Goal: Communication & Community: Answer question/provide support

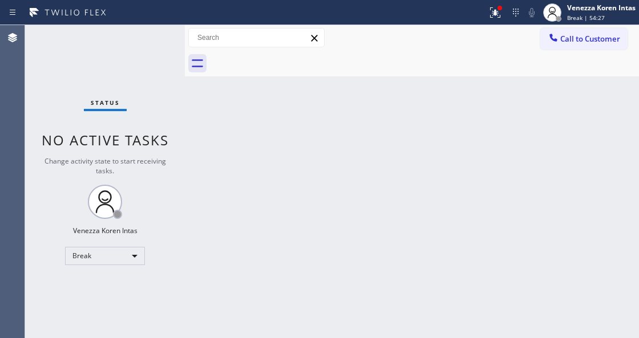
click at [141, 48] on div "Status No active tasks Change activity state to start receiving tasks. Venezza …" at bounding box center [105, 181] width 160 height 313
click at [489, 15] on icon at bounding box center [495, 13] width 14 height 14
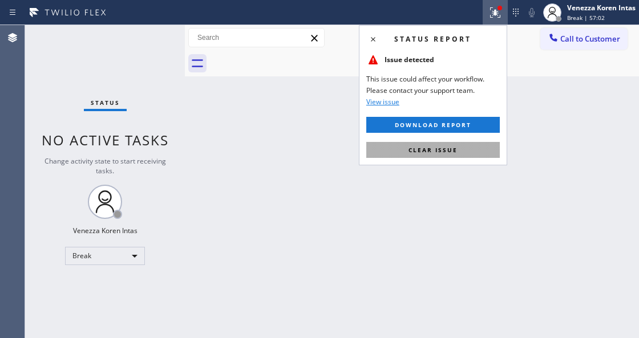
click at [454, 146] on span "Clear issue" at bounding box center [432, 150] width 49 height 8
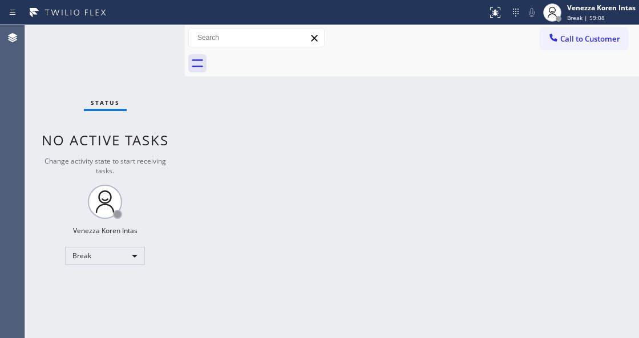
drag, startPoint x: 387, startPoint y: 133, endPoint x: 372, endPoint y: 143, distance: 17.4
click at [386, 135] on div "Back to Dashboard Change Sender ID Customers Technicians Select a contact Outbo…" at bounding box center [412, 181] width 454 height 313
click at [128, 72] on div "Status No active tasks Change activity state to start receiving tasks. Venezza …" at bounding box center [105, 181] width 160 height 313
click at [551, 18] on icon at bounding box center [552, 13] width 14 height 14
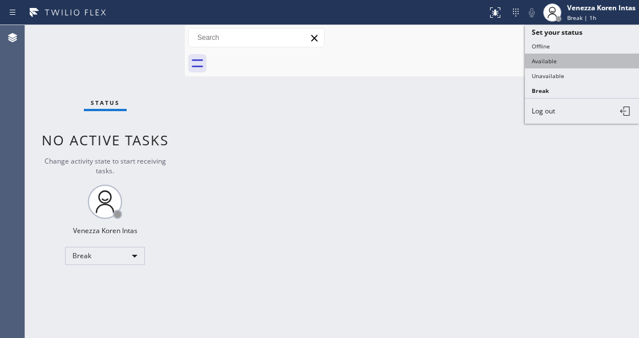
click at [548, 58] on button "Available" at bounding box center [582, 61] width 114 height 15
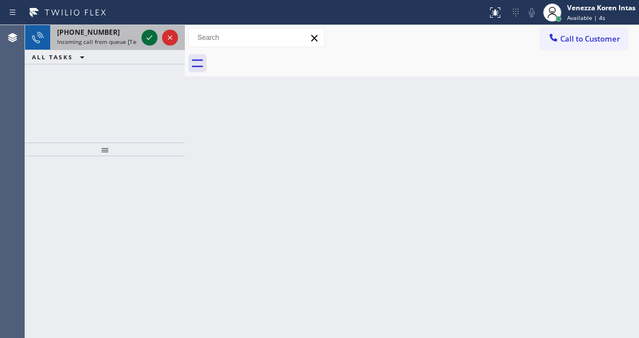
click at [149, 38] on icon at bounding box center [150, 37] width 6 height 5
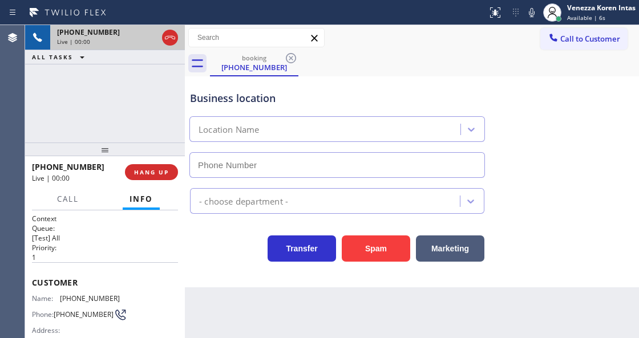
type input "[PHONE_NUMBER]"
click at [172, 42] on icon at bounding box center [170, 38] width 14 height 14
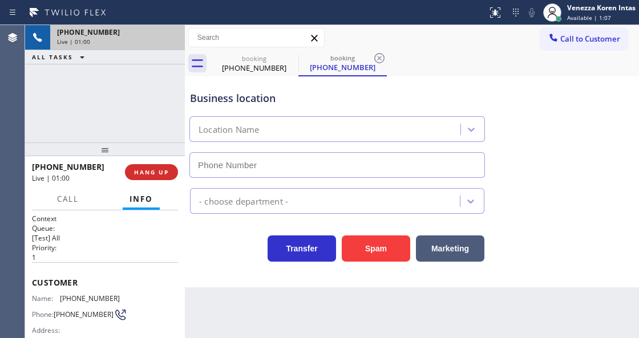
type input "[PHONE_NUMBER]"
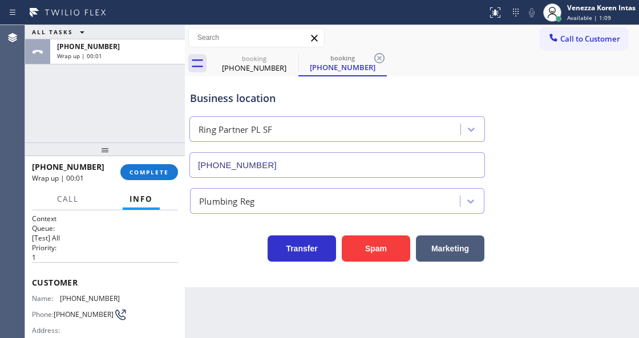
click at [90, 296] on span "[PHONE_NUMBER]" at bounding box center [90, 298] width 60 height 9
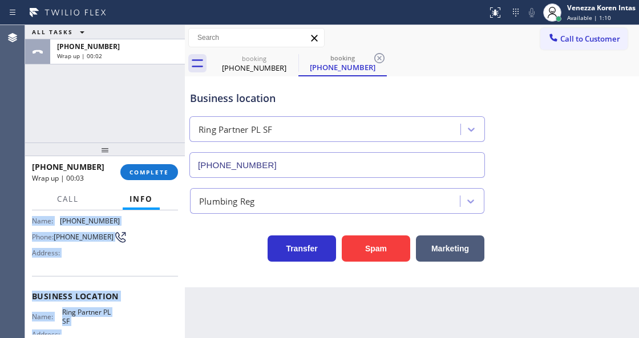
scroll to position [206, 0]
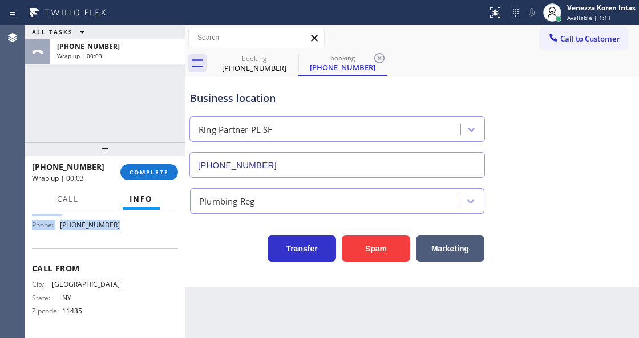
drag, startPoint x: 29, startPoint y: 277, endPoint x: 139, endPoint y: 231, distance: 119.9
click at [139, 231] on div "Context Queue: [Test] All Priority: 1 Customer Name: [PHONE_NUMBER] Phone: [PHO…" at bounding box center [105, 273] width 160 height 127
copy div "Customer Name: [PHONE_NUMBER] Phone: [PHONE_NUMBER] Address: Business location …"
drag, startPoint x: 136, startPoint y: 170, endPoint x: 191, endPoint y: 175, distance: 55.0
click at [136, 170] on span "COMPLETE" at bounding box center [148, 172] width 39 height 8
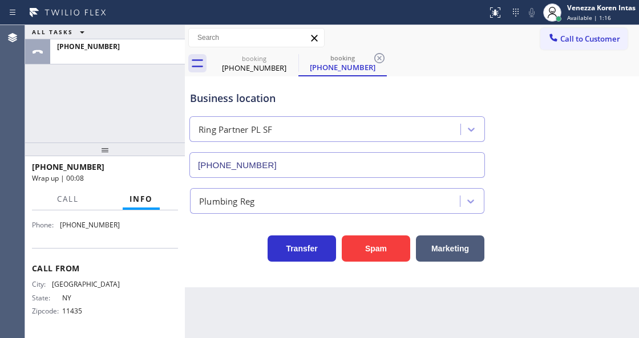
click at [230, 196] on div "Plumbing Reg" at bounding box center [226, 200] width 55 height 13
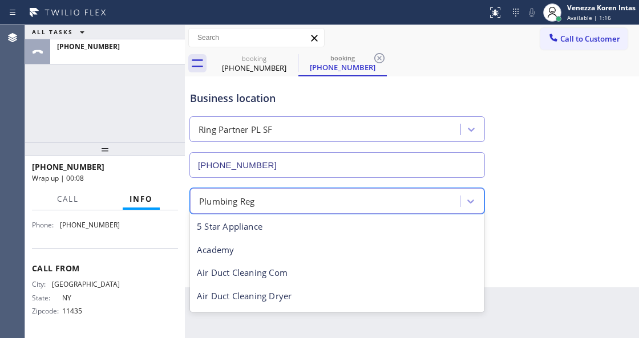
scroll to position [348, 0]
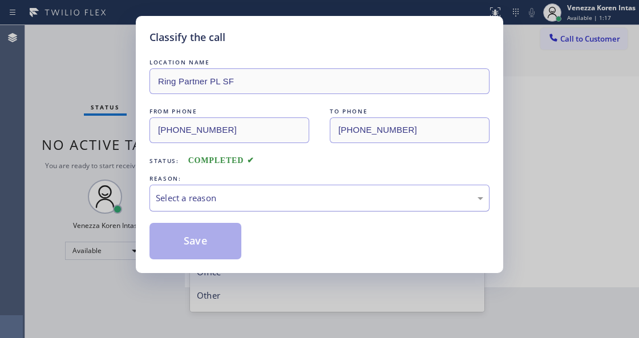
click at [190, 189] on div "Select a reason" at bounding box center [319, 198] width 340 height 27
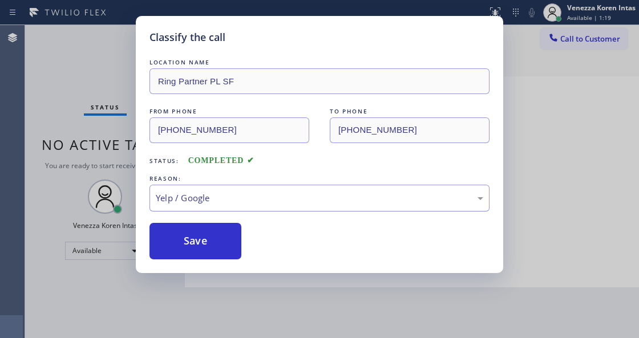
click at [247, 195] on div "Yelp / Google" at bounding box center [319, 198] width 327 height 13
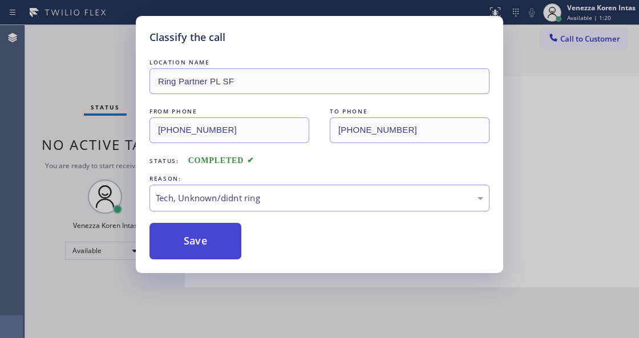
click at [215, 258] on button "Save" at bounding box center [195, 241] width 92 height 36
click at [219, 243] on button "Save" at bounding box center [195, 241] width 92 height 36
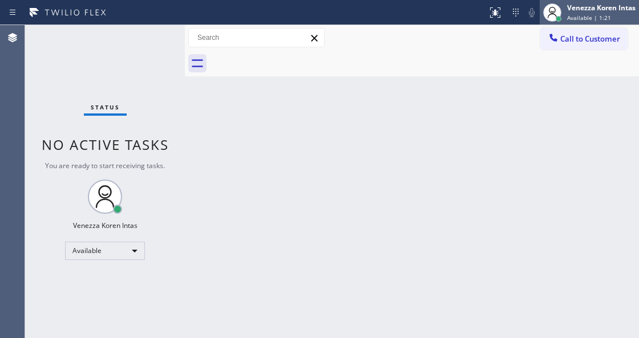
click at [594, 9] on div "Venezza Koren Intas" at bounding box center [601, 8] width 68 height 10
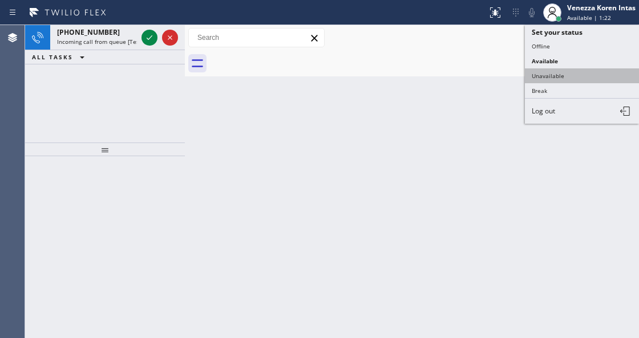
click at [574, 78] on button "Unavailable" at bounding box center [582, 75] width 114 height 15
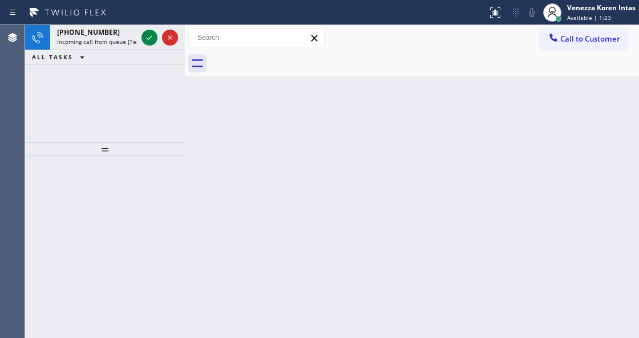
drag, startPoint x: 121, startPoint y: 41, endPoint x: 126, endPoint y: 156, distance: 114.7
click at [121, 41] on span "Incoming call from queue [Test] All" at bounding box center [104, 42] width 95 height 8
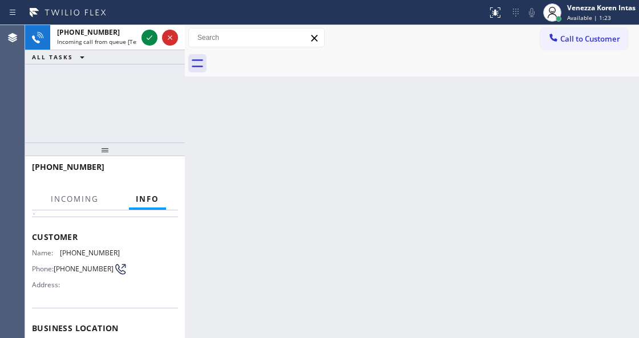
scroll to position [114, 0]
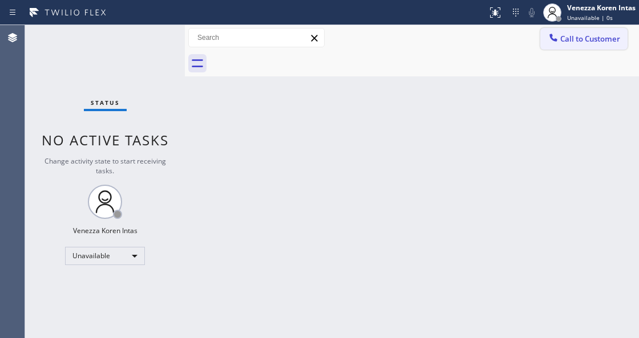
click at [571, 47] on button "Call to Customer" at bounding box center [583, 39] width 87 height 22
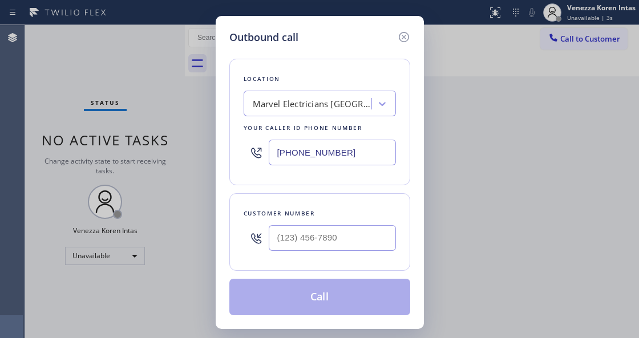
drag, startPoint x: 313, startPoint y: 166, endPoint x: 320, endPoint y: 166, distance: 7.4
click at [313, 166] on div "[PHONE_NUMBER]" at bounding box center [319, 152] width 152 height 37
drag, startPoint x: 348, startPoint y: 157, endPoint x: 271, endPoint y: 147, distance: 77.1
click at [271, 147] on input "[PHONE_NUMBER]" at bounding box center [332, 153] width 127 height 26
paste input "415) 969-9693"
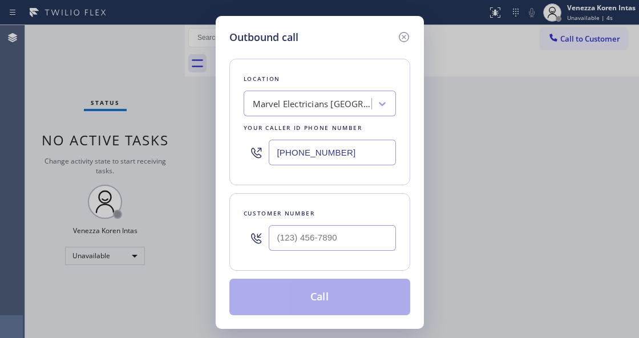
type input "[PHONE_NUMBER]"
click at [309, 242] on input "(___) ___-____" at bounding box center [332, 238] width 127 height 26
paste input "415) 969-9693"
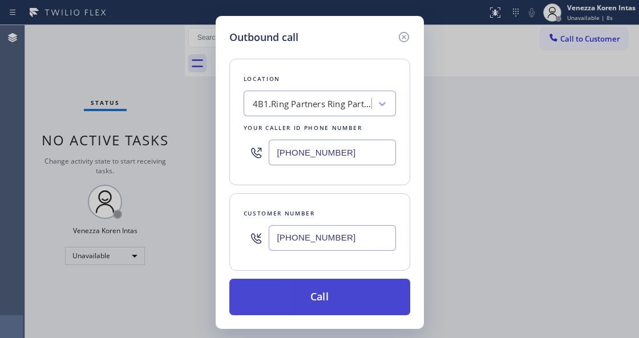
click at [319, 293] on button "Call" at bounding box center [319, 297] width 181 height 36
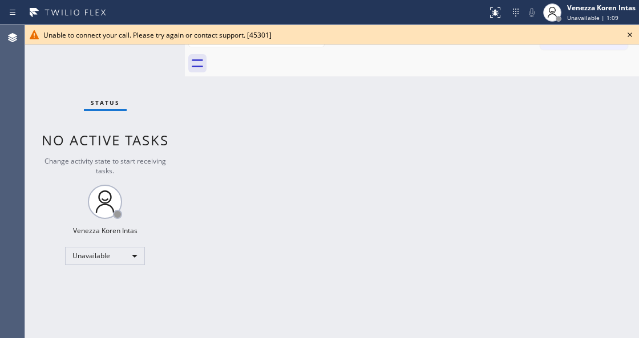
click at [189, 143] on div "Back to Dashboard Change Sender ID Customers Technicians Select a contact Outbo…" at bounding box center [412, 181] width 454 height 313
click at [631, 34] on icon at bounding box center [630, 35] width 14 height 14
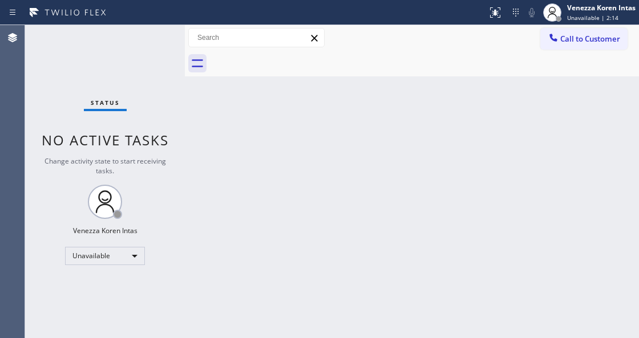
drag, startPoint x: 533, startPoint y: 119, endPoint x: 294, endPoint y: 326, distance: 315.7
click at [530, 124] on div "Back to Dashboard Change Sender ID Customers Technicians Select a contact Outbo…" at bounding box center [412, 181] width 454 height 313
click at [166, 196] on div "Status No active tasks Change activity state to start receiving tasks. Venezza …" at bounding box center [105, 181] width 160 height 313
click at [117, 259] on div "Unavailable" at bounding box center [105, 256] width 80 height 18
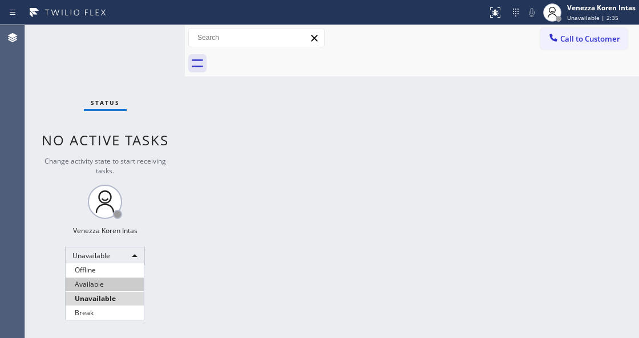
click at [124, 285] on li "Available" at bounding box center [105, 285] width 78 height 14
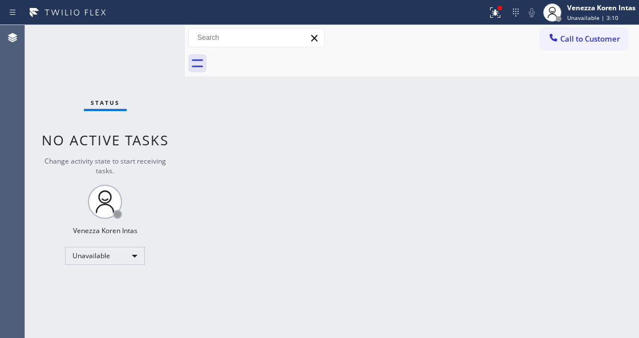
click at [210, 179] on div "Back to Dashboard Change Sender ID Customers Technicians Select a contact Outbo…" at bounding box center [412, 181] width 454 height 313
click at [505, 13] on div at bounding box center [494, 13] width 25 height 14
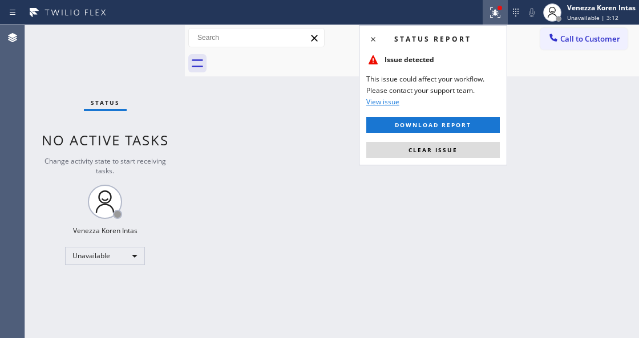
click at [442, 159] on div "Status report Issue detected This issue could affect your workflow. Please cont…" at bounding box center [433, 95] width 148 height 140
click at [397, 153] on button "Clear issue" at bounding box center [432, 150] width 133 height 16
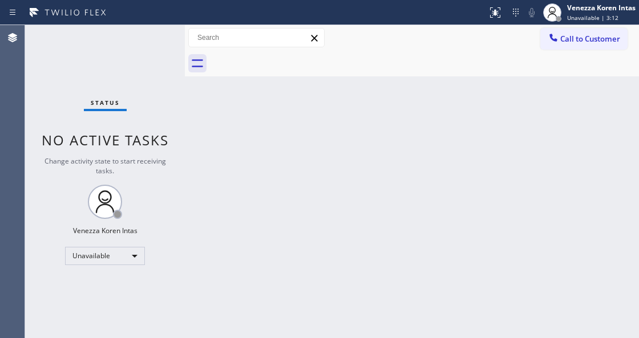
drag, startPoint x: 401, startPoint y: 193, endPoint x: 348, endPoint y: 235, distance: 68.2
click at [399, 194] on div "Back to Dashboard Change Sender ID Customers Technicians Select a contact Outbo…" at bounding box center [412, 181] width 454 height 313
click at [595, 19] on span "Unavailable | 3:14" at bounding box center [592, 18] width 51 height 8
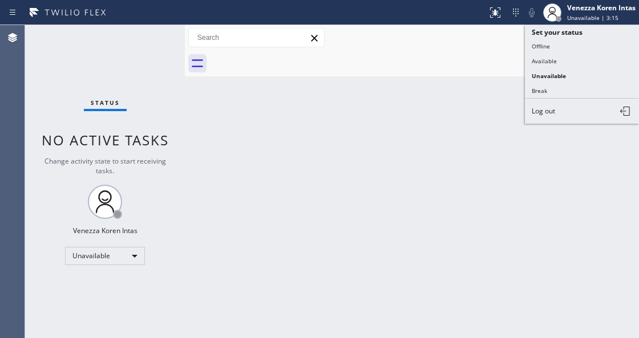
drag, startPoint x: 482, startPoint y: 22, endPoint x: 509, endPoint y: 35, distance: 29.8
click at [482, 22] on button at bounding box center [494, 12] width 25 height 25
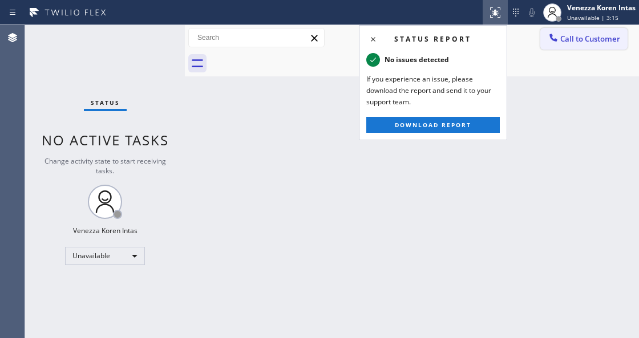
click at [580, 38] on span "Call to Customer" at bounding box center [590, 39] width 60 height 10
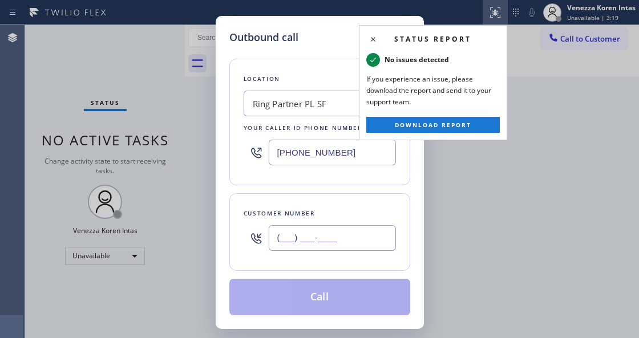
click at [293, 239] on input "(___) ___-____" at bounding box center [332, 238] width 127 height 26
paste input "415) 969-9693"
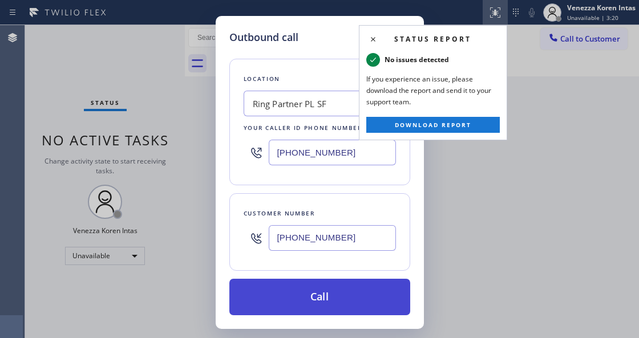
type input "[PHONE_NUMBER]"
click at [336, 294] on button "Call" at bounding box center [319, 297] width 181 height 36
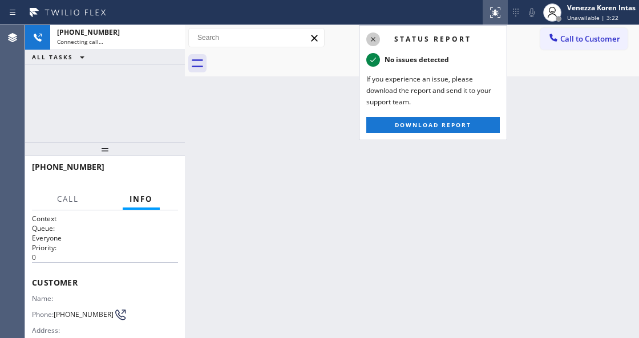
click at [377, 39] on icon at bounding box center [373, 40] width 14 height 14
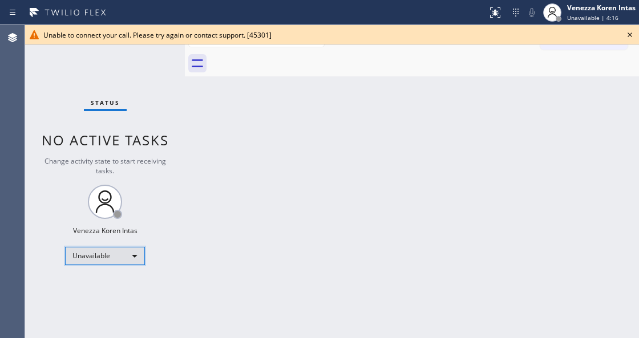
click at [94, 254] on div "Unavailable" at bounding box center [105, 256] width 80 height 18
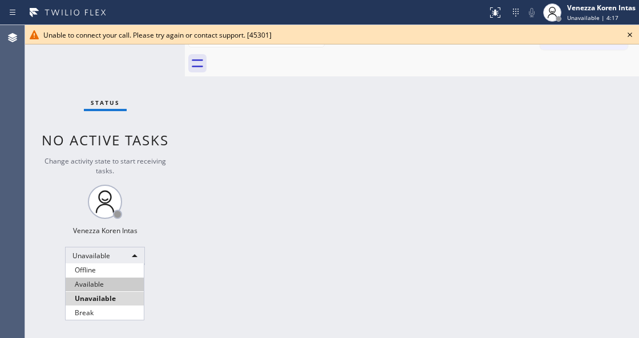
click at [97, 281] on li "Available" at bounding box center [105, 285] width 78 height 14
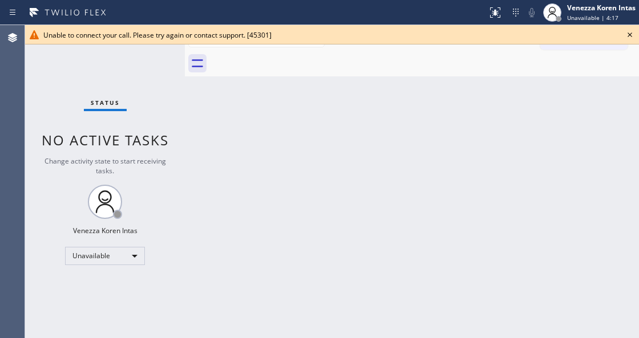
drag, startPoint x: 283, startPoint y: 265, endPoint x: 255, endPoint y: 211, distance: 60.2
click at [283, 264] on div "Back to Dashboard Change Sender ID Customers Technicians Select a contact Outbo…" at bounding box center [412, 181] width 454 height 313
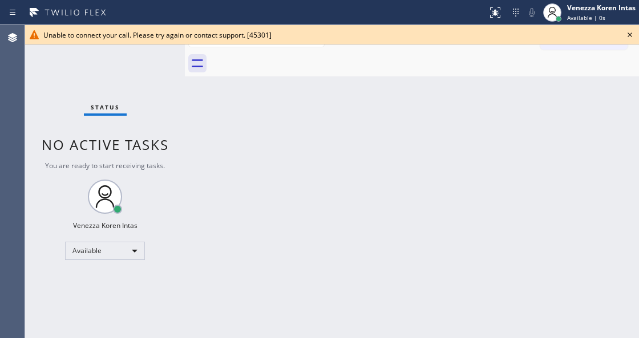
click at [622, 35] on div "Unable to connect your call. Please try again or contact support. [45301]" at bounding box center [332, 34] width 614 height 19
click at [627, 34] on icon at bounding box center [630, 35] width 14 height 14
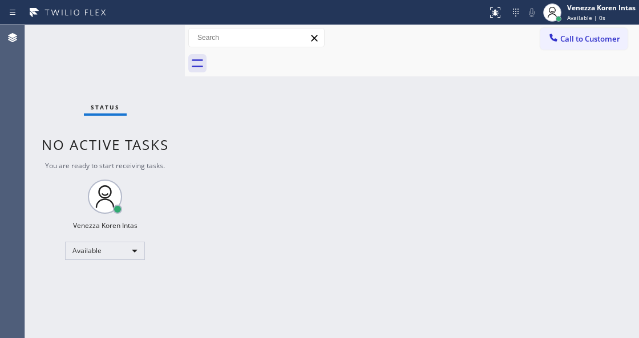
drag, startPoint x: 444, startPoint y: 105, endPoint x: 418, endPoint y: 16, distance: 92.6
click at [442, 105] on div "Back to Dashboard Change Sender ID Customers Technicians Select a contact Outbo…" at bounding box center [412, 181] width 454 height 313
click at [371, 112] on div "Back to Dashboard Change Sender ID Customers Technicians Select a contact Outbo…" at bounding box center [412, 181] width 454 height 313
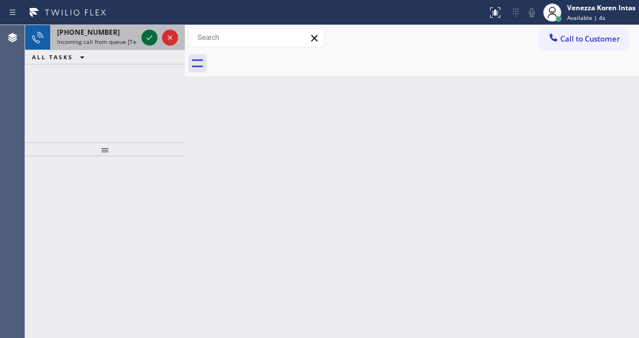
drag, startPoint x: 141, startPoint y: 35, endPoint x: 152, endPoint y: 35, distance: 10.3
click at [143, 35] on div at bounding box center [149, 38] width 16 height 14
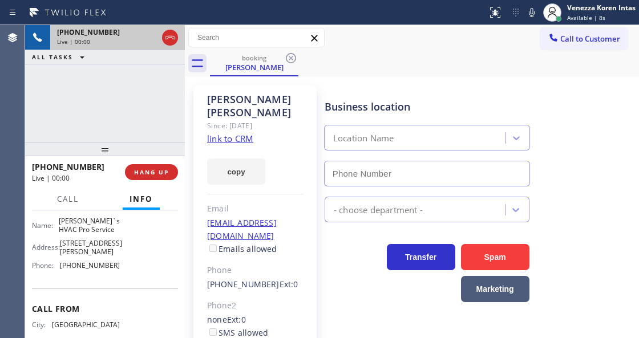
scroll to position [190, 0]
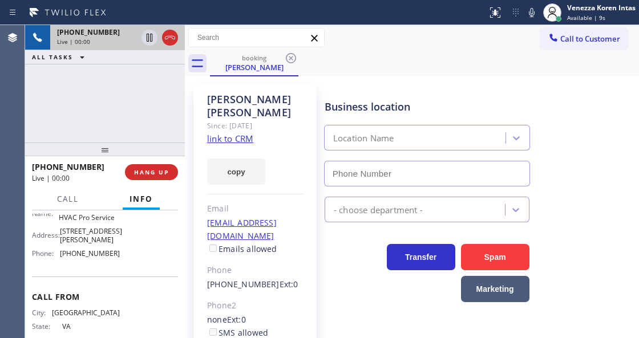
type input "[PHONE_NUMBER]"
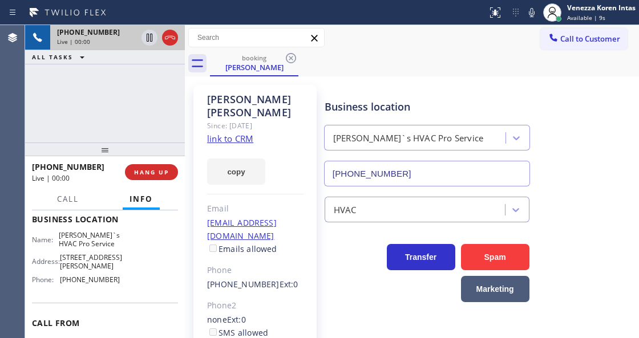
scroll to position [152, 0]
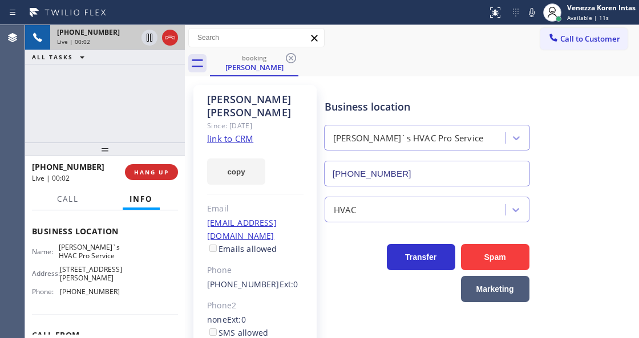
click at [220, 133] on link "link to CRM" at bounding box center [230, 138] width 46 height 11
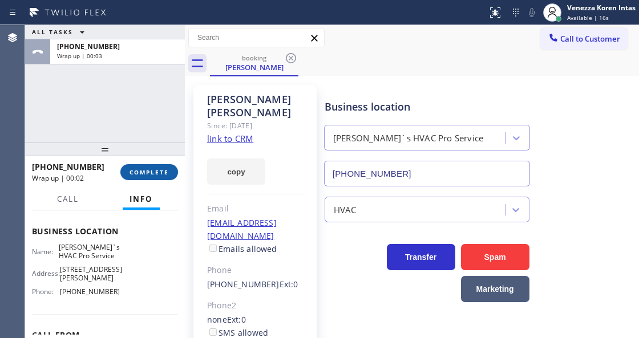
click at [154, 172] on span "COMPLETE" at bounding box center [148, 172] width 39 height 8
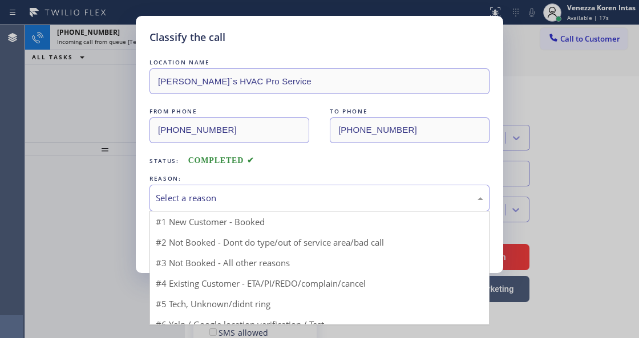
click at [262, 194] on div "Select a reason" at bounding box center [319, 198] width 327 height 13
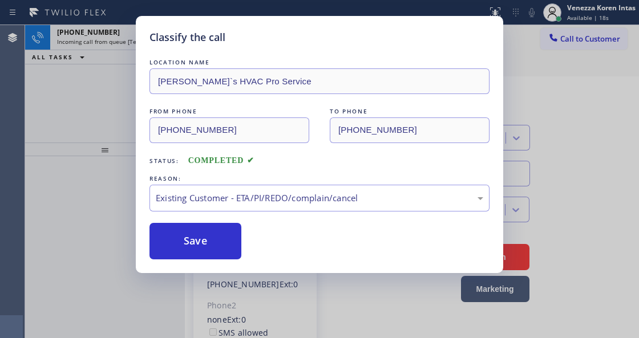
click at [206, 221] on div "LOCATION NAME [PERSON_NAME]`s HVAC Pro Service FROM PHONE [PHONE_NUMBER] TO PHO…" at bounding box center [319, 157] width 340 height 203
click at [214, 234] on button "Save" at bounding box center [195, 241] width 92 height 36
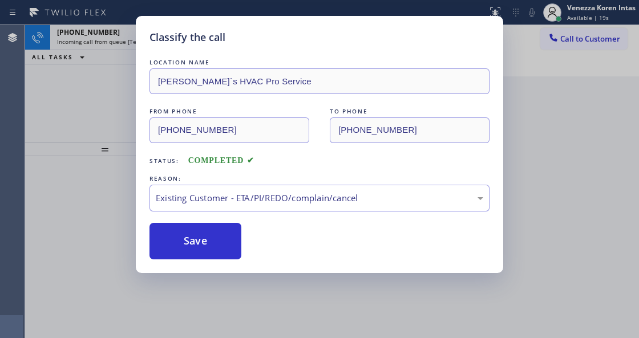
click at [149, 37] on div "Classify the call LOCATION NAME E Appliance Repair and HVAC Saratoga FROM PHONE…" at bounding box center [332, 181] width 614 height 313
click at [149, 37] on icon at bounding box center [150, 38] width 14 height 14
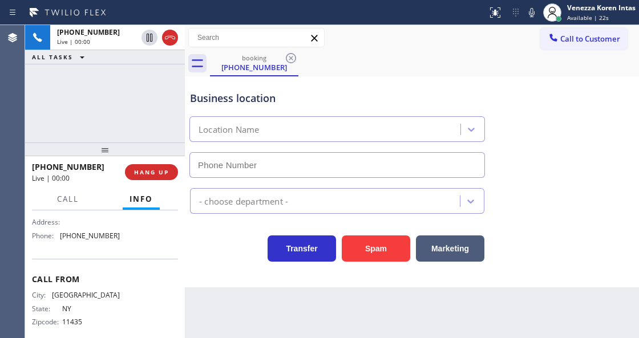
type input "[PHONE_NUMBER]"
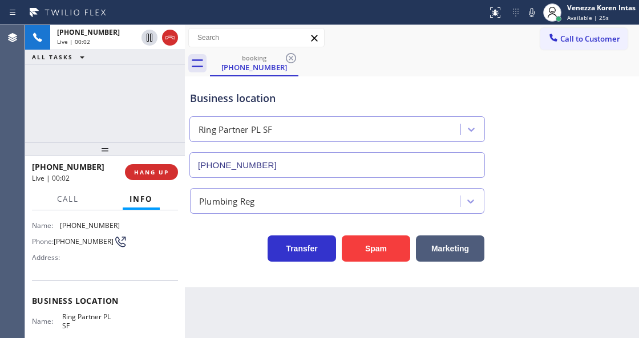
scroll to position [38, 0]
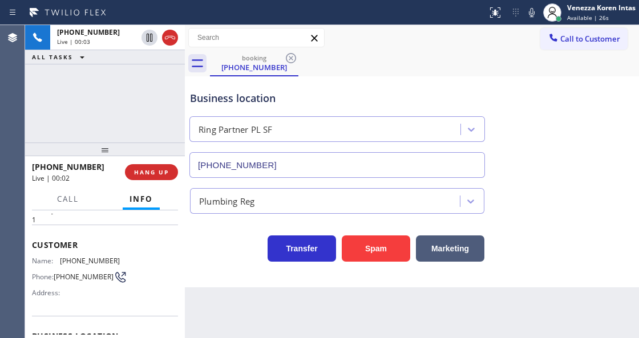
click at [220, 282] on div "Business location Ring Partner PL SF [PHONE_NUMBER] Plumbing Reg Transfer Spam …" at bounding box center [412, 181] width 454 height 211
click at [210, 261] on div "Transfer Spam Marketing" at bounding box center [337, 246] width 299 height 32
drag, startPoint x: 112, startPoint y: 260, endPoint x: 60, endPoint y: 261, distance: 51.9
click at [60, 261] on div "Name: [PHONE_NUMBER]" at bounding box center [76, 261] width 88 height 9
copy div "[PHONE_NUMBER]"
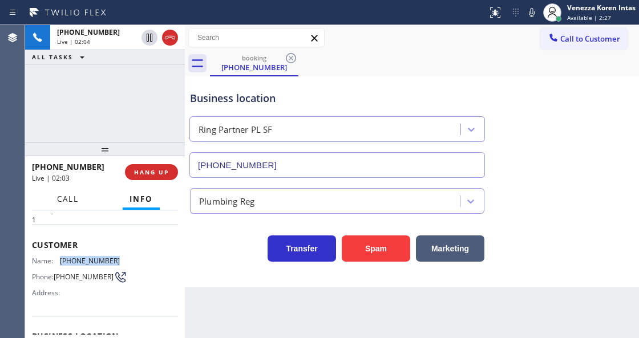
click at [62, 198] on span "Call" at bounding box center [68, 199] width 22 height 10
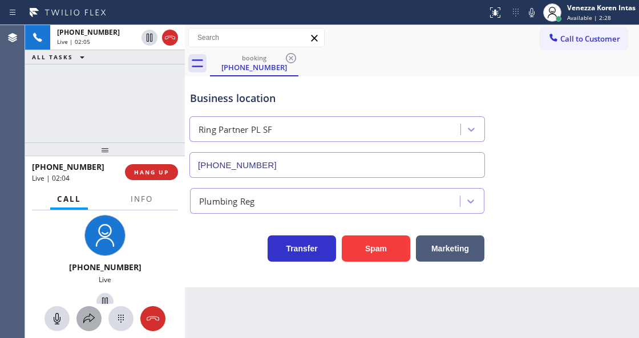
click at [95, 315] on icon at bounding box center [89, 319] width 14 height 14
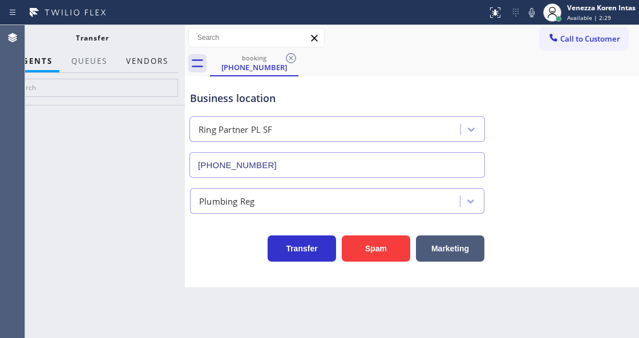
click at [161, 67] on button "Vendors" at bounding box center [147, 61] width 56 height 22
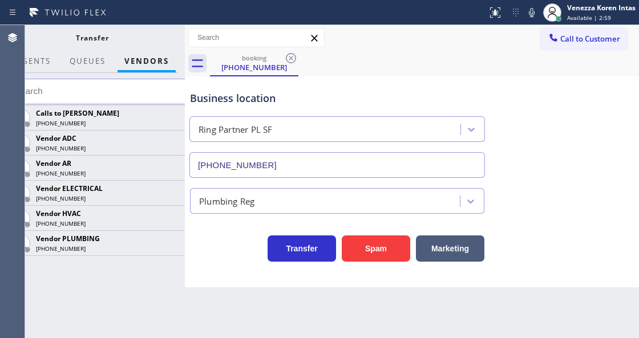
click at [160, 70] on button "Vendors" at bounding box center [146, 61] width 58 height 22
click at [155, 62] on button "Vendors" at bounding box center [146, 61] width 58 height 22
click at [156, 95] on input "text" at bounding box center [98, 92] width 185 height 26
click at [0, 0] on icon at bounding box center [0, 0] width 0 height 0
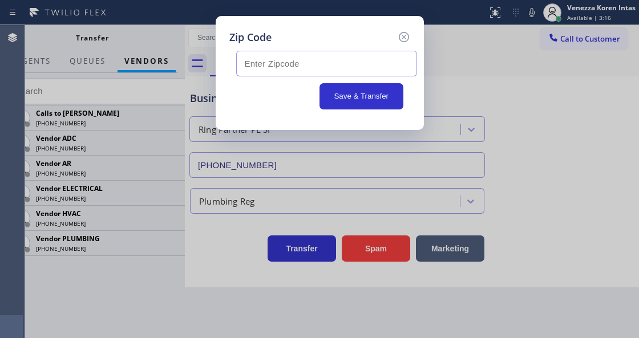
click at [259, 63] on input "text" at bounding box center [326, 64] width 181 height 26
paste input "94599"
type input "94599"
click at [346, 96] on button "Save & Transfer" at bounding box center [361, 96] width 84 height 26
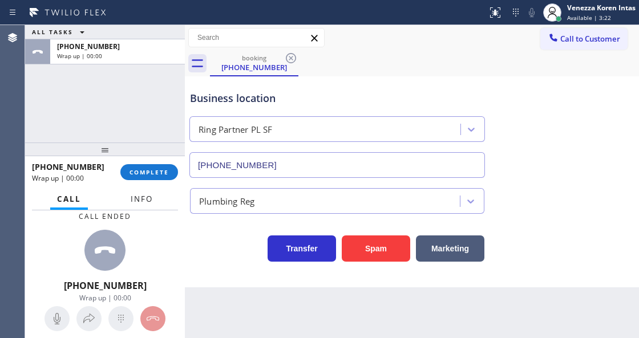
click at [145, 204] on button "Info" at bounding box center [142, 199] width 36 height 22
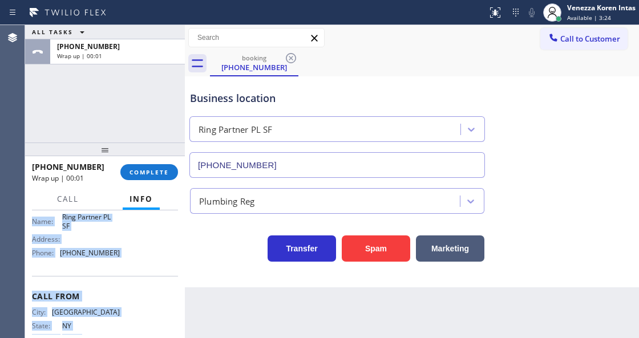
scroll to position [209, 0]
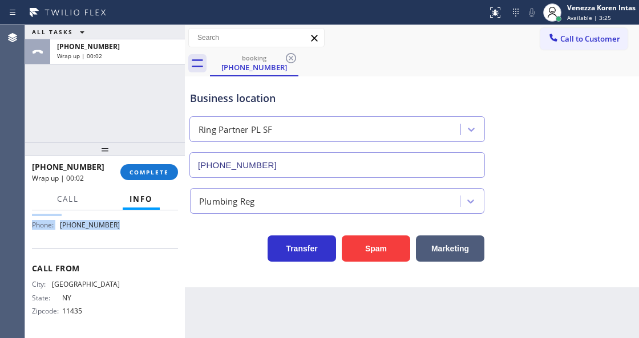
drag, startPoint x: 33, startPoint y: 276, endPoint x: 140, endPoint y: 235, distance: 114.1
click at [140, 235] on div "Context Queue: [Test] All Priority: 1 Customer Name: [PHONE_NUMBER] Phone: [PHO…" at bounding box center [105, 173] width 146 height 321
copy div "Customer Name: [PHONE_NUMBER] Phone: [PHONE_NUMBER] Address: Business location …"
click at [140, 128] on div "ALL TASKS ALL TASKS ACTIVE TASKS TASKS IN WRAP UP [PHONE_NUMBER] Wrap up | 00:22" at bounding box center [105, 83] width 160 height 117
click at [163, 174] on span "COMPLETE" at bounding box center [148, 172] width 39 height 8
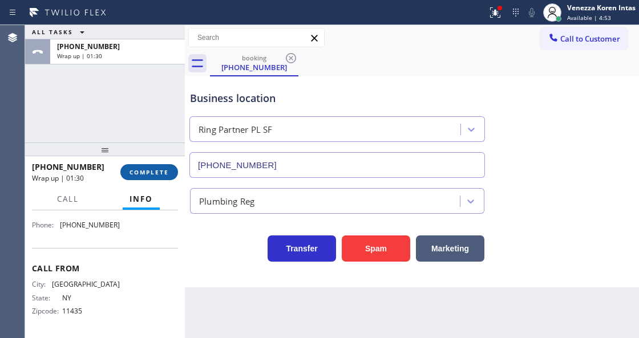
click at [155, 177] on button "COMPLETE" at bounding box center [149, 172] width 58 height 16
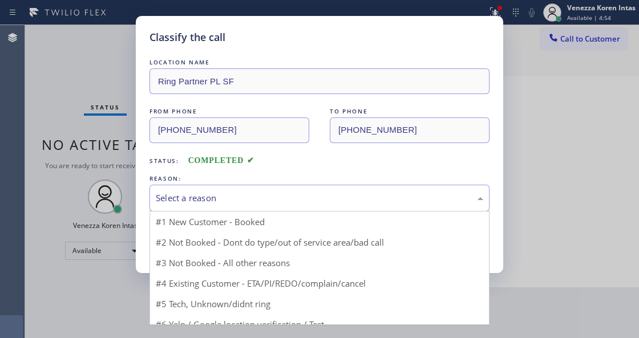
click at [278, 196] on div "Select a reason" at bounding box center [319, 198] width 327 height 13
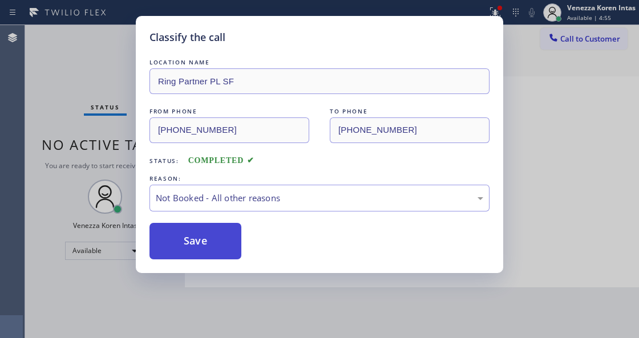
click at [208, 245] on button "Save" at bounding box center [195, 241] width 92 height 36
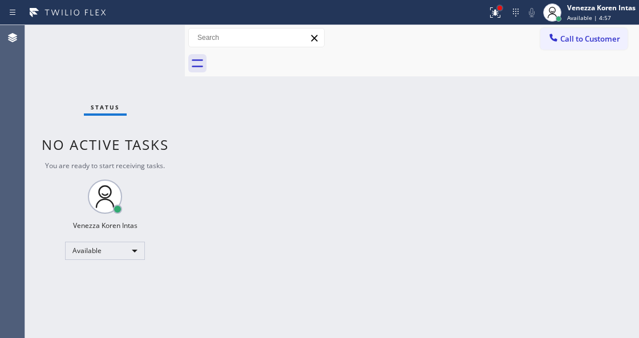
click at [496, 9] on div at bounding box center [499, 8] width 7 height 7
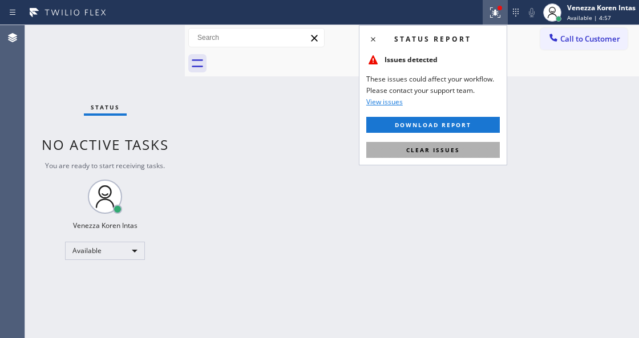
click at [478, 144] on button "Clear issues" at bounding box center [432, 150] width 133 height 16
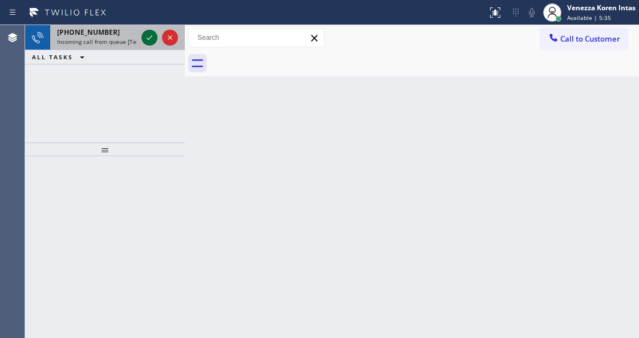
click at [145, 35] on icon at bounding box center [150, 38] width 14 height 14
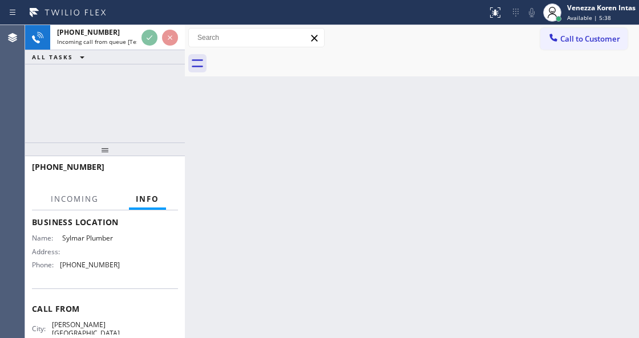
scroll to position [192, 0]
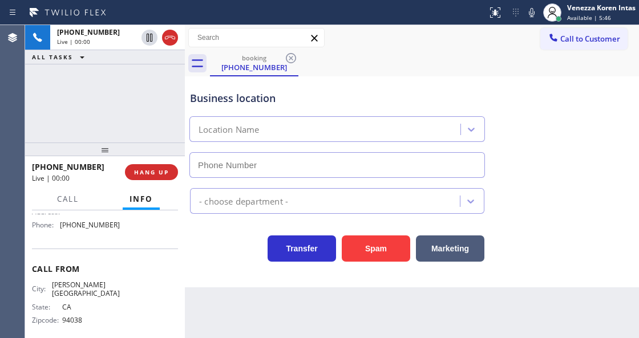
type input "[PHONE_NUMBER]"
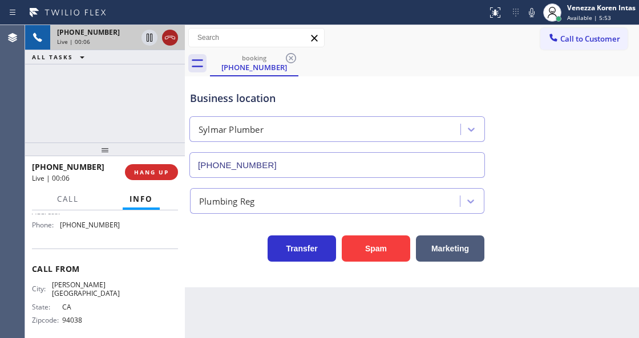
click at [169, 36] on icon at bounding box center [170, 38] width 14 height 14
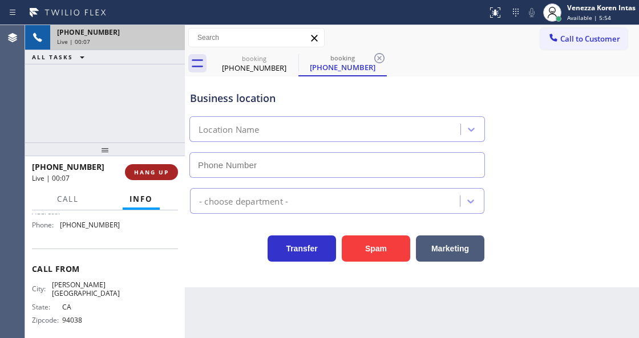
click at [166, 174] on span "HANG UP" at bounding box center [151, 172] width 35 height 8
type input "[PHONE_NUMBER]"
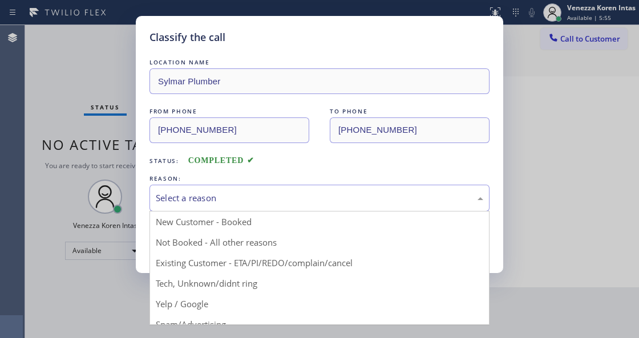
click at [226, 199] on div "Select a reason" at bounding box center [319, 198] width 327 height 13
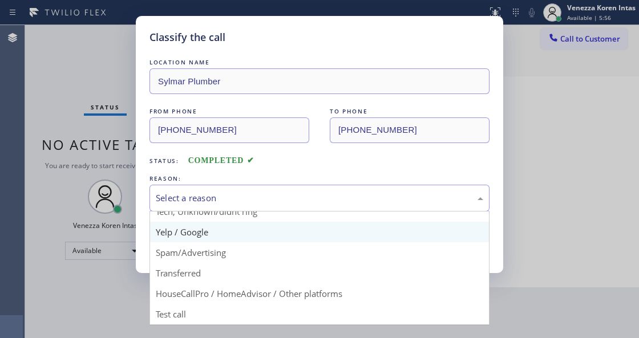
scroll to position [75, 0]
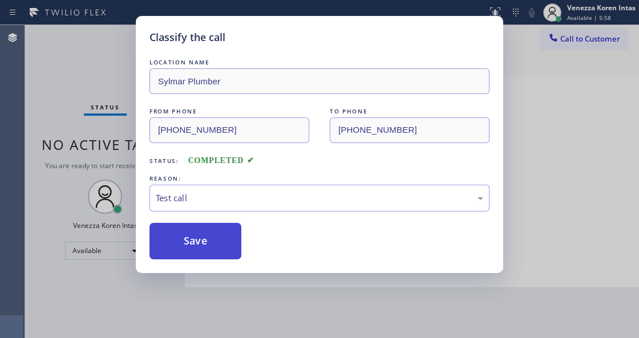
click at [205, 254] on button "Save" at bounding box center [195, 241] width 92 height 36
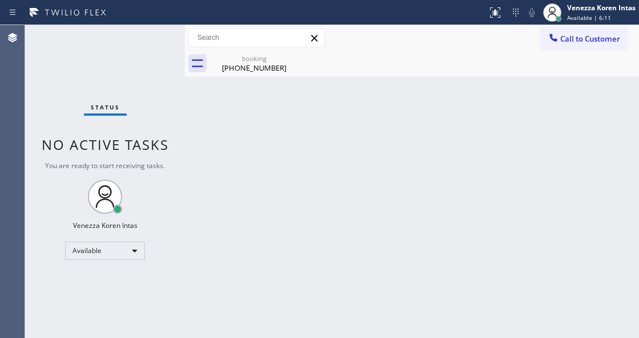
drag, startPoint x: 307, startPoint y: 216, endPoint x: 299, endPoint y: 220, distance: 9.7
click at [307, 216] on div "Back to Dashboard Change Sender ID Customers Technicians Select a contact Outbo…" at bounding box center [412, 181] width 454 height 313
click at [287, 62] on icon at bounding box center [291, 58] width 14 height 14
click at [253, 67] on div "[PHONE_NUMBER]" at bounding box center [254, 68] width 86 height 10
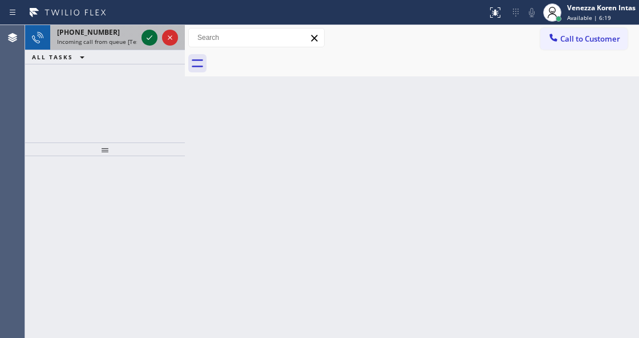
click at [148, 33] on icon at bounding box center [150, 38] width 14 height 14
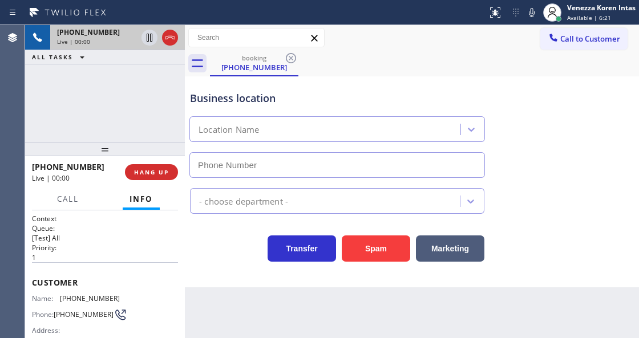
scroll to position [114, 0]
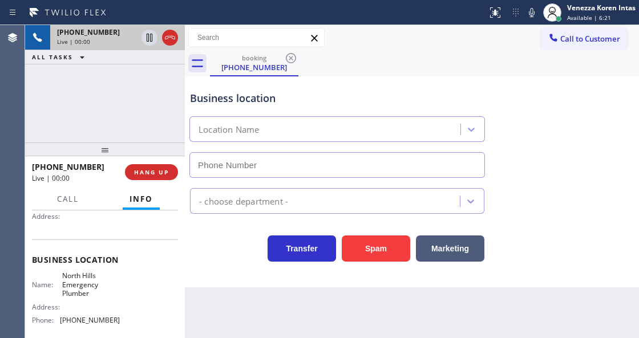
type input "[PHONE_NUMBER]"
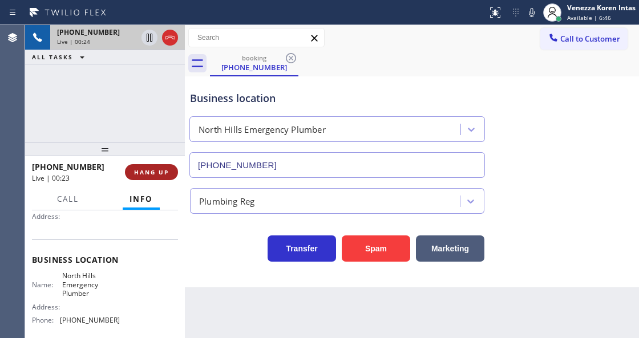
click at [166, 172] on span "HANG UP" at bounding box center [151, 172] width 35 height 8
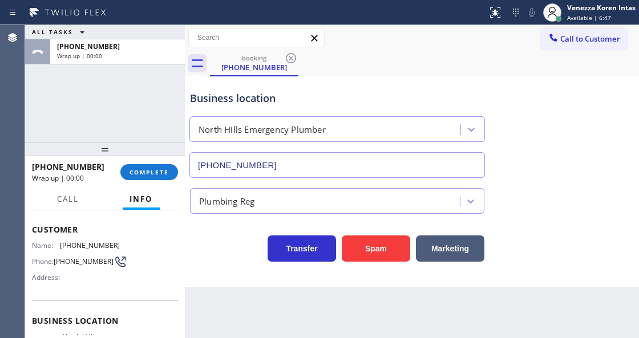
scroll to position [38, 0]
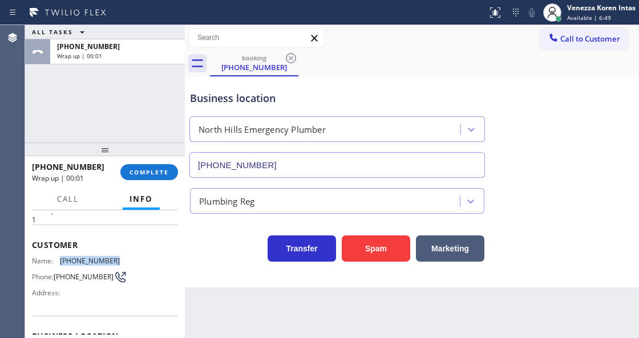
drag, startPoint x: 114, startPoint y: 261, endPoint x: 59, endPoint y: 258, distance: 55.4
click at [59, 258] on div "Name: [PHONE_NUMBER] Phone: [PHONE_NUMBER] Address:" at bounding box center [76, 279] width 88 height 45
copy div "[PHONE_NUMBER]"
click at [152, 167] on button "COMPLETE" at bounding box center [149, 172] width 58 height 16
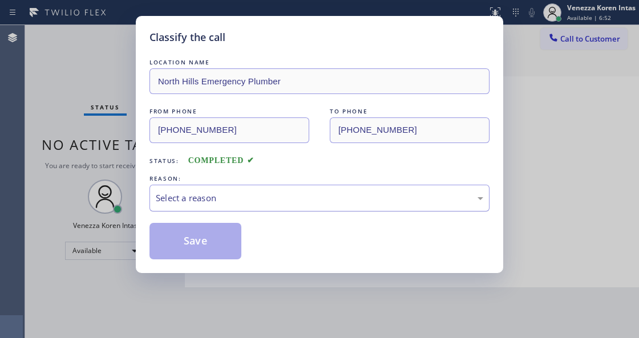
click at [228, 197] on div "Select a reason" at bounding box center [319, 198] width 327 height 13
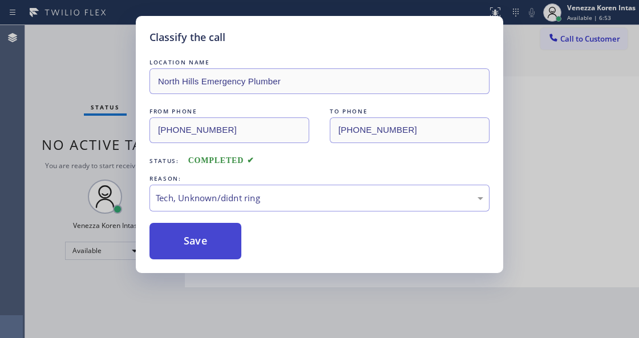
click at [218, 254] on button "Save" at bounding box center [195, 241] width 92 height 36
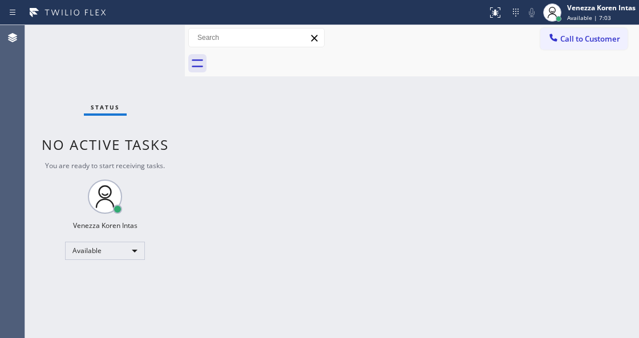
click at [227, 197] on div "Back to Dashboard Change Sender ID Customers Technicians Select a contact Outbo…" at bounding box center [412, 181] width 454 height 313
click at [274, 242] on div "Back to Dashboard Change Sender ID Customers Technicians Select a contact Outbo…" at bounding box center [412, 181] width 454 height 313
click at [134, 124] on div "Status No active tasks You are ready to start receiving tasks. Venezza Koren In…" at bounding box center [105, 181] width 160 height 313
drag, startPoint x: 168, startPoint y: 141, endPoint x: 185, endPoint y: 157, distance: 23.4
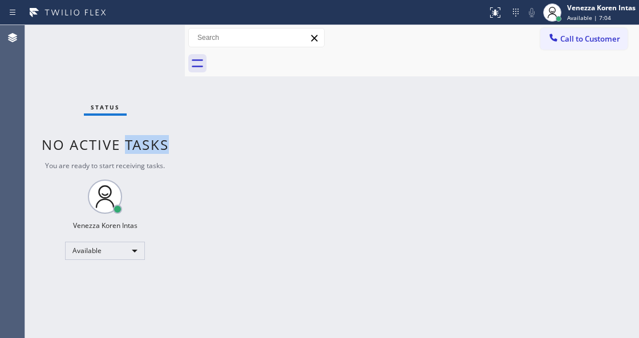
click at [169, 141] on div "Status No active tasks You are ready to start receiving tasks. Venezza Koren In…" at bounding box center [105, 181] width 160 height 313
drag, startPoint x: 204, startPoint y: 175, endPoint x: 234, endPoint y: 250, distance: 80.4
click at [204, 177] on div "Back to Dashboard Change Sender ID Customers Technicians Select a contact Outbo…" at bounding box center [412, 181] width 454 height 313
click at [232, 337] on div "Back to Dashboard Change Sender ID Customers Technicians Select a contact Outbo…" at bounding box center [412, 181] width 454 height 313
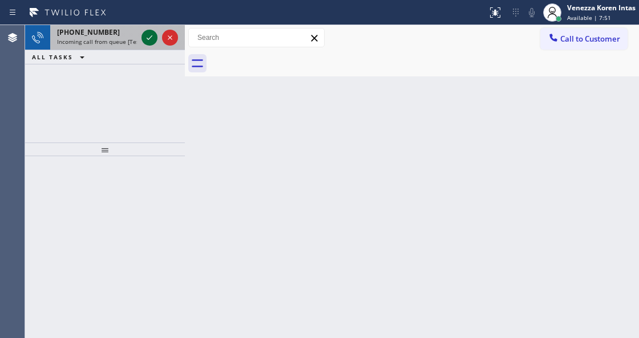
click at [152, 33] on icon at bounding box center [150, 38] width 14 height 14
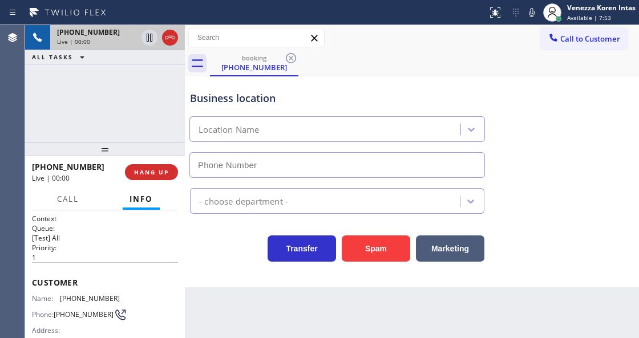
scroll to position [152, 0]
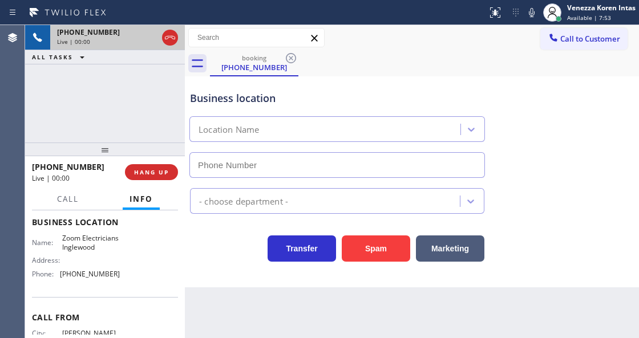
type input "[PHONE_NUMBER]"
drag, startPoint x: 199, startPoint y: 241, endPoint x: 245, endPoint y: 262, distance: 50.8
click at [199, 241] on div "Transfer Spam Marketing" at bounding box center [337, 246] width 299 height 32
click at [168, 35] on icon at bounding box center [170, 38] width 14 height 14
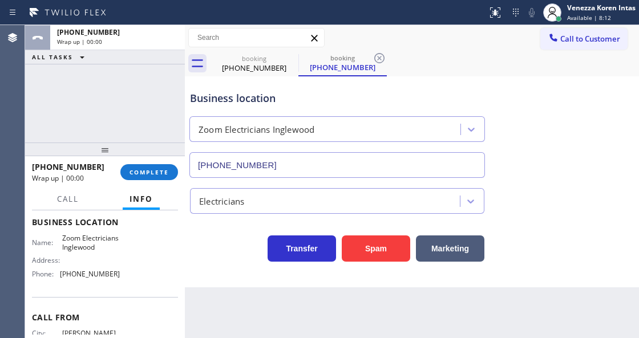
type input "[PHONE_NUMBER]"
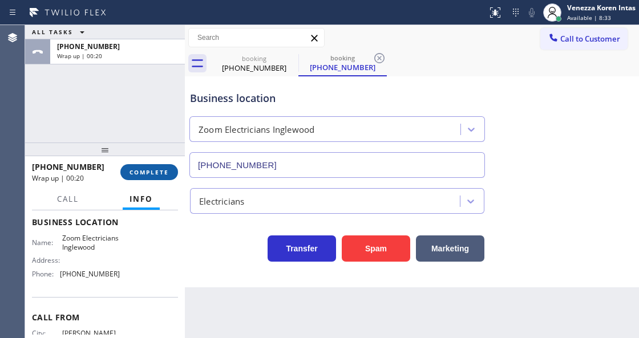
click at [172, 174] on button "COMPLETE" at bounding box center [149, 172] width 58 height 16
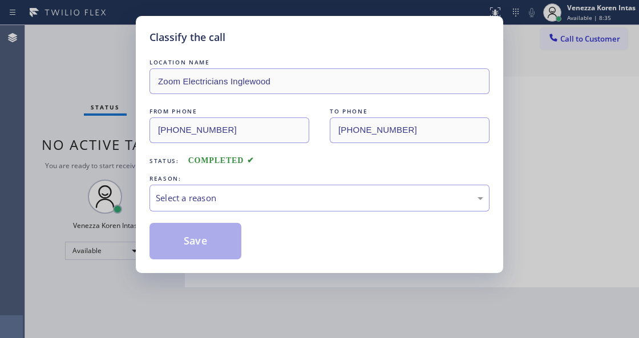
click at [231, 196] on div "Select a reason" at bounding box center [319, 198] width 327 height 13
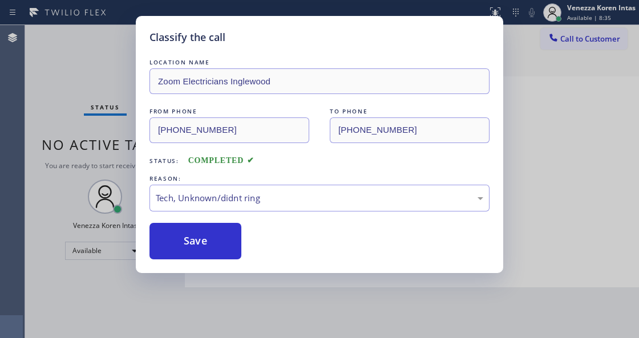
click at [206, 249] on button "Save" at bounding box center [195, 241] width 92 height 36
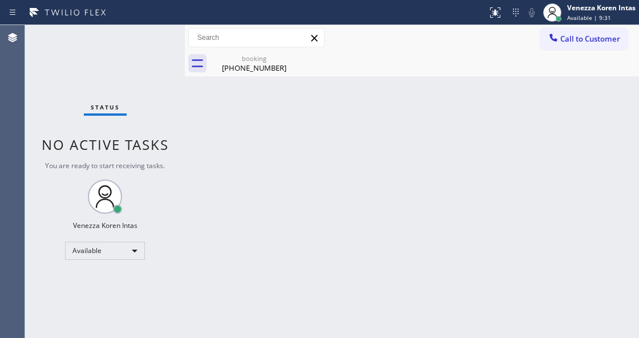
click at [163, 42] on div "Status No active tasks You are ready to start receiving tasks. Venezza Koren In…" at bounding box center [105, 181] width 160 height 313
click at [291, 56] on icon at bounding box center [291, 58] width 14 height 14
click at [309, 107] on div "Back to Dashboard Change Sender ID Customers Technicians Select a contact Outbo…" at bounding box center [412, 181] width 454 height 313
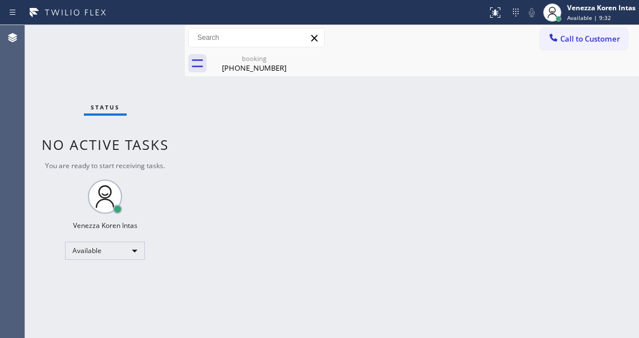
click at [235, 58] on div "booking" at bounding box center [254, 58] width 86 height 9
click at [264, 69] on div "booking [PHONE_NUMBER]" at bounding box center [424, 64] width 429 height 26
click at [286, 164] on div "Back to Dashboard Change Sender ID Customers Technicians Select a contact Outbo…" at bounding box center [412, 181] width 454 height 313
click at [343, 195] on div "Back to Dashboard Change Sender ID Customers Technicians Select a contact Outbo…" at bounding box center [412, 181] width 454 height 313
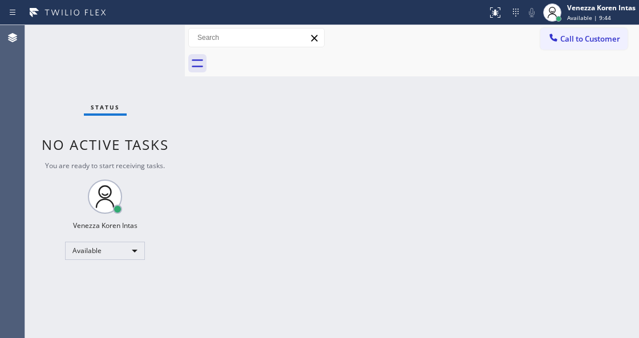
click at [198, 179] on div "Back to Dashboard Change Sender ID Customers Technicians Select a contact Outbo…" at bounding box center [412, 181] width 454 height 313
click at [116, 63] on div "Status No active tasks You are ready to start receiving tasks. Venezza Koren In…" at bounding box center [105, 181] width 160 height 313
click at [226, 174] on div "Back to Dashboard Change Sender ID Customers Technicians Select a contact Outbo…" at bounding box center [412, 181] width 454 height 313
click at [384, 79] on div "Back to Dashboard Change Sender ID Customers Technicians Select a contact Outbo…" at bounding box center [412, 181] width 454 height 313
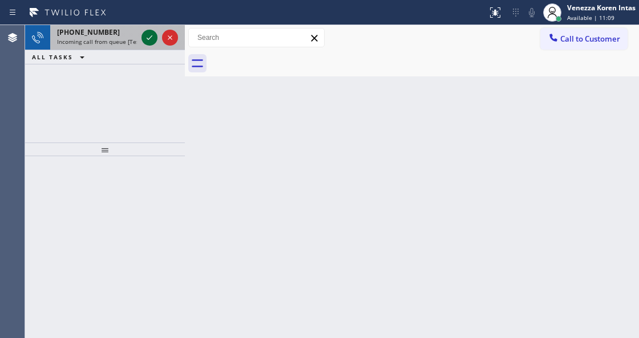
click at [147, 42] on icon at bounding box center [150, 38] width 14 height 14
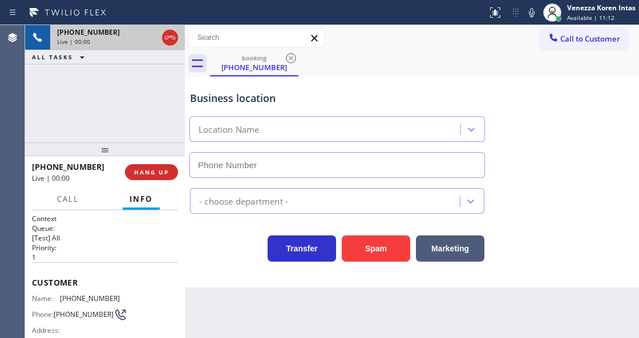
scroll to position [152, 0]
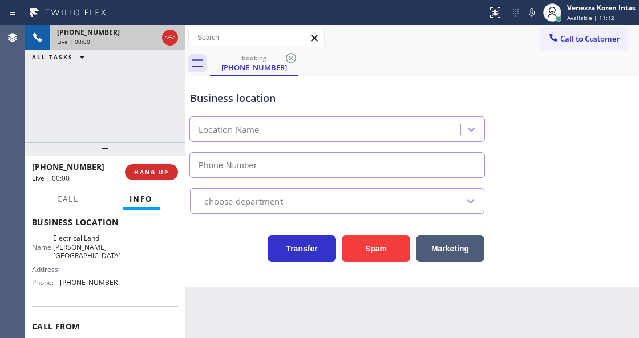
type input "[PHONE_NUMBER]"
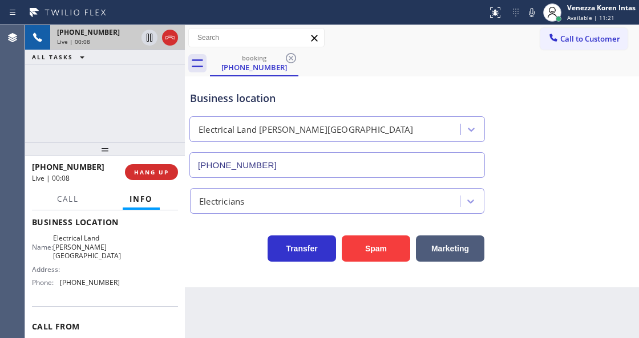
click at [369, 22] on div "Status report No issues detected If you experience an issue, please download th…" at bounding box center [319, 12] width 639 height 25
click at [252, 279] on div "Business location Electrical Land [PERSON_NAME][GEOGRAPHIC_DATA] [PHONE_NUMBER]…" at bounding box center [412, 181] width 454 height 211
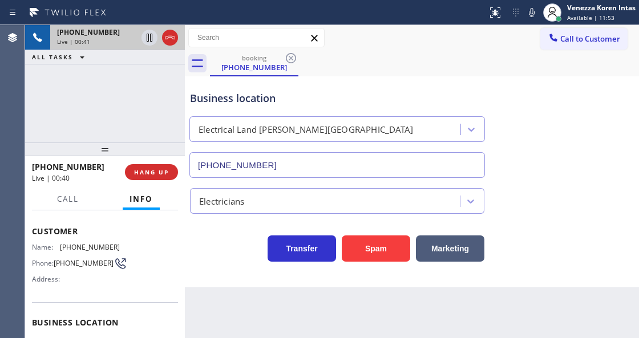
scroll to position [38, 0]
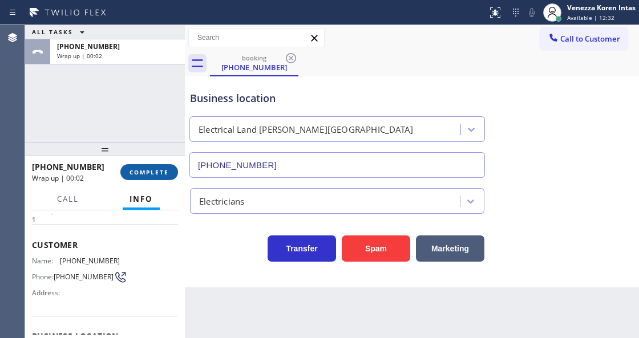
click at [149, 174] on span "COMPLETE" at bounding box center [148, 172] width 39 height 8
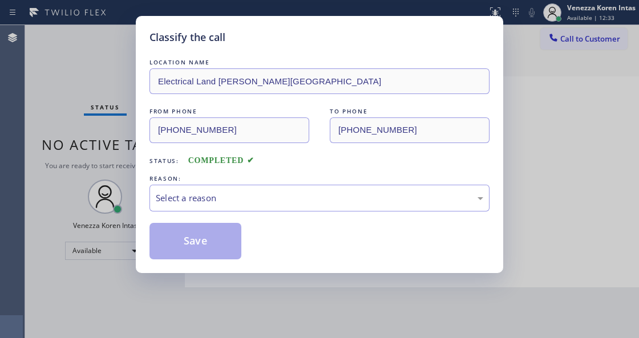
click at [266, 209] on div "Select a reason" at bounding box center [319, 198] width 340 height 27
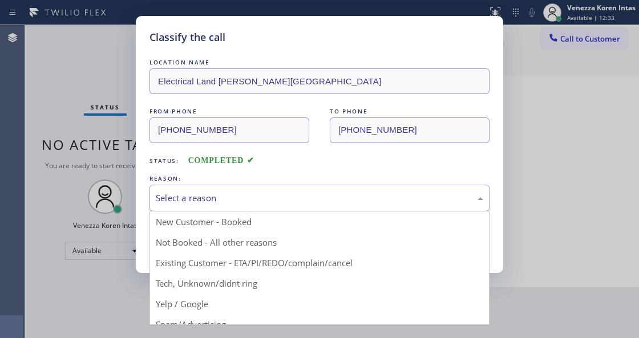
drag, startPoint x: 251, startPoint y: 285, endPoint x: 245, endPoint y: 283, distance: 6.1
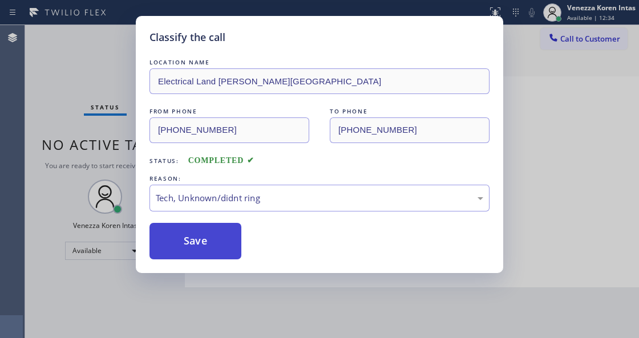
click at [181, 244] on button "Save" at bounding box center [195, 241] width 92 height 36
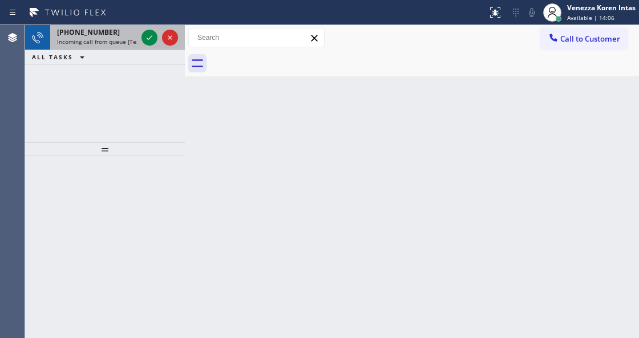
click at [117, 44] on span "Incoming call from queue [Test] All" at bounding box center [104, 42] width 95 height 8
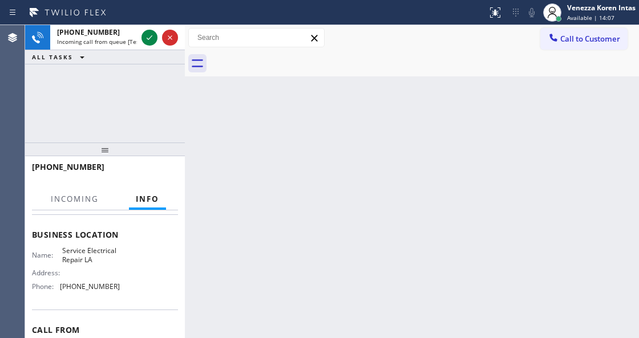
scroll to position [152, 0]
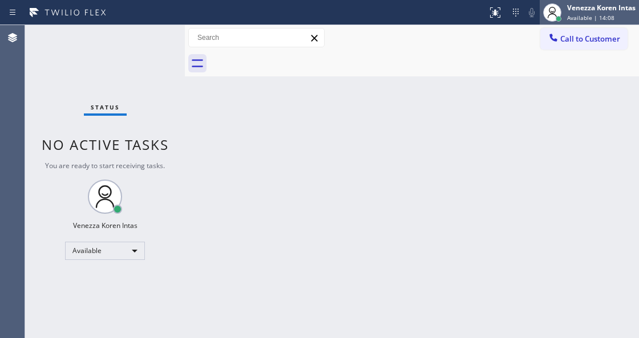
click at [572, 18] on span "Available | 14:08" at bounding box center [590, 18] width 47 height 8
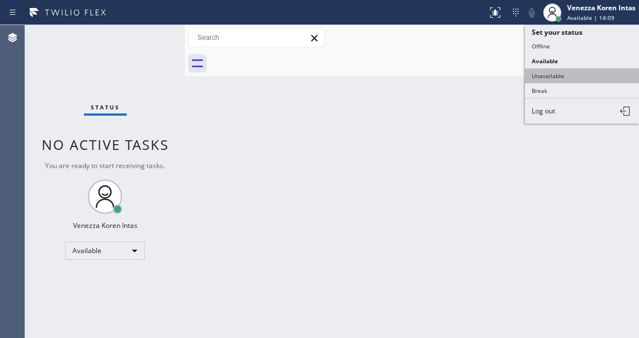
click at [570, 74] on button "Unavailable" at bounding box center [582, 75] width 114 height 15
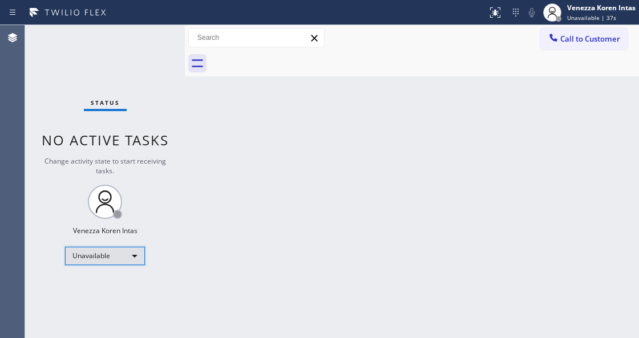
click at [128, 259] on div "Unavailable" at bounding box center [105, 256] width 80 height 18
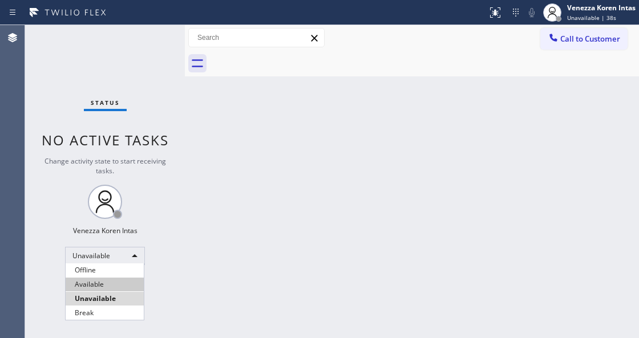
click at [117, 285] on li "Available" at bounding box center [105, 285] width 78 height 14
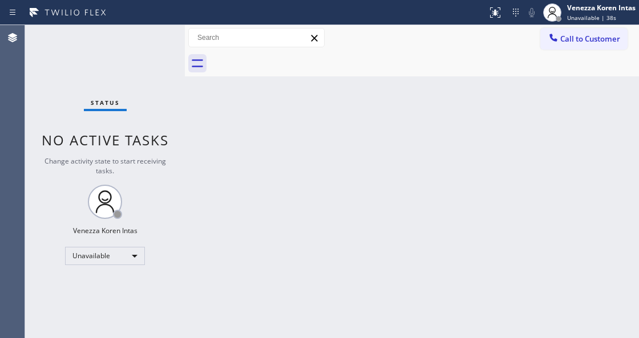
click at [211, 195] on div "Back to Dashboard Change Sender ID Customers Technicians Select a contact Outbo…" at bounding box center [412, 181] width 454 height 313
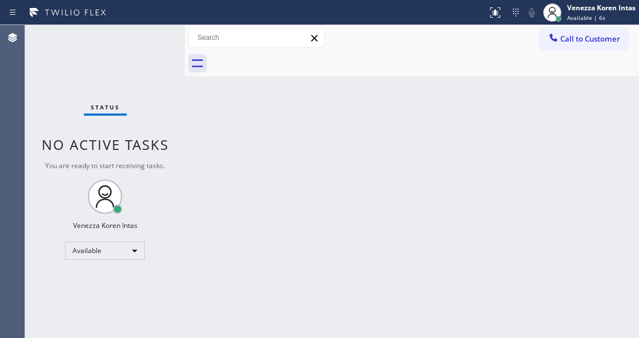
click at [220, 194] on div "Back to Dashboard Change Sender ID Customers Technicians Select a contact Outbo…" at bounding box center [412, 181] width 454 height 313
drag, startPoint x: 393, startPoint y: 111, endPoint x: 407, endPoint y: 96, distance: 20.2
click at [401, 105] on div "Back to Dashboard Change Sender ID Customers Technicians Select a contact Outbo…" at bounding box center [412, 181] width 454 height 313
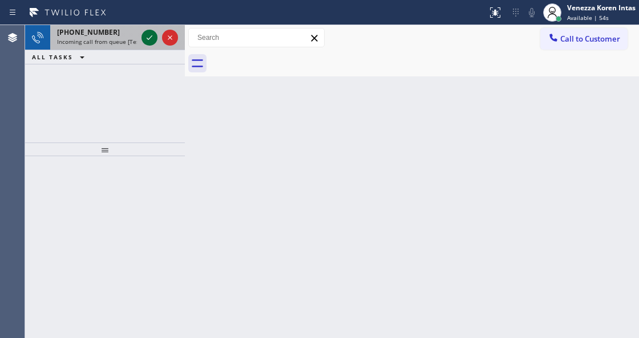
click at [152, 39] on icon at bounding box center [150, 38] width 14 height 14
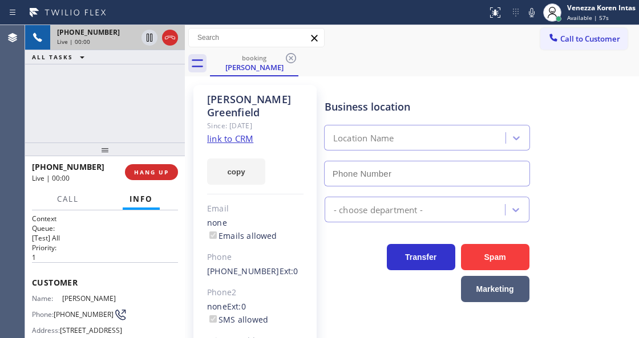
type input "[PHONE_NUMBER]"
click at [243, 133] on link "link to CRM" at bounding box center [230, 138] width 46 height 11
click at [367, 74] on div "booking [PERSON_NAME]" at bounding box center [424, 64] width 429 height 26
click at [204, 129] on div "[PERSON_NAME] Since: [DATE] link to CRM copy Email none Emails allowed Phone [P…" at bounding box center [254, 255] width 123 height 340
click at [74, 192] on button "Call" at bounding box center [67, 199] width 35 height 22
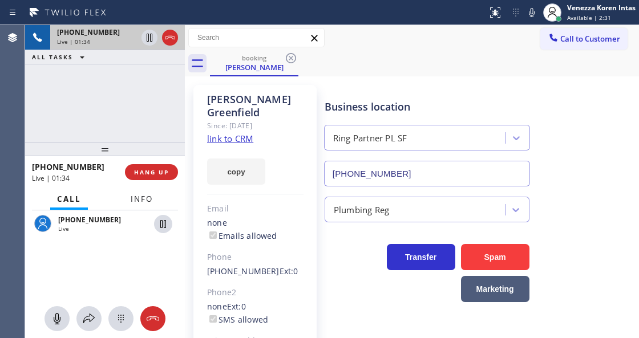
click at [135, 205] on button "Info" at bounding box center [142, 199] width 36 height 22
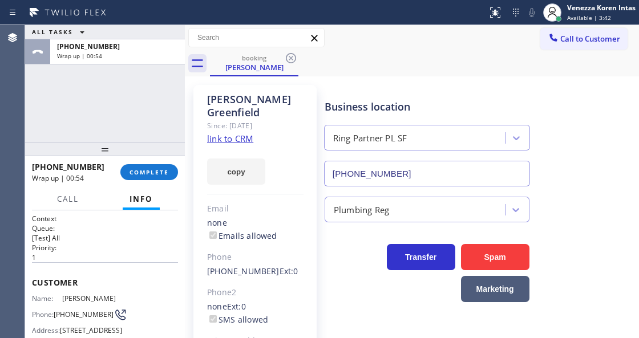
click at [127, 181] on div "[PHONE_NUMBER] Wrap up | 00:54 COMPLETE" at bounding box center [105, 172] width 146 height 30
click at [168, 177] on button "COMPLETE" at bounding box center [149, 172] width 58 height 16
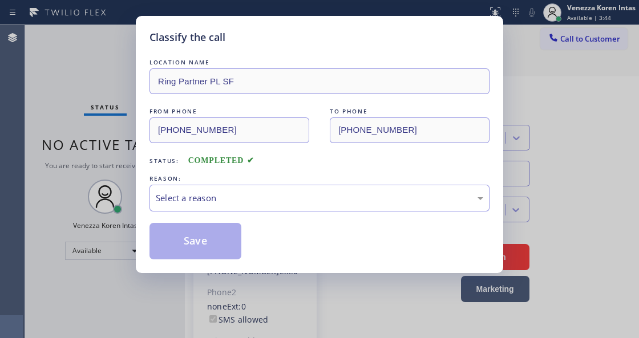
click at [242, 200] on div "Select a reason" at bounding box center [319, 198] width 327 height 13
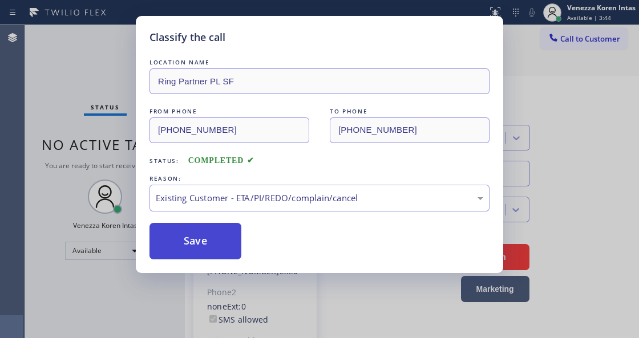
click at [235, 242] on button "Save" at bounding box center [195, 241] width 92 height 36
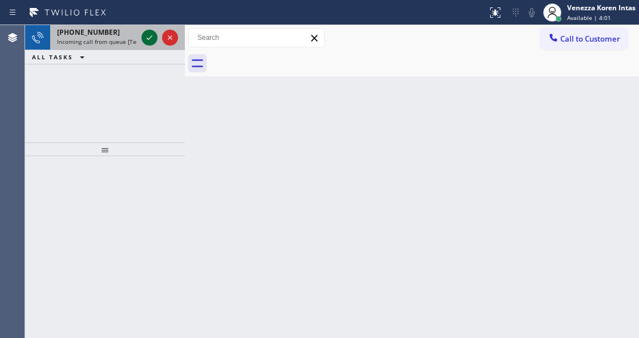
click at [152, 41] on icon at bounding box center [150, 38] width 14 height 14
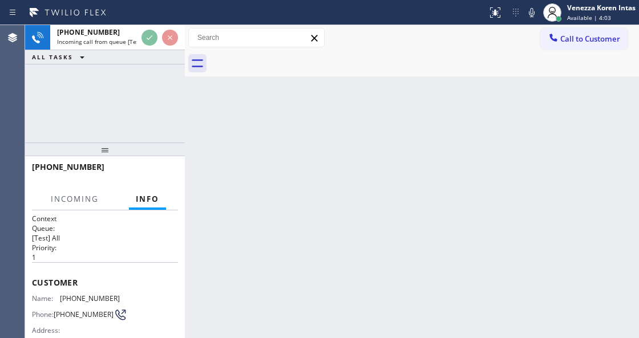
scroll to position [152, 0]
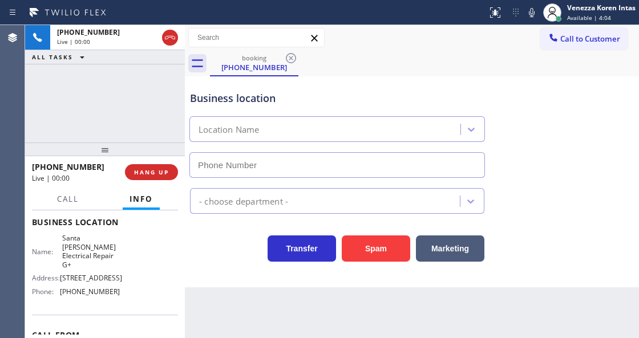
type input "[PHONE_NUMBER]"
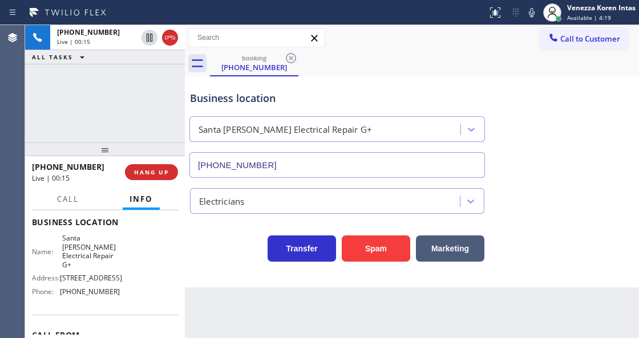
click at [210, 260] on div "Transfer Spam Marketing" at bounding box center [337, 246] width 299 height 32
click at [108, 94] on div "[PHONE_NUMBER] Live | 00:26 ALL TASKS ALL TASKS ACTIVE TASKS TASKS IN WRAP UP" at bounding box center [105, 83] width 160 height 117
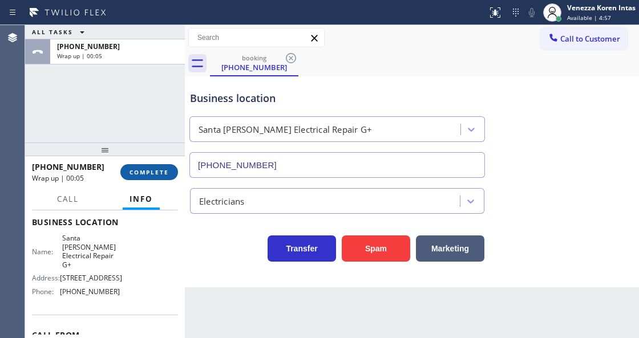
click at [153, 176] on span "COMPLETE" at bounding box center [148, 172] width 39 height 8
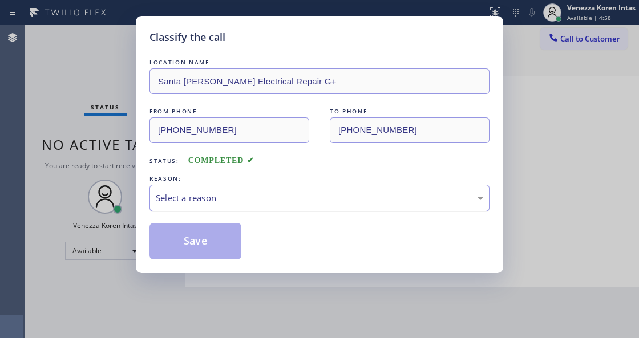
click at [289, 209] on div "Select a reason" at bounding box center [319, 198] width 340 height 27
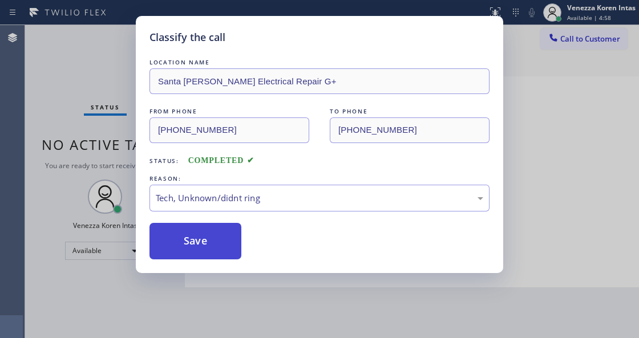
click at [215, 245] on button "Save" at bounding box center [195, 241] width 92 height 36
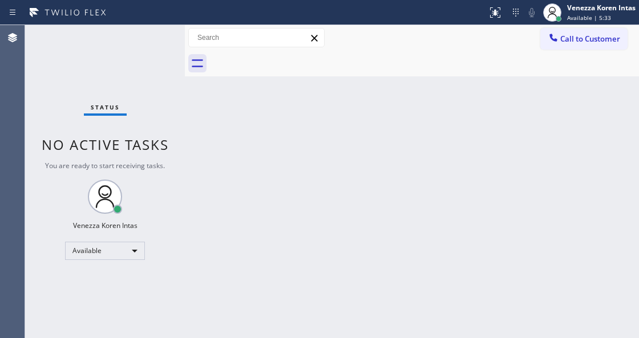
drag, startPoint x: 343, startPoint y: 85, endPoint x: 277, endPoint y: 286, distance: 211.9
click at [343, 86] on div "Back to Dashboard Change Sender ID Customers Technicians Select a contact Outbo…" at bounding box center [412, 181] width 454 height 313
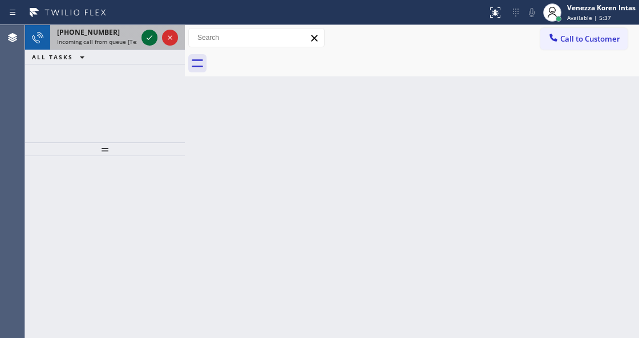
click at [153, 39] on icon at bounding box center [150, 38] width 14 height 14
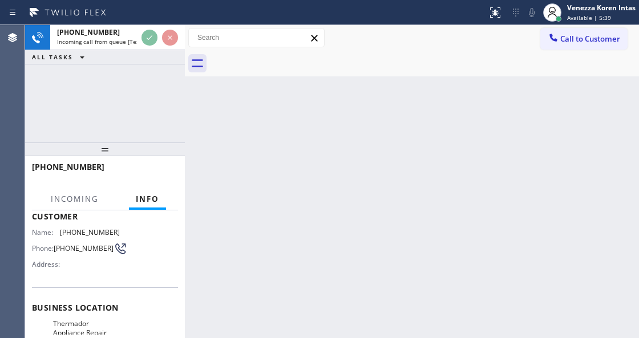
scroll to position [152, 0]
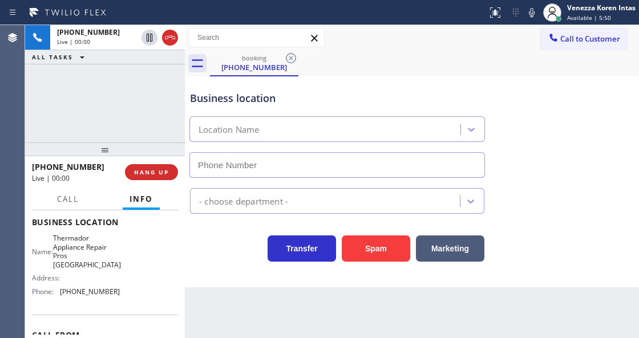
click at [224, 225] on div "Transfer Spam Marketing" at bounding box center [412, 238] width 448 height 48
type input "[PHONE_NUMBER]"
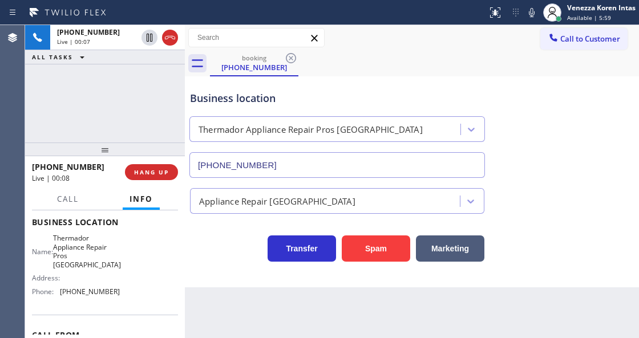
click at [185, 182] on div at bounding box center [185, 181] width 0 height 313
click at [152, 173] on span "HANG UP" at bounding box center [151, 172] width 35 height 8
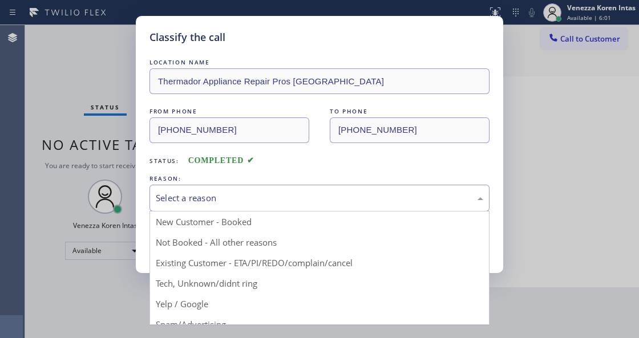
click at [216, 190] on div "Select a reason" at bounding box center [319, 198] width 340 height 27
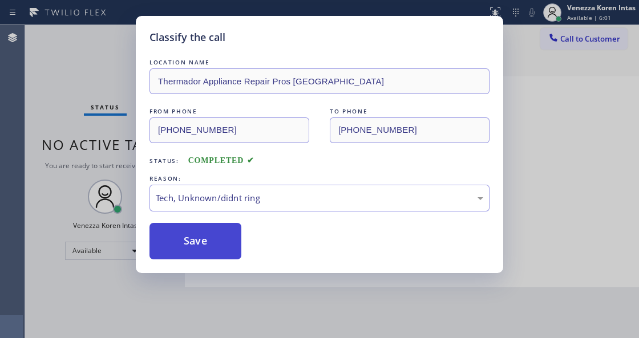
click at [215, 247] on button "Save" at bounding box center [195, 241] width 92 height 36
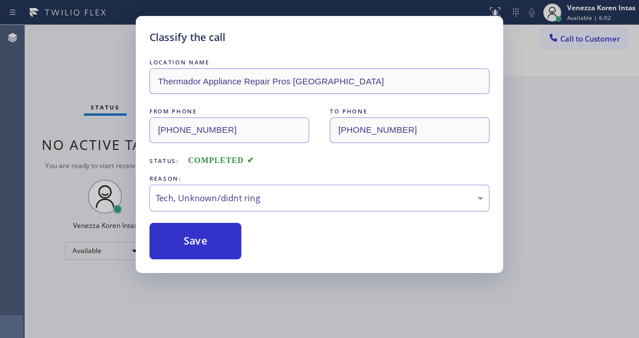
click at [236, 338] on html "Status report No issues detected If you experience an issue, please download th…" at bounding box center [319, 169] width 639 height 338
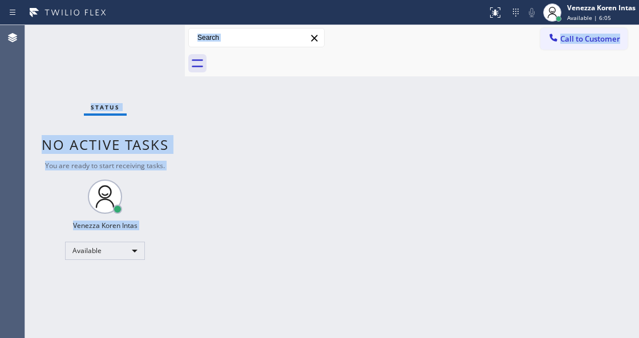
click at [212, 194] on div "Back to Dashboard Change Sender ID Customers Technicians Select a contact Outbo…" at bounding box center [412, 181] width 454 height 313
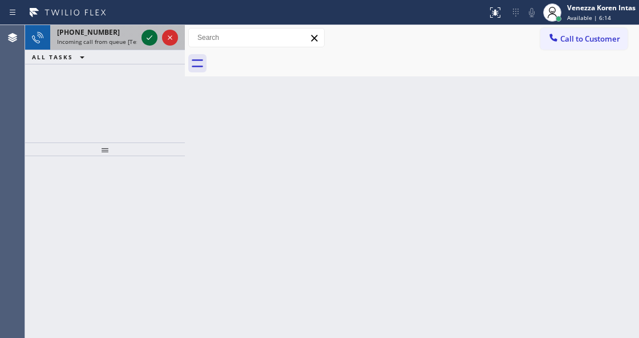
click at [153, 41] on icon at bounding box center [150, 38] width 14 height 14
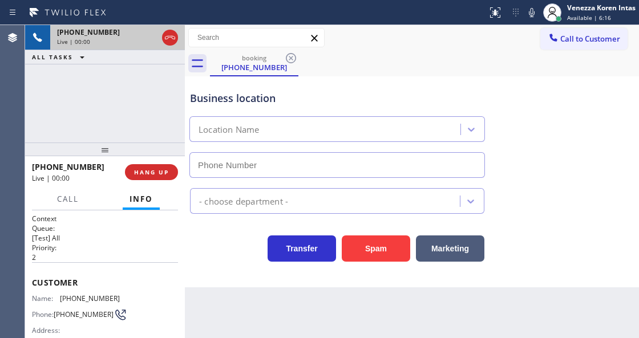
type input "[PHONE_NUMBER]"
click at [528, 16] on icon at bounding box center [532, 13] width 14 height 14
click at [147, 38] on icon at bounding box center [150, 38] width 6 height 8
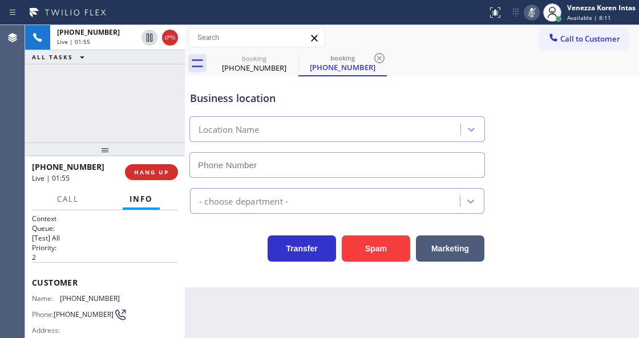
type input "[PHONE_NUMBER]"
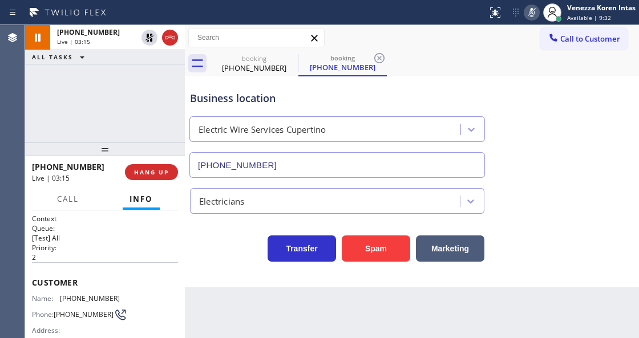
click at [537, 22] on div "Status report No issues detected If you experience an issue, please download th…" at bounding box center [560, 12] width 156 height 25
click at [529, 13] on icon at bounding box center [532, 13] width 14 height 14
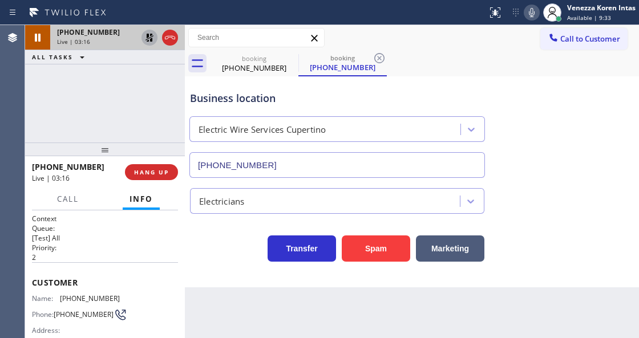
click at [152, 40] on icon at bounding box center [149, 38] width 8 height 8
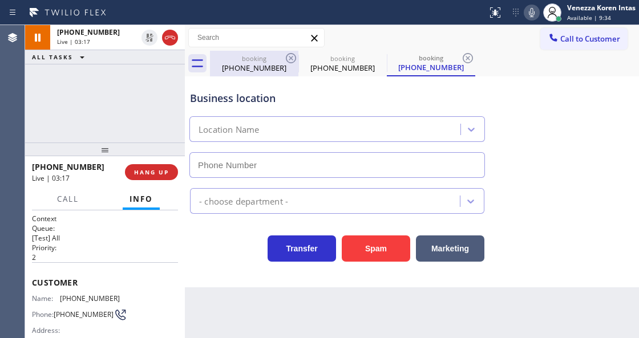
type input "[PHONE_NUMBER]"
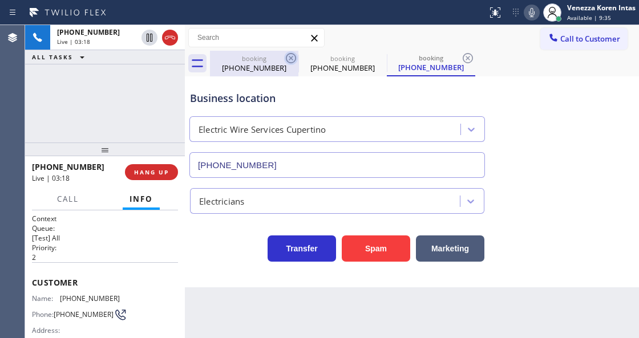
click at [289, 57] on icon at bounding box center [291, 58] width 14 height 14
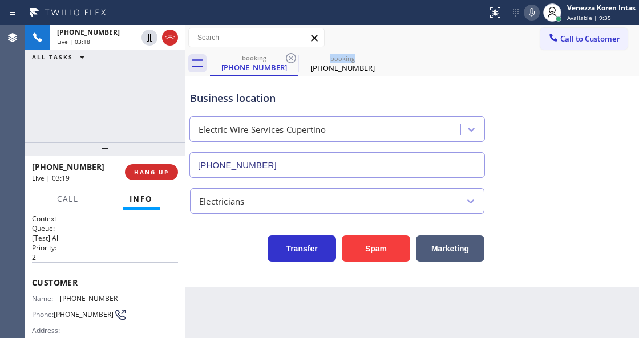
click at [289, 57] on icon at bounding box center [291, 58] width 14 height 14
drag, startPoint x: 116, startPoint y: 293, endPoint x: 62, endPoint y: 295, distance: 54.8
click at [62, 295] on div "Name: [PHONE_NUMBER] Phone: [PHONE_NUMBER] Address:" at bounding box center [105, 316] width 146 height 45
copy span "[PHONE_NUMBER]"
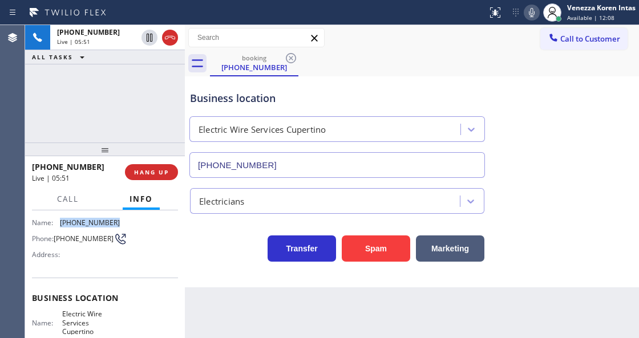
scroll to position [152, 0]
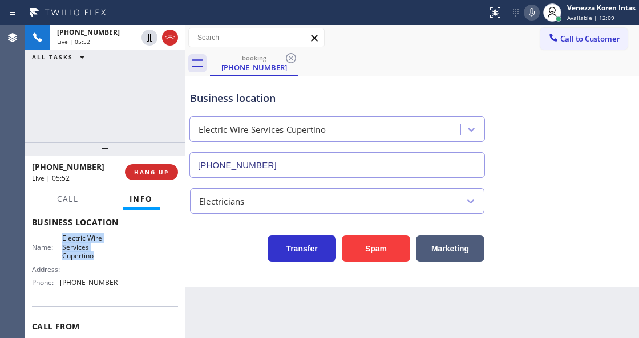
drag, startPoint x: 60, startPoint y: 235, endPoint x: 100, endPoint y: 257, distance: 44.9
click at [100, 257] on div "Name: Electric Wire Services Cupertino" at bounding box center [76, 247] width 88 height 26
copy span "Electric Wire Services Cupertino"
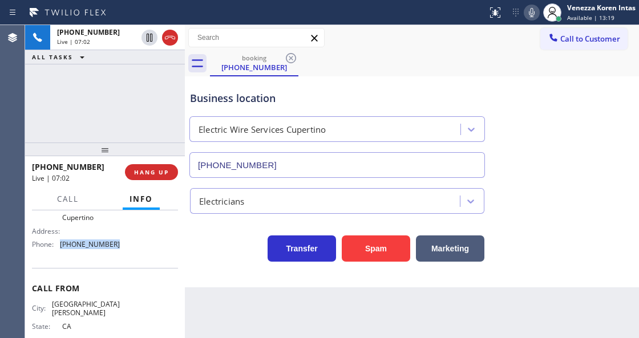
drag, startPoint x: 115, startPoint y: 244, endPoint x: 62, endPoint y: 247, distance: 53.1
click at [62, 247] on span "[PHONE_NUMBER]" at bounding box center [90, 244] width 60 height 9
copy span "[PHONE_NUMBER]"
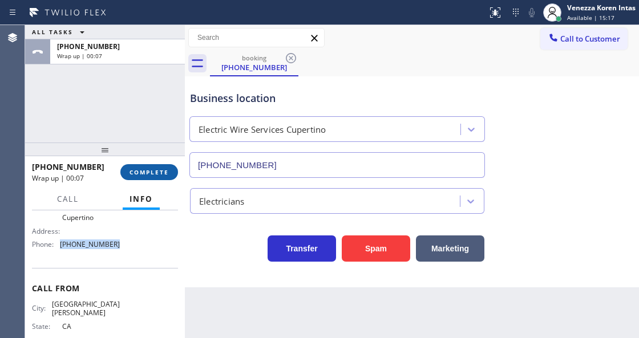
click at [165, 168] on button "COMPLETE" at bounding box center [149, 172] width 58 height 16
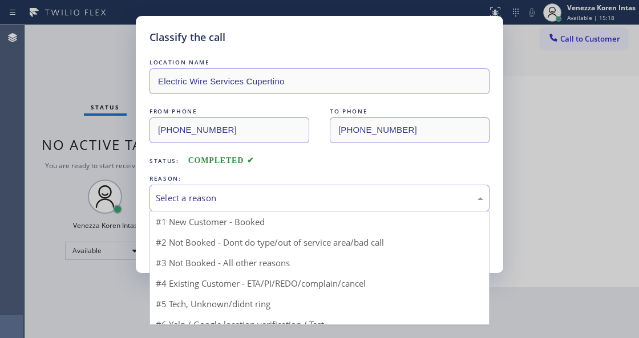
click at [251, 195] on div "Select a reason" at bounding box center [319, 198] width 327 height 13
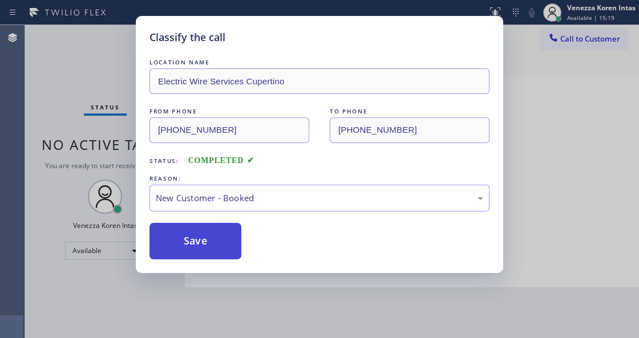
click at [217, 244] on button "Save" at bounding box center [195, 241] width 92 height 36
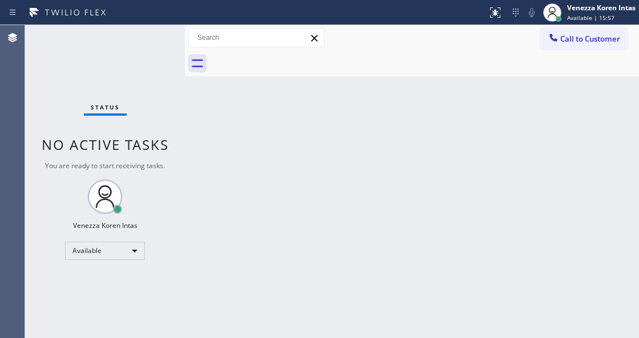
click at [176, 187] on div "Status No active tasks You are ready to start receiving tasks. Venezza Koren In…" at bounding box center [105, 181] width 160 height 313
click at [23, 103] on div "Agent Desktop" at bounding box center [12, 181] width 25 height 313
drag, startPoint x: 167, startPoint y: 55, endPoint x: 181, endPoint y: 83, distance: 31.9
click at [167, 55] on div "Status No active tasks You are ready to start receiving tasks. Venezza Koren In…" at bounding box center [105, 181] width 160 height 313
drag, startPoint x: 251, startPoint y: 154, endPoint x: 406, endPoint y: 94, distance: 166.5
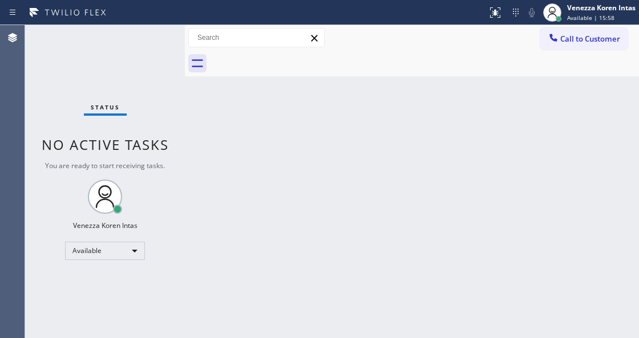
click at [266, 152] on div "Back to Dashboard Change Sender ID Customers Technicians Select a contact Outbo…" at bounding box center [412, 181] width 454 height 313
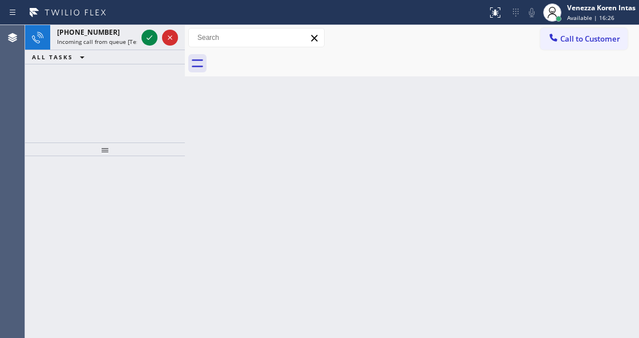
drag, startPoint x: 373, startPoint y: 121, endPoint x: 182, endPoint y: 106, distance: 191.0
click at [371, 125] on div "Back to Dashboard Change Sender ID Customers Technicians Select a contact Outbo…" at bounding box center [412, 181] width 454 height 313
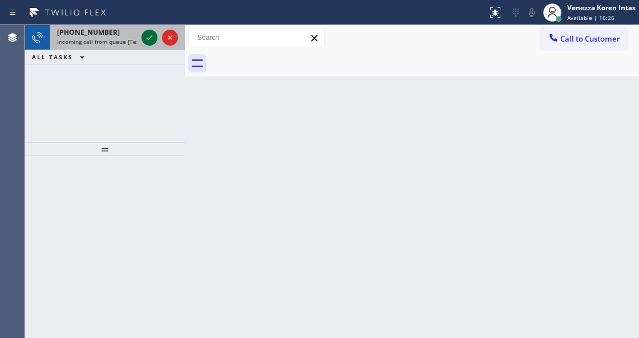
click at [145, 33] on icon at bounding box center [150, 38] width 14 height 14
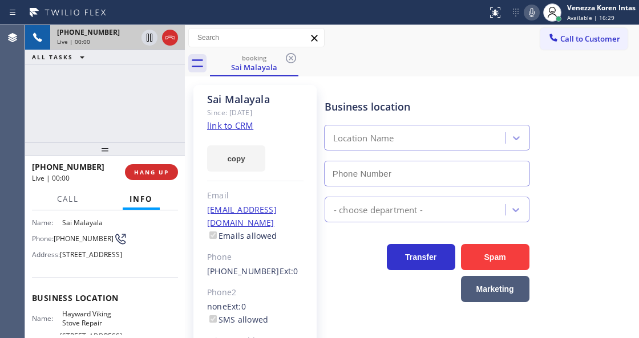
scroll to position [152, 0]
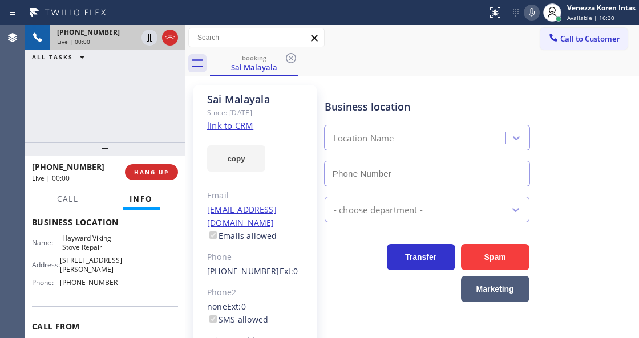
type input "[PHONE_NUMBER]"
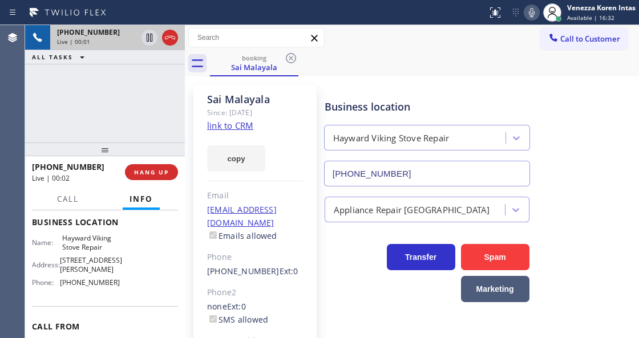
click at [229, 132] on div "[PERSON_NAME] Since: [DATE] link to CRM copy Email [EMAIL_ADDRESS][DOMAIN_NAME]…" at bounding box center [254, 254] width 123 height 339
click at [228, 127] on link "link to CRM" at bounding box center [230, 125] width 46 height 11
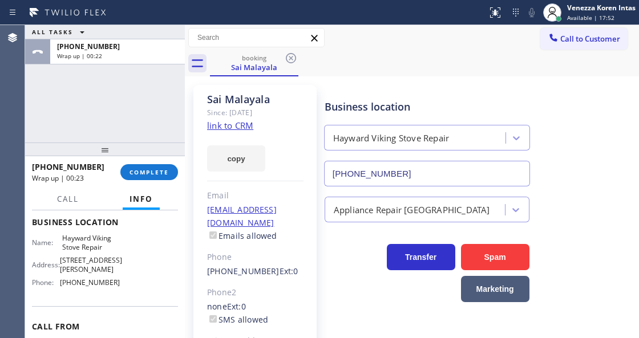
click at [180, 156] on div at bounding box center [105, 150] width 160 height 14
click at [172, 168] on button "COMPLETE" at bounding box center [149, 172] width 58 height 16
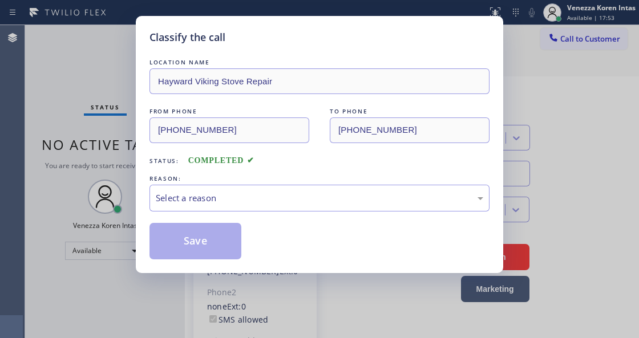
click at [249, 196] on div "Select a reason" at bounding box center [319, 198] width 327 height 13
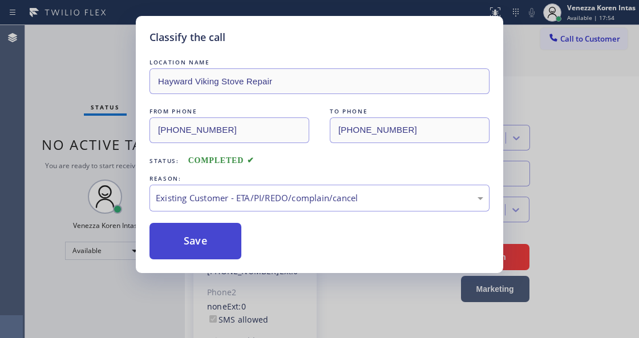
click at [228, 245] on button "Save" at bounding box center [195, 241] width 92 height 36
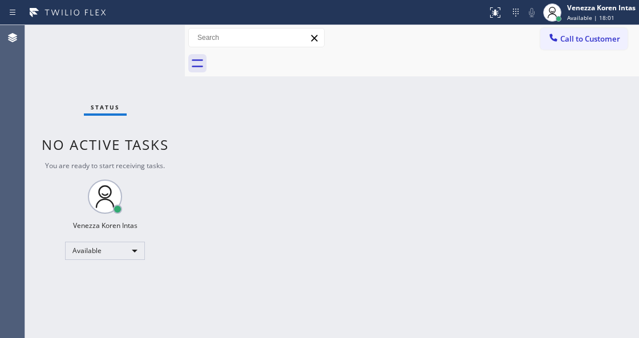
click at [171, 202] on div "Status No active tasks You are ready to start receiving tasks. Venezza Koren In…" at bounding box center [105, 181] width 160 height 313
drag, startPoint x: 135, startPoint y: 165, endPoint x: 13, endPoint y: 105, distance: 136.7
click at [137, 164] on span "You are ready to start receiving tasks." at bounding box center [105, 166] width 120 height 10
click at [112, 67] on div "Status No active tasks You are ready to start receiving tasks. Venezza Koren In…" at bounding box center [105, 181] width 160 height 313
click at [257, 186] on div "Back to Dashboard Change Sender ID Customers Technicians Select a contact Outbo…" at bounding box center [412, 181] width 454 height 313
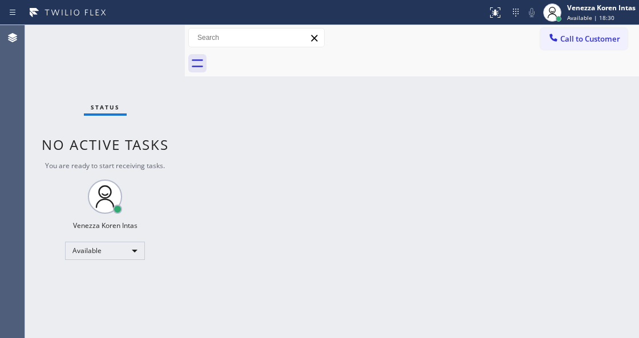
drag, startPoint x: 371, startPoint y: 98, endPoint x: 367, endPoint y: 113, distance: 15.2
click at [368, 103] on div "Back to Dashboard Change Sender ID Customers Technicians Select a contact Outbo…" at bounding box center [412, 181] width 454 height 313
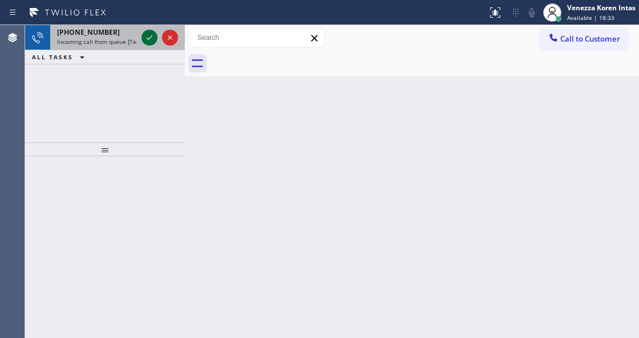
click at [147, 43] on icon at bounding box center [150, 38] width 14 height 14
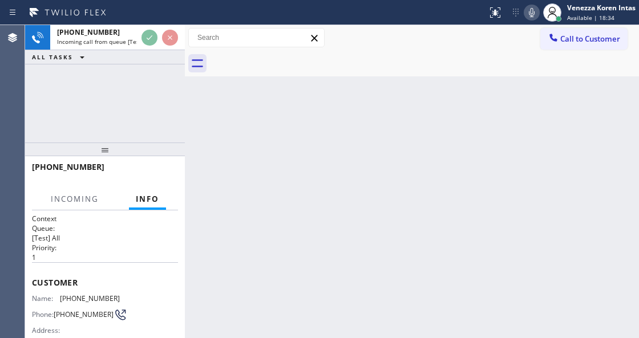
scroll to position [152, 0]
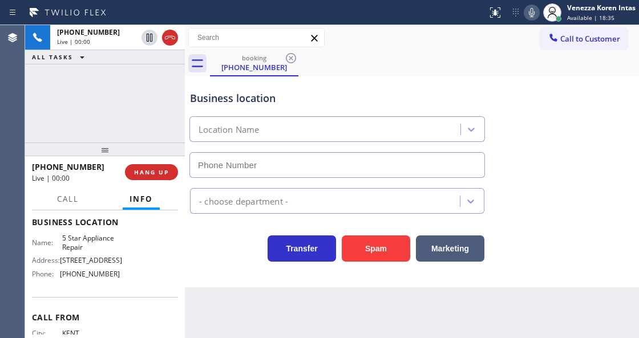
type input "[PHONE_NUMBER]"
click at [221, 251] on div "Transfer Spam Marketing" at bounding box center [337, 246] width 299 height 32
click at [237, 285] on div "Business location 5 Star Appliance Repair [PHONE_NUMBER] 5 Star Appliance Trans…" at bounding box center [412, 181] width 454 height 211
drag, startPoint x: 274, startPoint y: 303, endPoint x: 270, endPoint y: 311, distance: 8.2
click at [273, 305] on div "Back to Dashboard Change Sender ID Customers Technicians Select a contact Outbo…" at bounding box center [412, 181] width 454 height 313
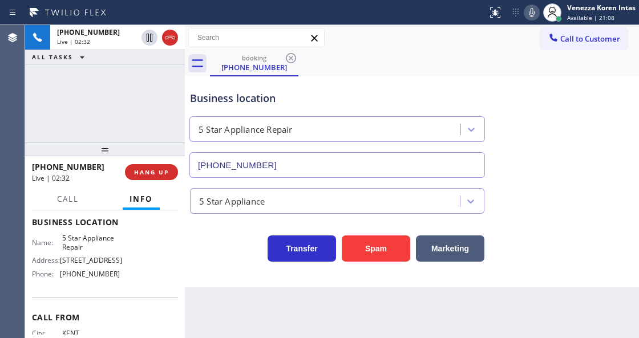
click at [206, 210] on div "5 Star Appliance" at bounding box center [326, 201] width 266 height 20
click at [170, 127] on div "[PHONE_NUMBER] Live | 02:33 ALL TASKS ALL TASKS ACTIVE TASKS TASKS IN WRAP UP" at bounding box center [105, 83] width 160 height 117
click at [270, 102] on div "Business location" at bounding box center [337, 98] width 294 height 15
click at [527, 17] on icon at bounding box center [532, 13] width 14 height 14
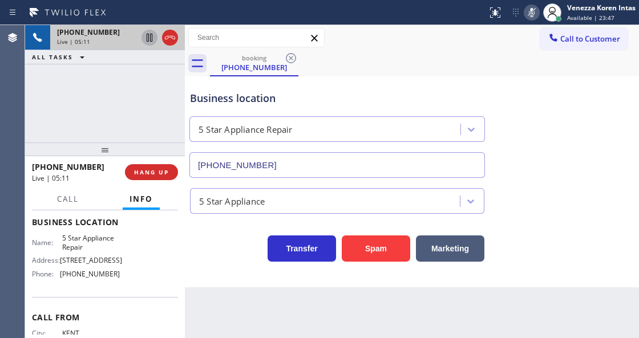
click at [148, 37] on icon at bounding box center [150, 38] width 14 height 14
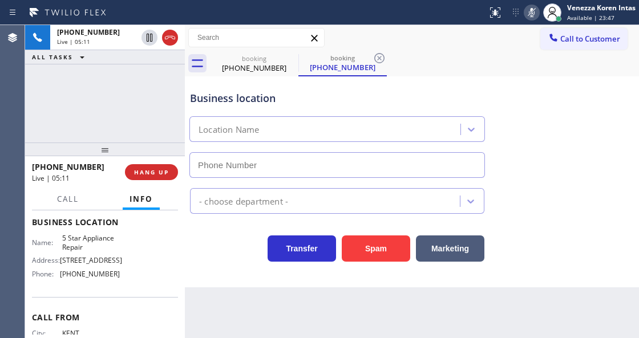
type input "[PHONE_NUMBER]"
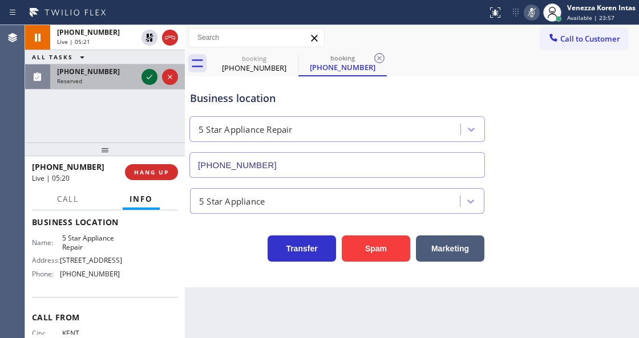
click at [149, 80] on icon at bounding box center [150, 77] width 14 height 14
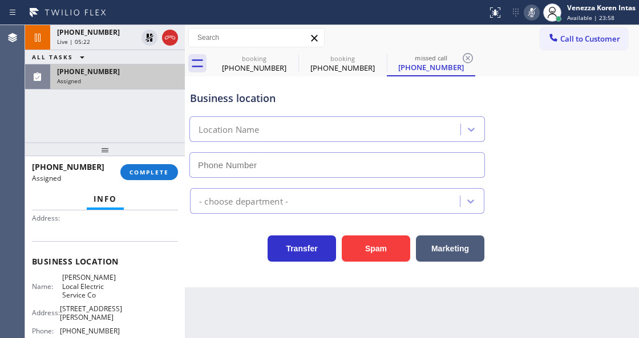
type input "[PHONE_NUMBER]"
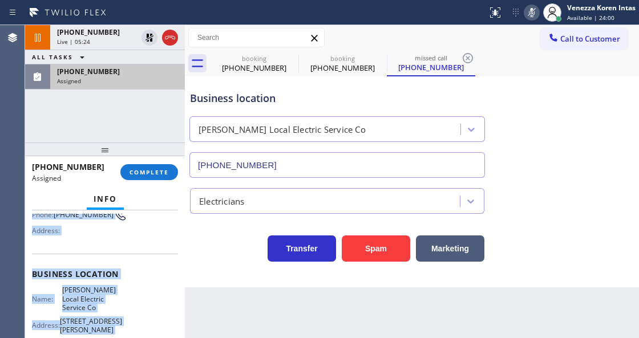
scroll to position [231, 0]
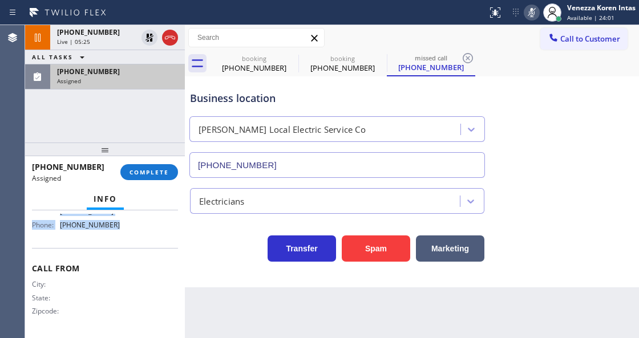
drag, startPoint x: 34, startPoint y: 282, endPoint x: 114, endPoint y: 246, distance: 88.1
click at [114, 246] on div "Context Queue: Electrical Priority: 0 Task Age: Customer Name: [PHONE_NUMBER] P…" at bounding box center [105, 273] width 160 height 127
copy div "Customer Name: [PHONE_NUMBER] Phone: [PHONE_NUMBER] Address: Business location …"
click at [148, 165] on button "COMPLETE" at bounding box center [149, 172] width 58 height 16
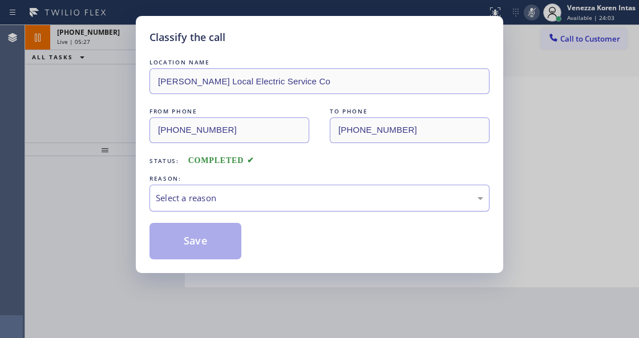
click at [236, 198] on div "Select a reason" at bounding box center [319, 198] width 327 height 13
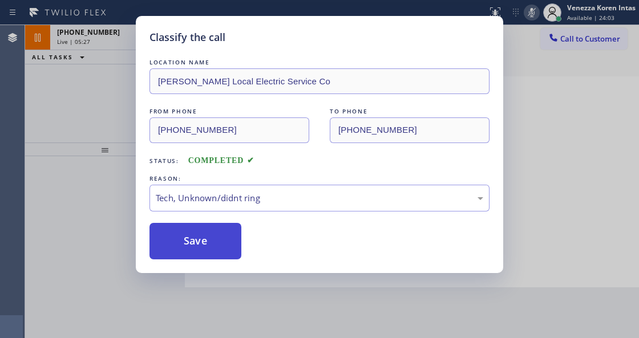
click at [212, 259] on button "Save" at bounding box center [195, 241] width 92 height 36
drag, startPoint x: 225, startPoint y: 256, endPoint x: 232, endPoint y: 328, distance: 72.7
click at [225, 258] on button "Save" at bounding box center [195, 241] width 92 height 36
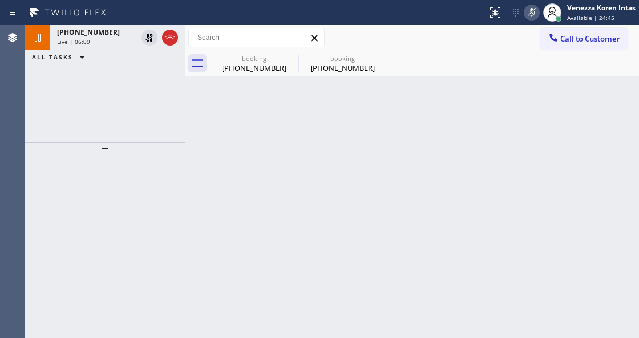
click at [205, 218] on div "Back to Dashboard Change Sender ID Customers Technicians Select a contact Outbo…" at bounding box center [412, 181] width 454 height 313
drag, startPoint x: 218, startPoint y: 190, endPoint x: 229, endPoint y: 119, distance: 72.1
click at [218, 188] on div "Back to Dashboard Change Sender ID Customers Technicians Select a contact Outbo…" at bounding box center [412, 181] width 454 height 313
click at [246, 72] on div "[PHONE_NUMBER]" at bounding box center [254, 68] width 86 height 10
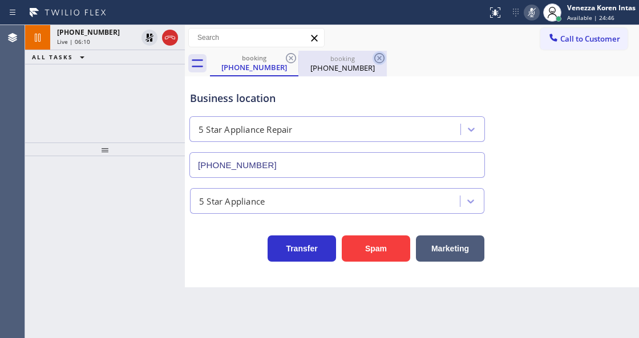
click at [377, 56] on icon at bounding box center [379, 58] width 10 height 10
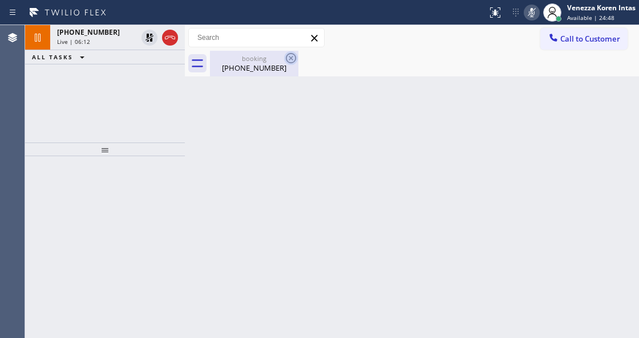
click at [291, 56] on icon at bounding box center [291, 58] width 14 height 14
click at [262, 61] on div "booking" at bounding box center [254, 58] width 86 height 9
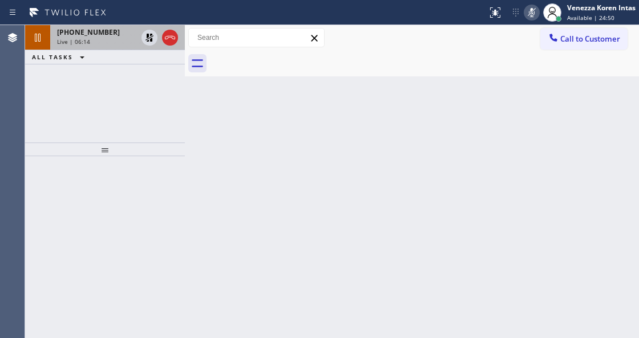
click at [111, 41] on div "Live | 06:14" at bounding box center [97, 42] width 80 height 8
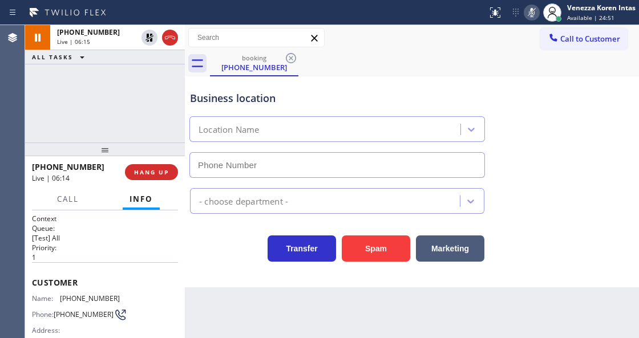
type input "[PHONE_NUMBER]"
click at [241, 243] on div "Transfer Spam Marketing" at bounding box center [337, 246] width 299 height 32
click at [218, 274] on div "Business location 5 Star Appliance Repair [PHONE_NUMBER] 5 Star Appliance Trans…" at bounding box center [412, 181] width 454 height 211
drag, startPoint x: 205, startPoint y: 266, endPoint x: 216, endPoint y: 261, distance: 11.5
click at [205, 266] on div "Business location 5 Star Appliance Repair [PHONE_NUMBER] 5 Star Appliance Trans…" at bounding box center [412, 181] width 454 height 211
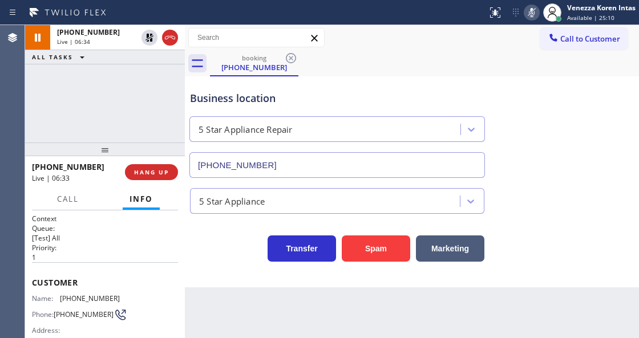
click at [202, 265] on div "Business location 5 Star Appliance Repair [PHONE_NUMBER] 5 Star Appliance Trans…" at bounding box center [412, 181] width 454 height 211
click at [148, 107] on div "[PHONE_NUMBER] Live | 06:37 ALL TASKS ALL TASKS ACTIVE TASKS TASKS IN WRAP UP" at bounding box center [105, 83] width 160 height 117
drag, startPoint x: 36, startPoint y: 111, endPoint x: 16, endPoint y: 112, distance: 20.6
click at [36, 112] on div "[PHONE_NUMBER] Live | 06:38 ALL TASKS ALL TASKS ACTIVE TASKS TASKS IN WRAP UP" at bounding box center [105, 83] width 160 height 117
click at [79, 96] on div "[PHONE_NUMBER] Live | 06:39 ALL TASKS ALL TASKS ACTIVE TASKS TASKS IN WRAP UP" at bounding box center [105, 83] width 160 height 117
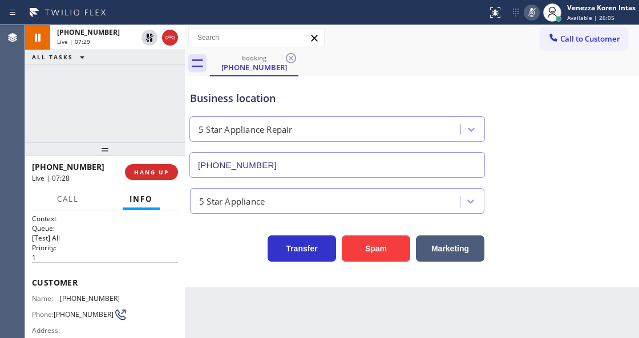
click at [127, 76] on div "[PHONE_NUMBER] Live | 07:29 ALL TASKS ALL TASKS ACTIVE TASKS TASKS IN WRAP UP" at bounding box center [105, 83] width 160 height 117
click at [203, 96] on div "Business location" at bounding box center [337, 98] width 294 height 15
click at [396, 78] on div "Business location 5 Star Appliance Repair [PHONE_NUMBER]" at bounding box center [412, 126] width 448 height 103
click at [528, 19] on button at bounding box center [531, 13] width 16 height 16
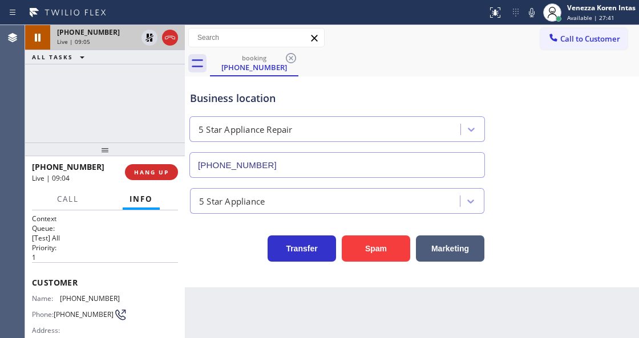
click at [146, 40] on icon at bounding box center [149, 38] width 8 height 8
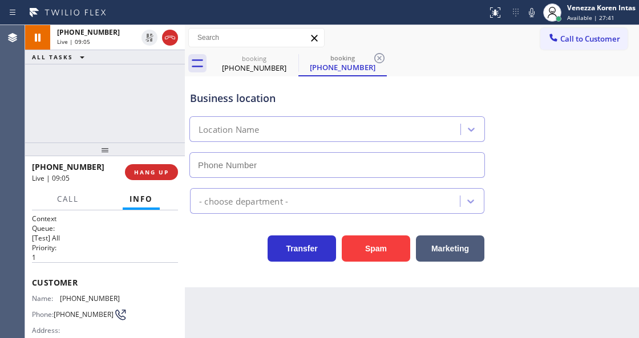
type input "[PHONE_NUMBER]"
click at [439, 51] on div "booking [PHONE_NUMBER] booking [PHONE_NUMBER]" at bounding box center [424, 64] width 429 height 26
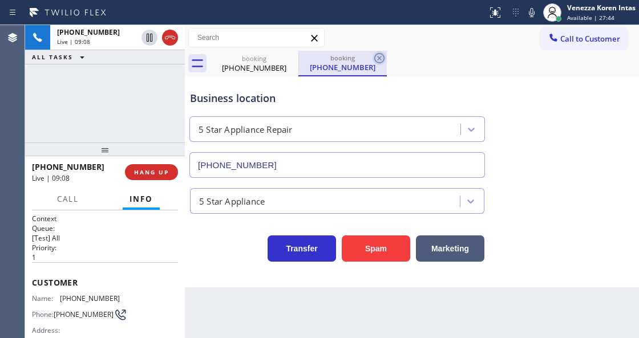
click at [380, 58] on icon at bounding box center [379, 58] width 10 height 10
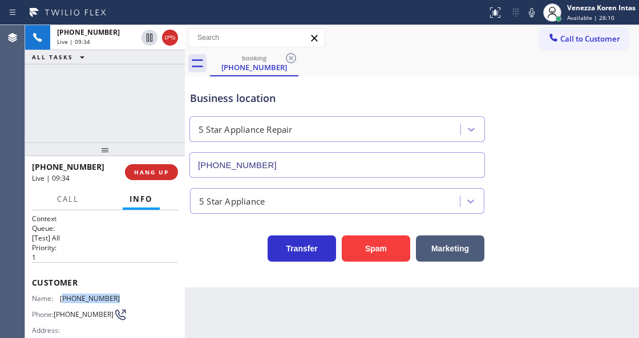
drag, startPoint x: 129, startPoint y: 297, endPoint x: 62, endPoint y: 297, distance: 67.3
click at [62, 297] on div "Name: [PHONE_NUMBER] Phone: [PHONE_NUMBER] Address:" at bounding box center [105, 316] width 146 height 45
copy span "253) 656-1167"
click at [568, 15] on span "Available | 28:41" at bounding box center [590, 18] width 47 height 8
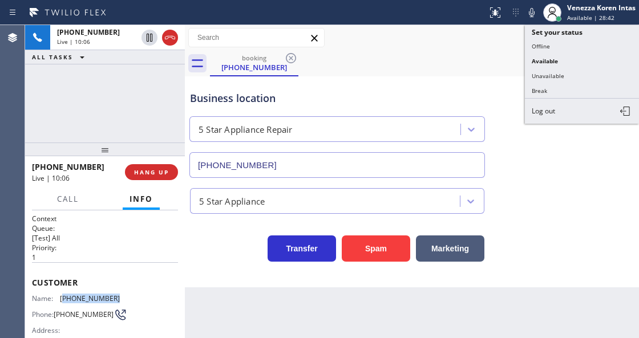
click at [569, 74] on button "Unavailable" at bounding box center [582, 75] width 114 height 15
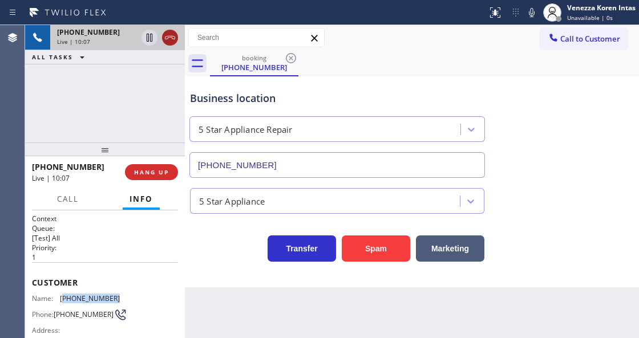
click at [173, 38] on icon at bounding box center [170, 38] width 14 height 14
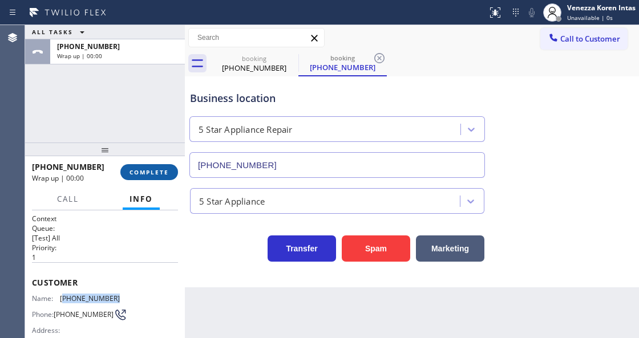
type input "[PHONE_NUMBER]"
click at [166, 176] on button "COMPLETE" at bounding box center [149, 172] width 58 height 16
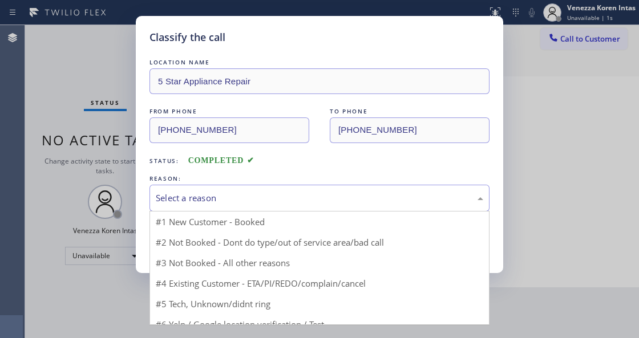
drag, startPoint x: 241, startPoint y: 206, endPoint x: 249, endPoint y: 271, distance: 66.1
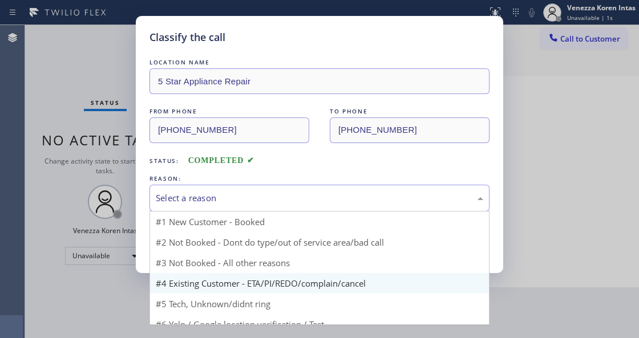
click at [241, 209] on div "Select a reason" at bounding box center [319, 198] width 340 height 27
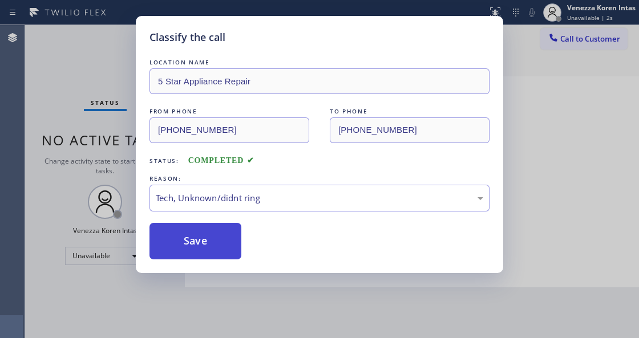
click at [224, 248] on button "Save" at bounding box center [195, 241] width 92 height 36
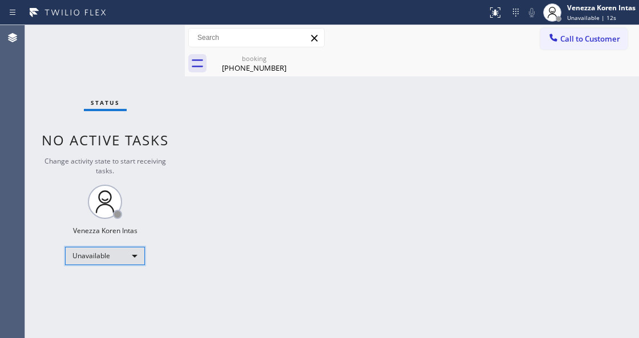
click at [130, 255] on div "Unavailable" at bounding box center [105, 256] width 80 height 18
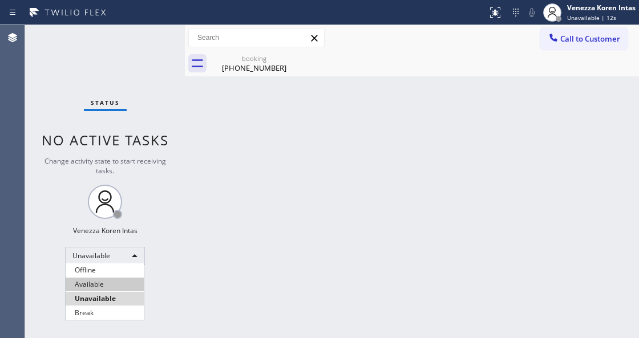
click at [125, 281] on li "Available" at bounding box center [105, 285] width 78 height 14
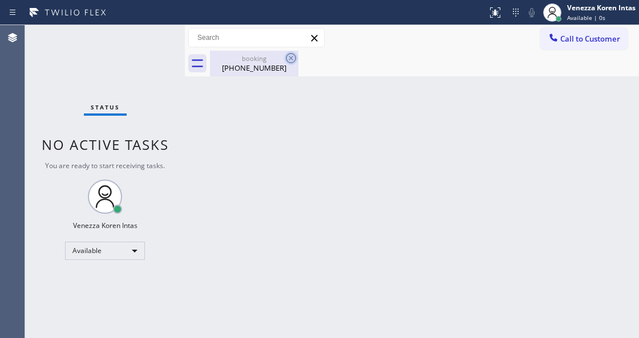
click at [292, 56] on icon at bounding box center [291, 58] width 14 height 14
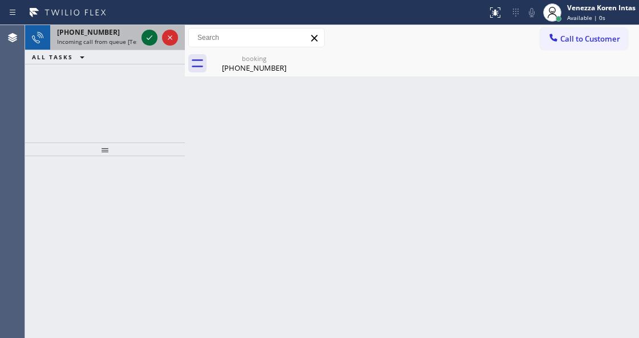
click at [146, 40] on icon at bounding box center [150, 38] width 14 height 14
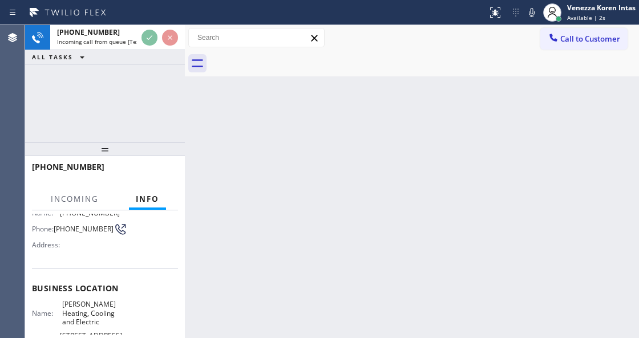
scroll to position [114, 0]
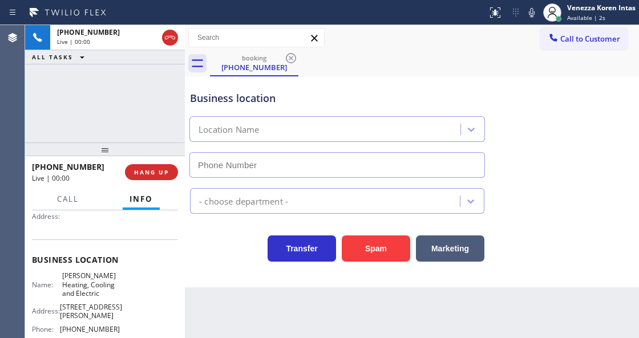
type input "[PHONE_NUMBER]"
click at [106, 113] on div "[PHONE_NUMBER] Live | 00:01 ALL TASKS ALL TASKS ACTIVE TASKS TASKS IN WRAP UP" at bounding box center [105, 83] width 160 height 117
click at [221, 242] on div "Transfer Spam Marketing" at bounding box center [337, 246] width 299 height 32
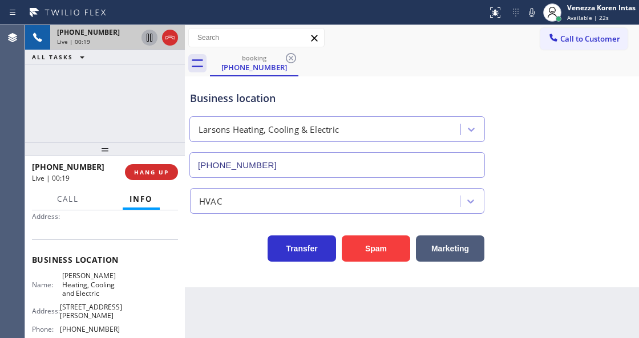
click at [152, 42] on icon at bounding box center [150, 38] width 14 height 14
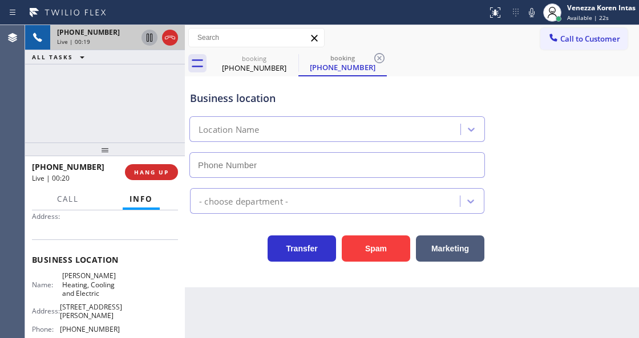
type input "[PHONE_NUMBER]"
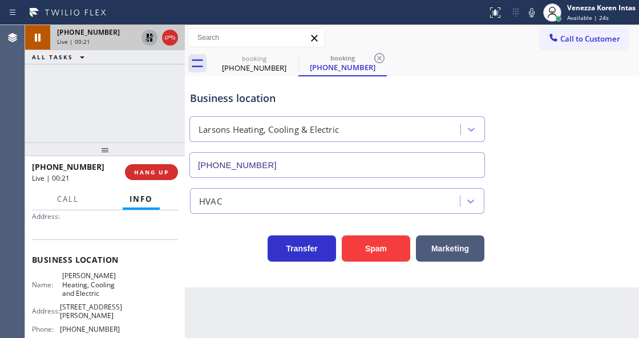
click at [150, 35] on icon at bounding box center [149, 38] width 8 height 8
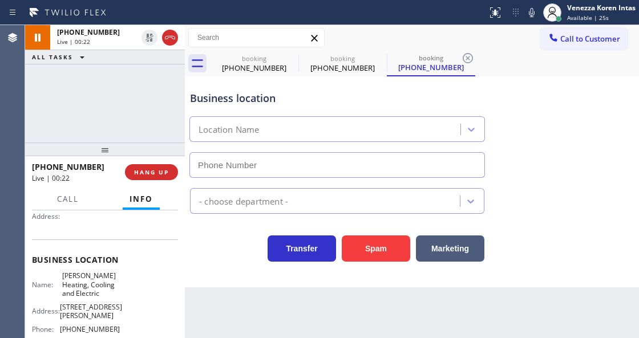
type input "[PHONE_NUMBER]"
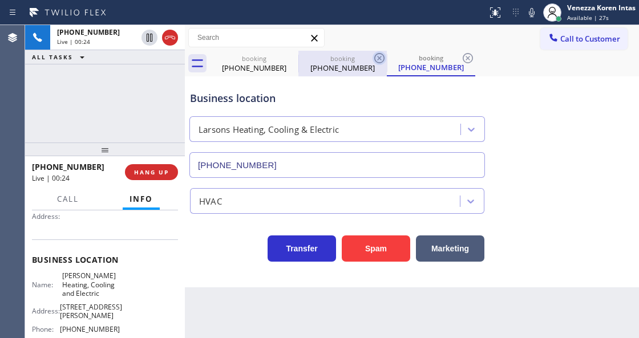
click at [376, 55] on icon at bounding box center [379, 58] width 14 height 14
click at [387, 55] on div "booking [PHONE_NUMBER]" at bounding box center [431, 64] width 88 height 26
click at [461, 55] on icon at bounding box center [468, 58] width 14 height 14
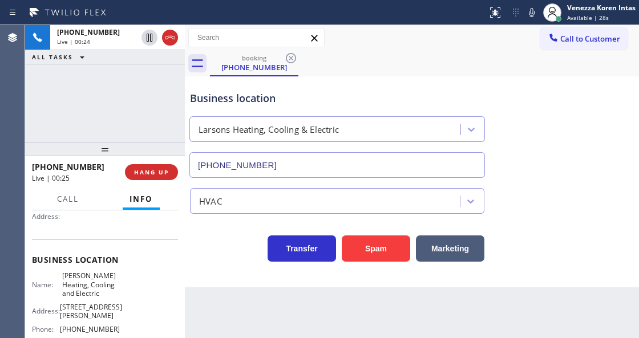
click at [376, 55] on div "booking [PHONE_NUMBER]" at bounding box center [424, 64] width 429 height 26
drag, startPoint x: 343, startPoint y: 63, endPoint x: 331, endPoint y: 71, distance: 14.9
click at [334, 68] on div "booking [PHONE_NUMBER]" at bounding box center [424, 64] width 429 height 26
click at [152, 98] on div "[PHONE_NUMBER] Live | 00:26 ALL TASKS ALL TASKS ACTIVE TASKS TASKS IN WRAP UP" at bounding box center [105, 83] width 160 height 117
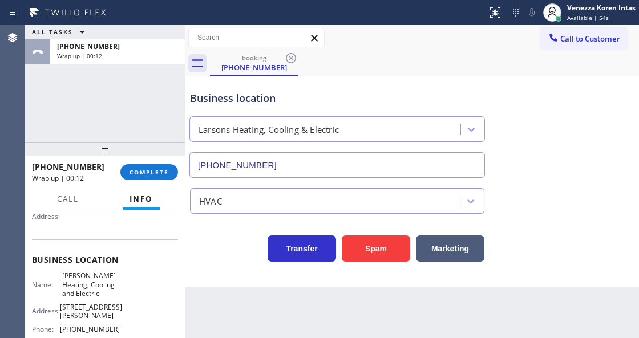
click at [391, 121] on div "Larsons Heating, Cooling & Electric" at bounding box center [326, 130] width 267 height 20
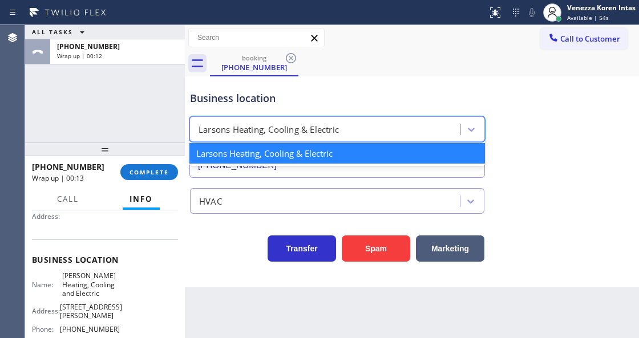
click at [177, 165] on div "[PHONE_NUMBER] Wrap up | 00:13 COMPLETE" at bounding box center [105, 172] width 146 height 30
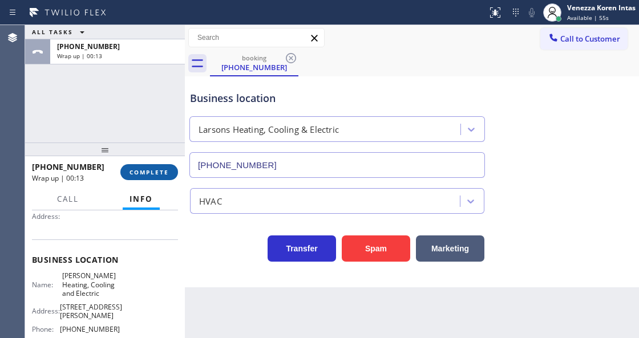
click at [172, 169] on button "COMPLETE" at bounding box center [149, 172] width 58 height 16
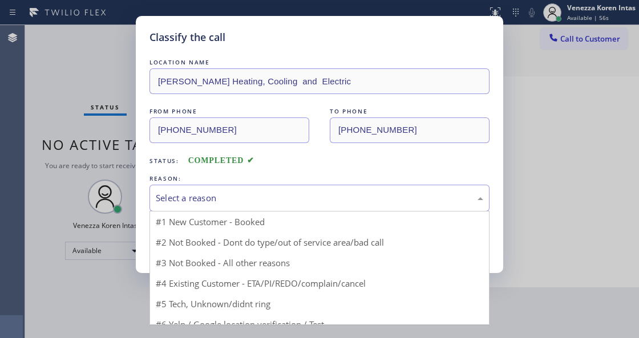
click at [285, 197] on div "Select a reason" at bounding box center [319, 198] width 327 height 13
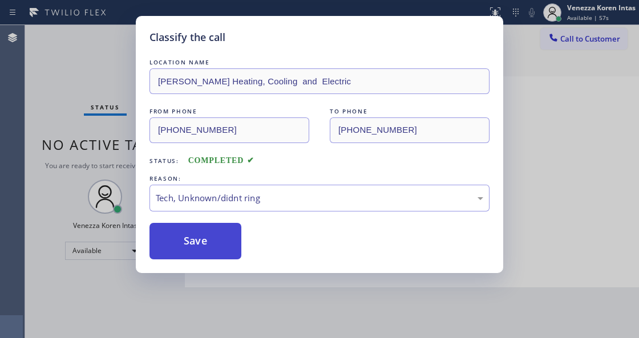
click at [236, 240] on button "Save" at bounding box center [195, 241] width 92 height 36
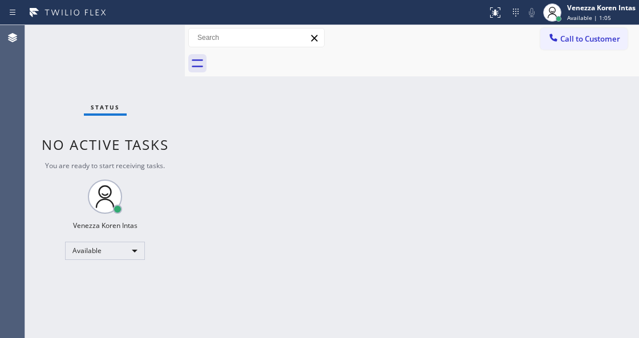
click at [241, 140] on div "Back to Dashboard Change Sender ID Customers Technicians Select a contact Outbo…" at bounding box center [412, 181] width 454 height 313
drag, startPoint x: 161, startPoint y: 49, endPoint x: 360, endPoint y: 42, distance: 199.1
click at [161, 48] on div "Status No active tasks You are ready to start receiving tasks. Venezza Koren In…" at bounding box center [105, 181] width 160 height 313
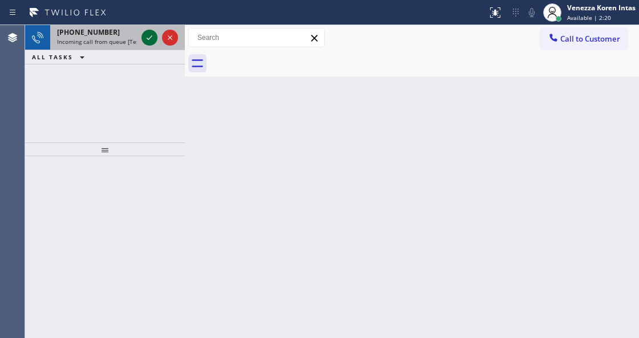
click at [148, 35] on icon at bounding box center [150, 38] width 14 height 14
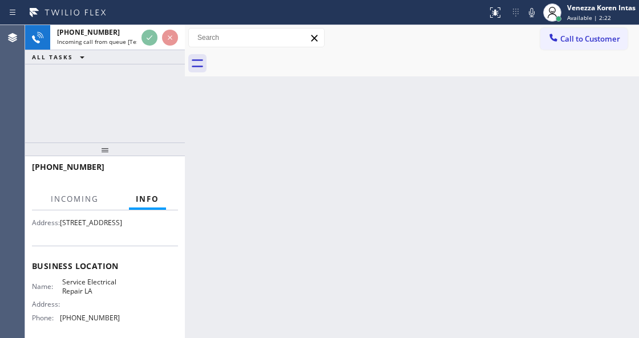
scroll to position [114, 0]
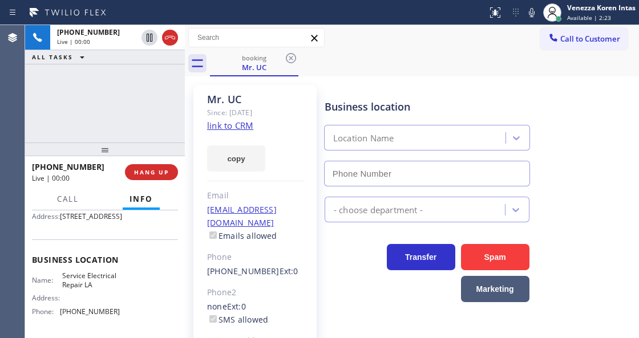
click at [533, 15] on icon at bounding box center [532, 12] width 6 height 9
type input "[PHONE_NUMBER]"
click at [533, 6] on icon at bounding box center [532, 13] width 14 height 14
click at [238, 123] on link "link to CRM" at bounding box center [230, 125] width 46 height 11
click at [117, 85] on div "[PHONE_NUMBER] Live | 01:01 ALL TASKS ALL TASKS ACTIVE TASKS TASKS IN WRAP UP" at bounding box center [105, 83] width 160 height 117
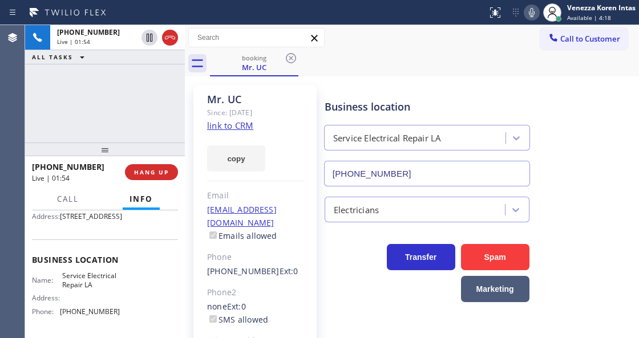
click at [395, 57] on div "booking Mr. UC" at bounding box center [424, 64] width 429 height 26
click at [71, 199] on span "Call" at bounding box center [68, 199] width 22 height 10
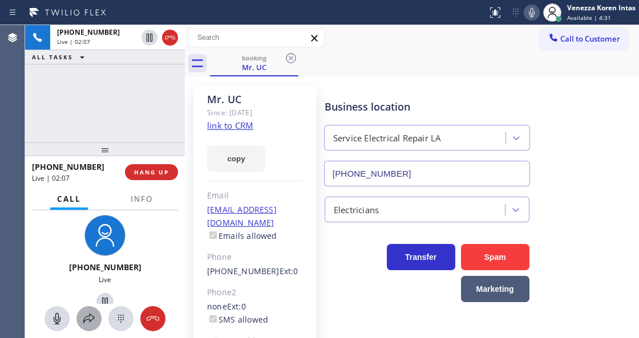
click at [88, 317] on icon at bounding box center [89, 319] width 14 height 14
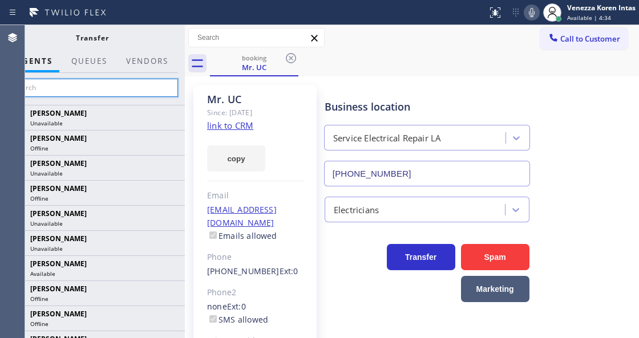
click at [83, 91] on input "text" at bounding box center [92, 88] width 172 height 18
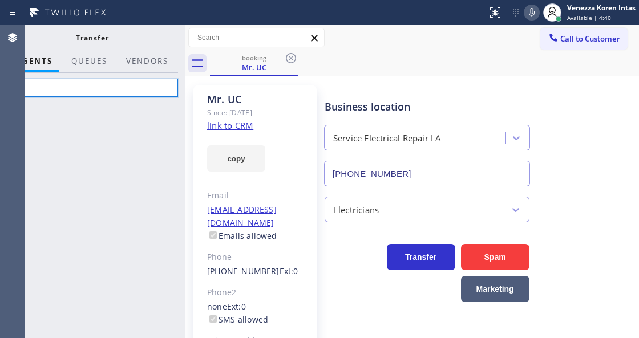
type input "j"
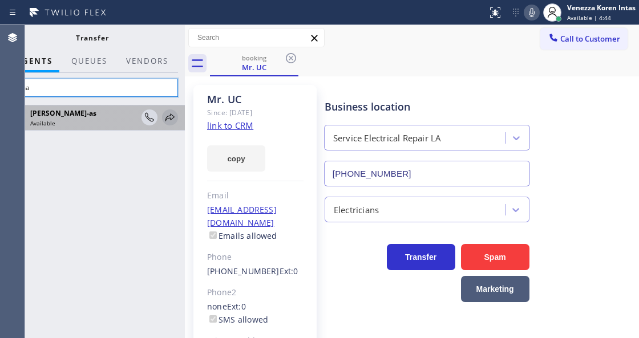
type input "juma"
click at [169, 115] on icon at bounding box center [169, 116] width 9 height 7
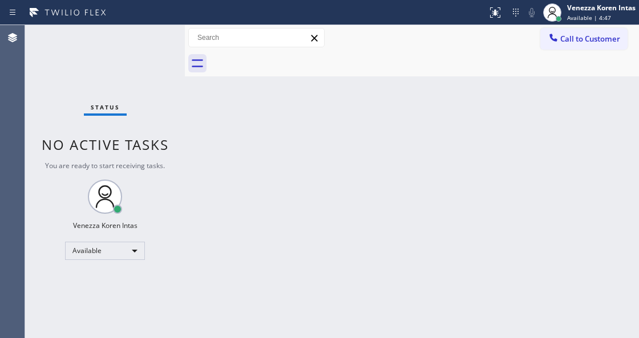
click at [279, 160] on div "Back to Dashboard Change Sender ID Customers Technicians Select a contact Outbo…" at bounding box center [412, 181] width 454 height 313
click at [362, 127] on div "Back to Dashboard Change Sender ID Customers Technicians Select a contact Outbo…" at bounding box center [412, 181] width 454 height 313
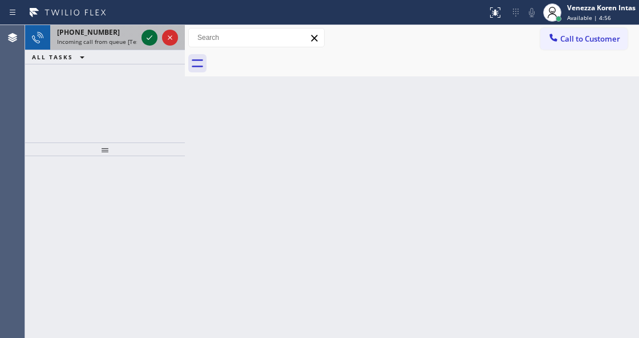
click at [146, 37] on icon at bounding box center [150, 38] width 14 height 14
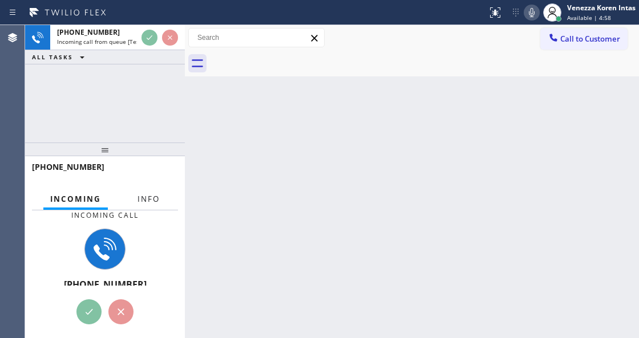
click at [144, 194] on span "Info" at bounding box center [148, 199] width 22 height 10
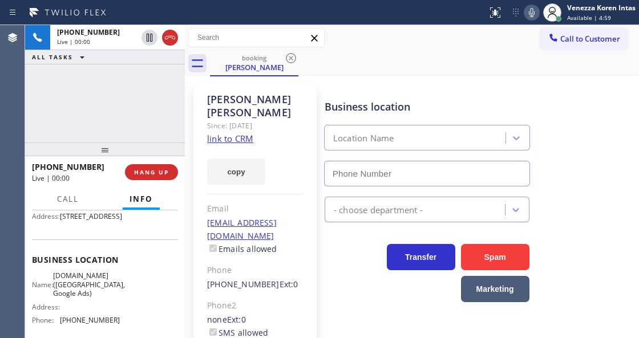
type input "[PHONE_NUMBER]"
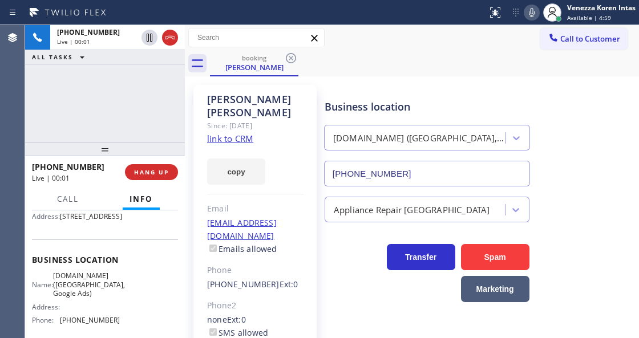
scroll to position [76, 0]
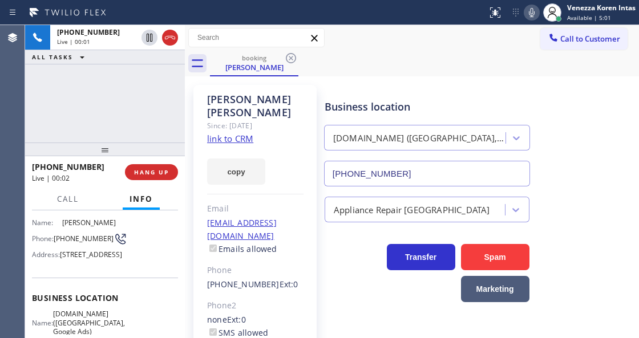
click at [238, 133] on link "link to CRM" at bounding box center [230, 138] width 46 height 11
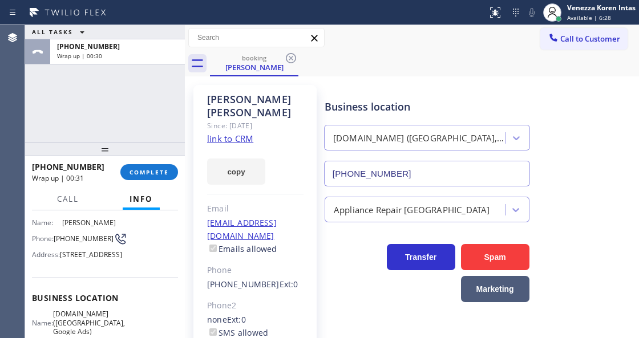
click at [144, 123] on div "ALL TASKS ALL TASKS ACTIVE TASKS TASKS IN WRAP UP [PHONE_NUMBER] Wrap up | 00:30" at bounding box center [105, 83] width 160 height 117
click at [156, 183] on div "[PHONE_NUMBER] Wrap up | 00:32 COMPLETE" at bounding box center [105, 172] width 146 height 30
click at [159, 174] on span "COMPLETE" at bounding box center [148, 172] width 39 height 8
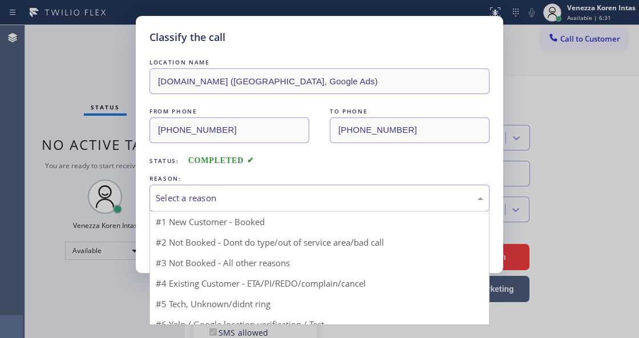
click at [247, 200] on div "Select a reason" at bounding box center [319, 198] width 327 height 13
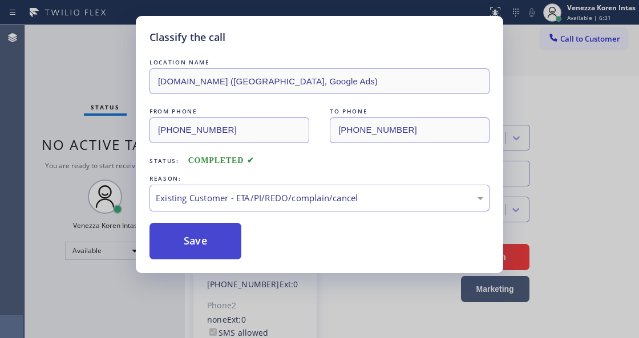
click at [217, 236] on button "Save" at bounding box center [195, 241] width 92 height 36
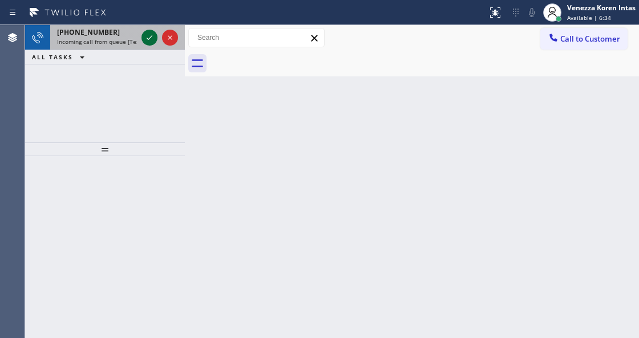
click at [151, 32] on icon at bounding box center [150, 38] width 14 height 14
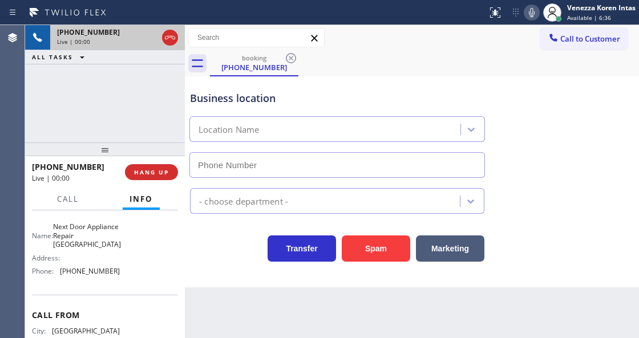
scroll to position [152, 0]
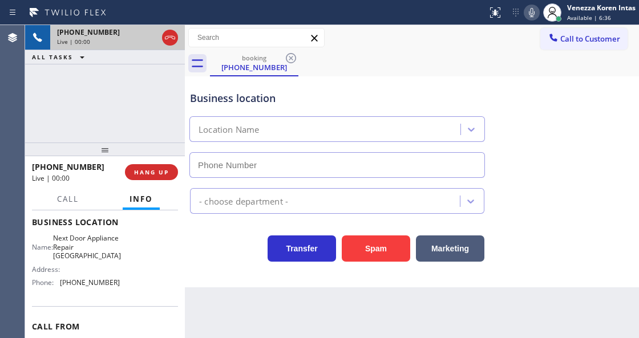
type input "[PHONE_NUMBER]"
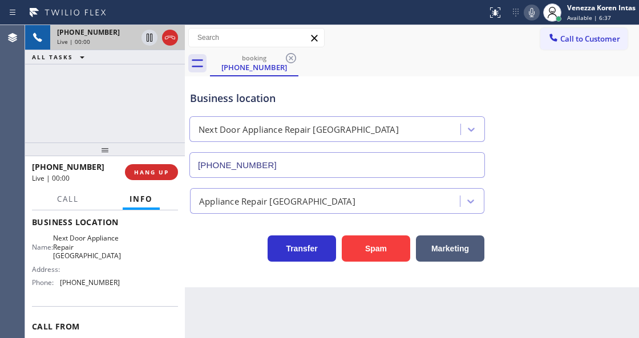
click at [82, 113] on div "[PHONE_NUMBER] Live | 00:00 ALL TASKS ALL TASKS ACTIVE TASKS TASKS IN WRAP UP" at bounding box center [105, 83] width 160 height 117
click at [534, 16] on icon at bounding box center [532, 13] width 14 height 14
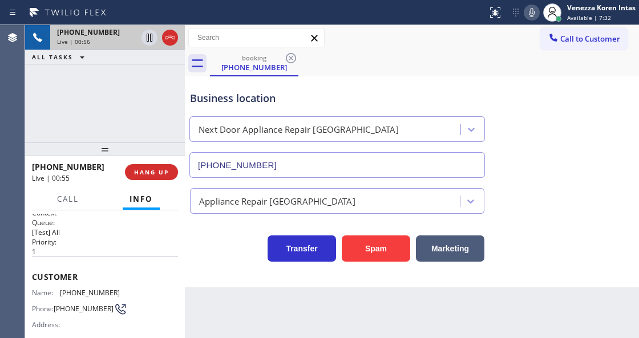
scroll to position [0, 0]
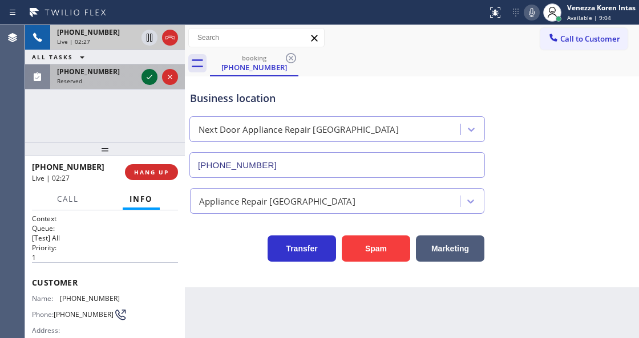
click at [145, 80] on icon at bounding box center [150, 77] width 14 height 14
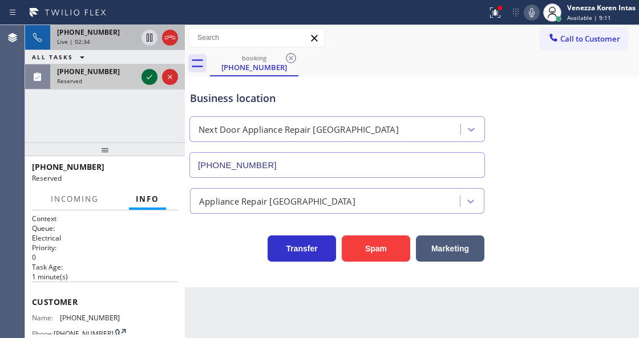
click at [147, 76] on icon at bounding box center [150, 77] width 14 height 14
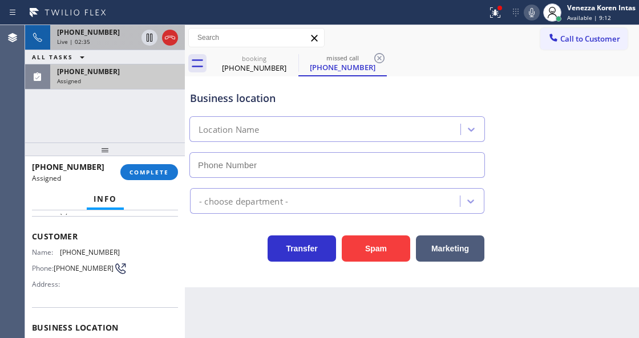
scroll to position [152, 0]
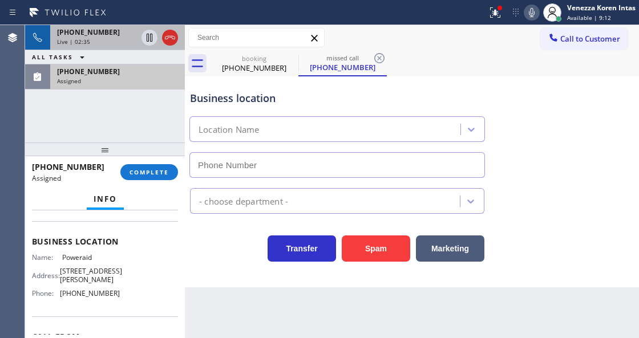
type input "[PHONE_NUMBER]"
click at [141, 81] on div "Assigned" at bounding box center [117, 81] width 121 height 8
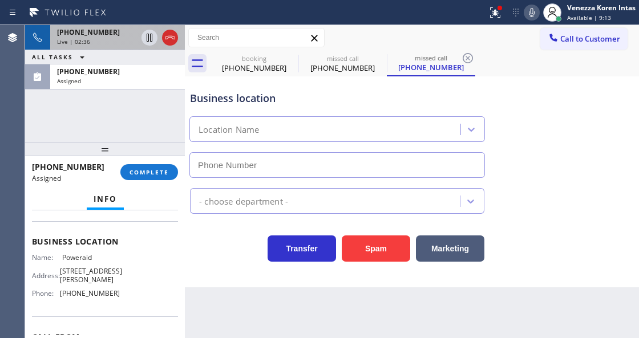
click at [157, 185] on div "[PHONE_NUMBER] Assigned COMPLETE" at bounding box center [105, 172] width 146 height 30
type input "[PHONE_NUMBER]"
click at [156, 174] on span "COMPLETE" at bounding box center [148, 172] width 39 height 8
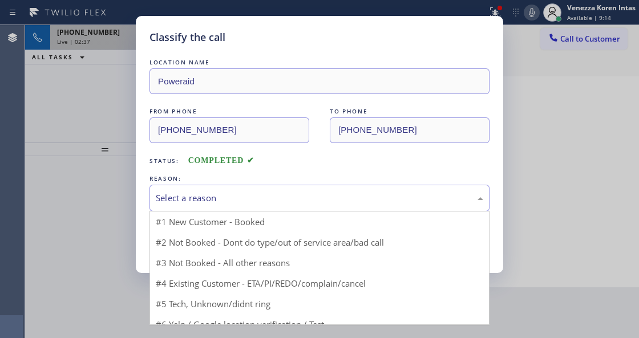
click at [268, 203] on div "Select a reason" at bounding box center [319, 198] width 327 height 13
drag, startPoint x: 249, startPoint y: 282, endPoint x: 236, endPoint y: 269, distance: 18.5
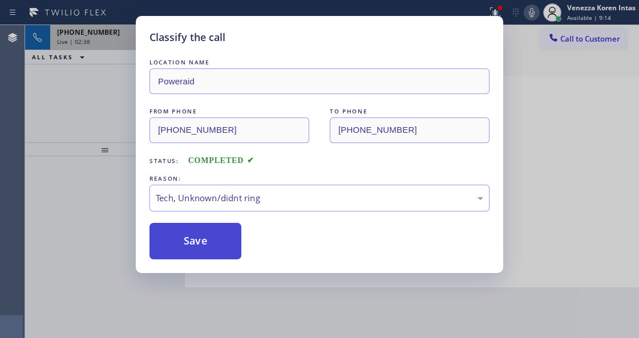
click at [225, 249] on button "Save" at bounding box center [195, 241] width 92 height 36
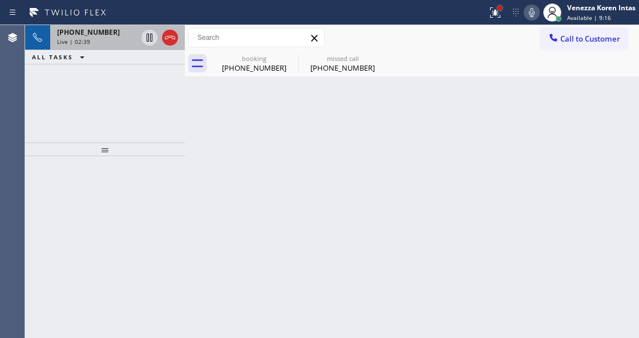
click at [501, 6] on div at bounding box center [499, 8] width 7 height 7
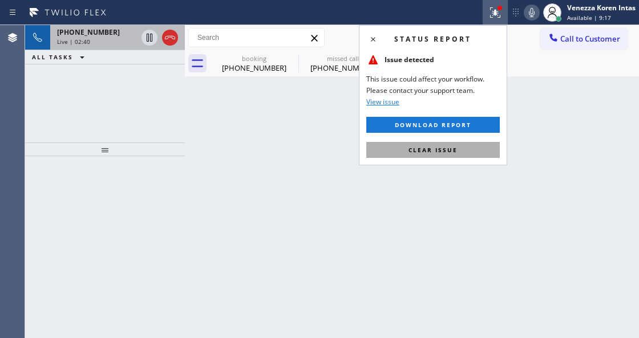
click at [470, 143] on button "Clear issue" at bounding box center [432, 150] width 133 height 16
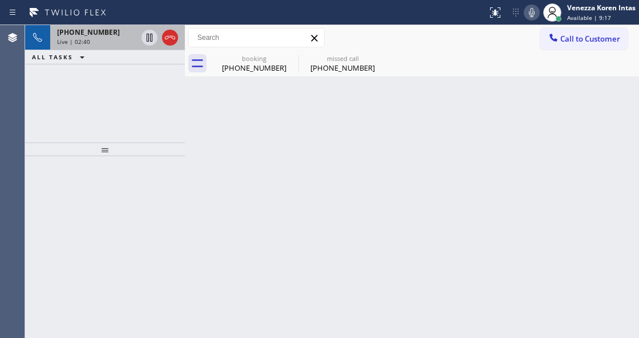
click at [529, 21] on div "Status report No issues detected If you experience an issue, please download th…" at bounding box center [560, 12] width 156 height 25
click at [529, 15] on icon at bounding box center [532, 12] width 6 height 9
click at [151, 38] on icon at bounding box center [150, 38] width 6 height 8
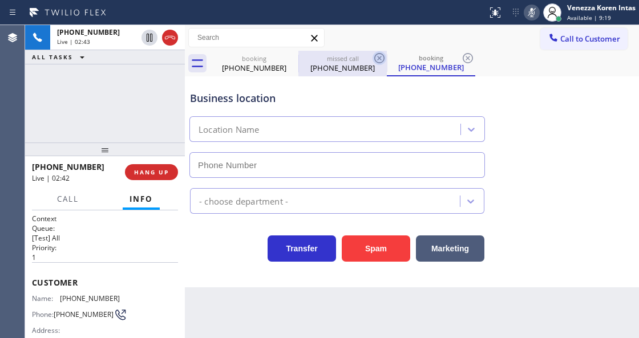
click at [376, 57] on icon at bounding box center [379, 58] width 14 height 14
type input "[PHONE_NUMBER]"
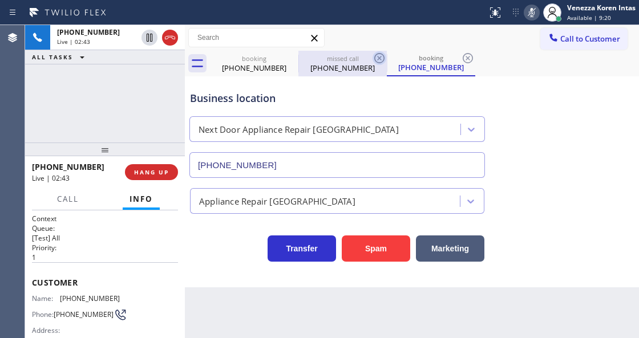
click at [376, 57] on icon at bounding box center [379, 58] width 14 height 14
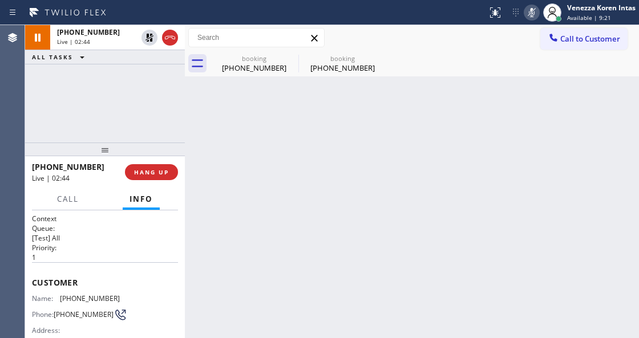
click at [0, 0] on icon at bounding box center [0, 0] width 0 height 0
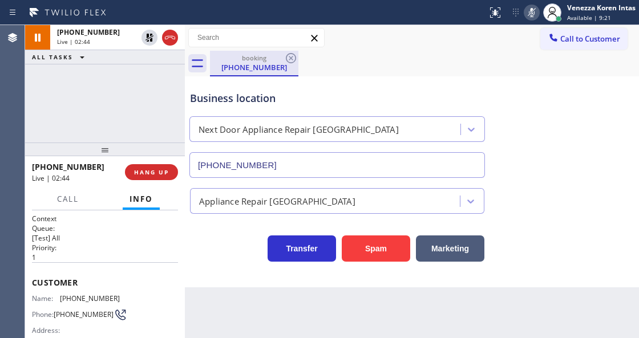
click at [250, 70] on div "[PHONE_NUMBER]" at bounding box center [254, 67] width 86 height 10
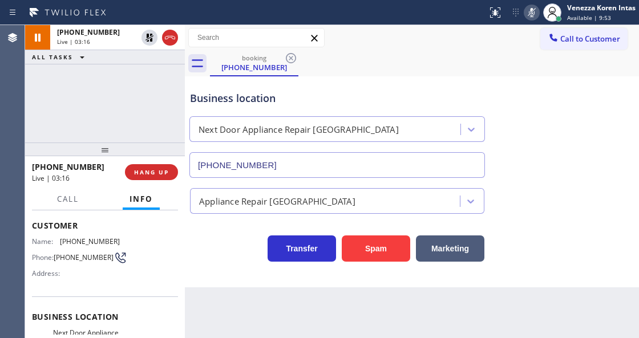
scroll to position [152, 0]
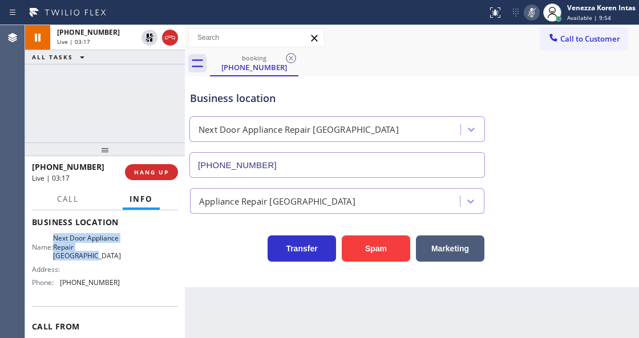
drag, startPoint x: 58, startPoint y: 237, endPoint x: 100, endPoint y: 254, distance: 45.5
click at [100, 254] on div "Name: Next Door Appliance Repair [GEOGRAPHIC_DATA]" at bounding box center [76, 247] width 88 height 26
copy span "Next Door Appliance Repair [GEOGRAPHIC_DATA]"
click at [526, 10] on icon at bounding box center [532, 13] width 14 height 14
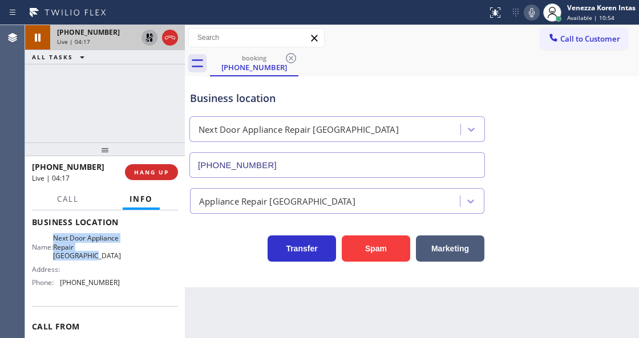
click at [144, 40] on icon at bounding box center [150, 38] width 14 height 14
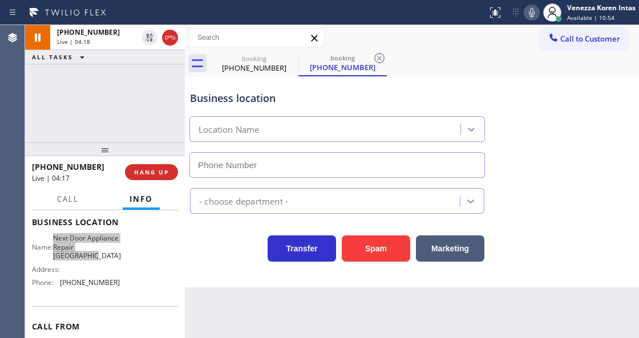
type input "[PHONE_NUMBER]"
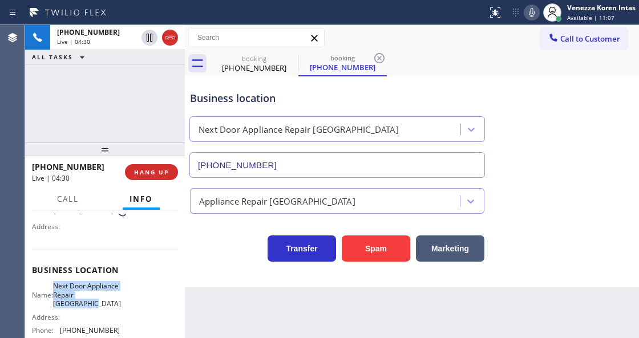
scroll to position [38, 0]
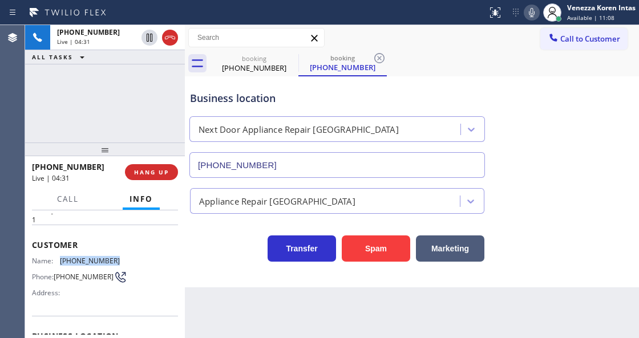
drag, startPoint x: 115, startPoint y: 261, endPoint x: 59, endPoint y: 255, distance: 56.1
click at [59, 257] on div "Name: [PHONE_NUMBER]" at bounding box center [76, 261] width 88 height 9
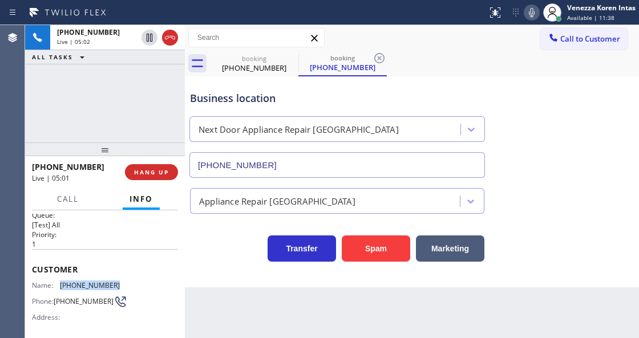
scroll to position [0, 0]
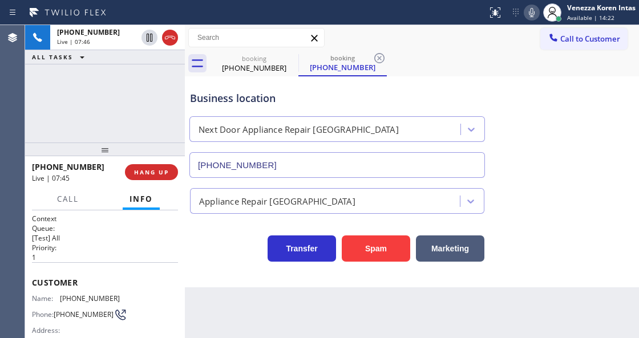
click at [232, 274] on div "Business location Next Door Appliance Repair [GEOGRAPHIC_DATA] [PHONE_NUMBER] A…" at bounding box center [412, 181] width 454 height 211
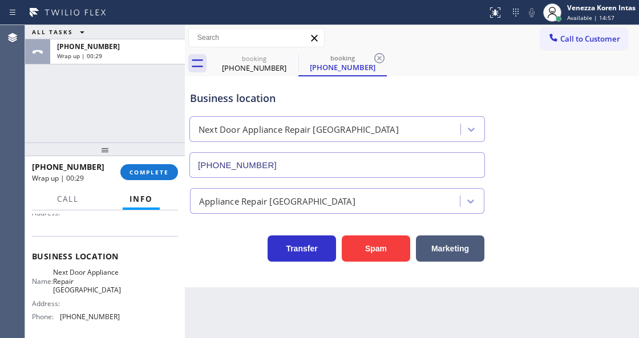
scroll to position [152, 0]
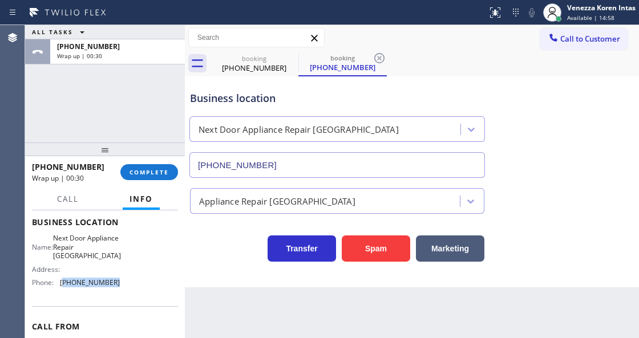
drag, startPoint x: 122, startPoint y: 282, endPoint x: 62, endPoint y: 289, distance: 60.2
click at [62, 289] on div "Name: Next Door Appliance Repair [GEOGRAPHIC_DATA] Address: Phone: [PHONE_NUMBE…" at bounding box center [105, 263] width 146 height 58
click at [161, 166] on button "COMPLETE" at bounding box center [149, 172] width 58 height 16
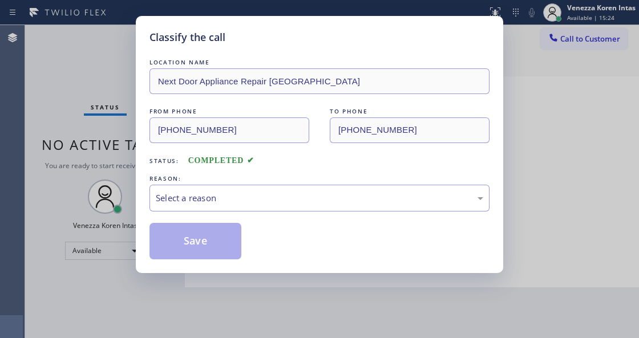
click at [247, 197] on div "Select a reason" at bounding box center [319, 198] width 327 height 13
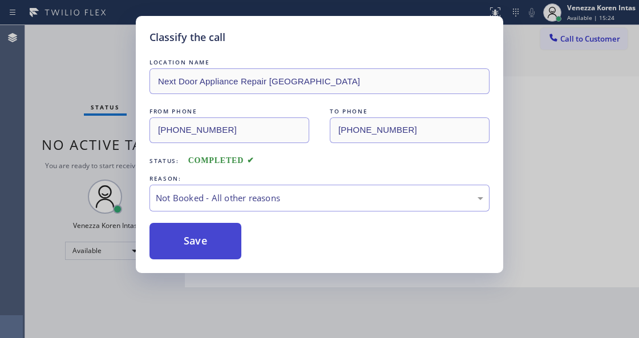
click at [219, 234] on button "Save" at bounding box center [195, 241] width 92 height 36
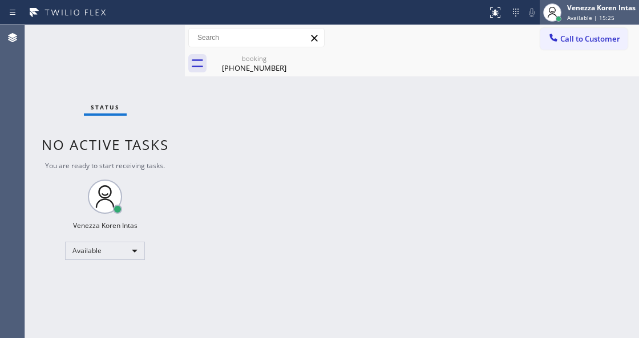
click at [570, 18] on span "Available | 15:25" at bounding box center [590, 18] width 47 height 8
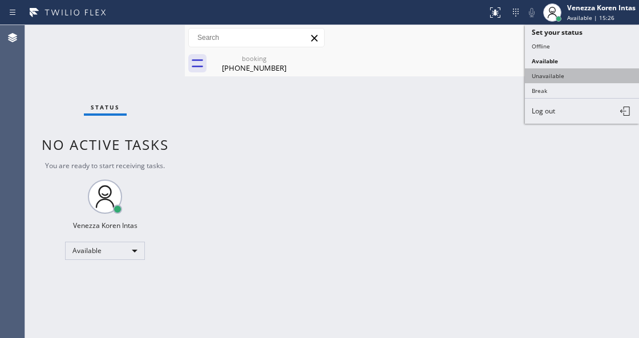
click at [557, 75] on button "Unavailable" at bounding box center [582, 75] width 114 height 15
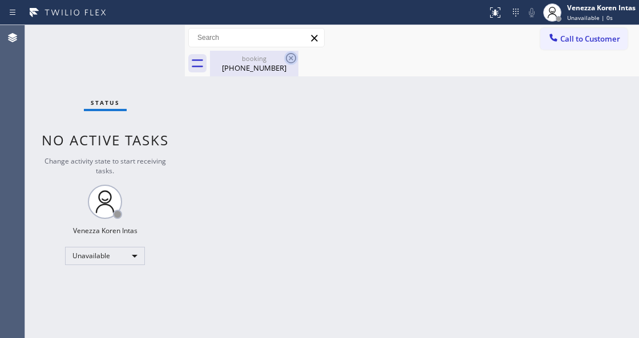
click at [293, 55] on icon at bounding box center [291, 58] width 14 height 14
click at [245, 68] on div "[PHONE_NUMBER]" at bounding box center [254, 68] width 86 height 10
click at [236, 193] on div "Back to Dashboard Change Sender ID Customers Technicians Select a contact Outbo…" at bounding box center [412, 181] width 454 height 313
click at [569, 47] on button "Call to Customer" at bounding box center [583, 39] width 87 height 22
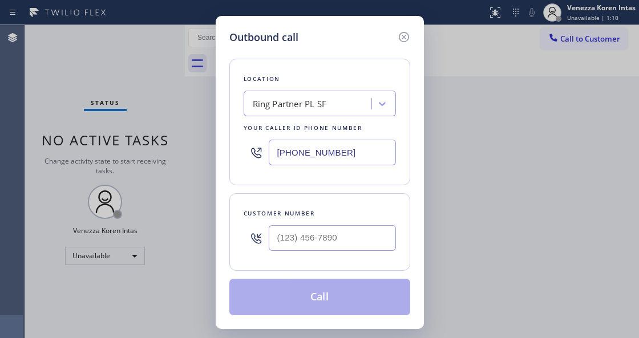
drag, startPoint x: 294, startPoint y: 153, endPoint x: 244, endPoint y: 148, distance: 49.9
click at [249, 153] on div "[PHONE_NUMBER]" at bounding box center [319, 152] width 152 height 37
paste input "949) 688-6465"
type input "[PHONE_NUMBER]"
type input "(___) ___-____"
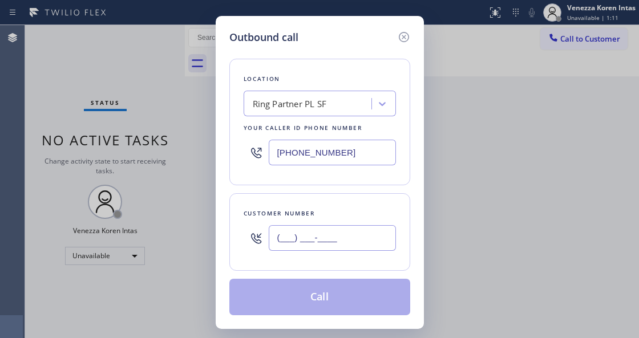
click at [365, 233] on input "(___) ___-____" at bounding box center [332, 238] width 127 height 26
paste input "657) 565-0800"
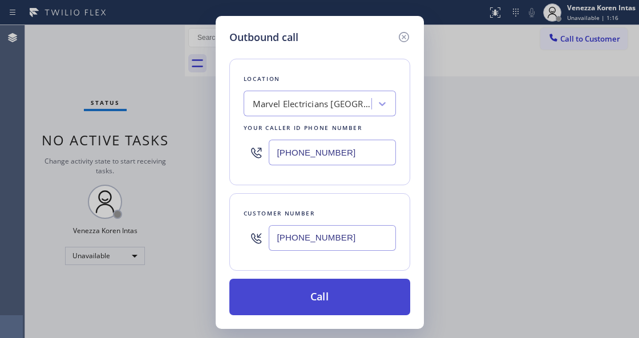
type input "[PHONE_NUMBER]"
click at [327, 291] on button "Call" at bounding box center [319, 297] width 181 height 36
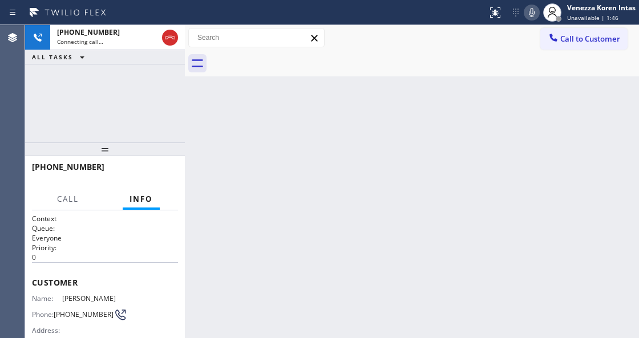
click at [206, 149] on div "Back to Dashboard Change Sender ID Customers Technicians Select a contact Outbo…" at bounding box center [412, 181] width 454 height 313
click at [261, 209] on div "Back to Dashboard Change Sender ID Customers Technicians Select a contact Outbo…" at bounding box center [412, 181] width 454 height 313
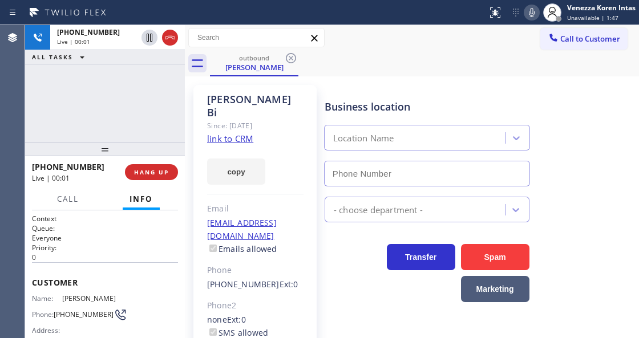
type input "[PHONE_NUMBER]"
click at [185, 131] on div at bounding box center [185, 181] width 0 height 313
click at [149, 113] on div "[PHONE_NUMBER] Live | 00:10 ALL TASKS ALL TASKS ACTIVE TASKS TASKS IN WRAP UP" at bounding box center [105, 83] width 160 height 117
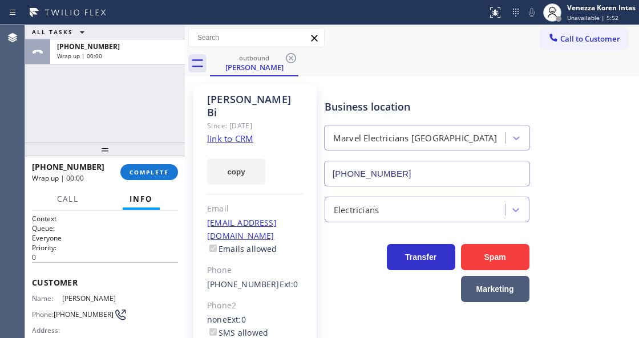
drag, startPoint x: 144, startPoint y: 169, endPoint x: 342, endPoint y: 173, distance: 197.3
click at [145, 169] on span "COMPLETE" at bounding box center [148, 172] width 39 height 8
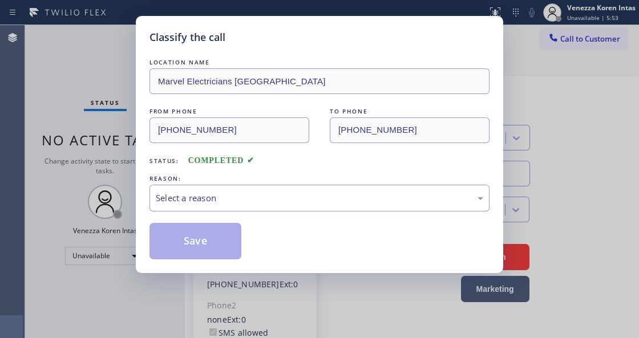
click at [307, 203] on div "Select a reason" at bounding box center [319, 198] width 327 height 13
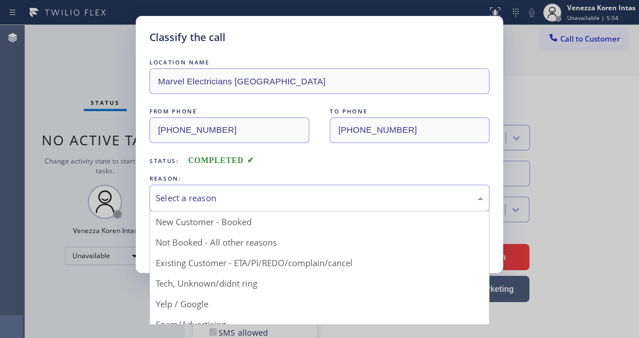
drag, startPoint x: 323, startPoint y: 263, endPoint x: 214, endPoint y: 247, distance: 110.2
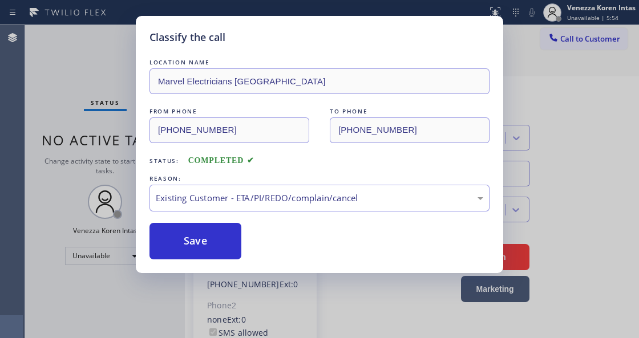
click at [213, 247] on button "Save" at bounding box center [195, 241] width 92 height 36
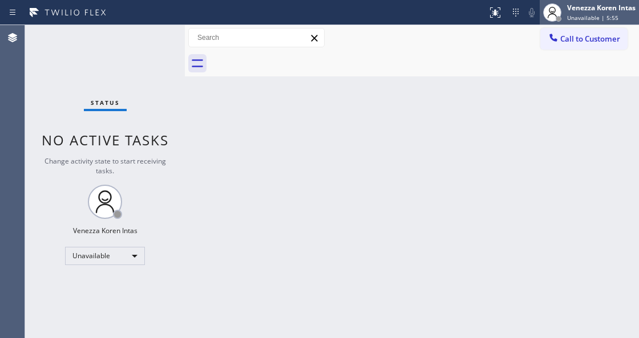
click at [582, 13] on div "Venezza Koren Intas Unavailable | 5:55" at bounding box center [601, 12] width 74 height 20
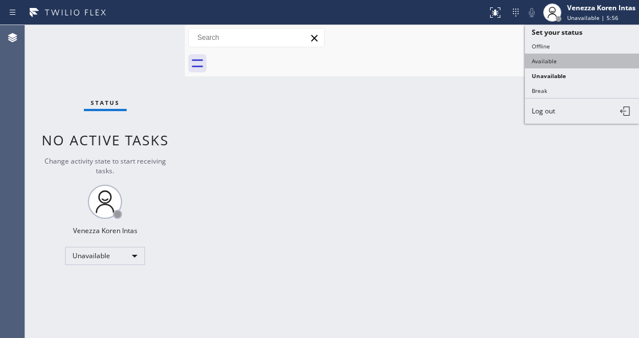
click at [561, 65] on button "Available" at bounding box center [582, 61] width 114 height 15
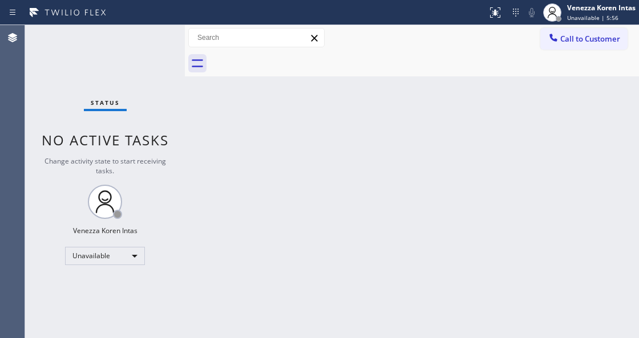
click at [474, 110] on div "Back to Dashboard Change Sender ID Customers Technicians Select a contact Outbo…" at bounding box center [412, 181] width 454 height 313
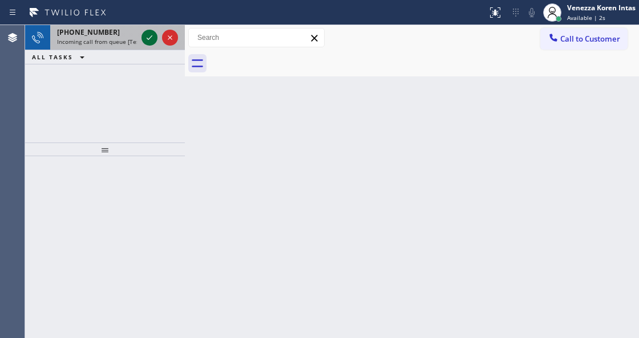
click at [151, 41] on icon at bounding box center [150, 38] width 14 height 14
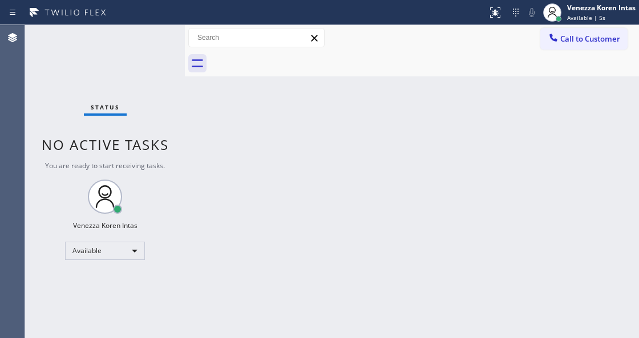
click at [501, 99] on div "Back to Dashboard Change Sender ID Customers Technicians Select a contact Outbo…" at bounding box center [412, 181] width 454 height 313
click at [237, 335] on div "Back to Dashboard Change Sender ID Customers Technicians Select a contact Outbo…" at bounding box center [412, 181] width 454 height 313
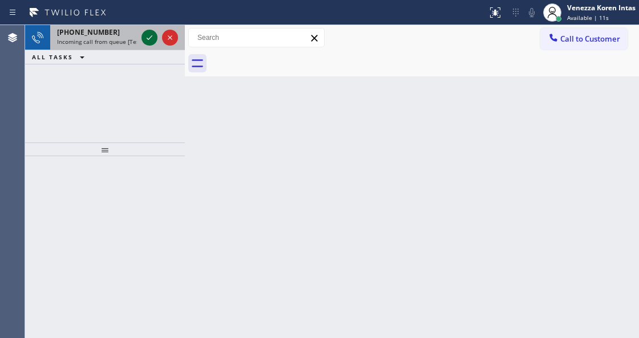
click at [148, 38] on icon at bounding box center [150, 38] width 14 height 14
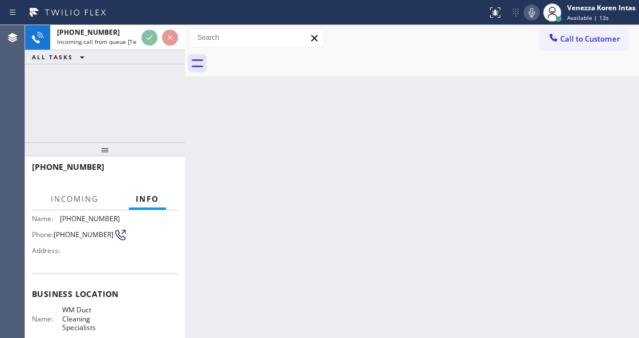
scroll to position [114, 0]
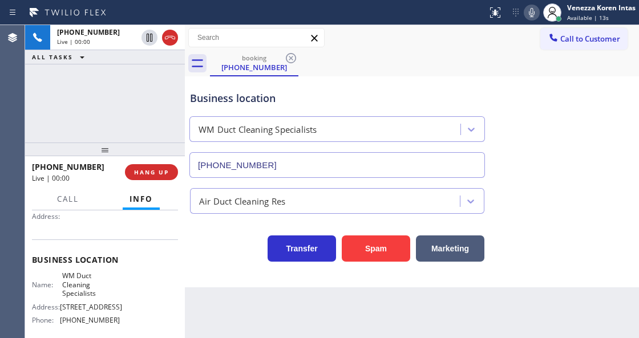
type input "[PHONE_NUMBER]"
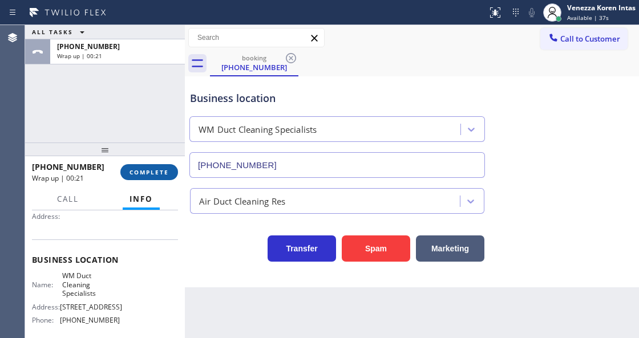
click at [152, 177] on button "COMPLETE" at bounding box center [149, 172] width 58 height 16
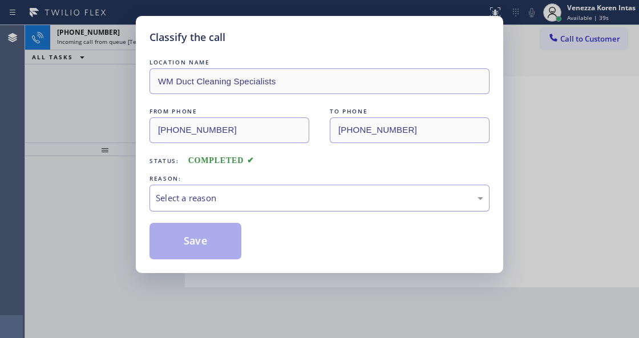
click at [271, 202] on div "Select a reason" at bounding box center [319, 198] width 327 height 13
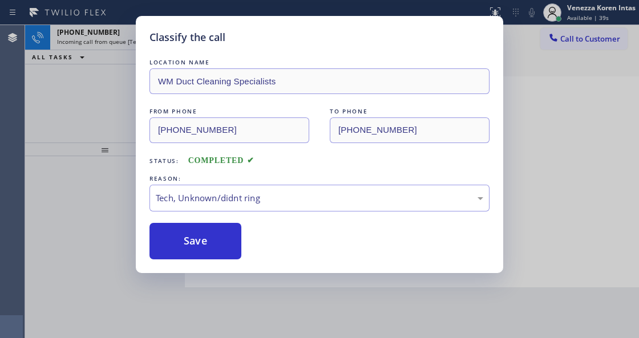
click at [221, 241] on button "Save" at bounding box center [195, 241] width 92 height 36
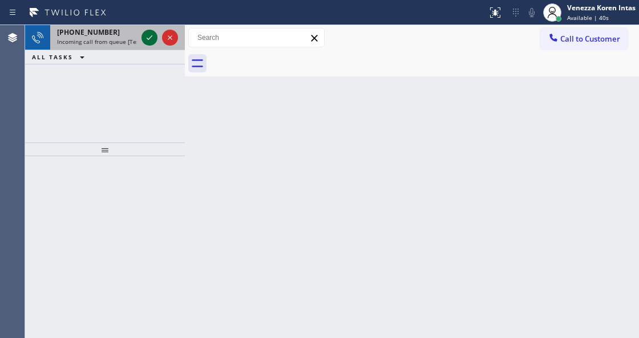
click at [145, 42] on icon at bounding box center [150, 38] width 14 height 14
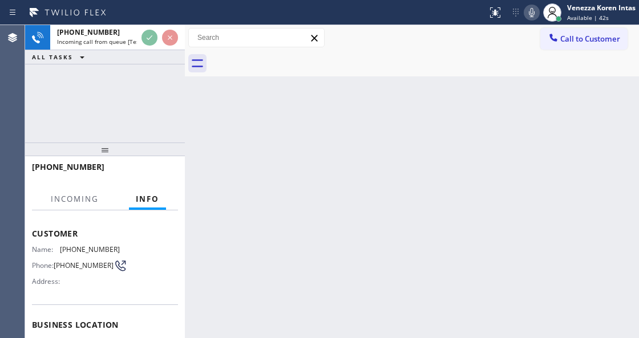
scroll to position [114, 0]
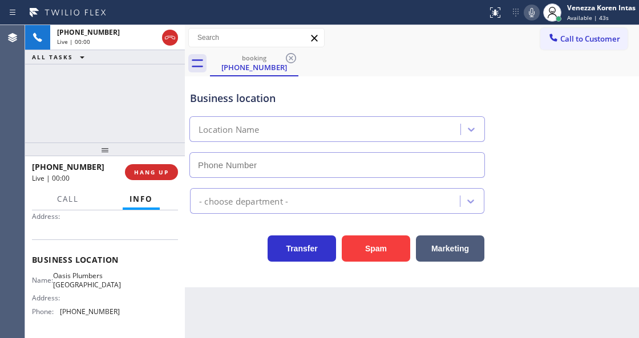
type input "[PHONE_NUMBER]"
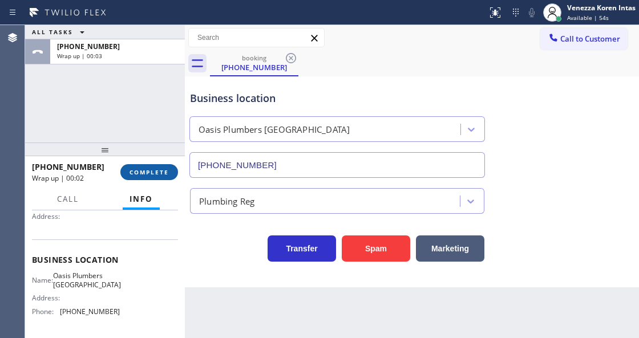
click at [136, 171] on span "COMPLETE" at bounding box center [148, 172] width 39 height 8
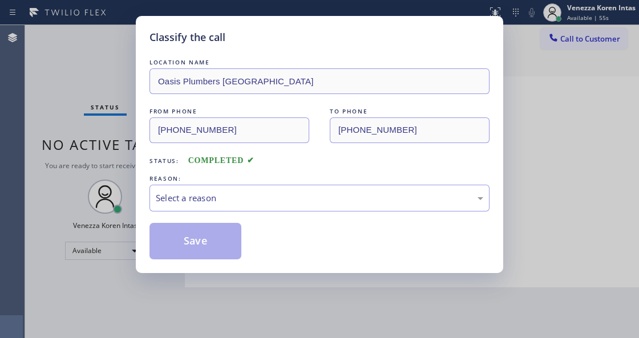
click at [269, 206] on div "Select a reason" at bounding box center [319, 198] width 340 height 27
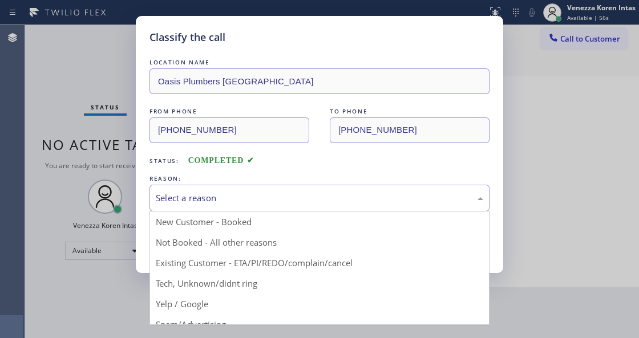
drag, startPoint x: 259, startPoint y: 283, endPoint x: 230, endPoint y: 244, distance: 48.6
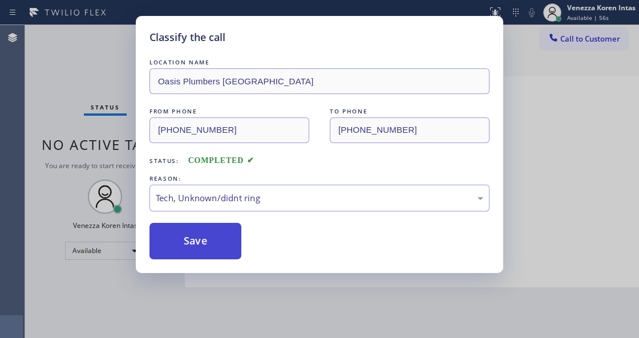
click at [228, 243] on button "Save" at bounding box center [195, 241] width 92 height 36
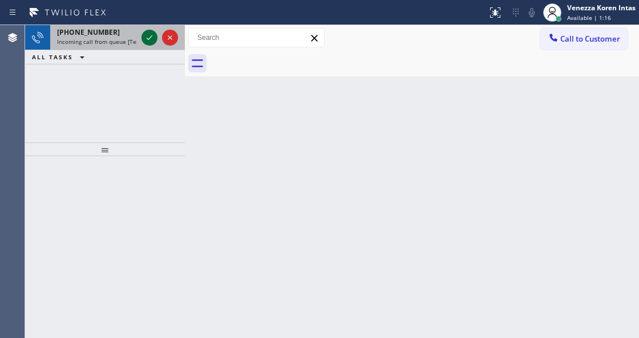
click at [147, 36] on icon at bounding box center [150, 38] width 14 height 14
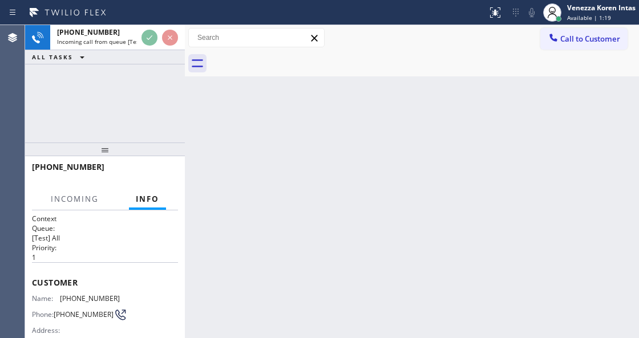
scroll to position [114, 0]
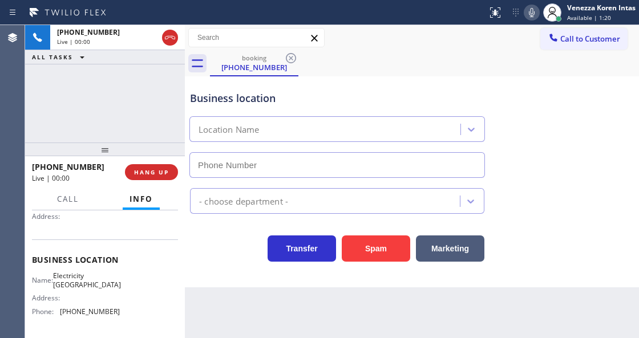
type input "[PHONE_NUMBER]"
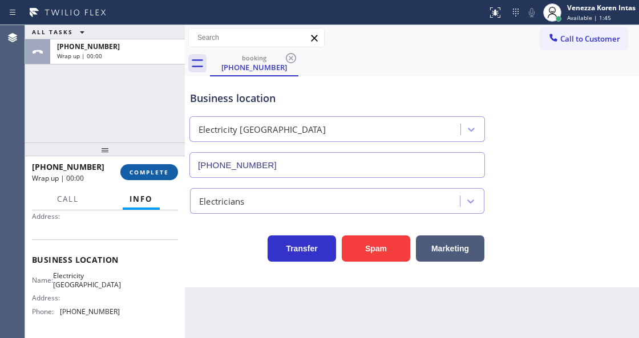
click at [153, 170] on span "COMPLETE" at bounding box center [148, 172] width 39 height 8
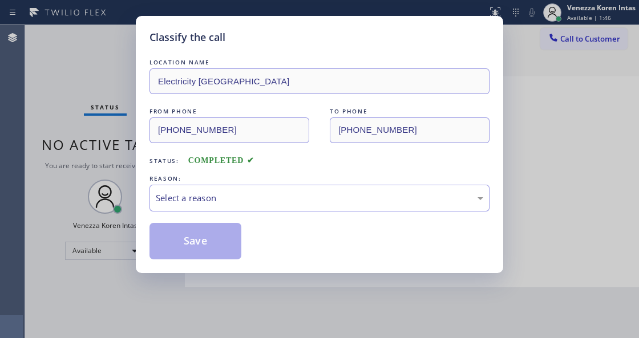
click at [247, 206] on div "Select a reason" at bounding box center [319, 198] width 340 height 27
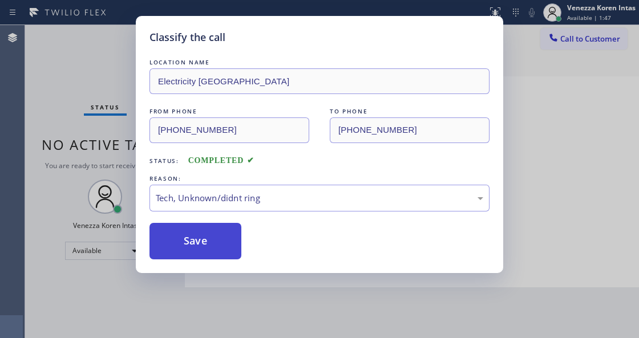
click at [221, 241] on button "Save" at bounding box center [195, 241] width 92 height 36
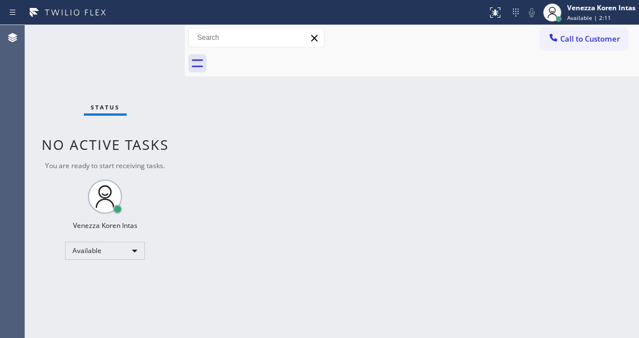
drag, startPoint x: 410, startPoint y: 135, endPoint x: 408, endPoint y: 143, distance: 8.7
click at [410, 136] on div "Back to Dashboard Change Sender ID Customers Technicians Select a contact Outbo…" at bounding box center [412, 181] width 454 height 313
click at [228, 331] on div "Back to Dashboard Change Sender ID Customers Technicians Select a contact Outbo…" at bounding box center [412, 181] width 454 height 313
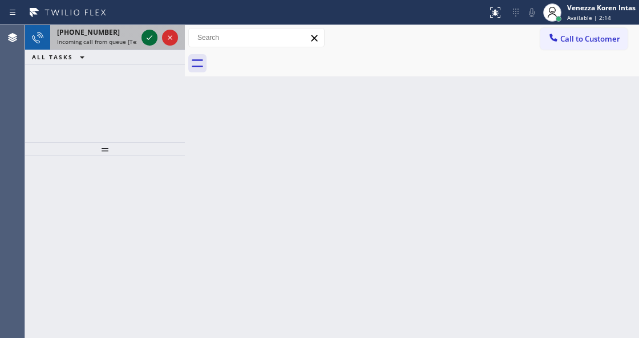
click at [148, 36] on icon at bounding box center [150, 38] width 14 height 14
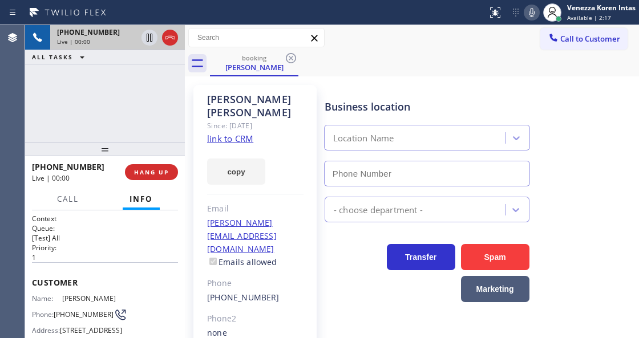
type input "[PHONE_NUMBER]"
click at [242, 133] on link "link to CRM" at bounding box center [230, 138] width 46 height 11
click at [533, 14] on icon at bounding box center [532, 13] width 14 height 14
click at [147, 41] on icon at bounding box center [150, 38] width 6 height 8
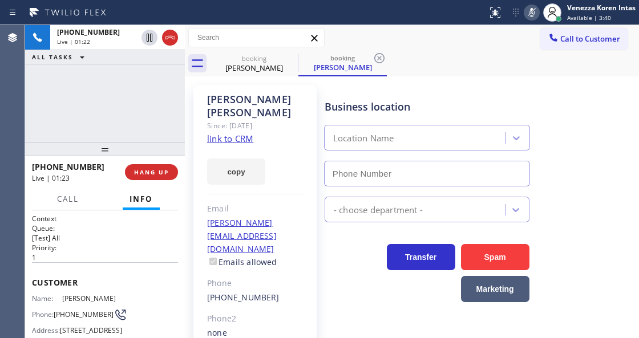
type input "[PHONE_NUMBER]"
click at [535, 11] on icon at bounding box center [532, 13] width 14 height 14
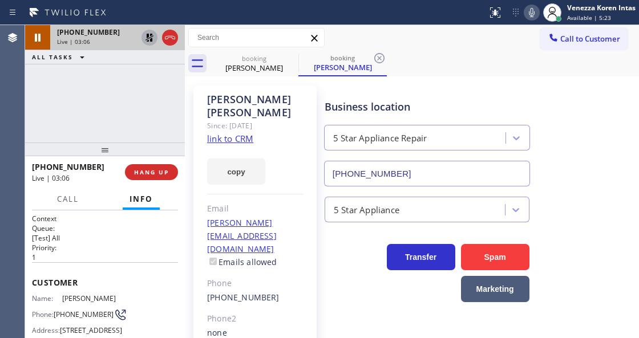
click at [147, 39] on icon at bounding box center [150, 38] width 14 height 14
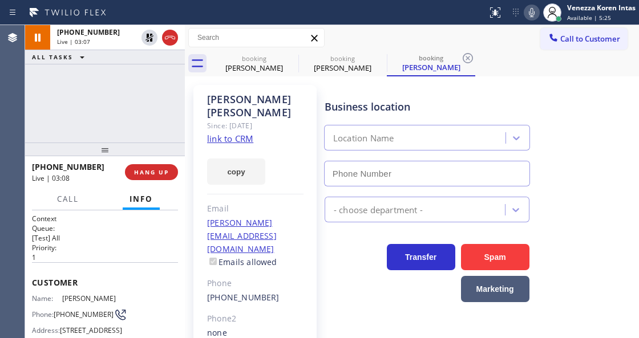
type input "[PHONE_NUMBER]"
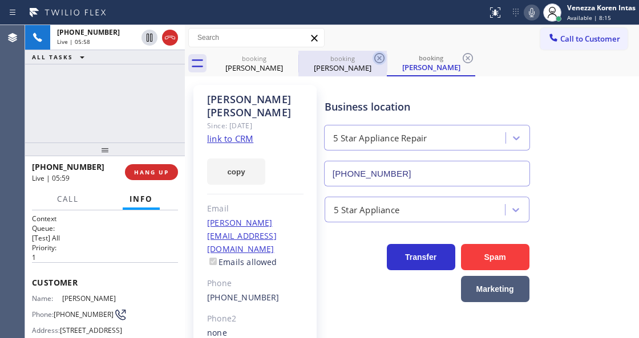
click at [377, 55] on icon at bounding box center [379, 58] width 14 height 14
click at [375, 60] on icon at bounding box center [379, 58] width 10 height 10
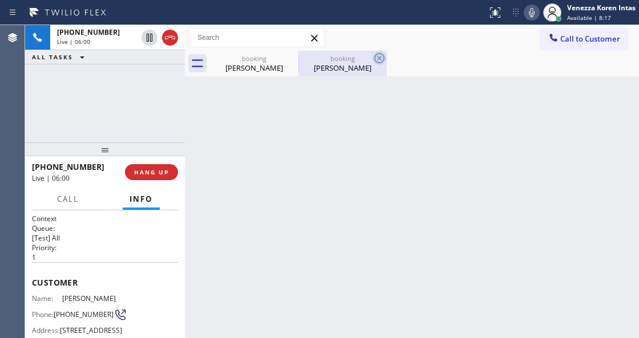
click at [380, 57] on icon at bounding box center [379, 58] width 10 height 10
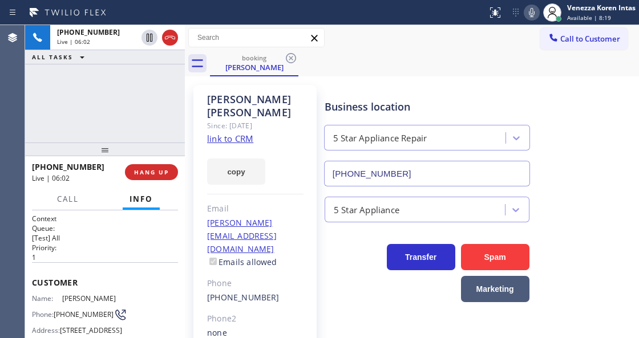
click at [130, 239] on p "[Test] All" at bounding box center [105, 238] width 146 height 10
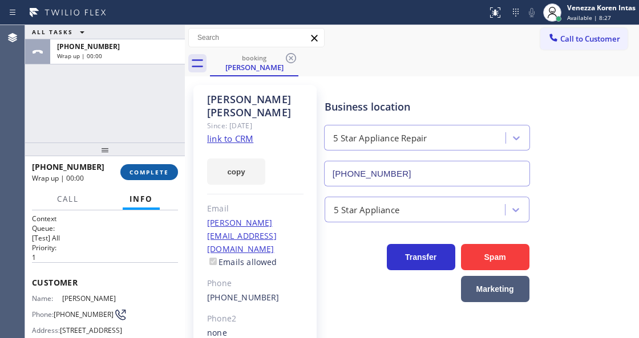
click at [154, 165] on button "COMPLETE" at bounding box center [149, 172] width 58 height 16
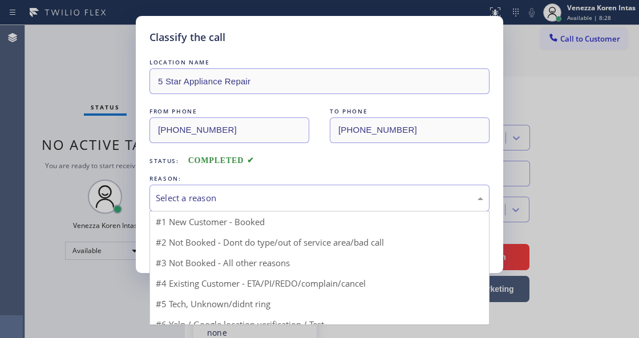
click at [241, 202] on div "Select a reason" at bounding box center [319, 198] width 327 height 13
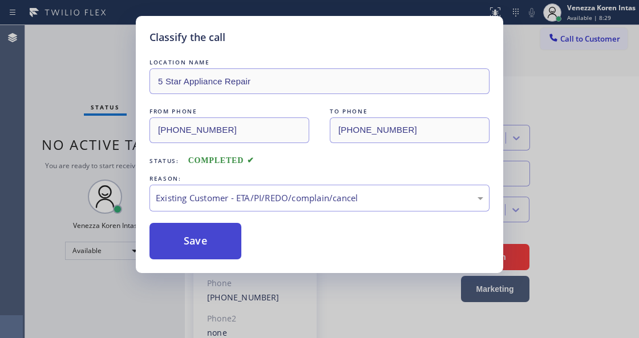
click at [227, 250] on button "Save" at bounding box center [195, 241] width 92 height 36
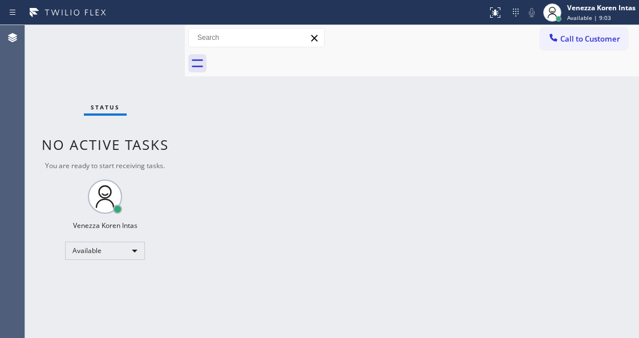
click at [409, 106] on div "Back to Dashboard Change Sender ID Customers Technicians Select a contact Outbo…" at bounding box center [412, 181] width 454 height 313
click at [384, 113] on div "Back to Dashboard Change Sender ID Customers Technicians Select a contact Outbo…" at bounding box center [412, 181] width 454 height 313
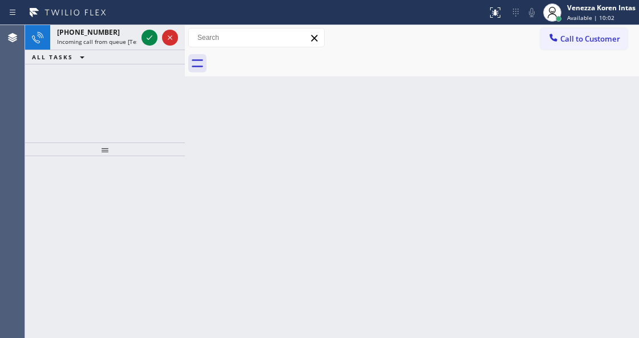
click at [208, 148] on div "Back to Dashboard Change Sender ID Customers Technicians Select a contact Outbo…" at bounding box center [412, 181] width 454 height 313
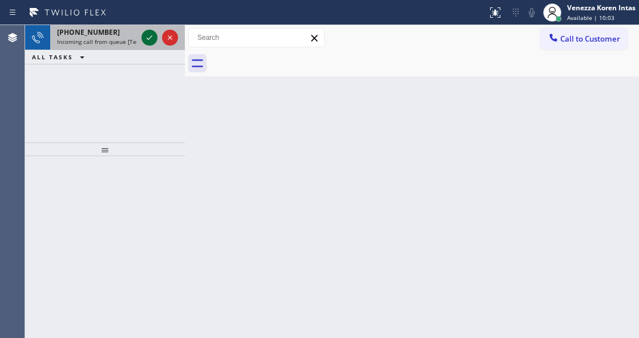
click at [148, 36] on icon at bounding box center [150, 38] width 14 height 14
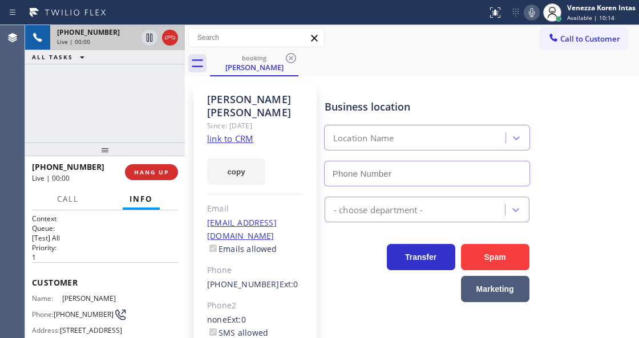
type input "[PHONE_NUMBER]"
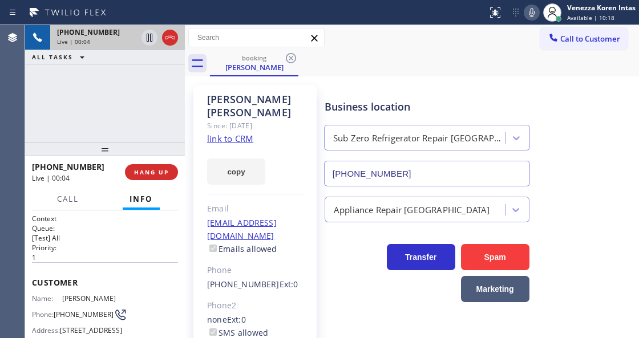
click at [236, 133] on link "link to CRM" at bounding box center [230, 138] width 46 height 11
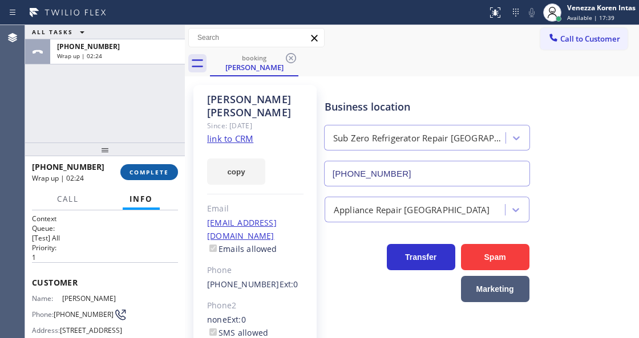
click at [153, 171] on span "COMPLETE" at bounding box center [148, 172] width 39 height 8
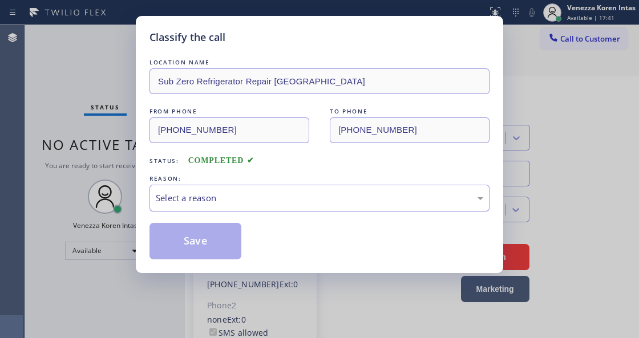
click at [262, 202] on div "Select a reason" at bounding box center [319, 198] width 327 height 13
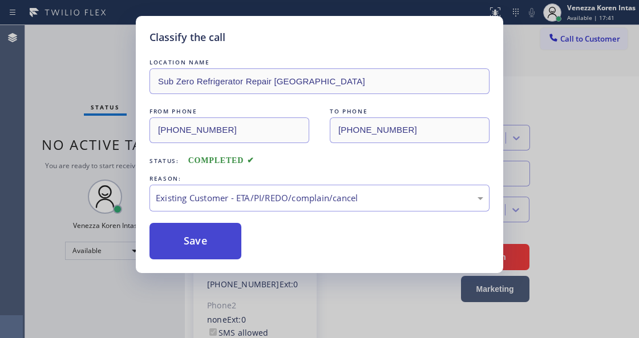
click at [230, 249] on button "Save" at bounding box center [195, 241] width 92 height 36
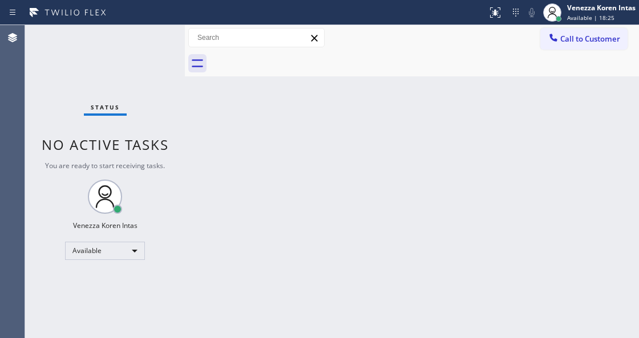
click at [202, 149] on div "Back to Dashboard Change Sender ID Customers Technicians Select a contact Outbo…" at bounding box center [412, 181] width 454 height 313
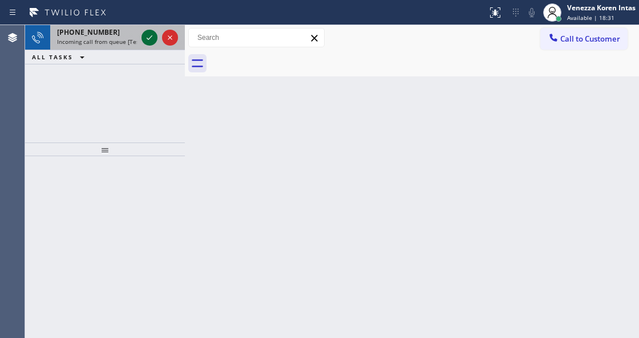
click at [149, 38] on icon at bounding box center [150, 38] width 14 height 14
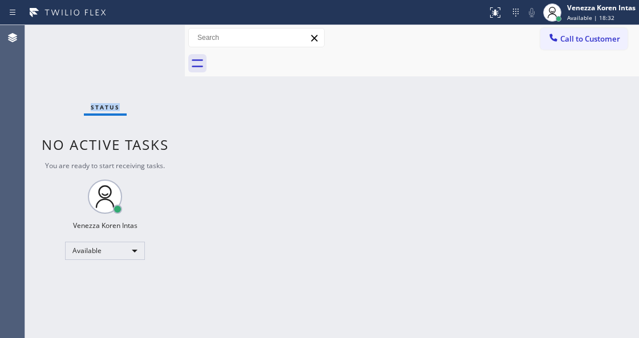
click at [149, 38] on div "Status No active tasks You are ready to start receiving tasks. Venezza Koren In…" at bounding box center [105, 181] width 160 height 313
drag, startPoint x: 209, startPoint y: 113, endPoint x: 218, endPoint y: 121, distance: 12.1
click at [211, 114] on div "Back to Dashboard Change Sender ID Customers Technicians Select a contact Outbo…" at bounding box center [412, 181] width 454 height 313
drag, startPoint x: 389, startPoint y: 172, endPoint x: 419, endPoint y: 155, distance: 34.2
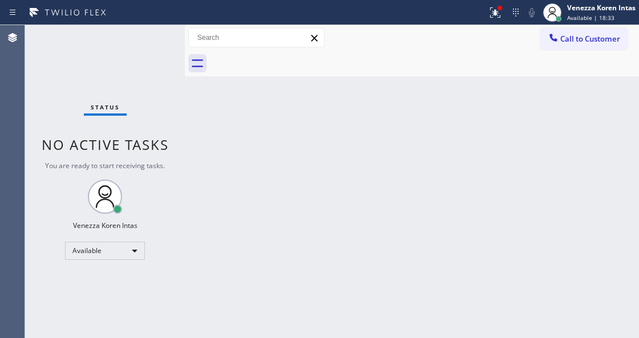
click at [393, 170] on div "Back to Dashboard Change Sender ID Customers Technicians Select a contact Outbo…" at bounding box center [412, 181] width 454 height 313
click at [504, 24] on button at bounding box center [494, 12] width 25 height 25
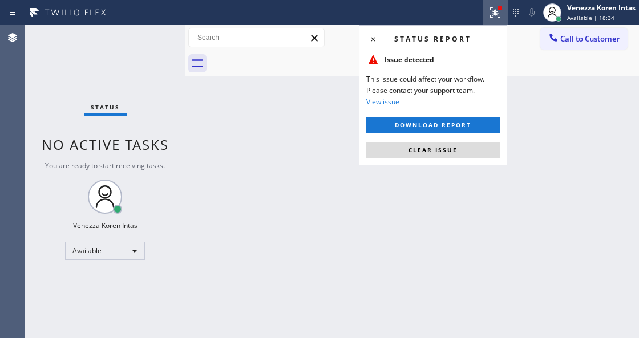
click at [464, 148] on button "Clear issue" at bounding box center [432, 150] width 133 height 16
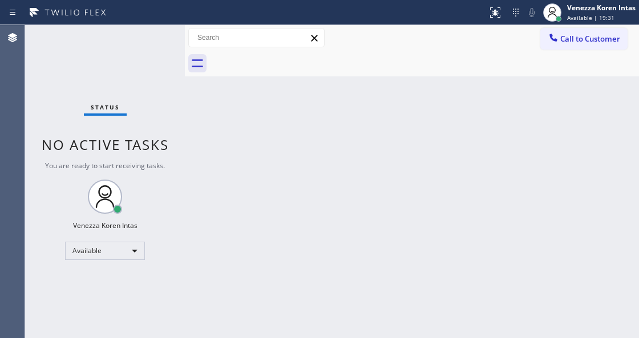
click at [197, 188] on div "Back to Dashboard Change Sender ID Customers Technicians Select a contact Outbo…" at bounding box center [412, 181] width 454 height 313
drag, startPoint x: 50, startPoint y: 47, endPoint x: 11, endPoint y: 71, distance: 45.6
click at [48, 47] on div "Status No active tasks You are ready to start receiving tasks. Venezza Koren In…" at bounding box center [105, 181] width 160 height 313
click at [108, 48] on div "Status No active tasks You are ready to start receiving tasks. Venezza Koren In…" at bounding box center [105, 181] width 160 height 313
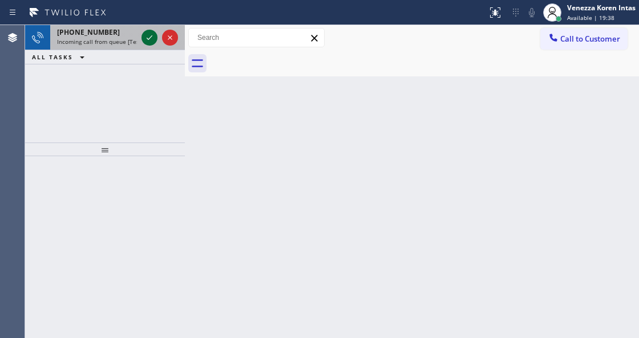
click at [145, 35] on icon at bounding box center [150, 38] width 14 height 14
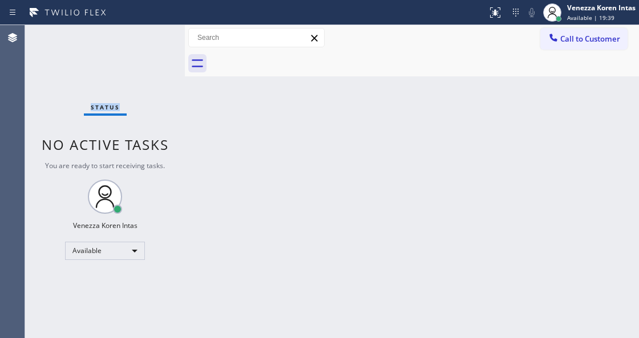
click at [145, 35] on div "Status No active tasks You are ready to start receiving tasks. Venezza Koren In…" at bounding box center [105, 181] width 160 height 313
click at [499, 13] on icon at bounding box center [495, 13] width 14 height 14
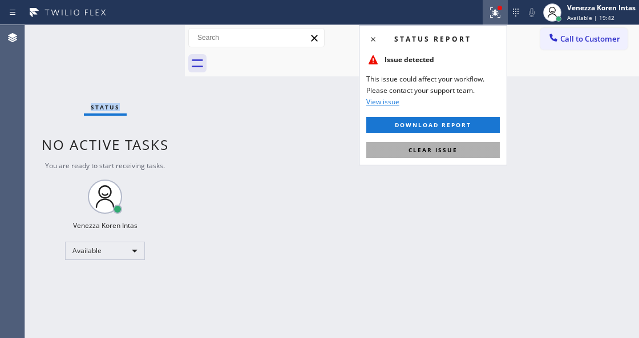
click at [473, 148] on button "Clear issue" at bounding box center [432, 150] width 133 height 16
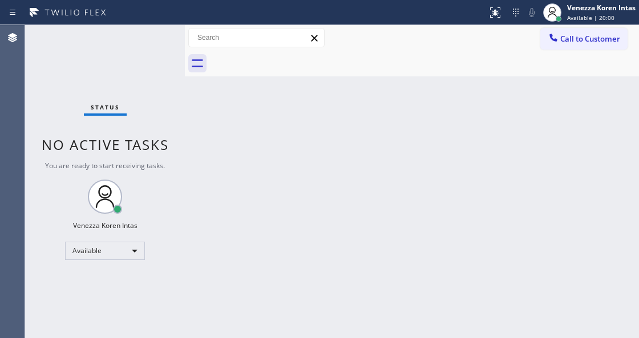
click at [213, 133] on div "Back to Dashboard Change Sender ID Customers Technicians Select a contact Outbo…" at bounding box center [412, 181] width 454 height 313
click at [143, 72] on div "Status No active tasks You are ready to start receiving tasks. Venezza Koren In…" at bounding box center [105, 181] width 160 height 313
click at [117, 60] on div "Status No active tasks You are ready to start receiving tasks. Venezza Koren In…" at bounding box center [105, 181] width 160 height 313
drag, startPoint x: 212, startPoint y: 143, endPoint x: 242, endPoint y: 153, distance: 31.9
click at [212, 143] on div "Back to Dashboard Change Sender ID Customers Technicians Select a contact Outbo…" at bounding box center [412, 181] width 454 height 313
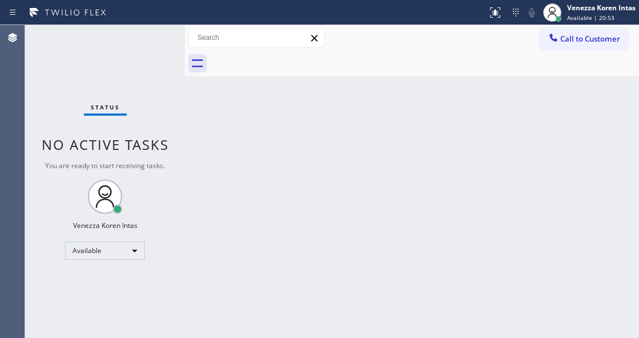
click at [146, 40] on div "Status No active tasks You are ready to start receiving tasks. Venezza Koren In…" at bounding box center [105, 181] width 160 height 313
click at [368, 95] on div "Back to Dashboard Change Sender ID Customers Technicians Select a contact Outbo…" at bounding box center [412, 181] width 454 height 313
click at [141, 43] on div "Status No active tasks You are ready to start receiving tasks. Venezza Koren In…" at bounding box center [105, 181] width 160 height 313
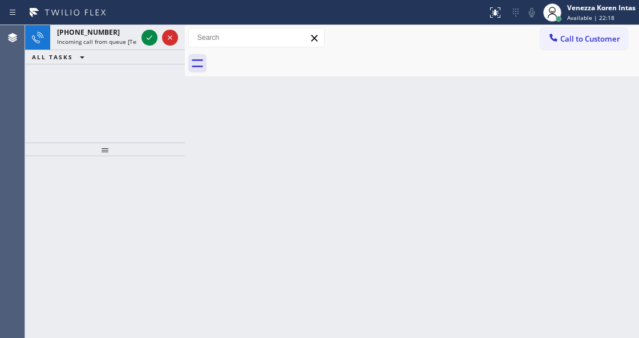
click at [404, 94] on div "Back to Dashboard Change Sender ID Customers Technicians Select a contact Outbo…" at bounding box center [412, 181] width 454 height 313
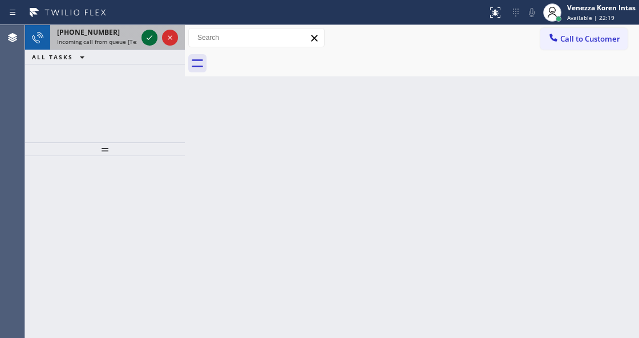
click at [149, 37] on icon at bounding box center [150, 38] width 14 height 14
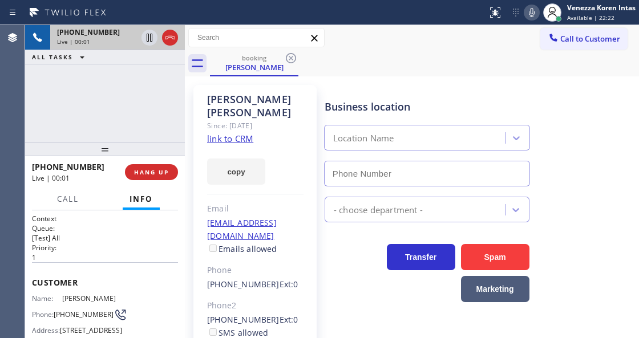
type input "[PHONE_NUMBER]"
click at [241, 133] on link "link to CRM" at bounding box center [230, 138] width 46 height 11
click at [528, 17] on icon at bounding box center [532, 13] width 14 height 14
click at [534, 15] on icon at bounding box center [532, 13] width 14 height 14
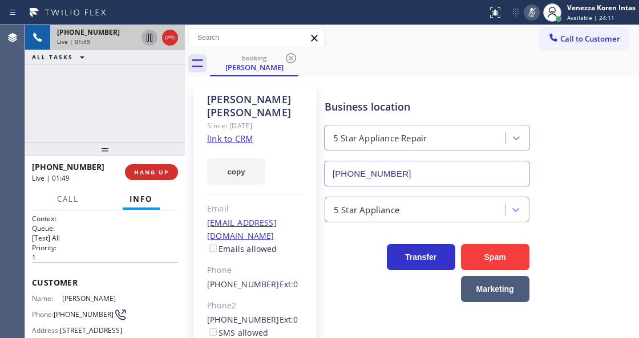
click at [148, 40] on icon at bounding box center [150, 38] width 6 height 8
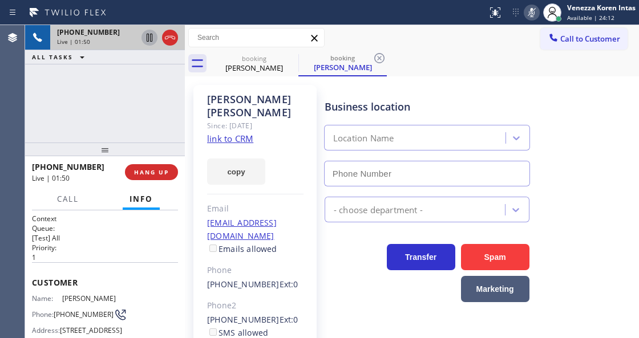
type input "[PHONE_NUMBER]"
click at [527, 13] on icon at bounding box center [532, 13] width 14 height 14
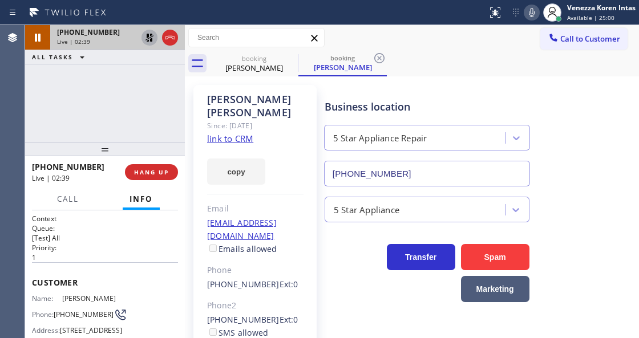
click at [151, 37] on icon at bounding box center [150, 38] width 14 height 14
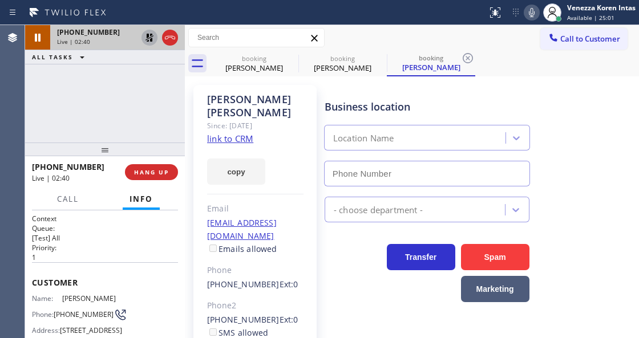
type input "[PHONE_NUMBER]"
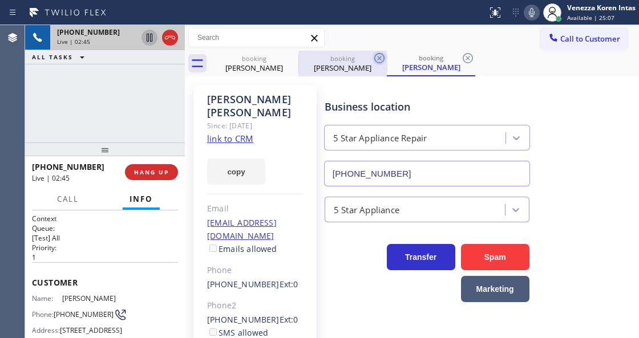
click at [375, 57] on icon at bounding box center [379, 58] width 10 height 10
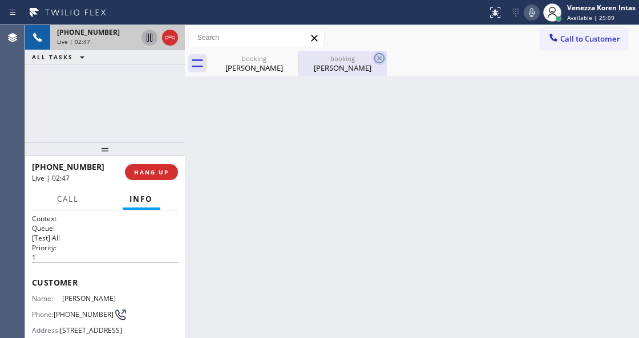
click at [374, 55] on icon at bounding box center [379, 58] width 14 height 14
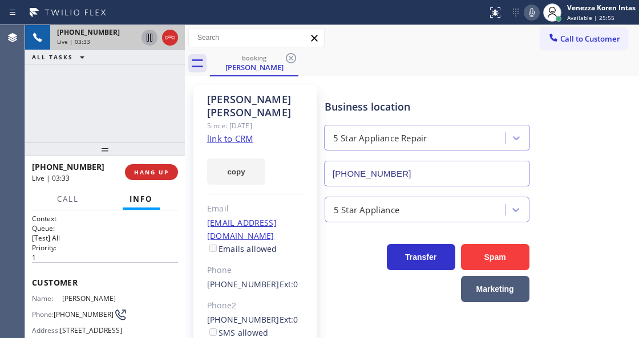
click at [156, 122] on div "[PHONE_NUMBER] Live | 03:33 ALL TASKS ALL TASKS ACTIVE TASKS TASKS IN WRAP UP" at bounding box center [105, 83] width 160 height 117
click at [531, 15] on icon at bounding box center [532, 12] width 6 height 9
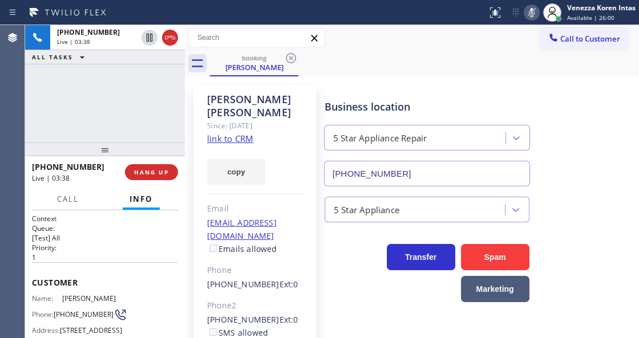
drag, startPoint x: 151, startPoint y: 40, endPoint x: 169, endPoint y: 75, distance: 40.0
click at [151, 40] on icon at bounding box center [150, 38] width 6 height 8
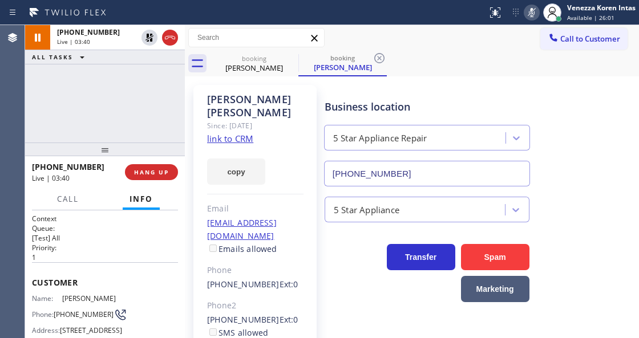
type input "[PHONE_NUMBER]"
click at [537, 11] on icon at bounding box center [532, 13] width 14 height 14
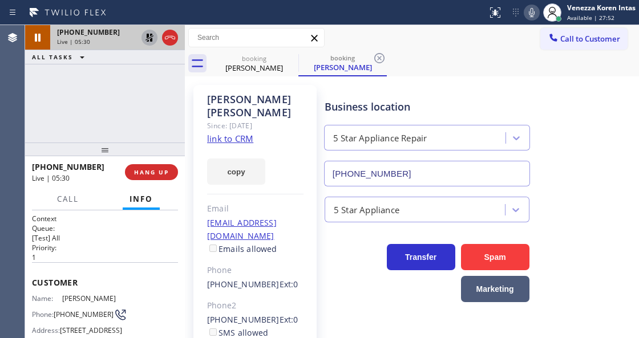
click at [149, 39] on icon at bounding box center [150, 38] width 14 height 14
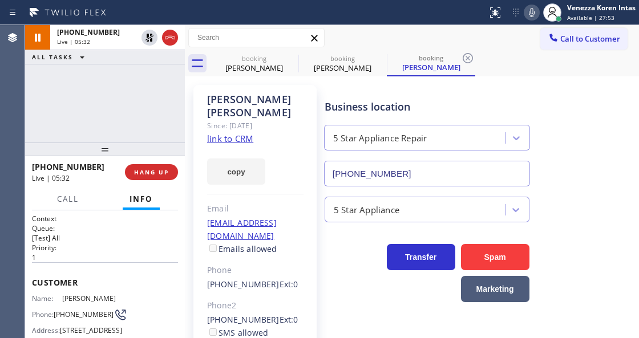
type input "[PHONE_NUMBER]"
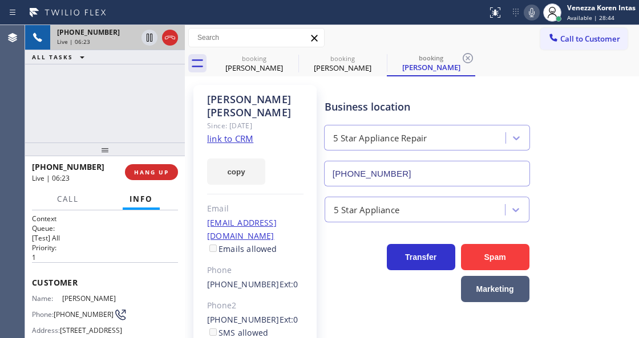
click at [176, 38] on div at bounding box center [170, 38] width 16 height 14
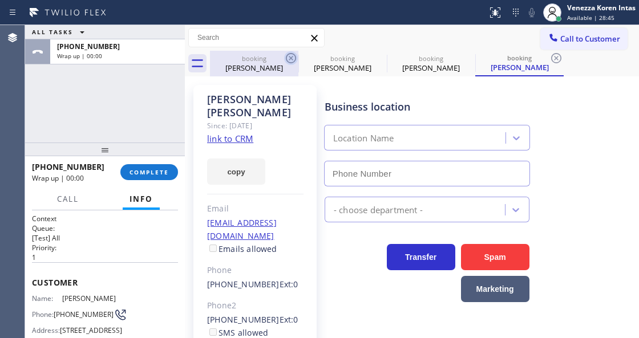
click at [288, 60] on icon at bounding box center [291, 58] width 14 height 14
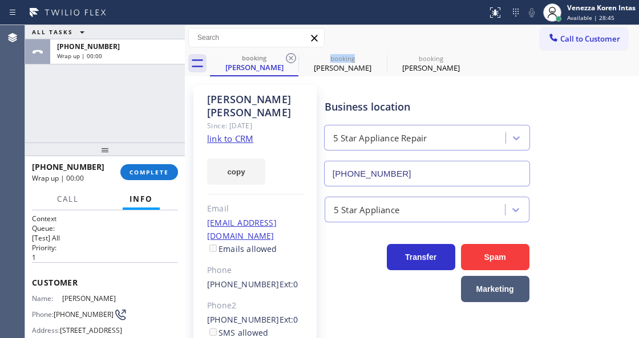
click at [288, 60] on icon at bounding box center [291, 58] width 14 height 14
click at [0, 0] on icon at bounding box center [0, 0] width 0 height 0
click at [288, 60] on div "booking [PERSON_NAME] booking [PERSON_NAME] booking [PERSON_NAME]" at bounding box center [424, 64] width 429 height 26
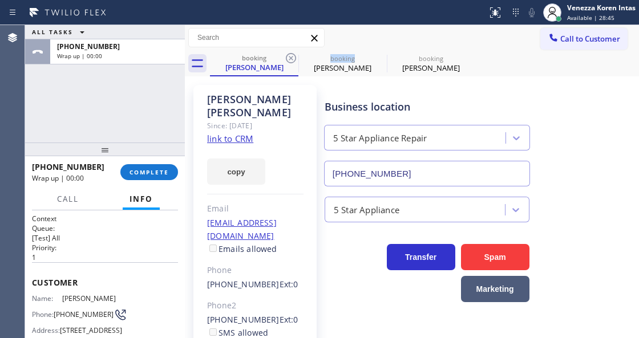
click at [288, 60] on div "booking [PERSON_NAME] booking [PERSON_NAME] booking [PERSON_NAME]" at bounding box center [424, 64] width 429 height 26
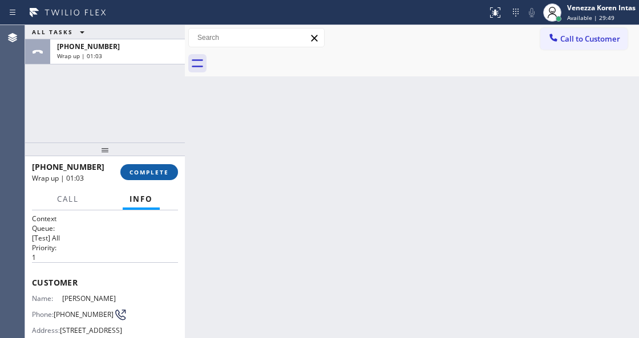
click at [141, 180] on button "COMPLETE" at bounding box center [149, 172] width 58 height 16
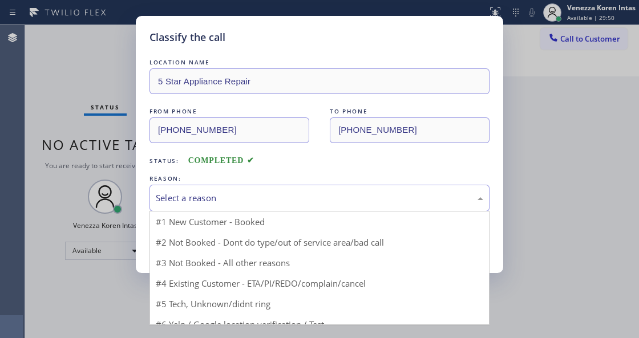
click at [234, 193] on div "Select a reason" at bounding box center [319, 198] width 327 height 13
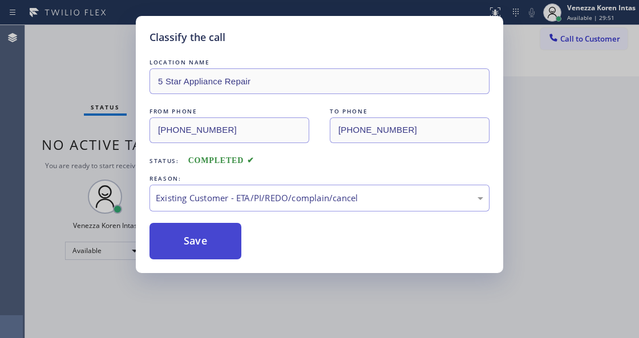
click at [220, 253] on button "Save" at bounding box center [195, 241] width 92 height 36
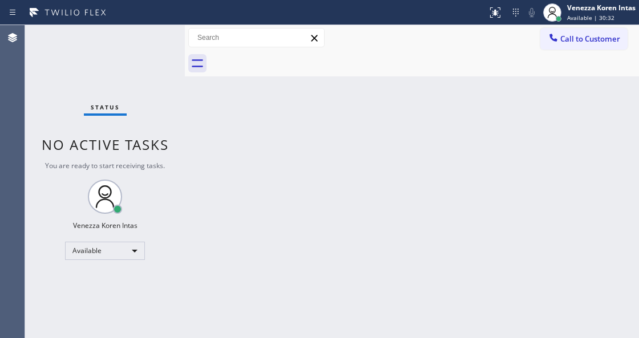
click at [403, 31] on div "Call to Customer Outbound call Location Marvel Electricians [GEOGRAPHIC_DATA] Y…" at bounding box center [412, 38] width 454 height 20
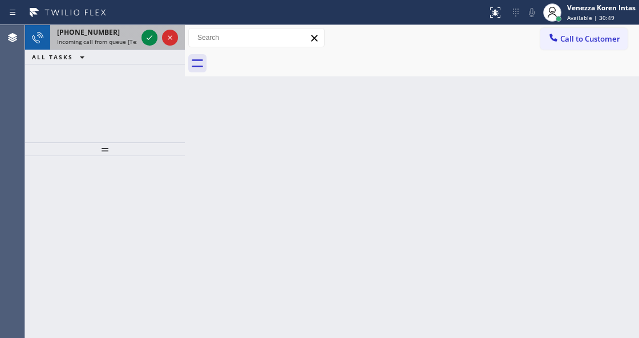
click at [152, 29] on div at bounding box center [159, 37] width 41 height 25
click at [152, 35] on icon at bounding box center [150, 37] width 6 height 5
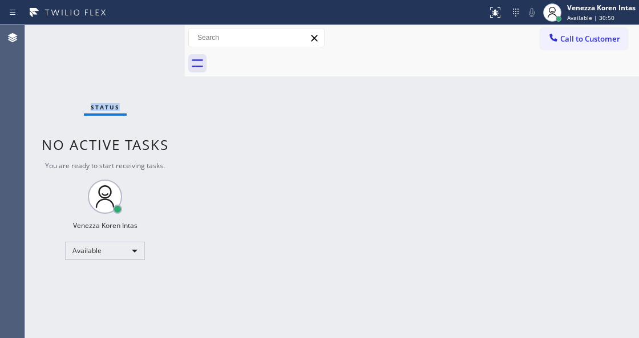
click at [152, 35] on div "Status No active tasks You are ready to start receiving tasks. Venezza Koren In…" at bounding box center [105, 181] width 160 height 313
click at [486, 6] on div at bounding box center [494, 13] width 25 height 14
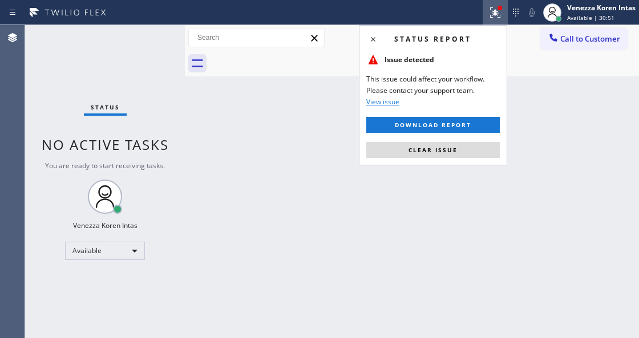
click at [467, 139] on div "Status report Issue detected This issue could affect your workflow. Please cont…" at bounding box center [433, 95] width 148 height 140
click at [465, 158] on div "Status report Issue detected This issue could affect your workflow. Please cont…" at bounding box center [433, 95] width 148 height 140
click at [452, 149] on span "Clear issue" at bounding box center [432, 150] width 49 height 8
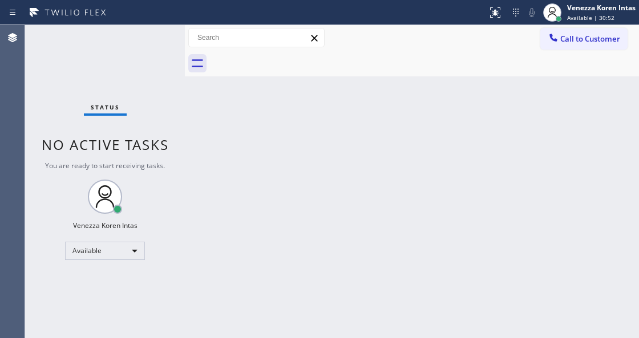
click at [318, 282] on div "Back to Dashboard Change Sender ID Customers Technicians Select a contact Outbo…" at bounding box center [412, 181] width 454 height 313
drag, startPoint x: 351, startPoint y: 129, endPoint x: 277, endPoint y: 298, distance: 183.6
click at [350, 131] on div "Back to Dashboard Change Sender ID Customers Technicians Select a contact Outbo…" at bounding box center [412, 181] width 454 height 313
click at [168, 121] on div "Status No active tasks You are ready to start receiving tasks. Venezza Koren In…" at bounding box center [105, 181] width 160 height 313
click at [105, 57] on div "Status No active tasks You are ready to start receiving tasks. Venezza Koren In…" at bounding box center [105, 181] width 160 height 313
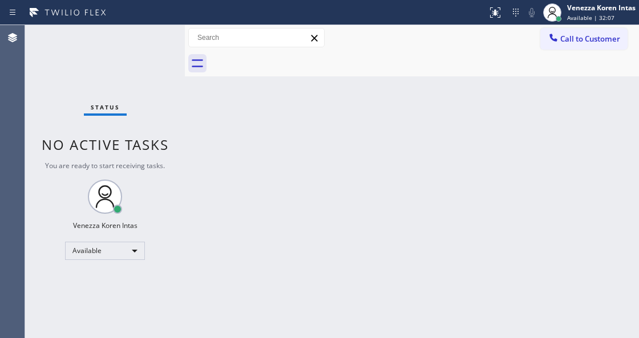
click at [19, 101] on div "Agent Desktop" at bounding box center [12, 181] width 25 height 313
click at [141, 63] on div "Status No active tasks You are ready to start receiving tasks. Venezza Koren In…" at bounding box center [105, 181] width 160 height 313
drag, startPoint x: 266, startPoint y: 144, endPoint x: 271, endPoint y: 143, distance: 5.8
click at [268, 144] on div "Back to Dashboard Change Sender ID Customers Technicians Select a contact Outbo…" at bounding box center [412, 181] width 454 height 313
click at [280, 218] on div "Back to Dashboard Change Sender ID Customers Technicians Select a contact Outbo…" at bounding box center [412, 181] width 454 height 313
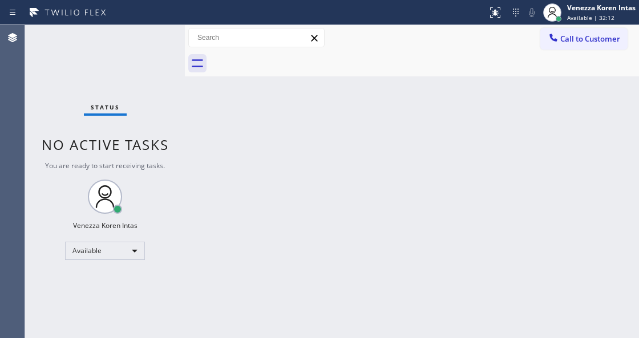
click at [155, 53] on div "Status No active tasks You are ready to start receiving tasks. Venezza Koren In…" at bounding box center [105, 181] width 160 height 313
click at [239, 204] on div "Back to Dashboard Change Sender ID Customers Technicians Select a contact Outbo…" at bounding box center [412, 181] width 454 height 313
drag, startPoint x: 198, startPoint y: 139, endPoint x: 170, endPoint y: 42, distance: 100.7
click at [198, 138] on div "Back to Dashboard Change Sender ID Customers Technicians Select a contact Outbo…" at bounding box center [412, 181] width 454 height 313
click at [163, 35] on div "Status No active tasks You are ready to start receiving tasks. Venezza Koren In…" at bounding box center [105, 181] width 160 height 313
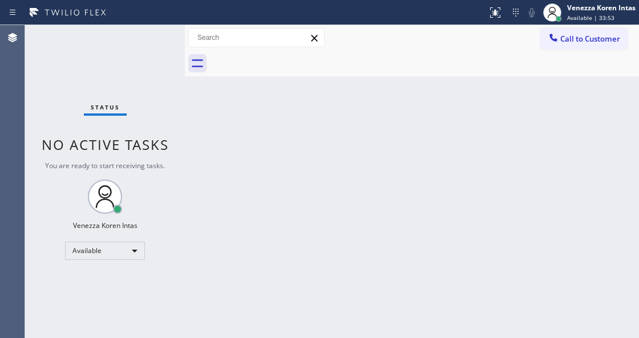
click at [148, 38] on div "Status No active tasks You are ready to start receiving tasks. Venezza Koren In…" at bounding box center [105, 181] width 160 height 313
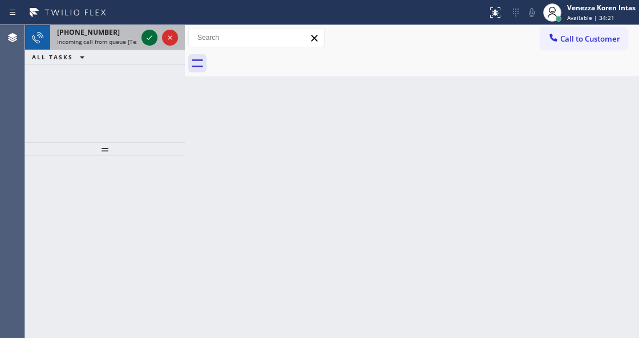
click at [148, 38] on icon at bounding box center [150, 38] width 14 height 14
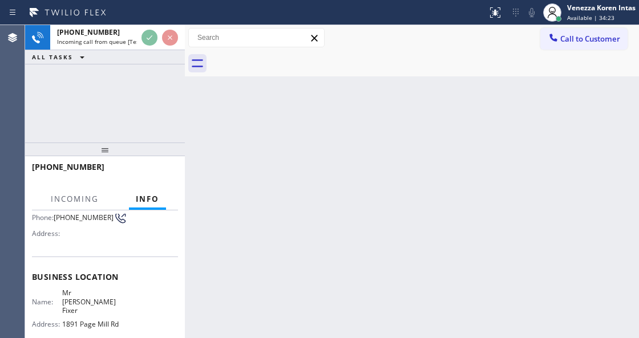
scroll to position [152, 0]
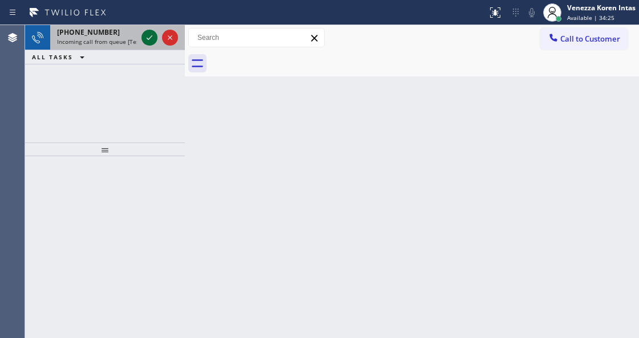
click at [148, 39] on icon at bounding box center [150, 37] width 6 height 5
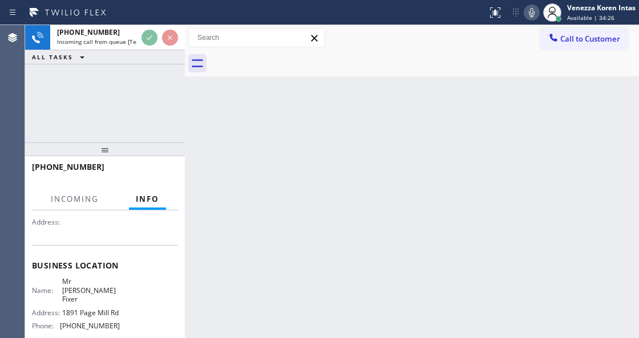
scroll to position [114, 0]
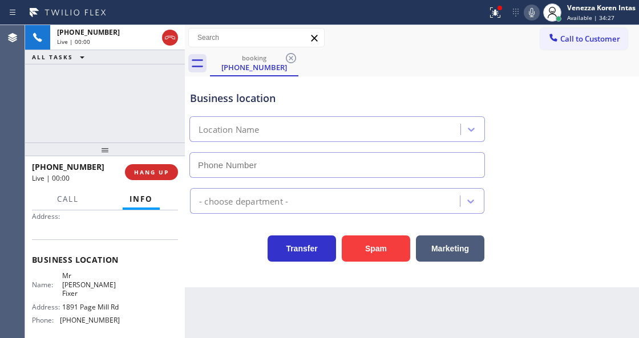
type input "[PHONE_NUMBER]"
click at [131, 106] on div "[PHONE_NUMBER] Live | 00:00 ALL TASKS ALL TASKS ACTIVE TASKS TASKS IN WRAP UP" at bounding box center [105, 83] width 160 height 117
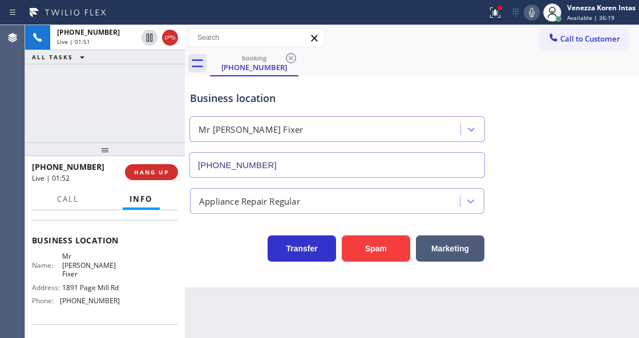
scroll to position [133, 0]
click at [493, 25] on div "Call to Customer Outbound call Location Marvel Electricians [GEOGRAPHIC_DATA] Y…" at bounding box center [412, 38] width 454 height 26
click at [497, 17] on button at bounding box center [494, 12] width 25 height 25
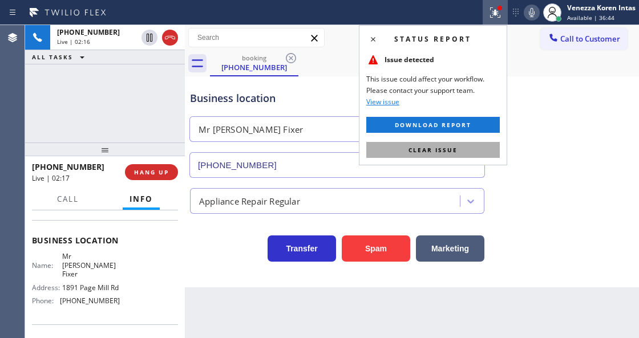
click at [485, 147] on button "Clear issue" at bounding box center [432, 150] width 133 height 16
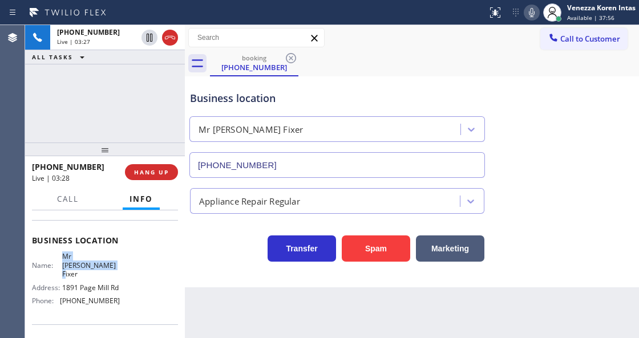
drag, startPoint x: 58, startPoint y: 255, endPoint x: 86, endPoint y: 263, distance: 28.9
click at [86, 263] on div "Name: Mr [PERSON_NAME]" at bounding box center [76, 265] width 88 height 26
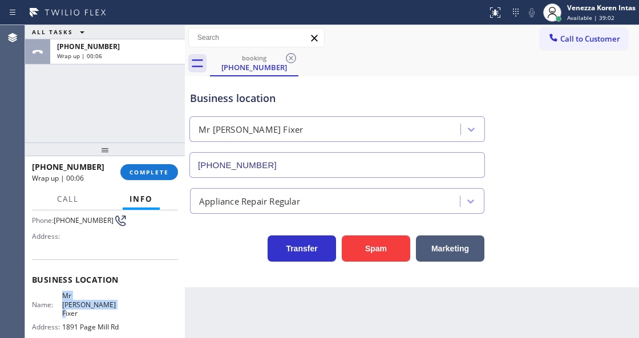
scroll to position [57, 0]
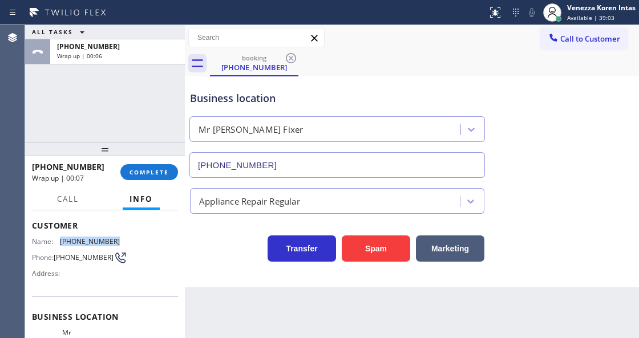
drag, startPoint x: 115, startPoint y: 233, endPoint x: 62, endPoint y: 233, distance: 53.6
click at [62, 233] on div "Customer Name: [PHONE_NUMBER] Phone: [PHONE_NUMBER] Address:" at bounding box center [105, 250] width 146 height 91
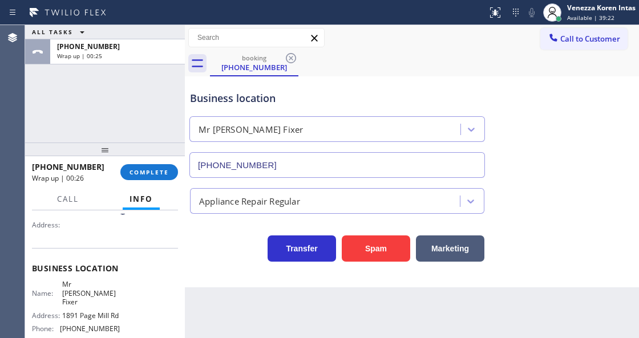
scroll to position [133, 0]
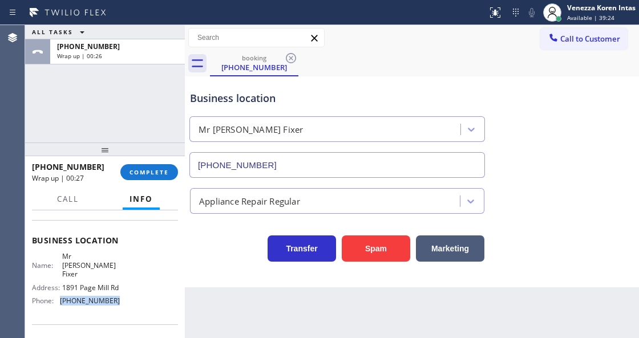
drag, startPoint x: 120, startPoint y: 301, endPoint x: 60, endPoint y: 302, distance: 59.9
click at [60, 302] on div "Name: Mr [PERSON_NAME] Address: [STREET_ADDRESS] Phone: [PHONE_NUMBER]" at bounding box center [105, 281] width 146 height 58
click at [144, 173] on span "COMPLETE" at bounding box center [148, 172] width 39 height 8
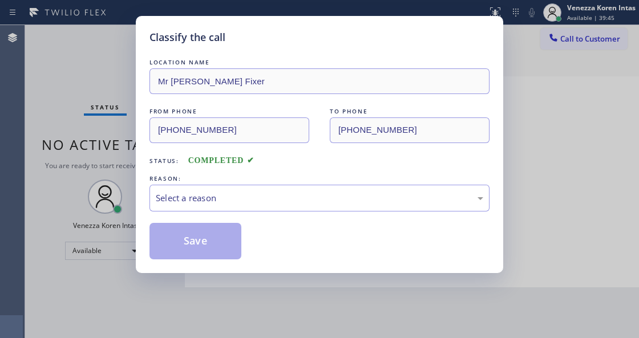
click at [251, 204] on div "Select a reason" at bounding box center [319, 198] width 327 height 13
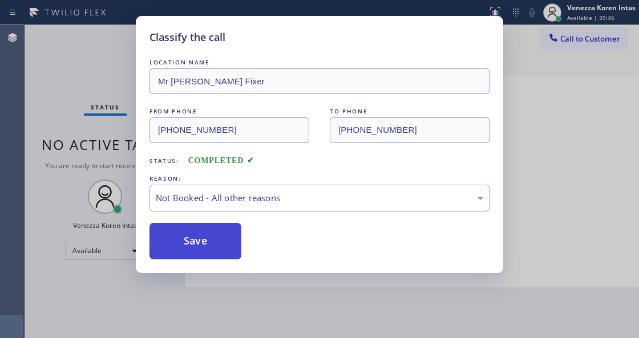
click at [220, 241] on button "Save" at bounding box center [195, 241] width 92 height 36
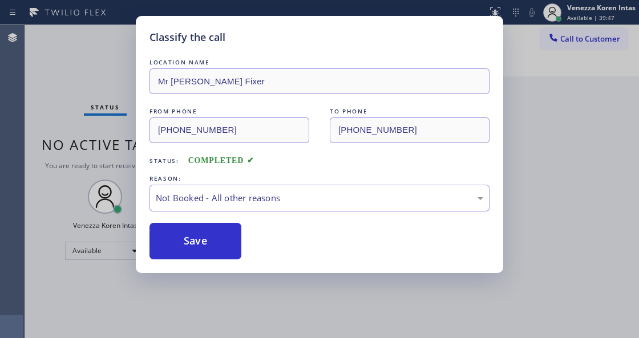
click at [245, 337] on div "Classify the call LOCATION NAME Mr [PERSON_NAME] Fixer FROM PHONE [PHONE_NUMBER…" at bounding box center [319, 169] width 639 height 338
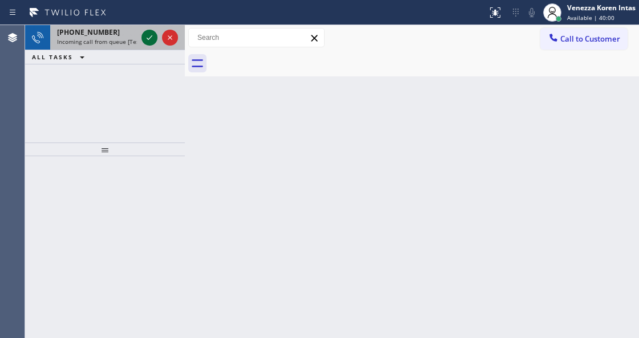
click at [147, 38] on icon at bounding box center [150, 38] width 14 height 14
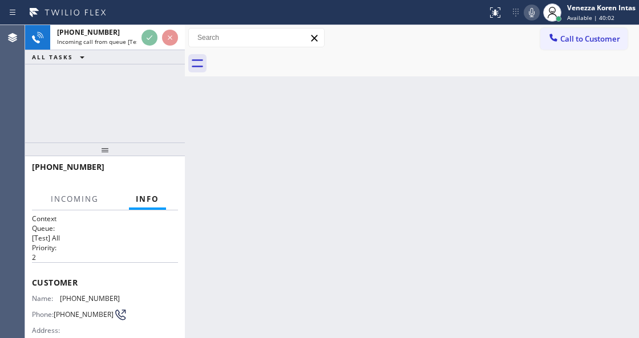
scroll to position [114, 0]
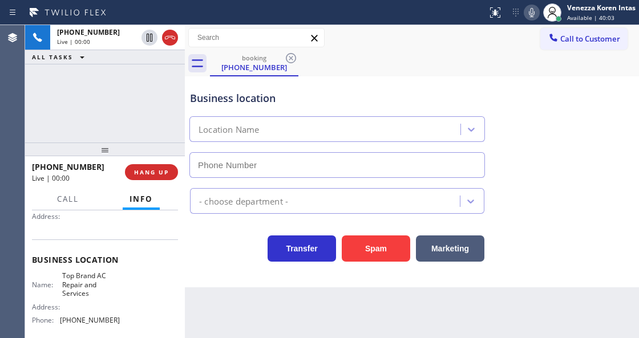
type input "[PHONE_NUMBER]"
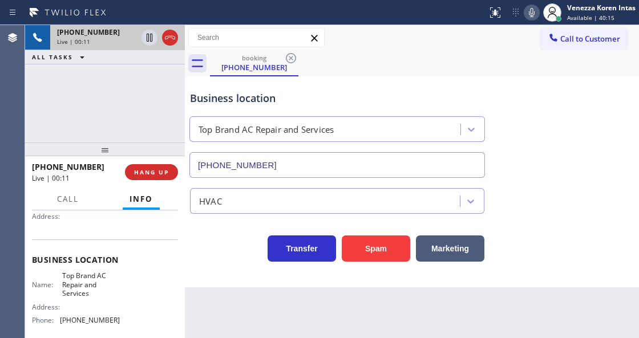
click at [185, 34] on div at bounding box center [185, 181] width 0 height 313
click at [137, 39] on div "Live | 00:11" at bounding box center [97, 42] width 80 height 8
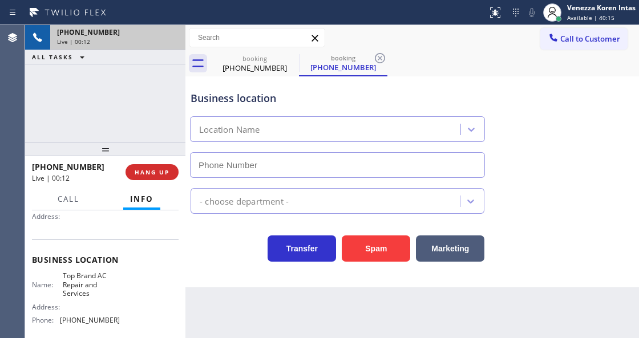
click at [159, 177] on button "HANG UP" at bounding box center [151, 172] width 53 height 16
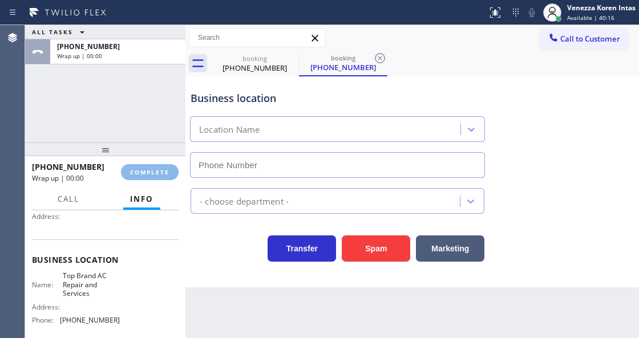
type input "[PHONE_NUMBER]"
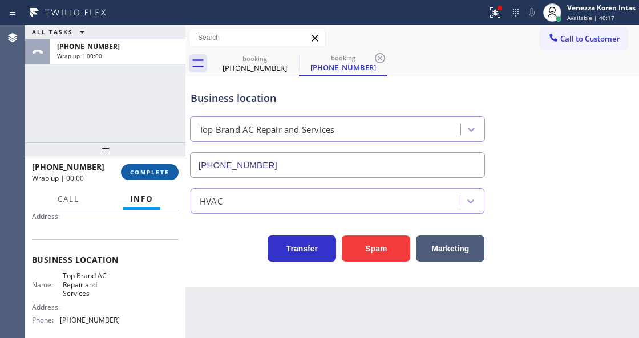
click at [170, 176] on button "COMPLETE" at bounding box center [150, 172] width 58 height 16
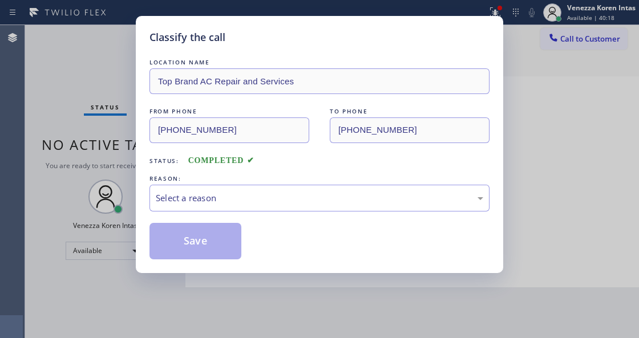
click at [258, 217] on div "LOCATION NAME Top Brand AC Repair and Services FROM PHONE [PHONE_NUMBER] TO PHO…" at bounding box center [319, 157] width 340 height 203
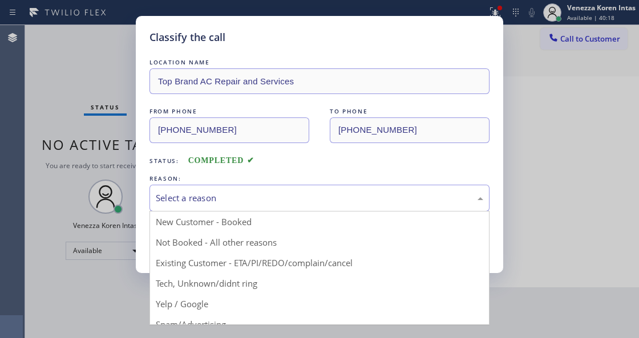
click at [259, 210] on div "Select a reason" at bounding box center [319, 198] width 340 height 27
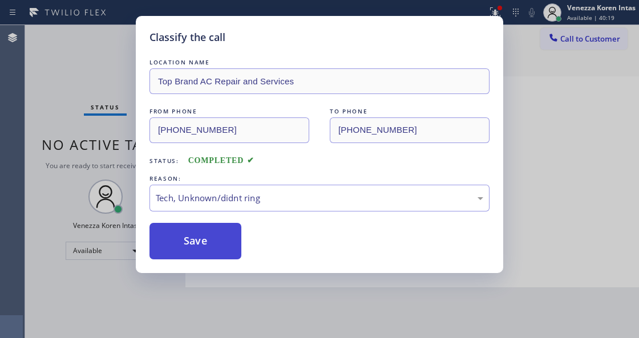
click at [182, 243] on button "Save" at bounding box center [195, 241] width 92 height 36
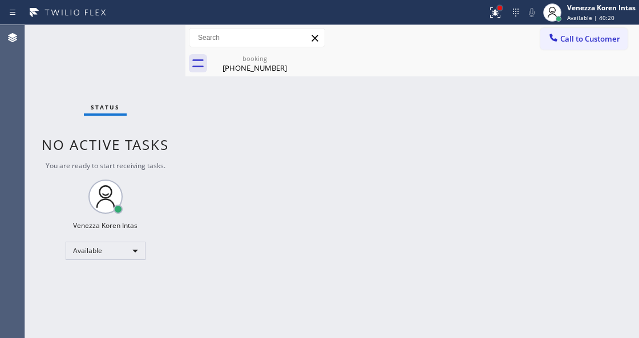
click at [498, 5] on div at bounding box center [499, 8] width 7 height 7
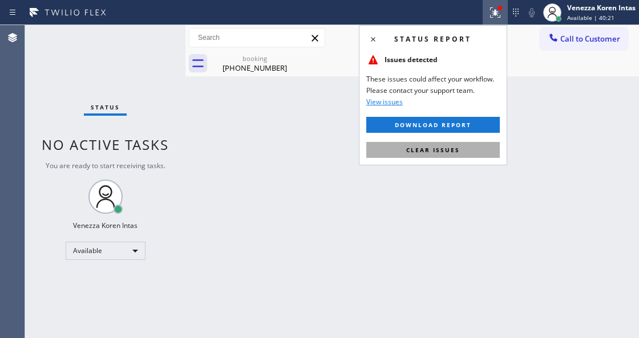
click at [472, 142] on button "Clear issues" at bounding box center [432, 150] width 133 height 16
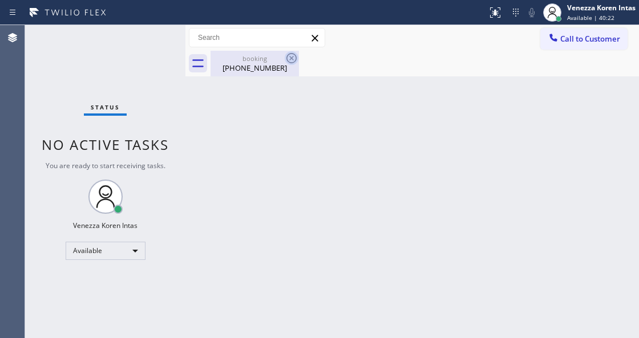
click at [294, 53] on icon at bounding box center [292, 58] width 14 height 14
click at [293, 56] on icon at bounding box center [291, 58] width 10 height 10
click at [0, 0] on icon at bounding box center [0, 0] width 0 height 0
click at [267, 58] on div "booking" at bounding box center [255, 58] width 86 height 9
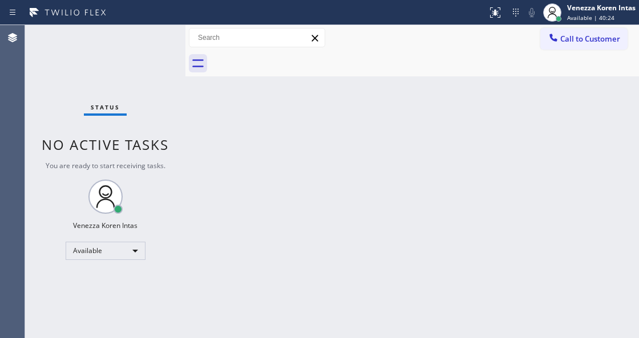
click at [401, 143] on div "Back to Dashboard Change Sender ID Customers Technicians Select a contact Outbo…" at bounding box center [411, 181] width 453 height 313
click at [311, 161] on div "Back to Dashboard Change Sender ID Customers Technicians Select a contact Outbo…" at bounding box center [411, 181] width 453 height 313
click at [163, 149] on span "No active tasks" at bounding box center [105, 144] width 127 height 19
click at [105, 49] on div "Status No active tasks You are ready to start receiving tasks. Venezza Koren In…" at bounding box center [105, 181] width 160 height 313
click at [139, 24] on div "Status report No issues detected If you experience an issue, please download th…" at bounding box center [319, 12] width 639 height 25
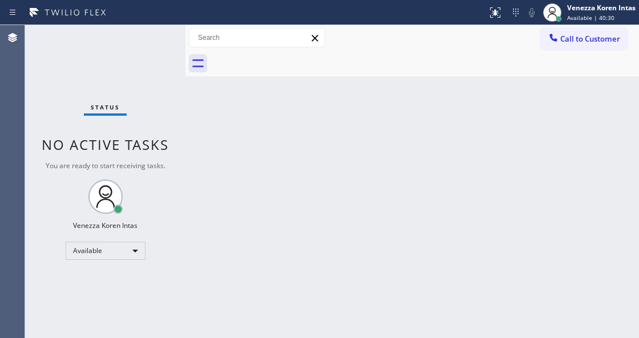
click at [160, 49] on div "Status No active tasks You are ready to start receiving tasks. Venezza Koren In…" at bounding box center [105, 181] width 160 height 313
click at [148, 40] on div "Status No active tasks You are ready to start receiving tasks. Venezza Koren In…" at bounding box center [105, 181] width 160 height 313
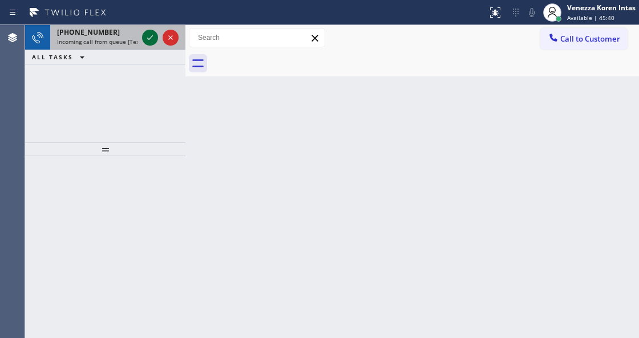
click at [148, 40] on icon at bounding box center [150, 38] width 14 height 14
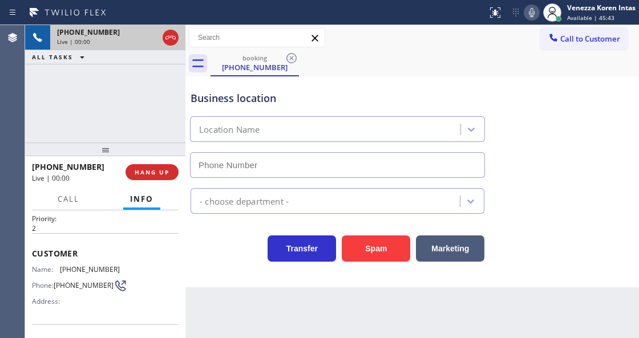
scroll to position [76, 0]
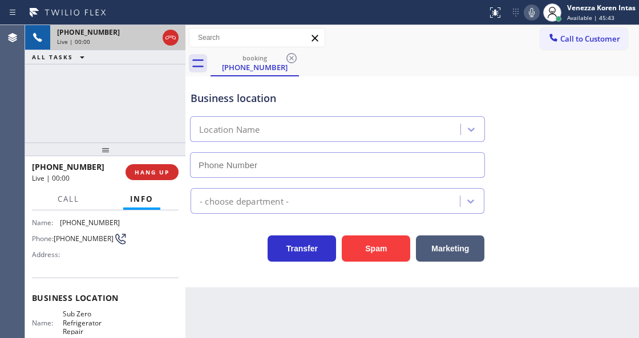
type input "[PHONE_NUMBER]"
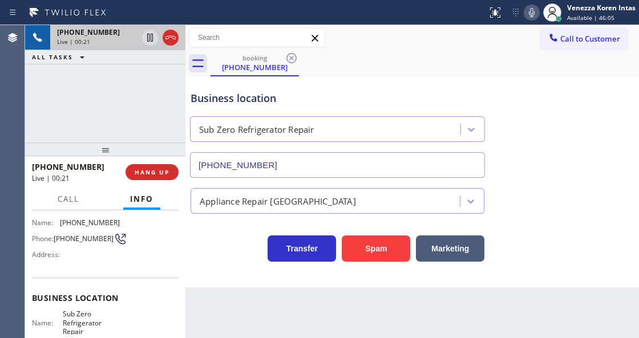
click at [228, 222] on div "Transfer Spam Marketing" at bounding box center [412, 238] width 448 height 48
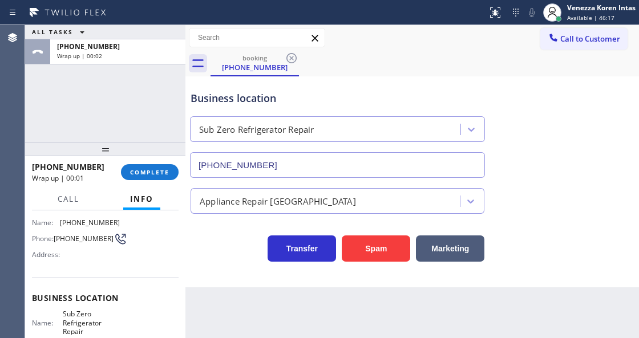
click at [164, 182] on div "[PHONE_NUMBER] Wrap up | 00:01 COMPLETE" at bounding box center [105, 172] width 147 height 30
click at [164, 170] on span "COMPLETE" at bounding box center [149, 172] width 39 height 8
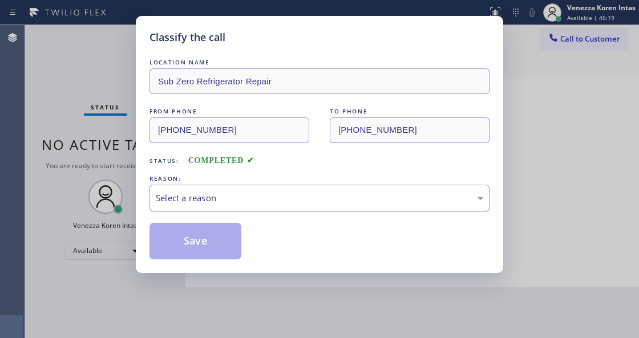
click at [257, 210] on div "Select a reason" at bounding box center [319, 198] width 340 height 27
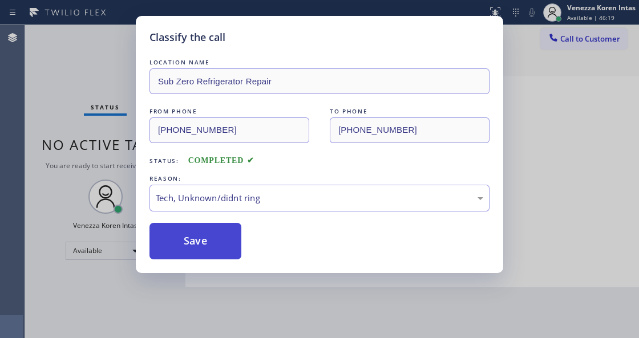
click at [226, 228] on button "Save" at bounding box center [195, 241] width 92 height 36
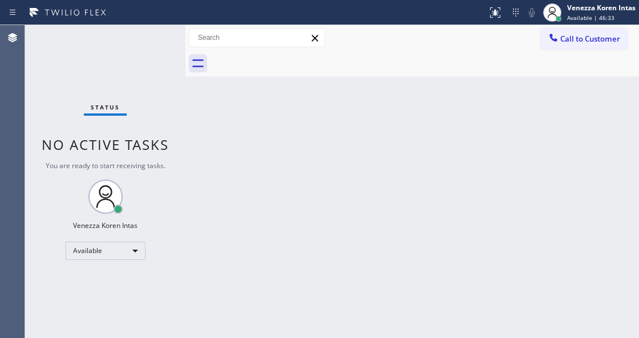
click at [240, 225] on div "Back to Dashboard Change Sender ID Customers Technicians Select a contact Outbo…" at bounding box center [411, 181] width 453 height 313
drag, startPoint x: 133, startPoint y: 60, endPoint x: 147, endPoint y: 95, distance: 37.6
click at [133, 60] on div "Status No active tasks You are ready to start receiving tasks. Venezza Koren In…" at bounding box center [105, 181] width 160 height 313
click at [376, 99] on div "Back to Dashboard Change Sender ID Customers Technicians Select a contact Outbo…" at bounding box center [411, 181] width 453 height 313
drag, startPoint x: 226, startPoint y: 159, endPoint x: 218, endPoint y: 145, distance: 15.8
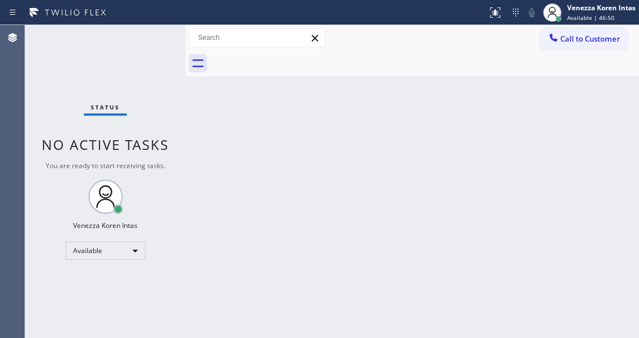
click at [226, 159] on div "Back to Dashboard Change Sender ID Customers Technicians Select a contact Outbo…" at bounding box center [411, 181] width 453 height 313
click at [218, 145] on div "Back to Dashboard Change Sender ID Customers Technicians Select a contact Outbo…" at bounding box center [411, 181] width 453 height 313
click at [175, 64] on div "Status No active tasks You are ready to start receiving tasks. Venezza Koren In…" at bounding box center [105, 181] width 160 height 313
click at [125, 52] on div "Status No active tasks You are ready to start receiving tasks. Venezza Koren In…" at bounding box center [105, 181] width 160 height 313
click at [328, 108] on div "Back to Dashboard Change Sender ID Customers Technicians Select a contact Outbo…" at bounding box center [411, 181] width 453 height 313
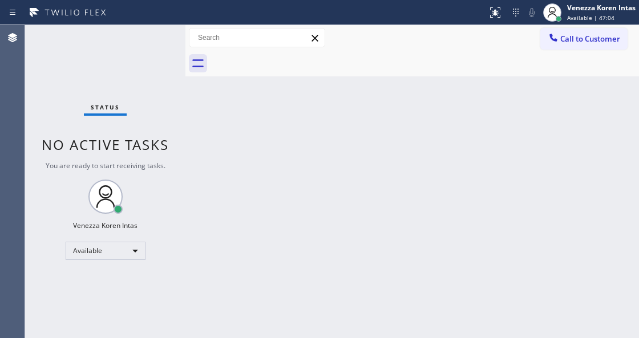
click at [136, 46] on div "Status No active tasks You are ready to start receiving tasks. Venezza Koren In…" at bounding box center [105, 181] width 160 height 313
click at [166, 33] on div "Status No active tasks You are ready to start receiving tasks. Venezza Koren In…" at bounding box center [105, 181] width 160 height 313
click at [238, 169] on div "Back to Dashboard Change Sender ID Customers Technicians Select a contact Outbo…" at bounding box center [411, 181] width 453 height 313
drag, startPoint x: 204, startPoint y: 107, endPoint x: 201, endPoint y: 97, distance: 10.7
click at [204, 106] on div "Back to Dashboard Change Sender ID Customers Technicians Select a contact Outbo…" at bounding box center [411, 181] width 453 height 313
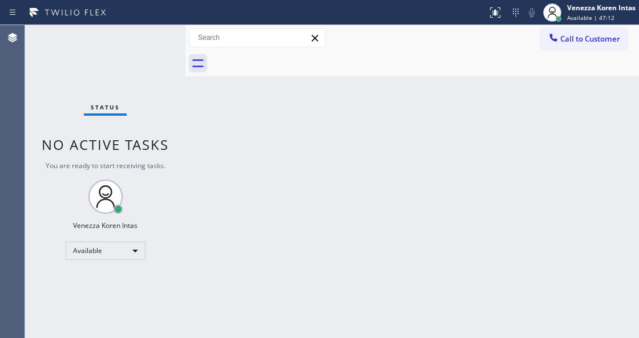
click at [176, 56] on div "Status No active tasks You are ready to start receiving tasks. Venezza Koren In…" at bounding box center [105, 181] width 160 height 313
click at [137, 56] on div "Status No active tasks You are ready to start receiving tasks. Venezza Koren In…" at bounding box center [105, 181] width 160 height 313
drag, startPoint x: 131, startPoint y: 60, endPoint x: 139, endPoint y: 71, distance: 13.5
click at [131, 60] on div "Status No active tasks You are ready to start receiving tasks. Venezza Koren In…" at bounding box center [105, 181] width 160 height 313
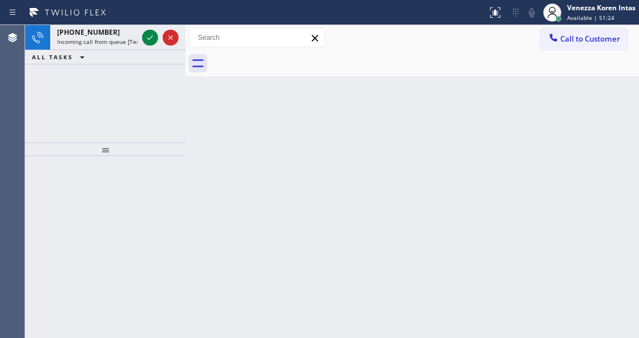
click at [151, 37] on icon at bounding box center [150, 37] width 6 height 5
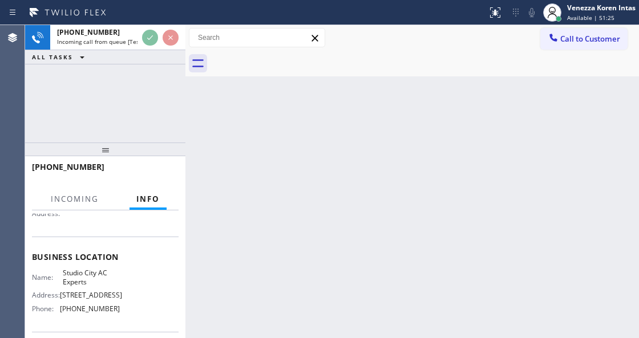
scroll to position [152, 0]
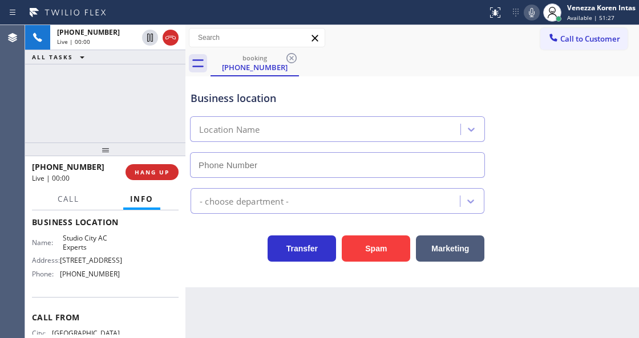
type input "[PHONE_NUMBER]"
click at [231, 260] on div "Transfer Spam Marketing" at bounding box center [337, 246] width 298 height 32
drag, startPoint x: 533, startPoint y: 12, endPoint x: 523, endPoint y: 25, distance: 16.3
click at [533, 12] on icon at bounding box center [532, 12] width 6 height 9
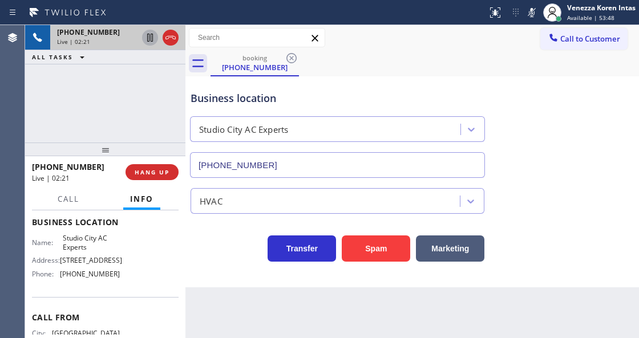
click at [152, 34] on icon at bounding box center [150, 38] width 6 height 8
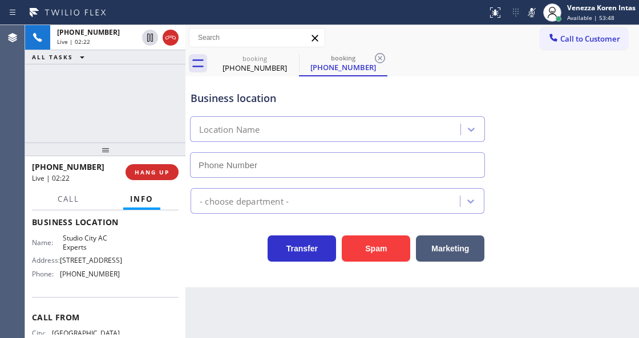
type input "[PHONE_NUMBER]"
drag, startPoint x: 531, startPoint y: 10, endPoint x: 372, endPoint y: 117, distance: 191.8
click at [531, 10] on icon at bounding box center [532, 13] width 14 height 14
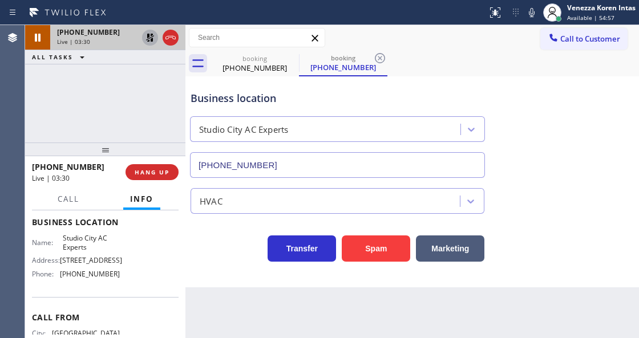
click at [144, 36] on icon at bounding box center [150, 38] width 14 height 14
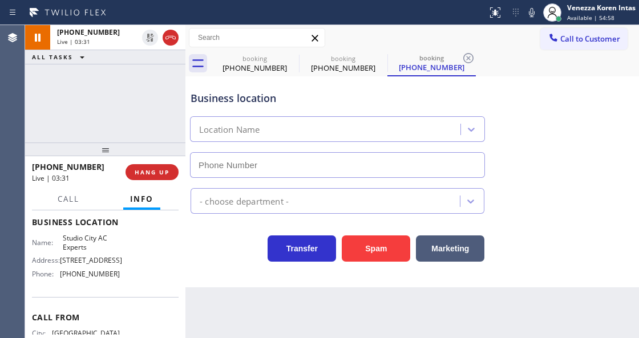
type input "[PHONE_NUMBER]"
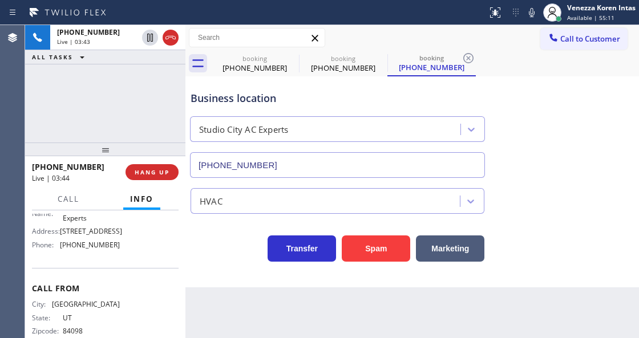
scroll to position [133, 0]
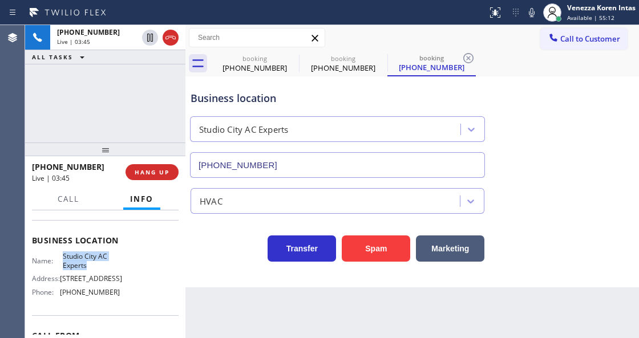
drag, startPoint x: 78, startPoint y: 259, endPoint x: 87, endPoint y: 262, distance: 9.7
click at [87, 262] on span "Studio City AC Experts" at bounding box center [92, 261] width 58 height 18
click at [457, 57] on div "booking" at bounding box center [431, 58] width 86 height 9
click at [465, 59] on icon at bounding box center [468, 58] width 14 height 14
click at [465, 59] on div "booking [PHONE_NUMBER] booking [PHONE_NUMBER] booking [PHONE_NUMBER]" at bounding box center [424, 64] width 428 height 26
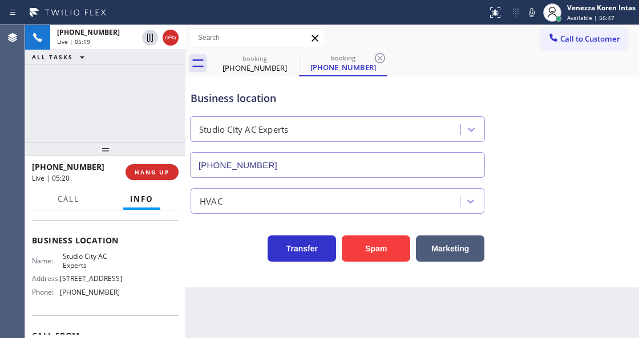
click at [465, 59] on div "booking [PHONE_NUMBER] booking [PHONE_NUMBER]" at bounding box center [424, 64] width 428 height 26
click at [383, 58] on icon at bounding box center [380, 58] width 14 height 14
click at [383, 58] on div "booking [PHONE_NUMBER]" at bounding box center [424, 64] width 428 height 26
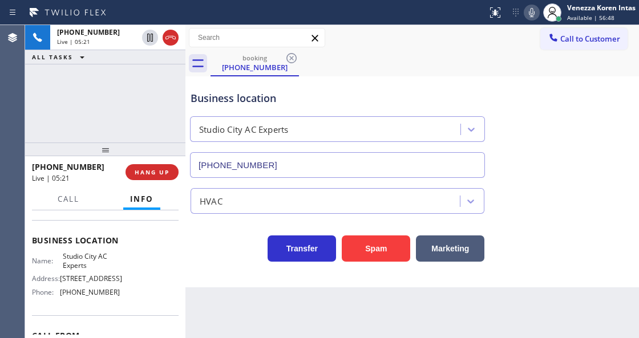
click at [530, 15] on icon at bounding box center [532, 13] width 14 height 14
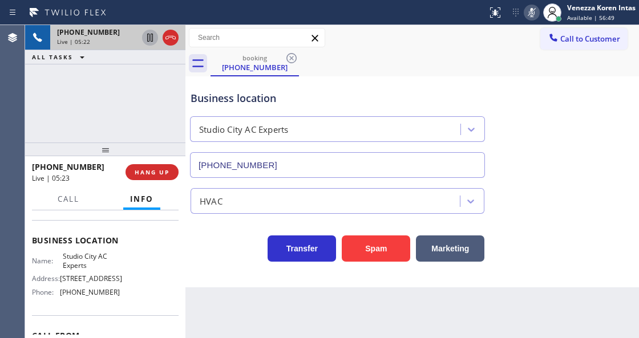
click at [152, 40] on icon at bounding box center [150, 38] width 14 height 14
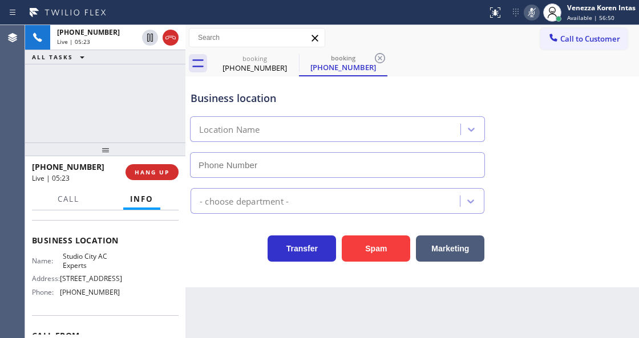
type input "[PHONE_NUMBER]"
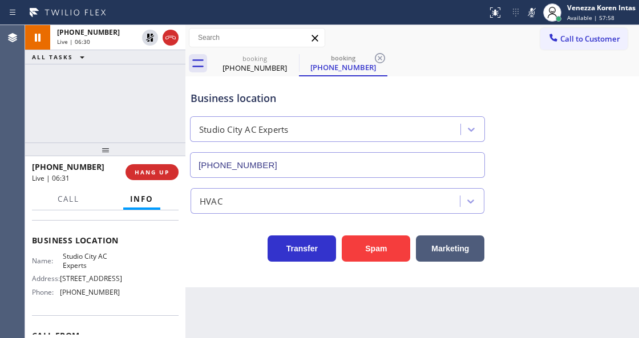
drag, startPoint x: 528, startPoint y: 6, endPoint x: 495, endPoint y: 124, distance: 122.6
click at [528, 6] on icon at bounding box center [532, 13] width 14 height 14
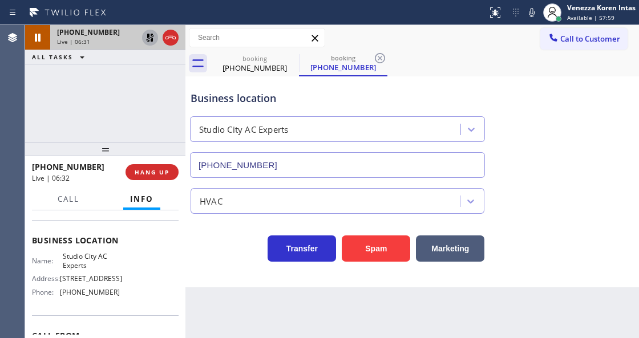
click at [149, 38] on icon at bounding box center [150, 38] width 8 height 8
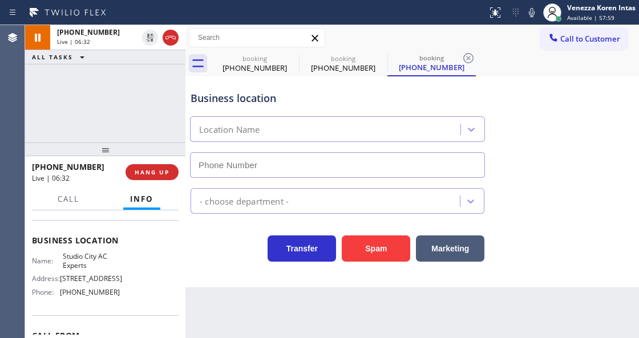
type input "[PHONE_NUMBER]"
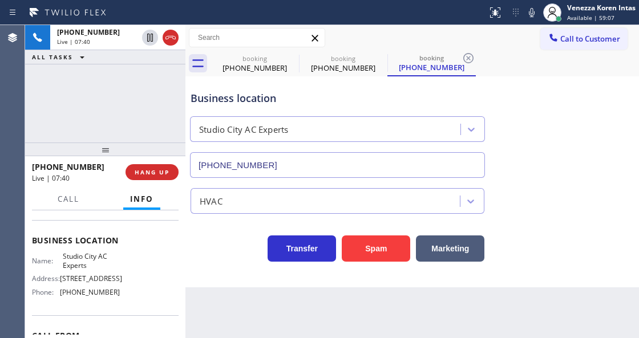
click at [180, 94] on div "[PHONE_NUMBER] Live | 07:40 ALL TASKS ALL TASKS ACTIVE TASKS TASKS IN WRAP UP" at bounding box center [105, 83] width 160 height 117
click at [535, 14] on icon at bounding box center [532, 13] width 14 height 14
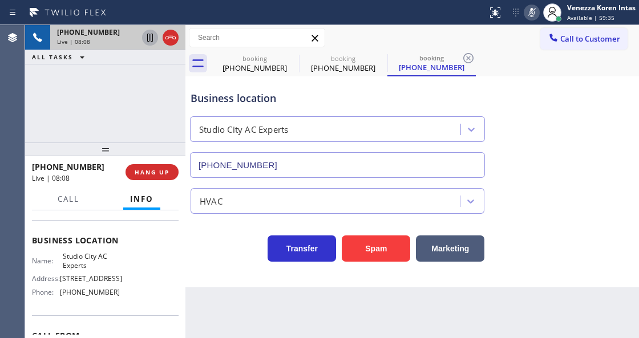
click at [148, 43] on icon at bounding box center [150, 38] width 14 height 14
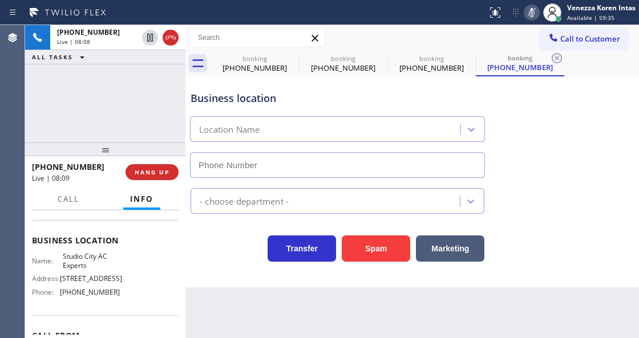
type input "[PHONE_NUMBER]"
click at [207, 263] on div "Business location [GEOGRAPHIC_DATA] AC Experts [PHONE_NUMBER] HVAC Transfer Spa…" at bounding box center [411, 181] width 453 height 211
click at [534, 11] on icon at bounding box center [532, 13] width 14 height 14
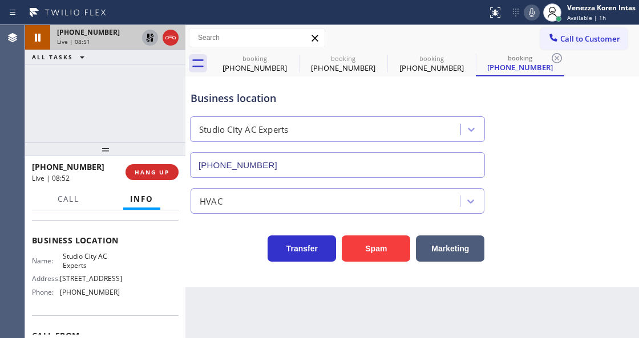
click at [149, 39] on icon at bounding box center [150, 38] width 14 height 14
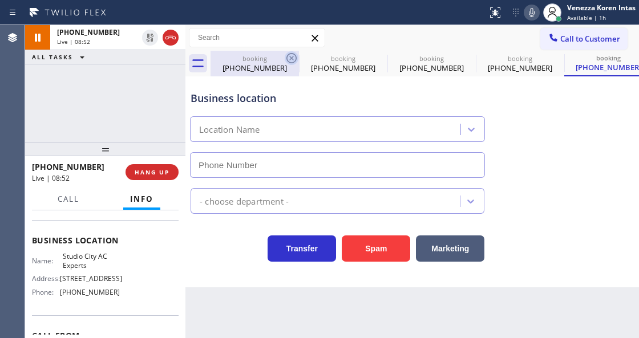
type input "[PHONE_NUMBER]"
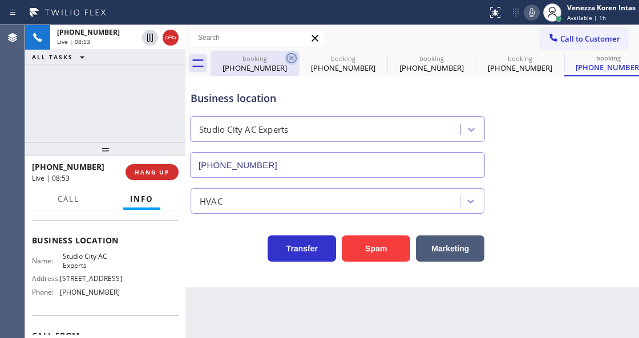
click at [291, 58] on icon at bounding box center [291, 58] width 10 height 10
click at [0, 0] on icon at bounding box center [0, 0] width 0 height 0
click at [638, 58] on icon at bounding box center [645, 58] width 10 height 10
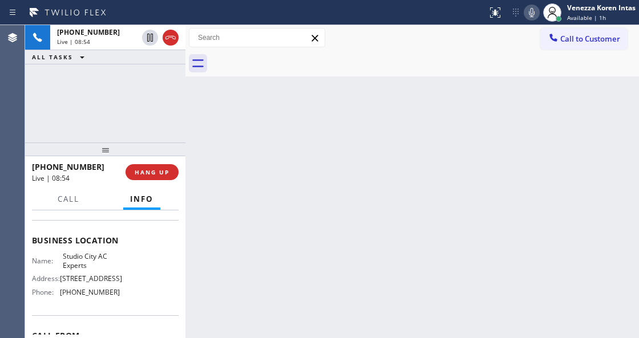
click at [291, 58] on div at bounding box center [424, 64] width 428 height 26
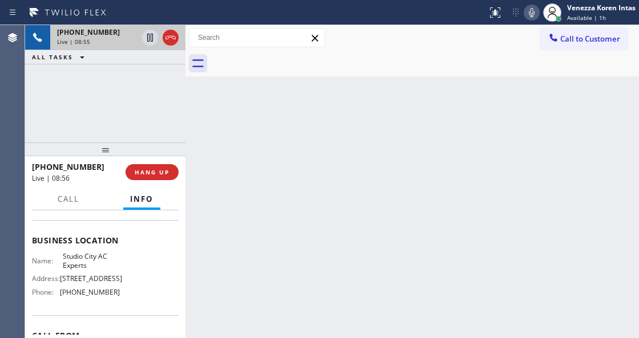
click at [84, 46] on div "[PHONE_NUMBER] Live | 08:55" at bounding box center [95, 37] width 90 height 25
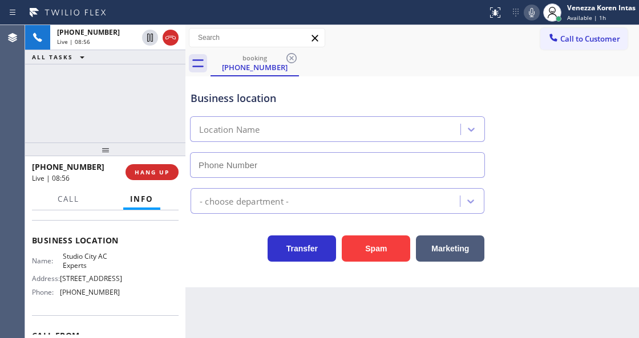
type input "[PHONE_NUMBER]"
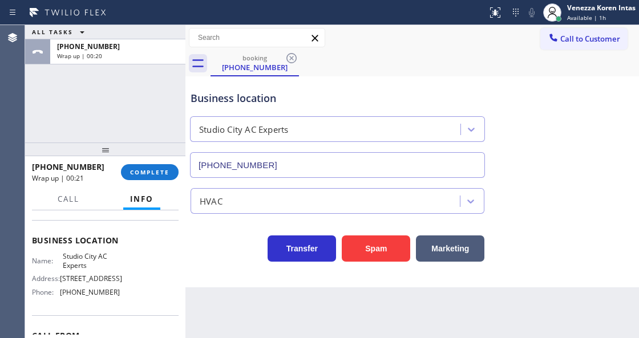
click at [206, 125] on div "Studio City AC Experts" at bounding box center [243, 129] width 89 height 13
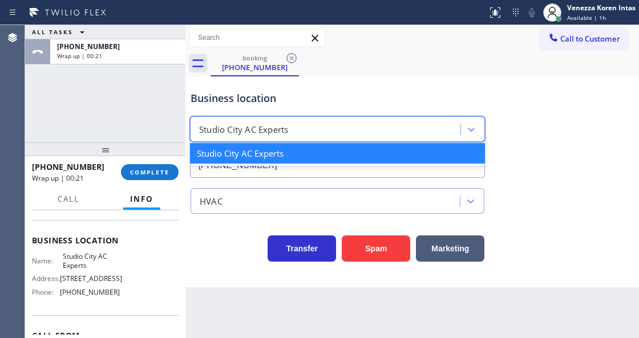
click at [218, 106] on div "Business location option [GEOGRAPHIC_DATA] AC Experts focused, 1 of 1. 1 result…" at bounding box center [337, 128] width 298 height 99
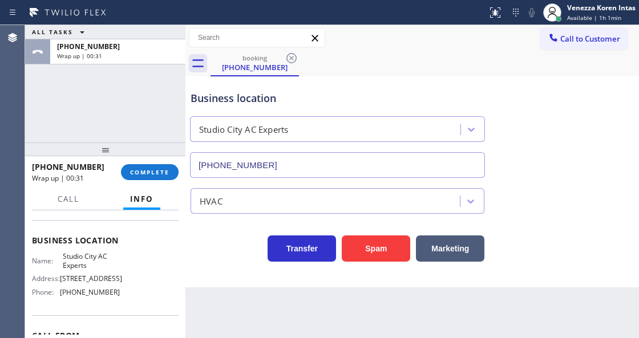
scroll to position [19, 0]
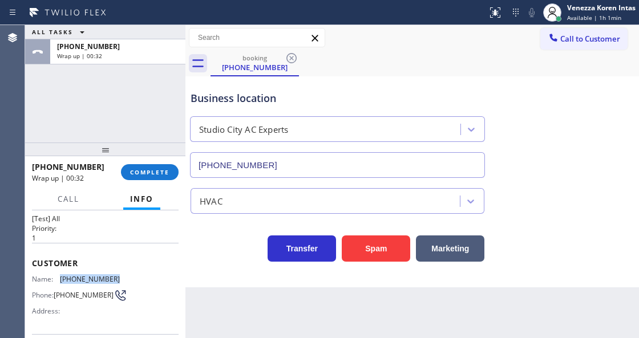
drag, startPoint x: 114, startPoint y: 273, endPoint x: 61, endPoint y: 276, distance: 53.1
click at [61, 276] on span "[PHONE_NUMBER]" at bounding box center [90, 279] width 60 height 9
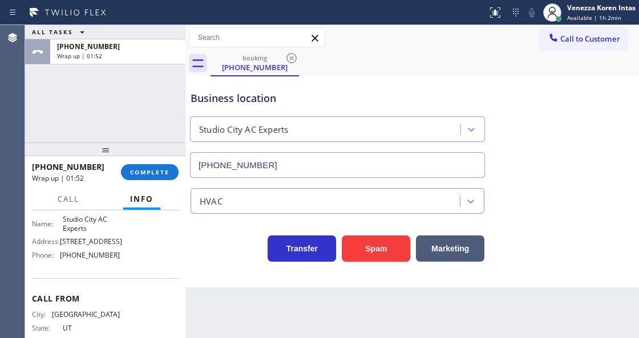
scroll to position [171, 0]
drag, startPoint x: 114, startPoint y: 274, endPoint x: 62, endPoint y: 266, distance: 52.4
click at [62, 266] on div "Business location Name: [GEOGRAPHIC_DATA] AC Experts Address: [STREET_ADDRESS] …" at bounding box center [105, 229] width 147 height 95
click at [149, 174] on span "COMPLETE" at bounding box center [149, 172] width 39 height 8
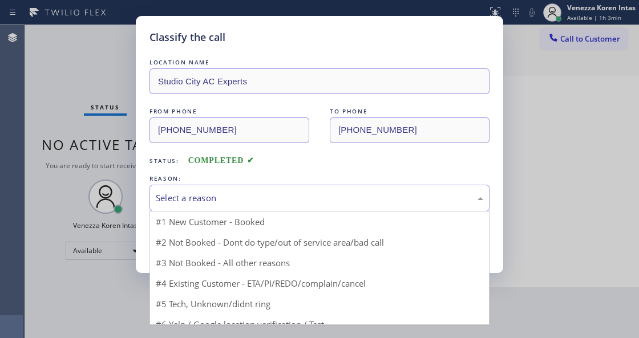
click at [248, 200] on div "Select a reason" at bounding box center [319, 198] width 327 height 13
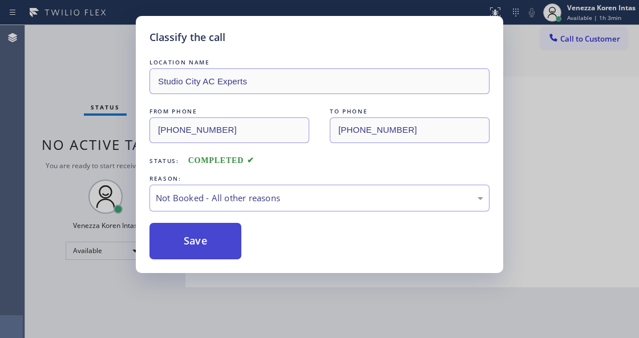
click at [224, 238] on button "Save" at bounding box center [195, 241] width 92 height 36
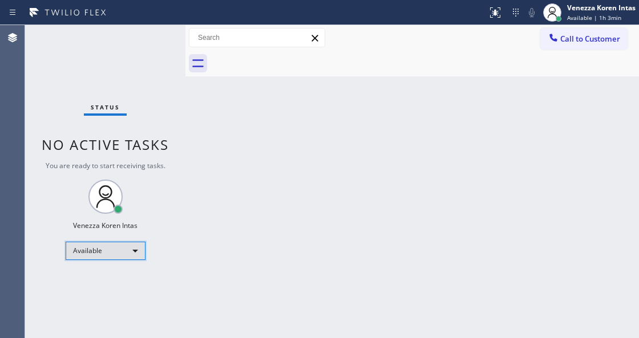
click at [110, 249] on div "Available" at bounding box center [106, 251] width 80 height 18
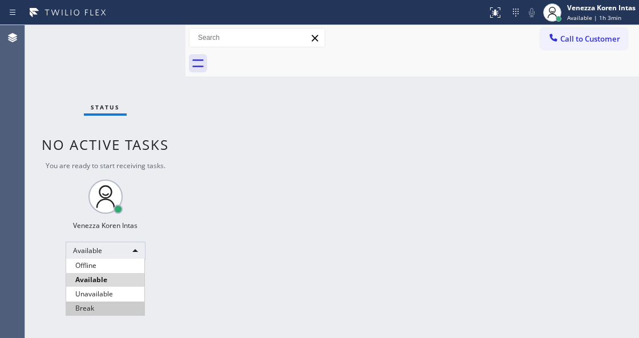
click at [106, 305] on li "Break" at bounding box center [105, 309] width 78 height 14
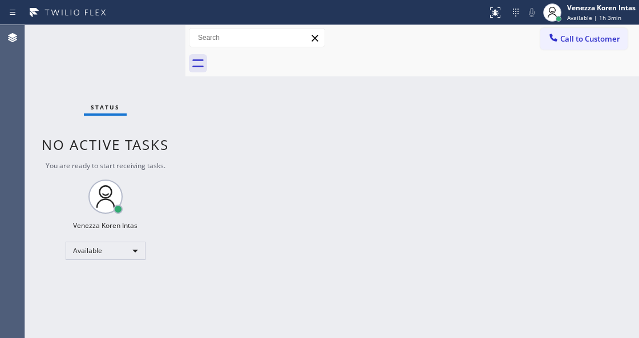
click at [231, 336] on div "Back to Dashboard Change Sender ID Customers Technicians Select a contact Outbo…" at bounding box center [411, 181] width 453 height 313
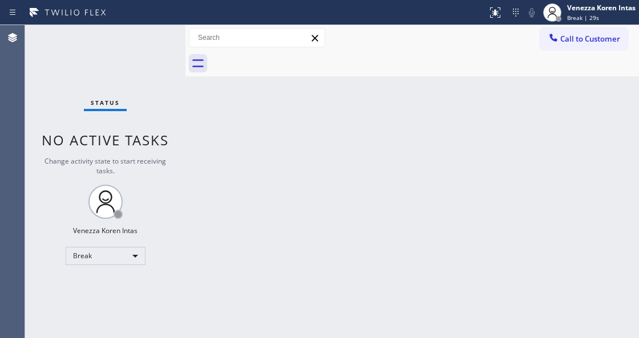
click at [233, 145] on div "Back to Dashboard Change Sender ID Customers Technicians Select a contact Outbo…" at bounding box center [411, 181] width 453 height 313
click at [234, 202] on div "Back to Dashboard Change Sender ID Customers Technicians Select a contact Outbo…" at bounding box center [411, 181] width 453 height 313
click at [132, 83] on div "Status No active tasks Change activity state to start receiving tasks. Venezza …" at bounding box center [105, 181] width 160 height 313
click at [112, 250] on div "Break" at bounding box center [106, 256] width 80 height 18
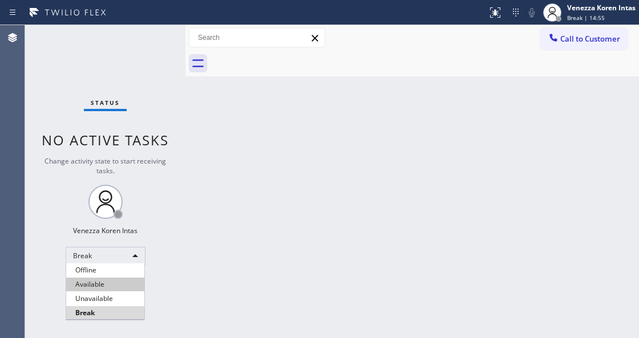
click at [104, 281] on li "Available" at bounding box center [105, 285] width 78 height 14
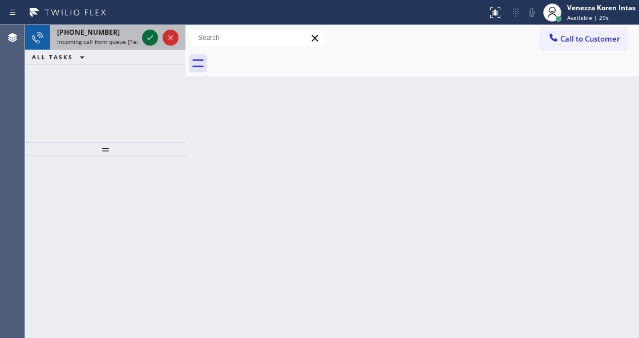
click at [144, 38] on icon at bounding box center [150, 38] width 14 height 14
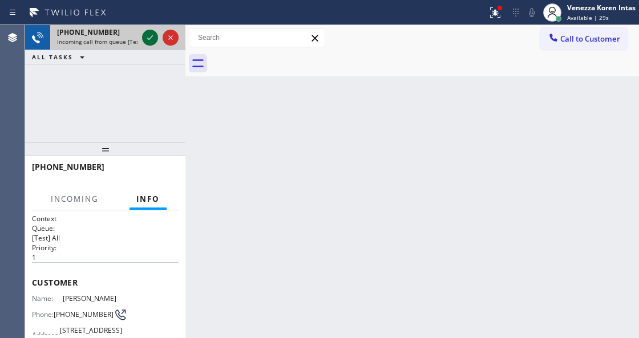
click at [144, 38] on icon at bounding box center [150, 38] width 14 height 14
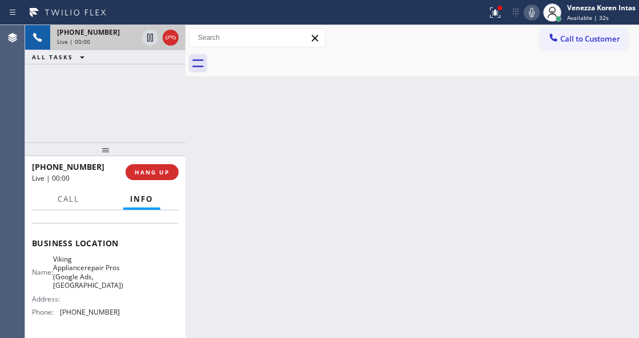
scroll to position [190, 0]
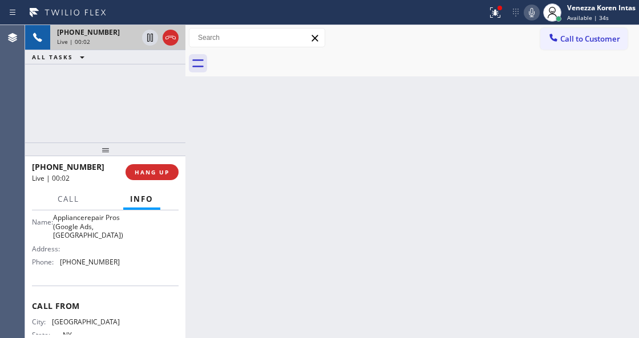
click at [120, 42] on div "Live | 00:02" at bounding box center [97, 42] width 80 height 8
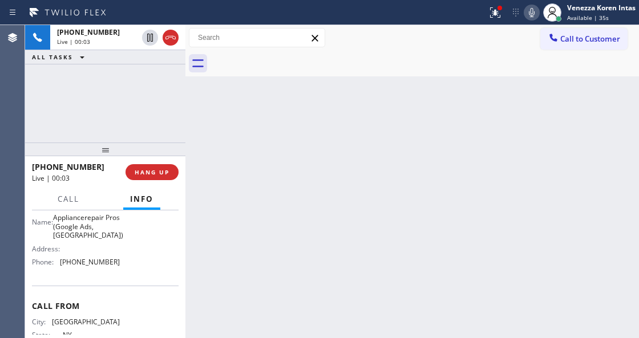
click at [104, 240] on span "Viking Appliancerepair Pros (Google Ads, [GEOGRAPHIC_DATA])" at bounding box center [88, 222] width 70 height 35
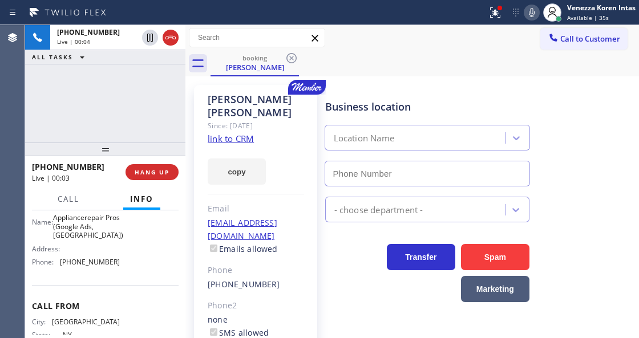
click at [252, 299] on div "Phone2" at bounding box center [256, 305] width 96 height 13
click at [244, 133] on link "link to CRM" at bounding box center [231, 138] width 46 height 11
type input "[PHONE_NUMBER]"
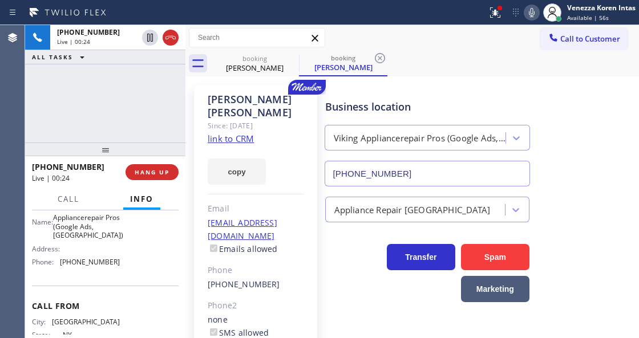
drag, startPoint x: 498, startPoint y: 22, endPoint x: 469, endPoint y: 90, distance: 73.8
click at [496, 22] on button at bounding box center [494, 12] width 25 height 25
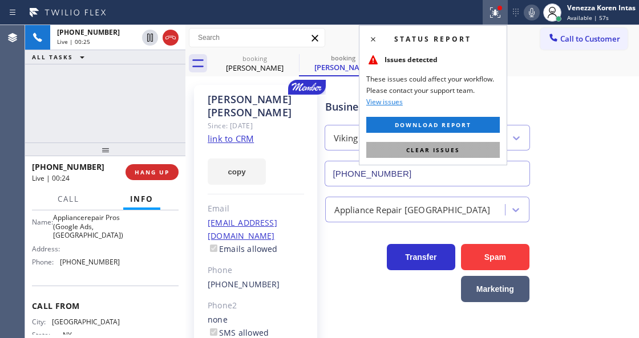
click at [472, 152] on button "Clear issues" at bounding box center [432, 150] width 133 height 16
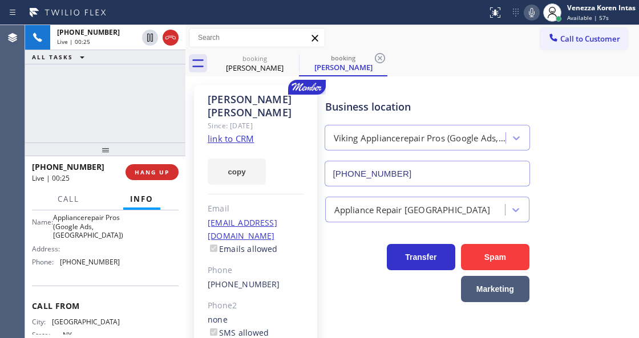
click at [534, 66] on div "booking [PERSON_NAME] booking [PERSON_NAME]" at bounding box center [424, 64] width 428 height 26
click at [242, 133] on link "link to CRM" at bounding box center [231, 138] width 46 height 11
click at [530, 15] on icon at bounding box center [532, 13] width 14 height 14
click at [424, 46] on div "Call to Customer Outbound call Location Marvel Electricians [GEOGRAPHIC_DATA] Y…" at bounding box center [411, 38] width 453 height 20
click at [536, 10] on icon at bounding box center [532, 13] width 14 height 14
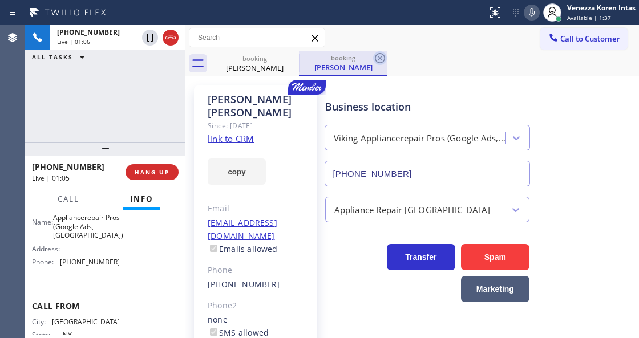
click at [385, 54] on icon at bounding box center [380, 58] width 14 height 14
click at [379, 59] on div "booking [PERSON_NAME] booking [PERSON_NAME]" at bounding box center [424, 64] width 428 height 26
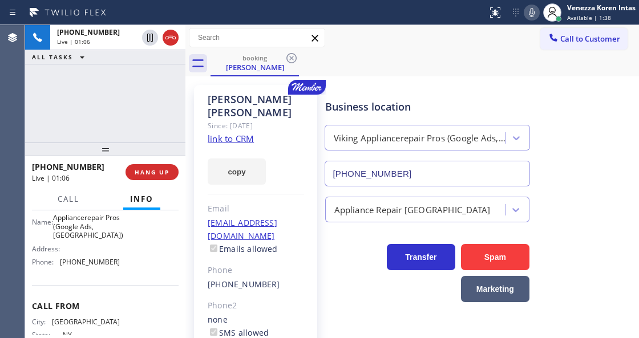
click at [379, 59] on div "booking [PERSON_NAME]" at bounding box center [424, 64] width 428 height 26
click at [237, 133] on link "link to CRM" at bounding box center [231, 138] width 46 height 11
click at [533, 16] on icon at bounding box center [532, 13] width 14 height 14
click at [151, 36] on icon at bounding box center [150, 38] width 6 height 8
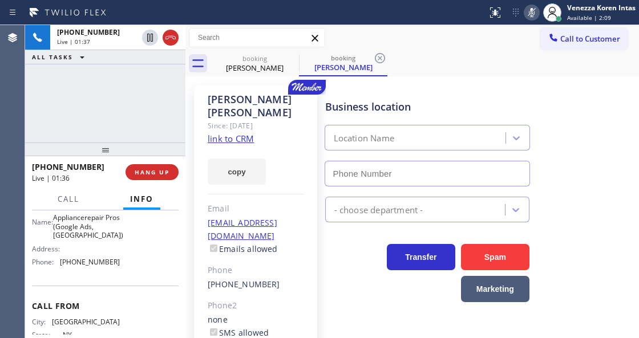
type input "[PHONE_NUMBER]"
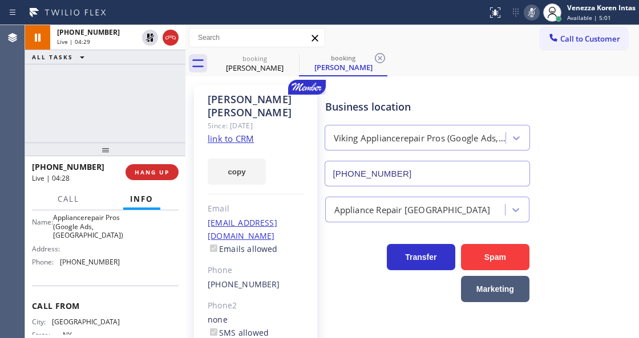
click at [527, 13] on icon at bounding box center [532, 13] width 14 height 14
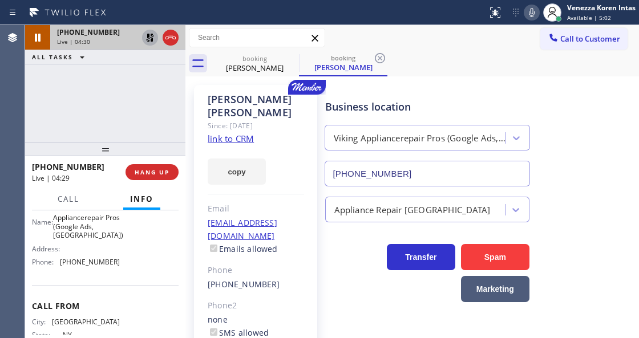
click at [151, 36] on icon at bounding box center [150, 38] width 14 height 14
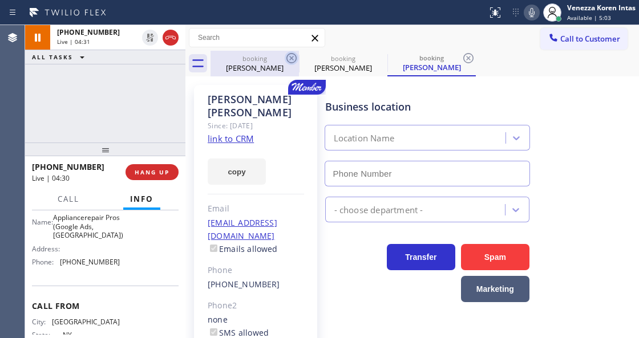
type input "[PHONE_NUMBER]"
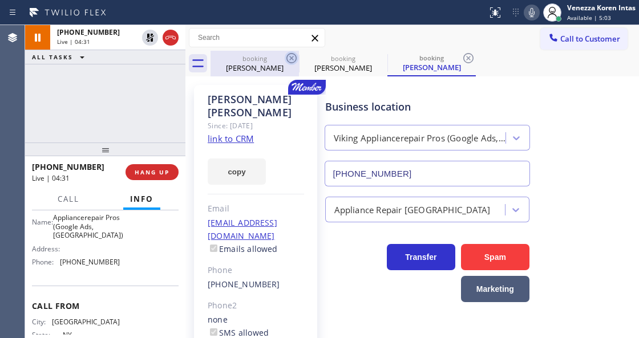
click at [289, 56] on icon at bounding box center [292, 58] width 14 height 14
click at [0, 0] on icon at bounding box center [0, 0] width 0 height 0
click at [461, 56] on icon at bounding box center [468, 58] width 14 height 14
click at [289, 56] on div "booking [PERSON_NAME] booking [PERSON_NAME] booking [PERSON_NAME]" at bounding box center [424, 64] width 428 height 26
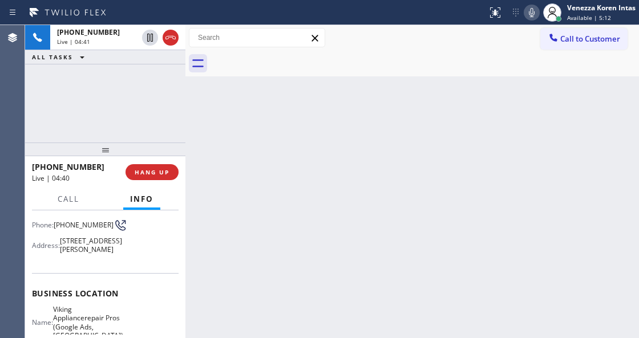
scroll to position [76, 0]
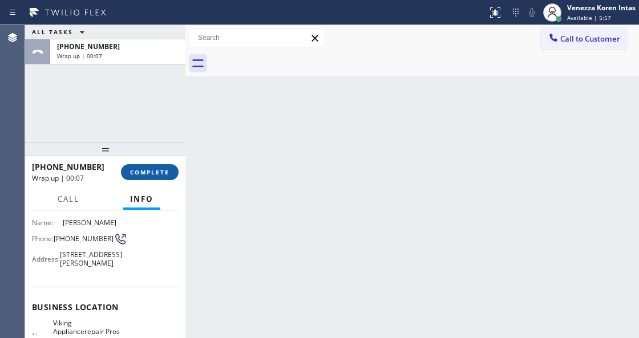
click at [145, 164] on button "COMPLETE" at bounding box center [150, 172] width 58 height 16
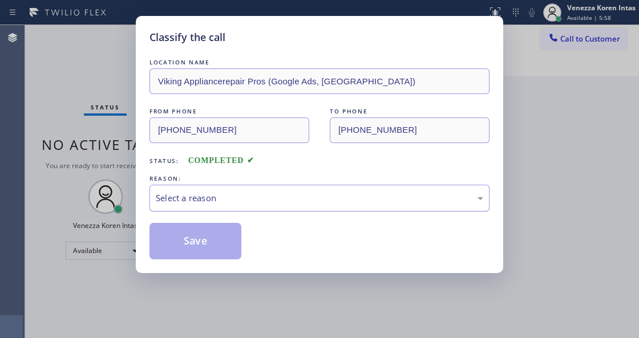
click at [235, 188] on div "Select a reason" at bounding box center [319, 198] width 340 height 27
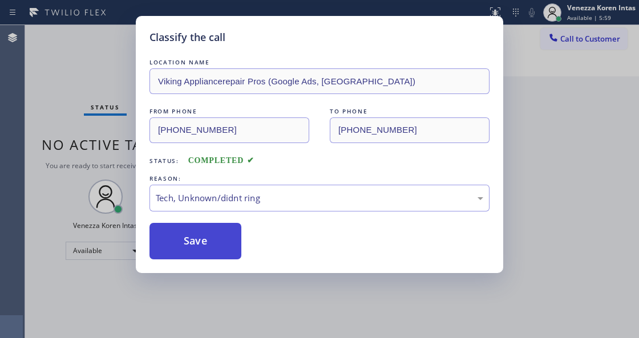
click at [222, 249] on button "Save" at bounding box center [195, 241] width 92 height 36
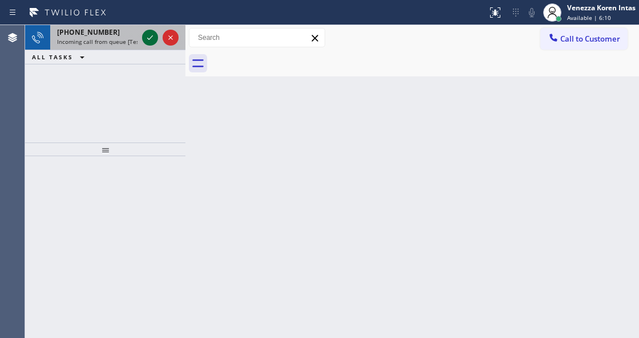
click at [151, 37] on icon at bounding box center [150, 38] width 14 height 14
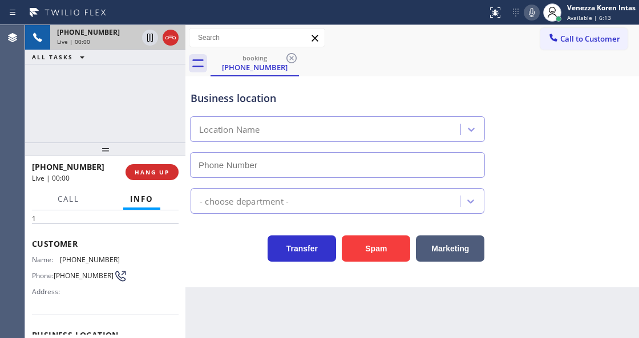
type input "[PHONE_NUMBER]"
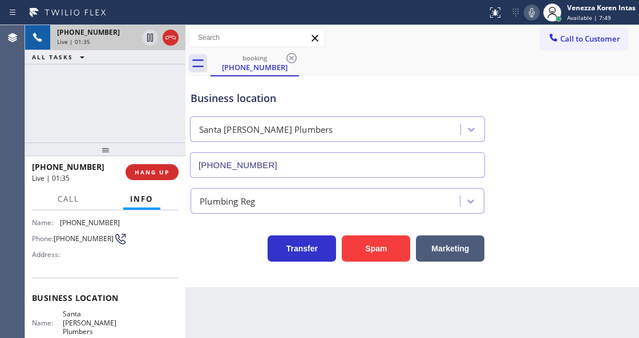
click at [388, 43] on div "Call to Customer Outbound call Location Marvel Electricians [GEOGRAPHIC_DATA] Y…" at bounding box center [411, 38] width 453 height 20
click at [534, 10] on icon at bounding box center [532, 13] width 14 height 14
click at [149, 41] on icon at bounding box center [150, 38] width 14 height 14
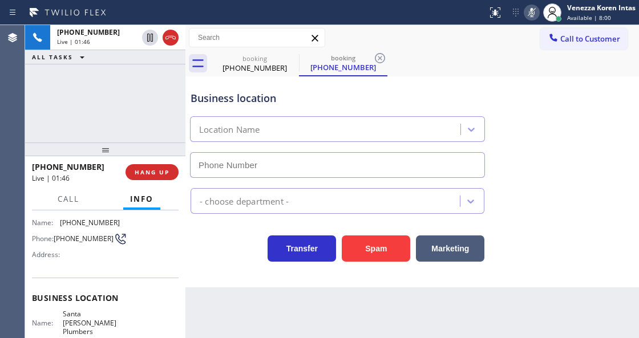
type input "[PHONE_NUMBER]"
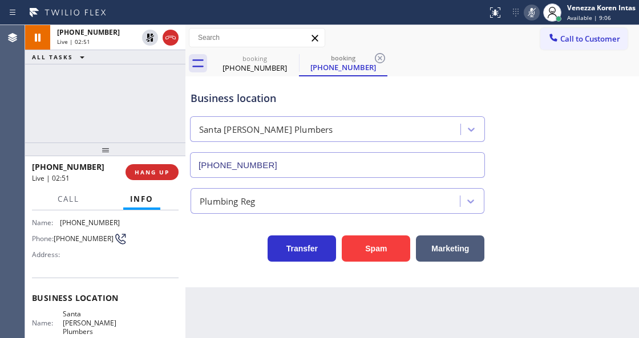
click at [525, 13] on icon at bounding box center [532, 13] width 14 height 14
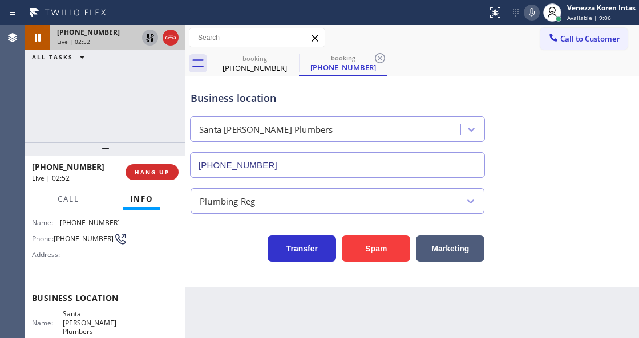
click at [145, 38] on icon at bounding box center [150, 38] width 14 height 14
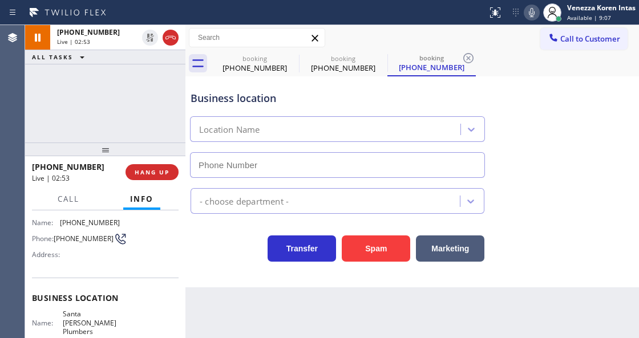
type input "[PHONE_NUMBER]"
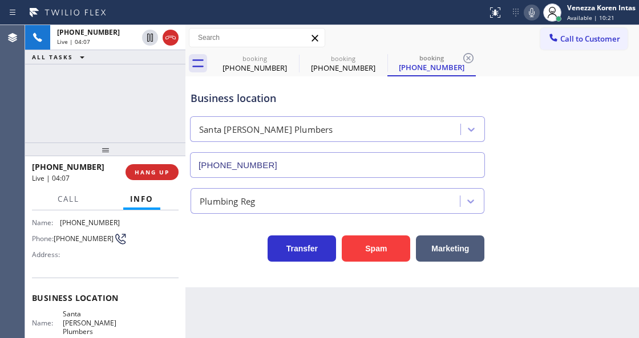
click at [525, 19] on icon at bounding box center [532, 13] width 14 height 14
click at [526, 9] on icon at bounding box center [532, 13] width 14 height 14
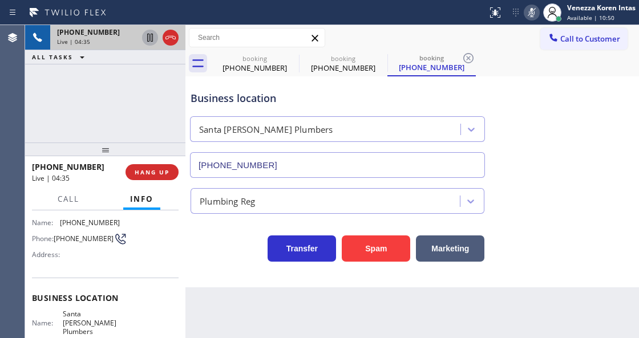
click at [152, 34] on icon at bounding box center [150, 38] width 6 height 8
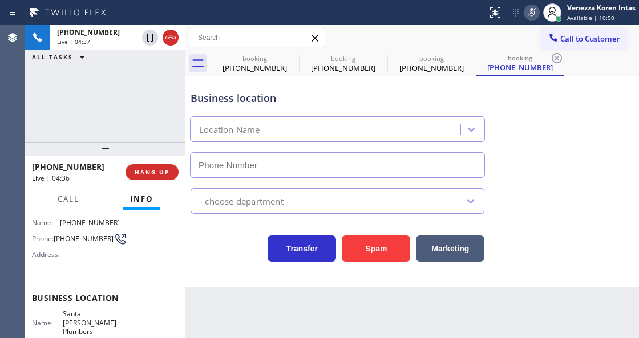
type input "[PHONE_NUMBER]"
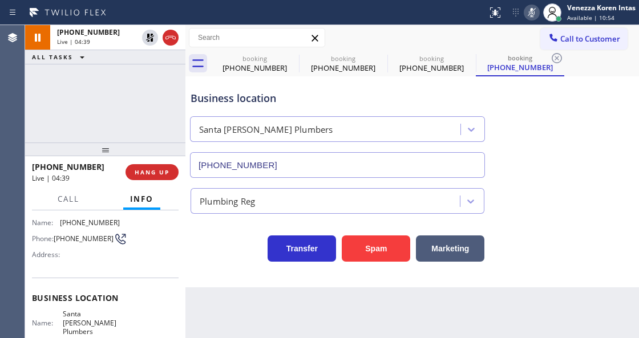
click at [529, 11] on icon at bounding box center [532, 13] width 14 height 14
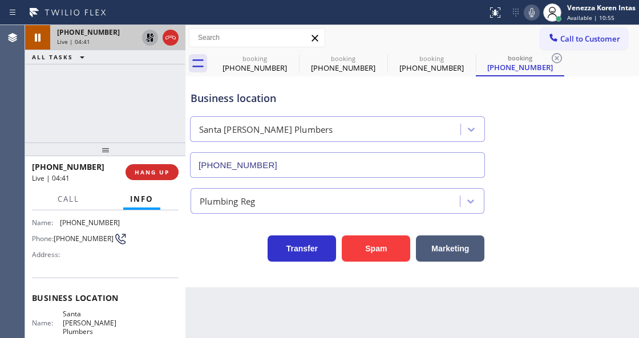
click at [147, 40] on icon at bounding box center [150, 38] width 14 height 14
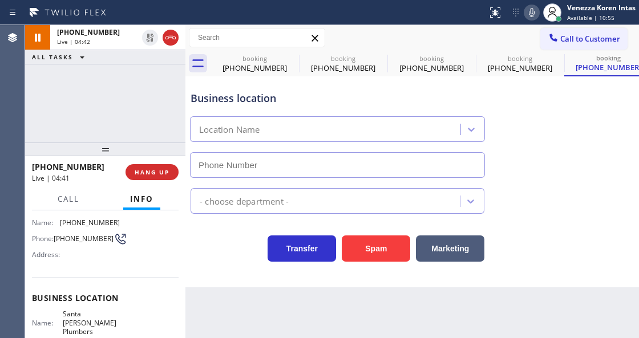
type input "[PHONE_NUMBER]"
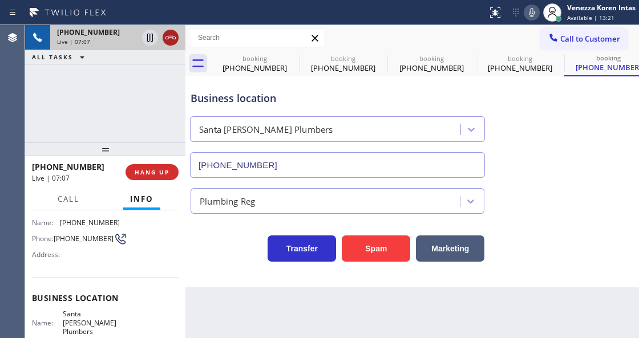
click at [175, 37] on icon at bounding box center [170, 37] width 10 height 3
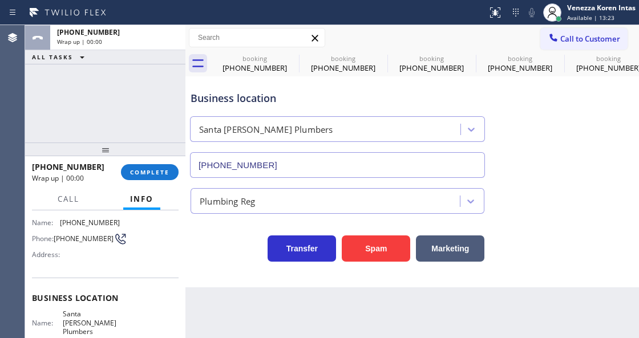
type input "[PHONE_NUMBER]"
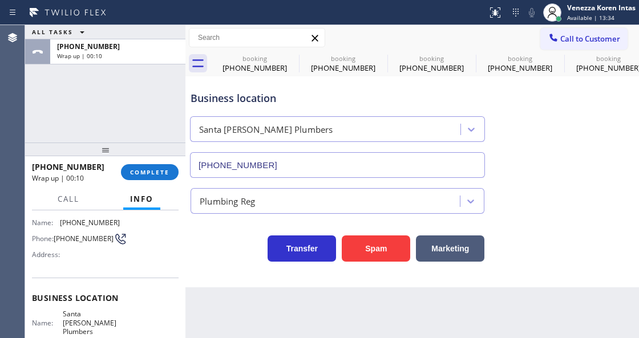
scroll to position [38, 0]
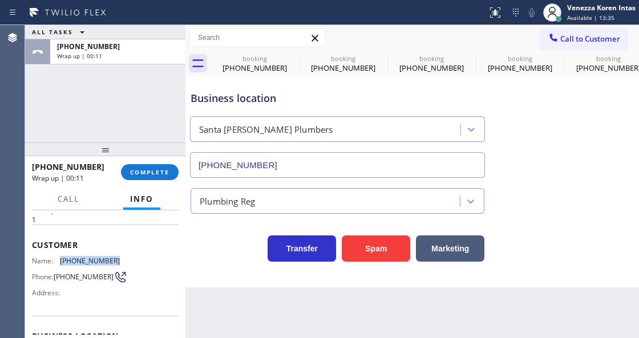
drag, startPoint x: 120, startPoint y: 259, endPoint x: 60, endPoint y: 259, distance: 60.4
click at [60, 259] on div "Name: [PHONE_NUMBER] Phone: [PHONE_NUMBER] Address:" at bounding box center [105, 279] width 147 height 45
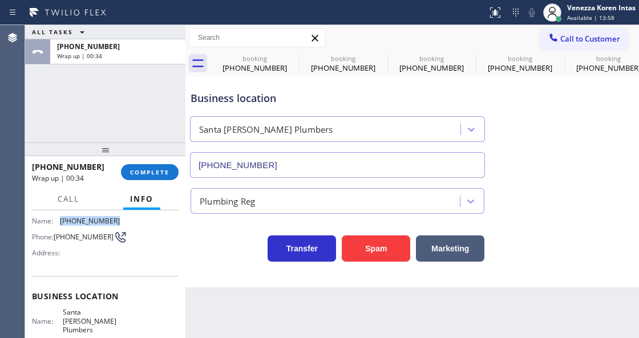
scroll to position [114, 0]
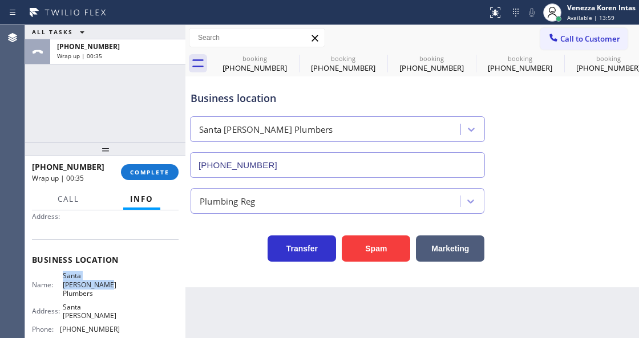
drag, startPoint x: 59, startPoint y: 271, endPoint x: 90, endPoint y: 285, distance: 33.7
click at [90, 285] on div "Name: Santa [PERSON_NAME] Plumbers" at bounding box center [76, 284] width 88 height 26
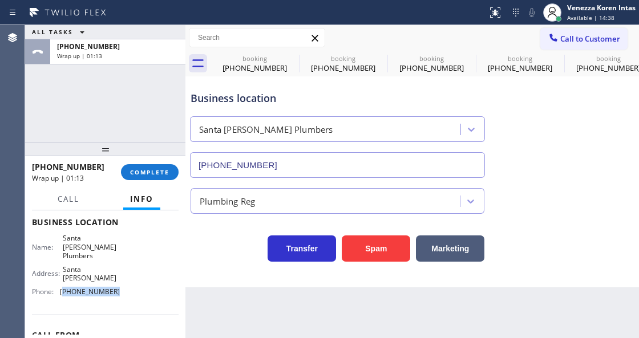
drag, startPoint x: 112, startPoint y: 274, endPoint x: 63, endPoint y: 276, distance: 48.5
click at [63, 287] on span "[PHONE_NUMBER]" at bounding box center [90, 291] width 60 height 9
click at [136, 168] on span "COMPLETE" at bounding box center [149, 172] width 39 height 8
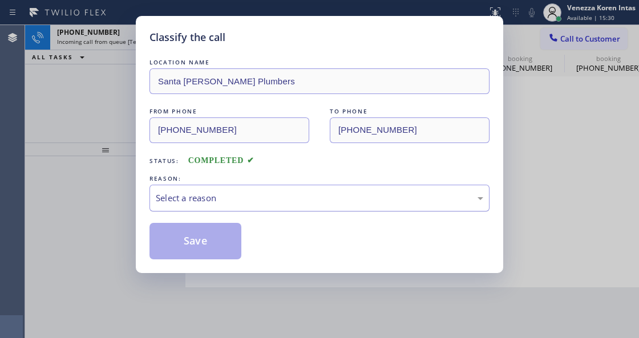
click at [233, 190] on div "Select a reason" at bounding box center [319, 198] width 340 height 27
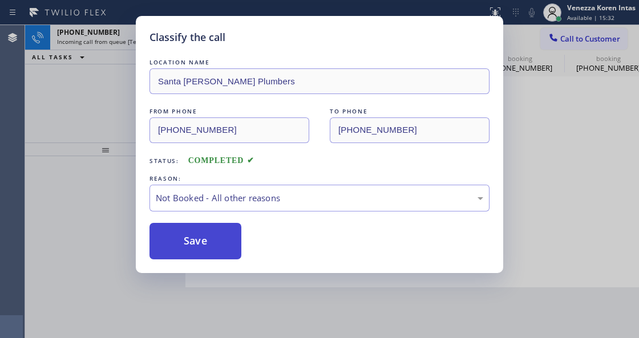
click at [226, 249] on button "Save" at bounding box center [195, 241] width 92 height 36
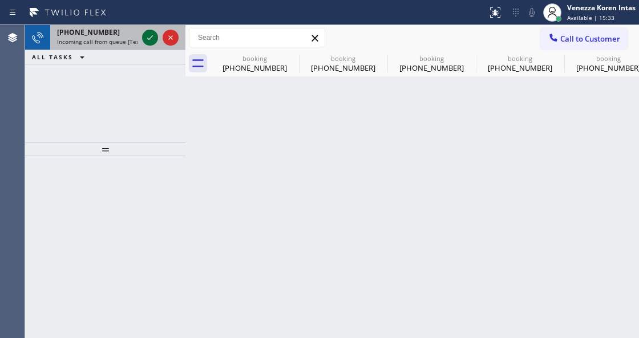
click at [142, 35] on div at bounding box center [150, 38] width 16 height 14
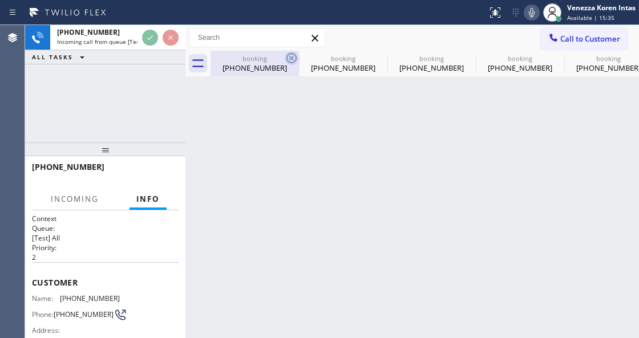
click at [285, 55] on icon at bounding box center [292, 58] width 14 height 14
click at [0, 0] on icon at bounding box center [0, 0] width 0 height 0
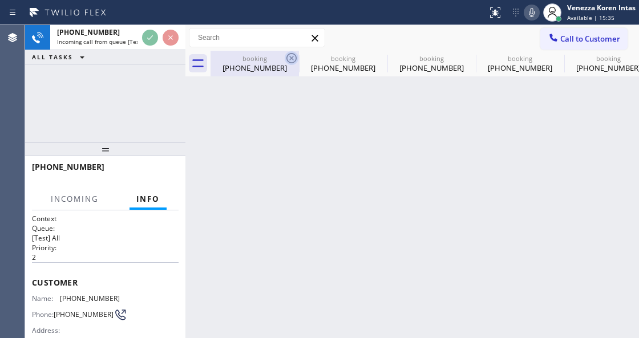
click at [285, 55] on div "booking [PHONE_NUMBER] booking [PHONE_NUMBER] booking [PHONE_NUMBER] booking [P…" at bounding box center [424, 64] width 428 height 26
click at [286, 55] on div "booking [PHONE_NUMBER] booking [PHONE_NUMBER] booking [PHONE_NUMBER] booking [P…" at bounding box center [424, 64] width 428 height 26
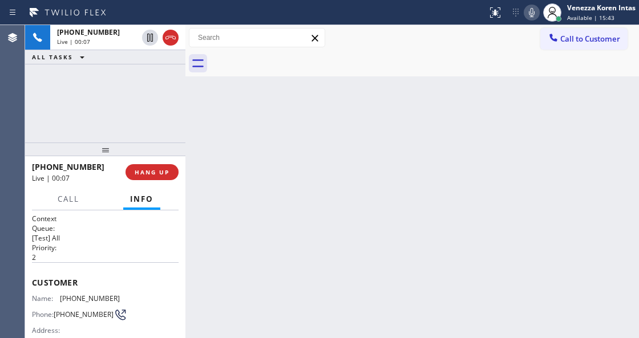
click at [115, 43] on div "Live | 00:07" at bounding box center [97, 42] width 80 height 8
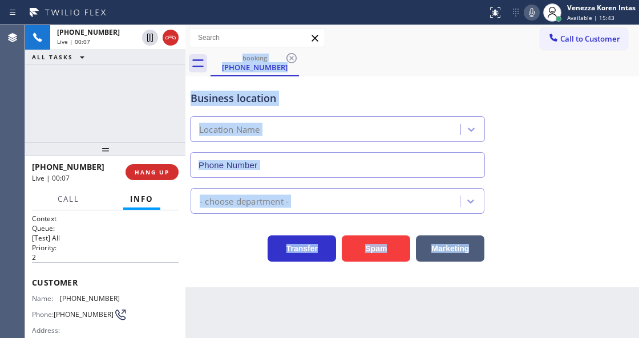
type input "[PHONE_NUMBER]"
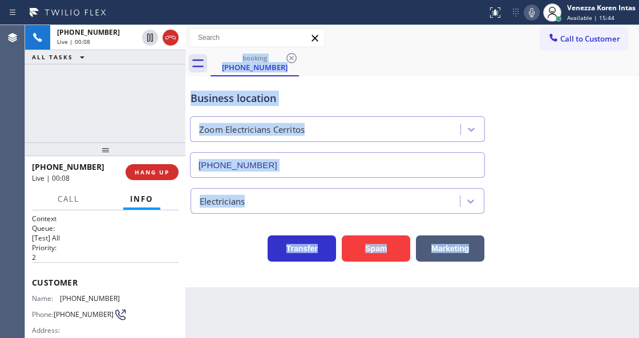
click at [345, 80] on div "Business location Zoom Electricians Cerritos [PHONE_NUMBER]" at bounding box center [337, 128] width 298 height 99
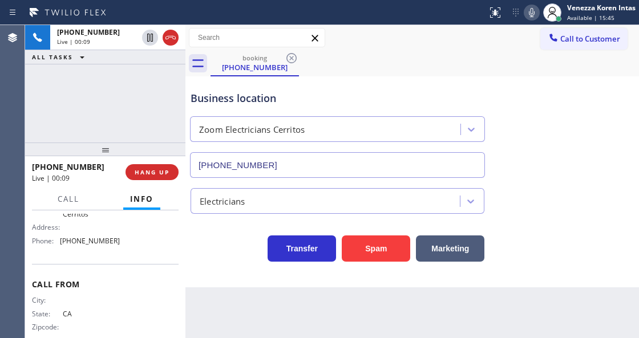
scroll to position [209, 0]
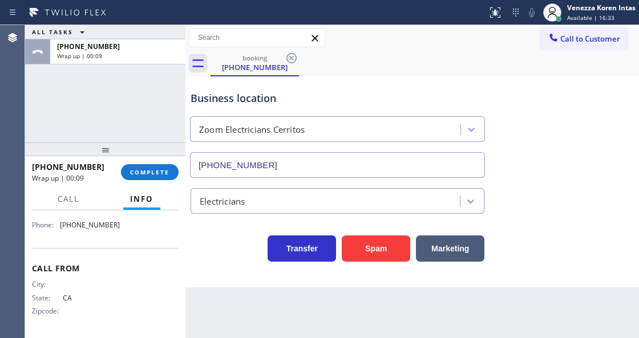
drag, startPoint x: 166, startPoint y: 177, endPoint x: 223, endPoint y: 191, distance: 58.8
click at [166, 177] on button "COMPLETE" at bounding box center [150, 172] width 58 height 16
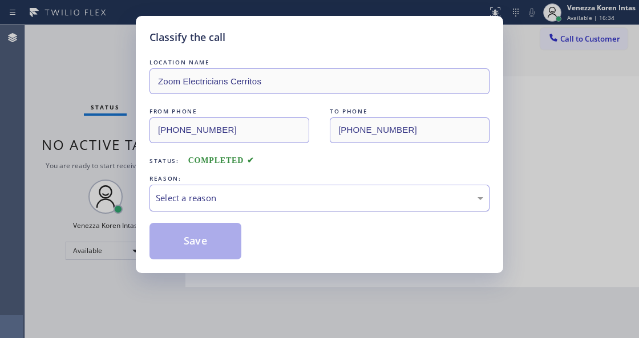
click at [253, 197] on div "Select a reason" at bounding box center [319, 198] width 327 height 13
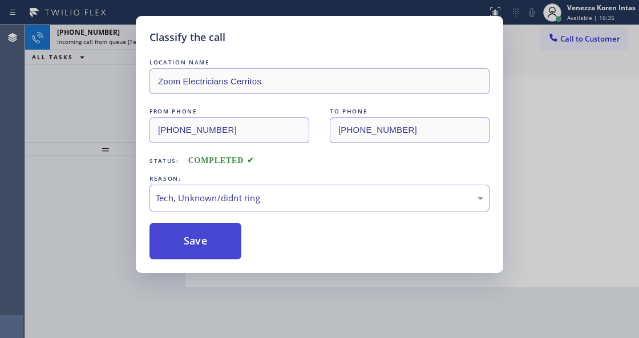
click at [222, 239] on button "Save" at bounding box center [195, 241] width 92 height 36
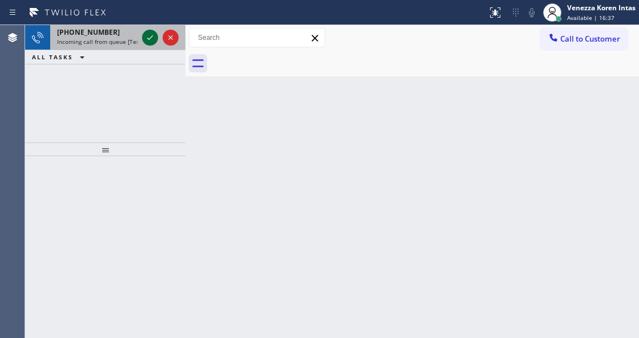
click at [150, 39] on icon at bounding box center [150, 38] width 14 height 14
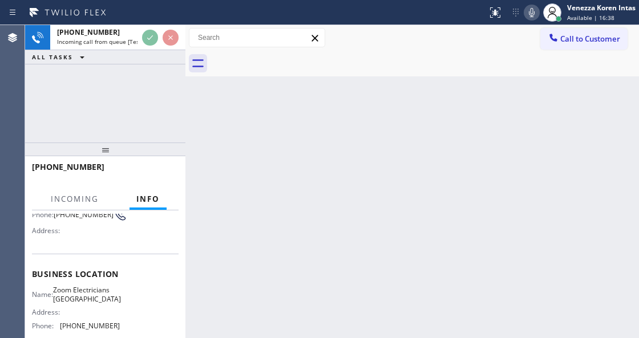
scroll to position [152, 0]
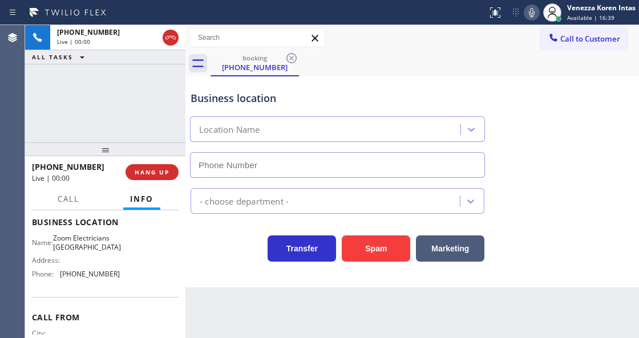
type input "[PHONE_NUMBER]"
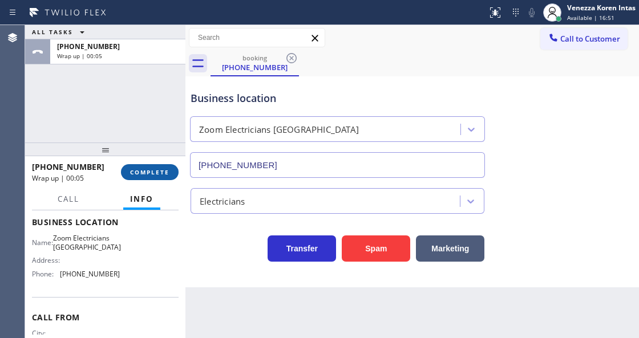
click at [155, 168] on button "COMPLETE" at bounding box center [150, 172] width 58 height 16
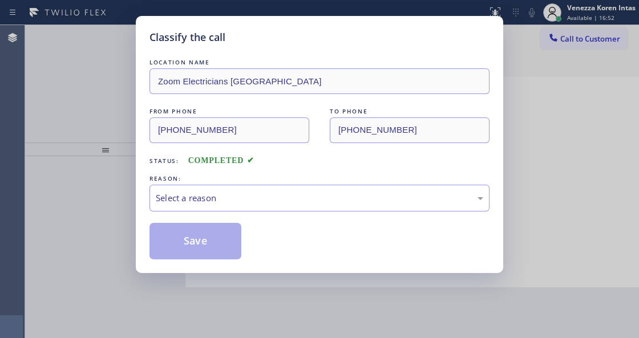
click at [283, 186] on div "Select a reason" at bounding box center [319, 198] width 340 height 27
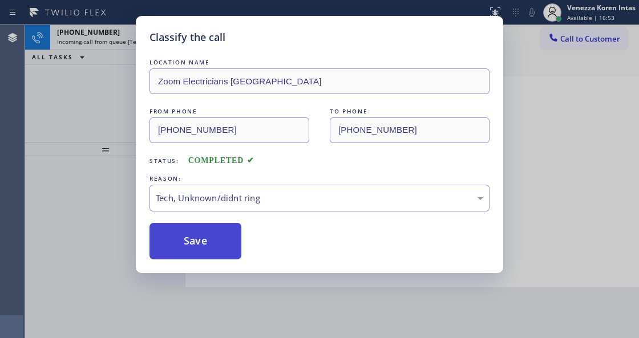
click at [222, 256] on button "Save" at bounding box center [195, 241] width 92 height 36
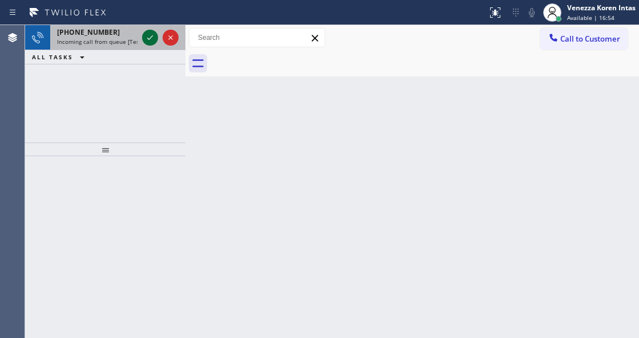
click at [143, 43] on icon at bounding box center [150, 38] width 14 height 14
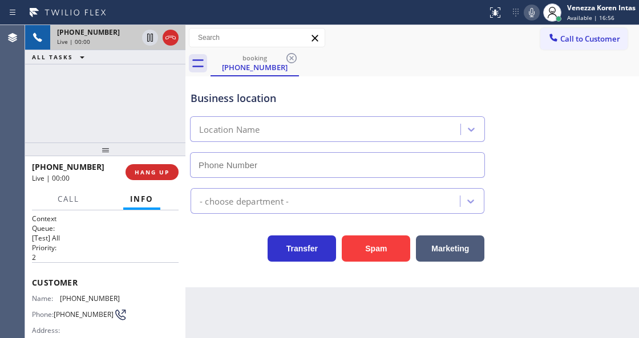
type input "[PHONE_NUMBER]"
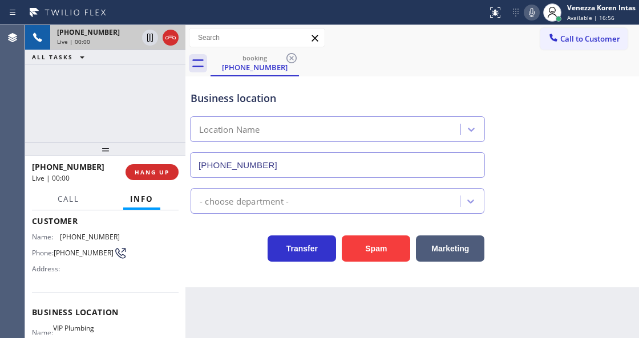
scroll to position [76, 0]
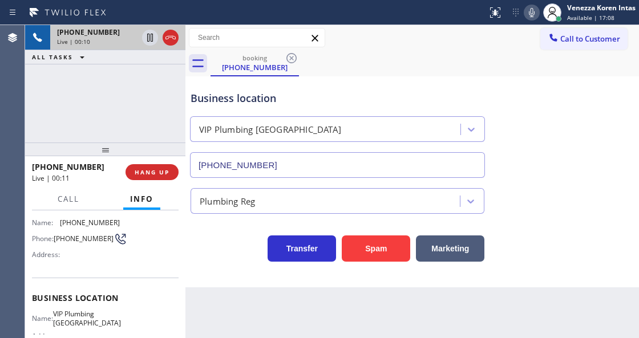
click at [367, 104] on div "Business location" at bounding box center [337, 98] width 294 height 15
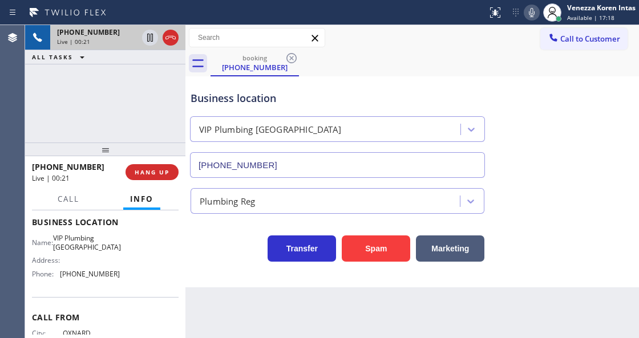
scroll to position [201, 0]
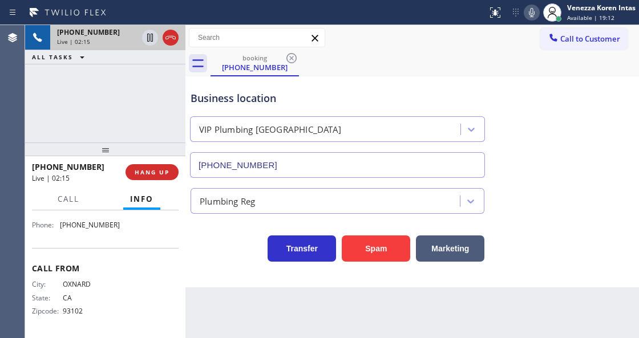
click at [445, 30] on div "Call to Customer Outbound call Location Marvel Electricians [GEOGRAPHIC_DATA] Y…" at bounding box center [411, 38] width 453 height 20
click at [174, 67] on div "[PHONE_NUMBER] Live | 02:20 ALL TASKS ALL TASKS ACTIVE TASKS TASKS IN WRAP UP" at bounding box center [105, 83] width 160 height 117
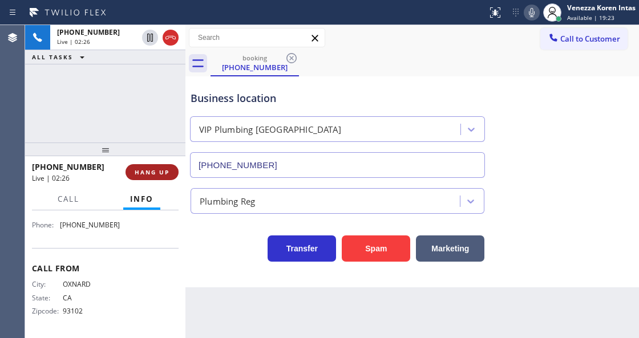
drag, startPoint x: 173, startPoint y: 42, endPoint x: 169, endPoint y: 166, distance: 123.8
click at [173, 42] on icon at bounding box center [171, 38] width 14 height 14
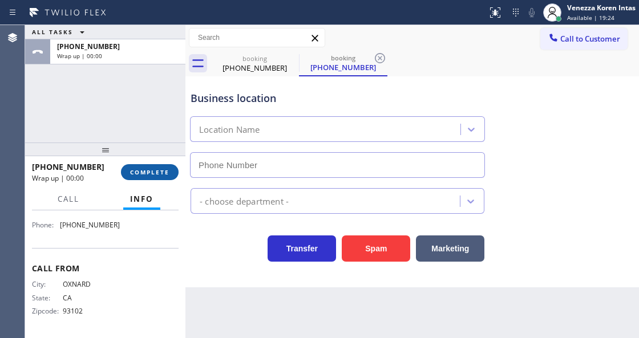
click at [169, 166] on button "COMPLETE" at bounding box center [150, 172] width 58 height 16
type input "[PHONE_NUMBER]"
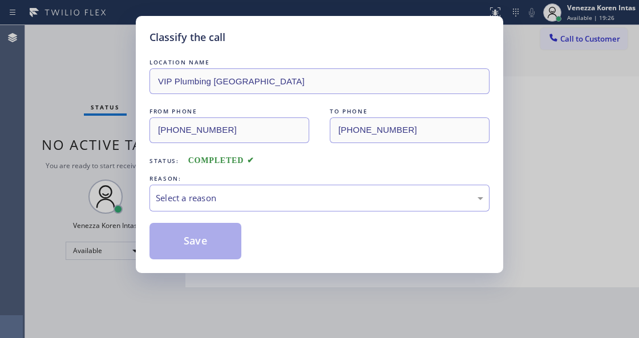
click at [245, 203] on div "Select a reason" at bounding box center [319, 198] width 327 height 13
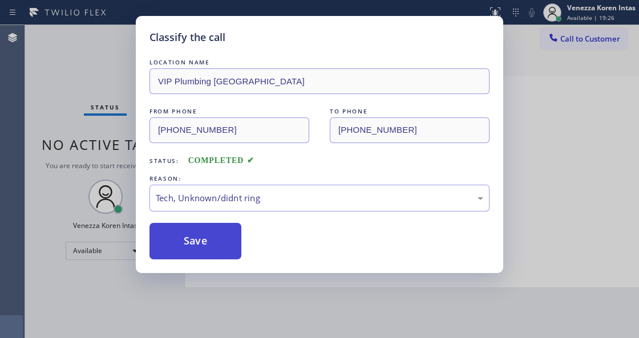
click at [212, 252] on button "Save" at bounding box center [195, 241] width 92 height 36
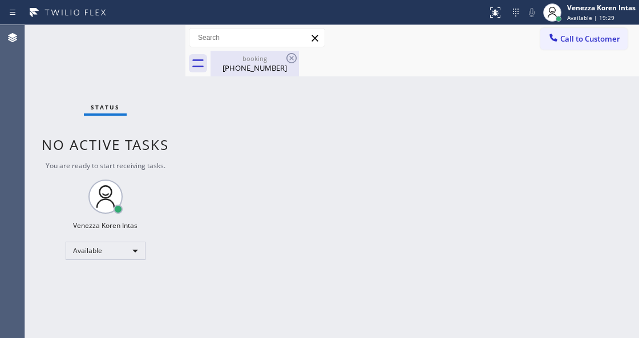
click at [238, 62] on div "booking" at bounding box center [255, 58] width 86 height 9
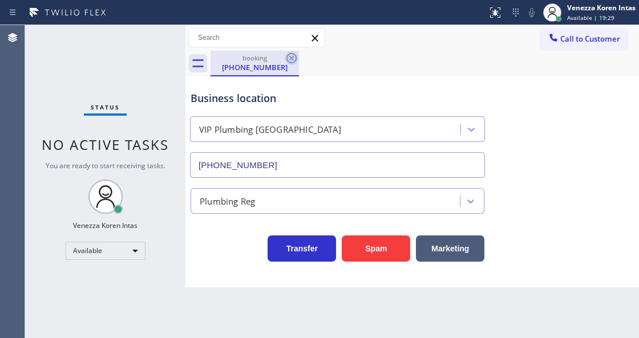
click at [294, 60] on icon at bounding box center [292, 58] width 14 height 14
click at [294, 60] on div "booking [PHONE_NUMBER]" at bounding box center [424, 64] width 428 height 26
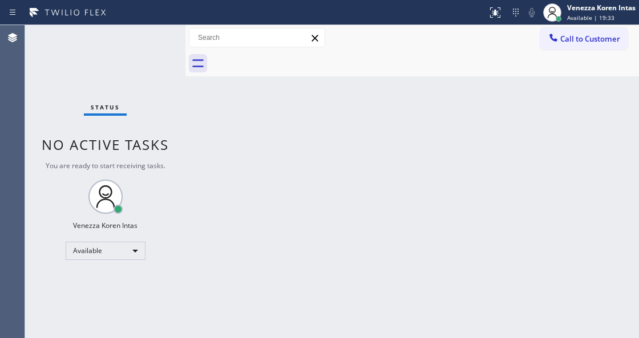
click at [164, 49] on div "Status No active tasks You are ready to start receiving tasks. Venezza Koren In…" at bounding box center [105, 181] width 160 height 313
click at [164, 34] on div "Status No active tasks You are ready to start receiving tasks. Venezza Koren In…" at bounding box center [105, 181] width 160 height 313
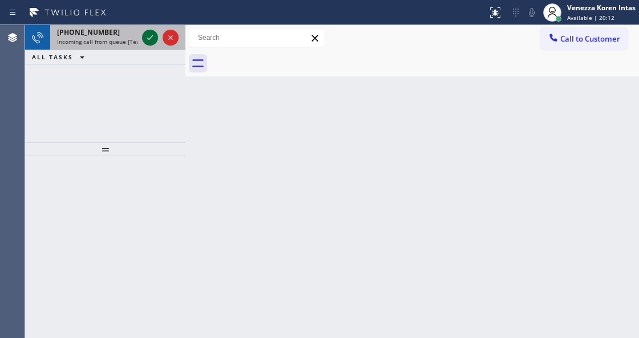
click at [151, 36] on icon at bounding box center [150, 38] width 14 height 14
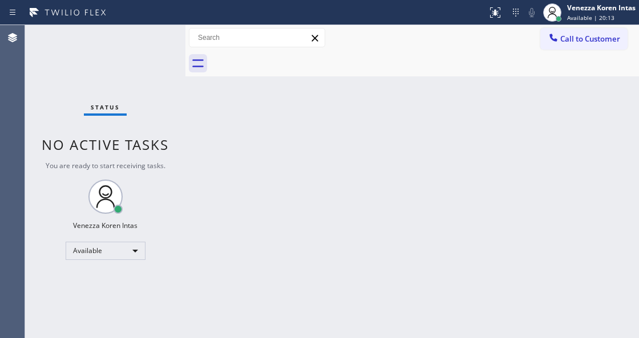
click at [151, 36] on div "Status No active tasks You are ready to start receiving tasks. Venezza Koren In…" at bounding box center [105, 181] width 160 height 313
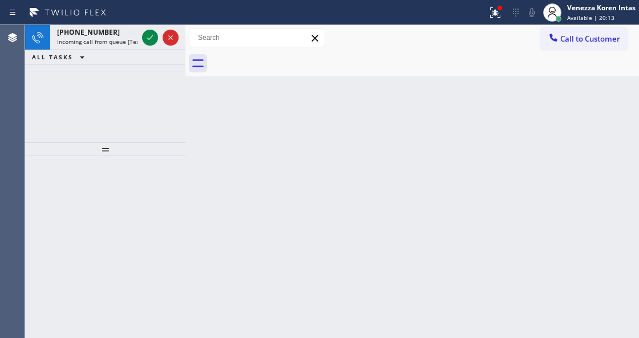
click at [151, 36] on icon at bounding box center [150, 38] width 14 height 14
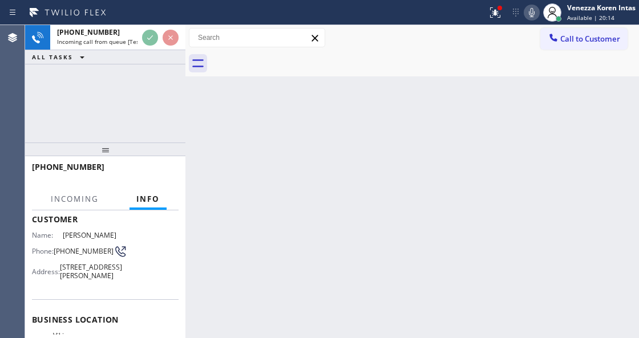
scroll to position [114, 0]
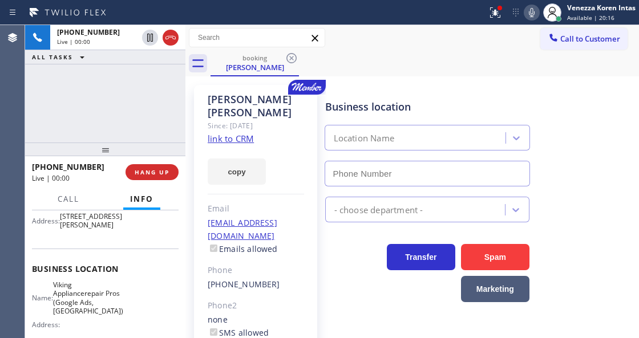
type input "[PHONE_NUMBER]"
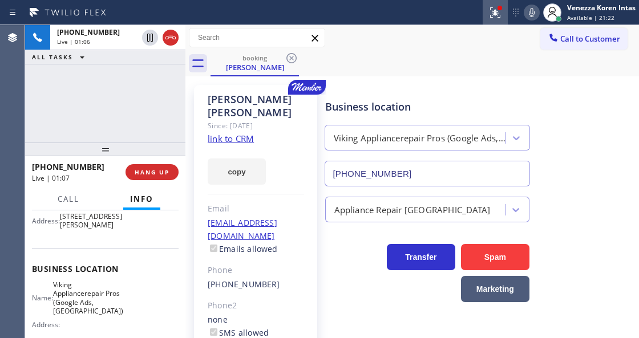
click at [484, 12] on div at bounding box center [494, 13] width 25 height 14
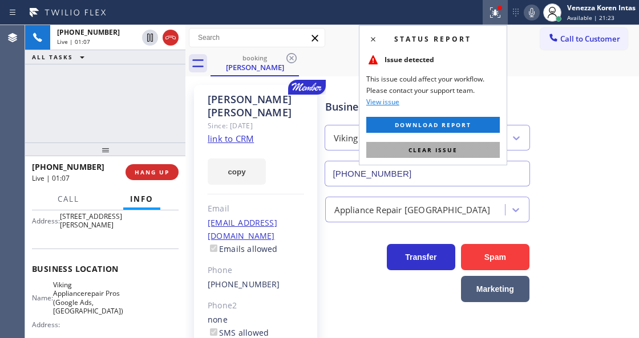
click at [455, 148] on span "Clear issue" at bounding box center [432, 150] width 49 height 8
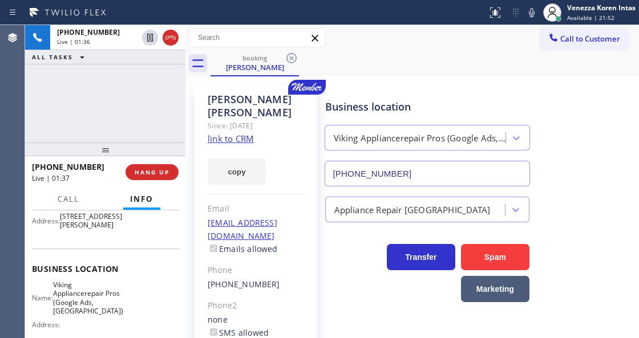
drag, startPoint x: 530, startPoint y: 11, endPoint x: 476, endPoint y: 72, distance: 81.2
click at [530, 11] on icon at bounding box center [532, 12] width 6 height 9
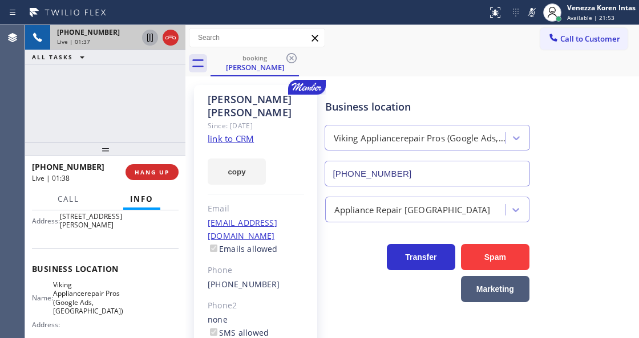
click at [151, 39] on icon at bounding box center [150, 38] width 6 height 8
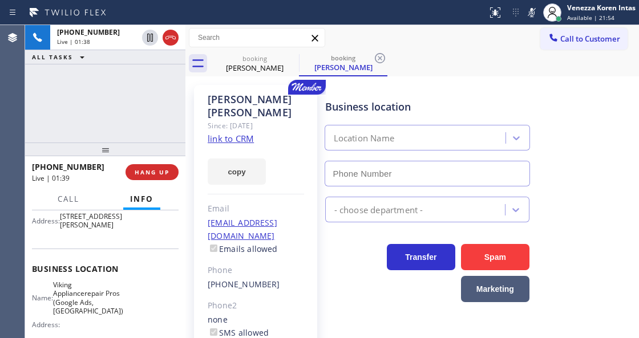
type input "[PHONE_NUMBER]"
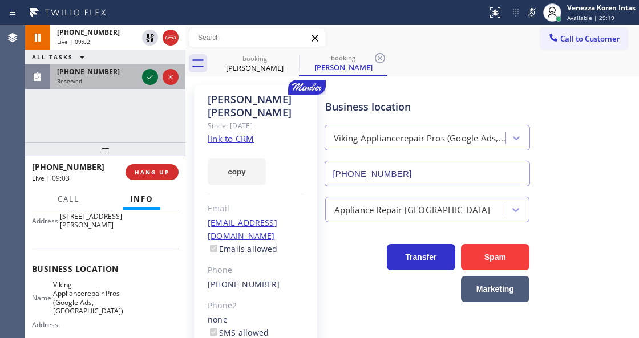
click at [149, 79] on icon at bounding box center [150, 77] width 14 height 14
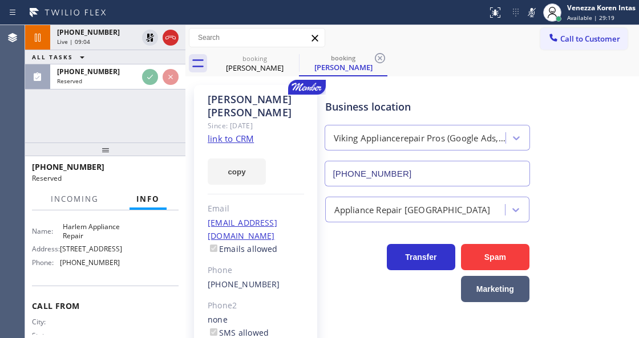
scroll to position [219, 0]
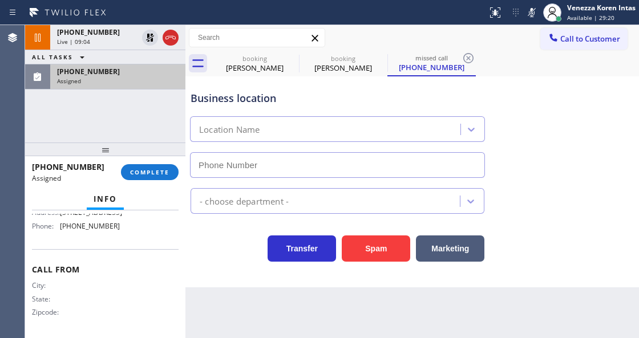
click at [140, 67] on div "[PHONE_NUMBER]" at bounding box center [117, 72] width 121 height 10
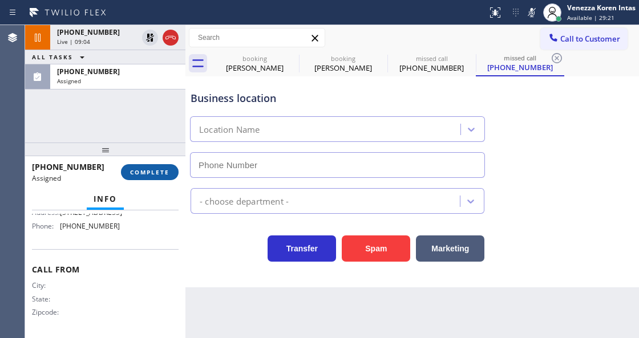
type input "[PHONE_NUMBER]"
click at [154, 164] on button "COMPLETE" at bounding box center [150, 172] width 58 height 16
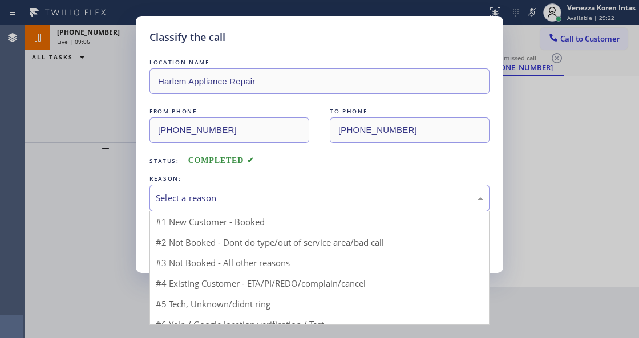
click at [239, 201] on div "Select a reason" at bounding box center [319, 198] width 327 height 13
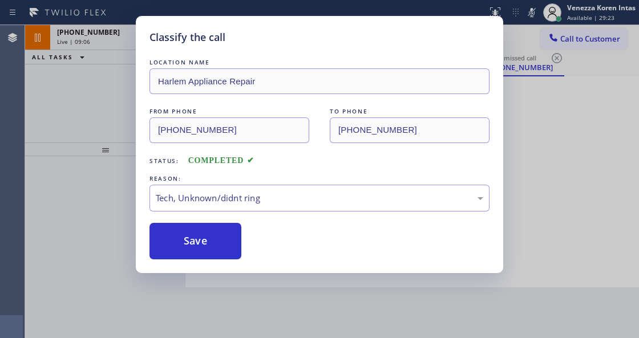
click at [203, 261] on div "Classify the call LOCATION NAME Harlem Appliance Repair FROM PHONE [PHONE_NUMBE…" at bounding box center [319, 144] width 367 height 257
click at [218, 245] on button "Save" at bounding box center [195, 241] width 92 height 36
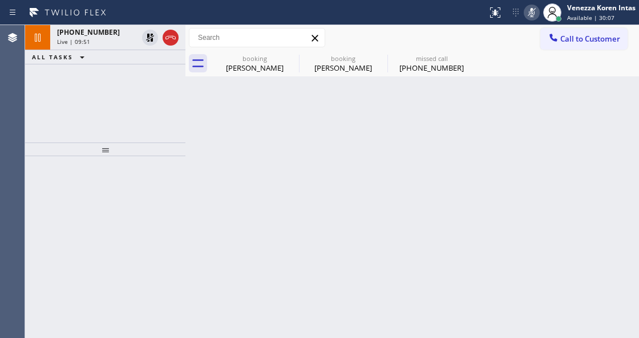
click at [537, 11] on icon at bounding box center [532, 13] width 14 height 14
click at [152, 33] on icon at bounding box center [150, 38] width 14 height 14
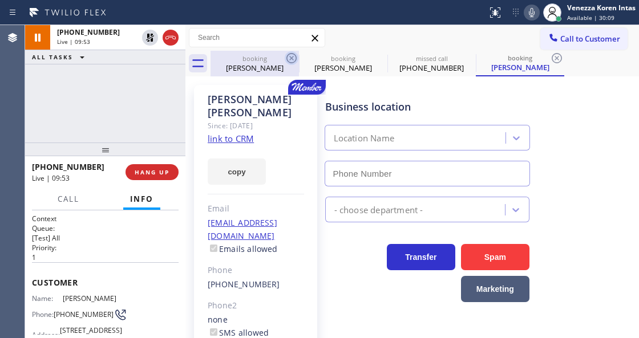
click at [294, 58] on icon at bounding box center [292, 58] width 14 height 14
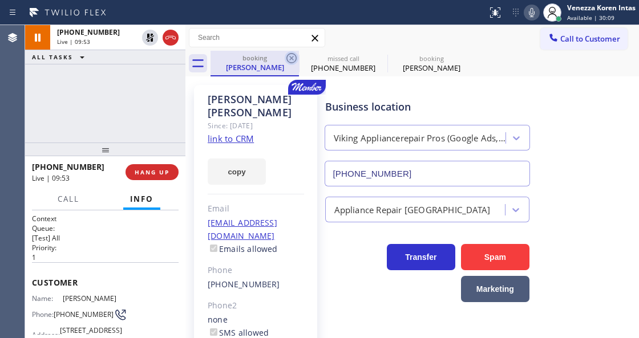
click at [291, 58] on icon at bounding box center [291, 58] width 10 height 10
click at [0, 0] on icon at bounding box center [0, 0] width 0 height 0
click at [291, 58] on div "booking [PERSON_NAME] missed call [PHONE_NUMBER] booking [PERSON_NAME]" at bounding box center [424, 64] width 428 height 26
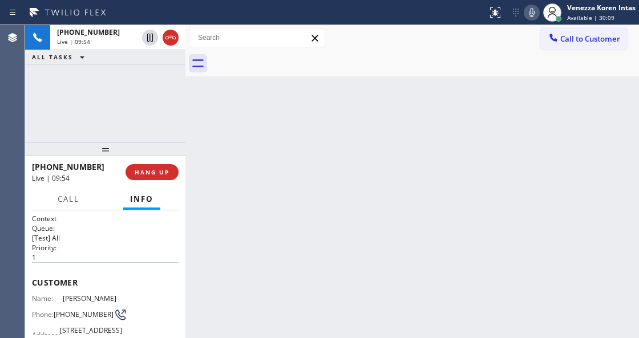
click at [291, 58] on div at bounding box center [424, 64] width 428 height 26
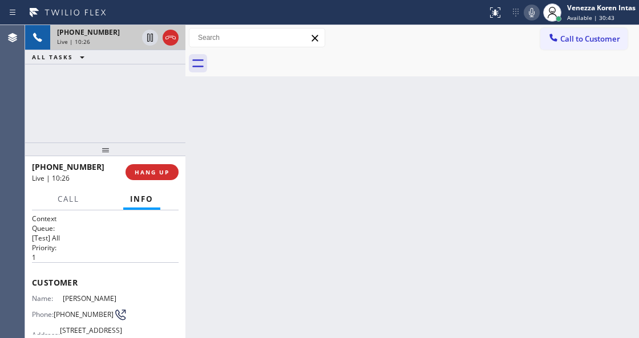
click at [96, 44] on div "Live | 10:26" at bounding box center [97, 42] width 80 height 8
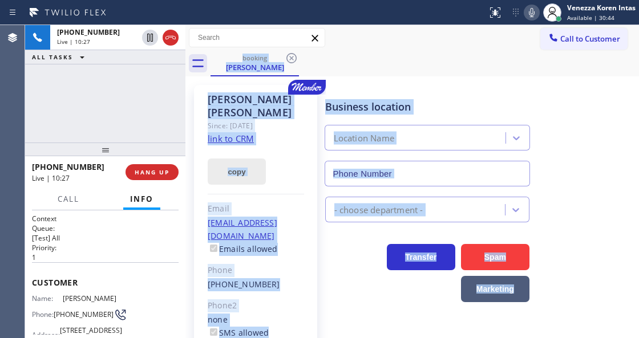
type input "[PHONE_NUMBER]"
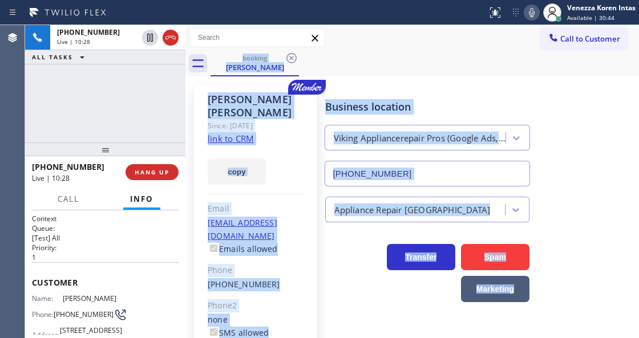
click at [294, 145] on div "copy" at bounding box center [256, 164] width 96 height 39
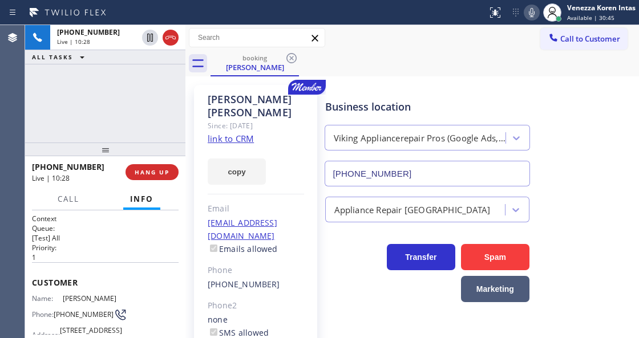
click at [242, 133] on link "link to CRM" at bounding box center [231, 138] width 46 height 11
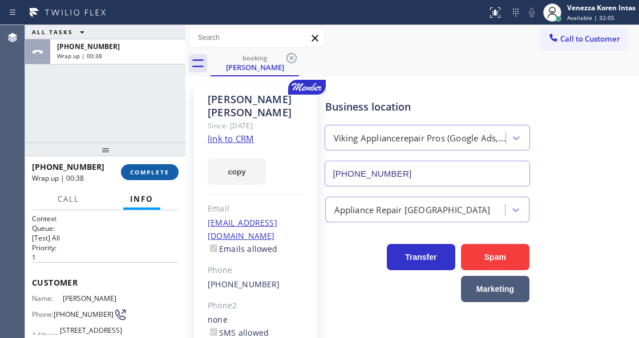
click at [169, 165] on button "COMPLETE" at bounding box center [150, 172] width 58 height 16
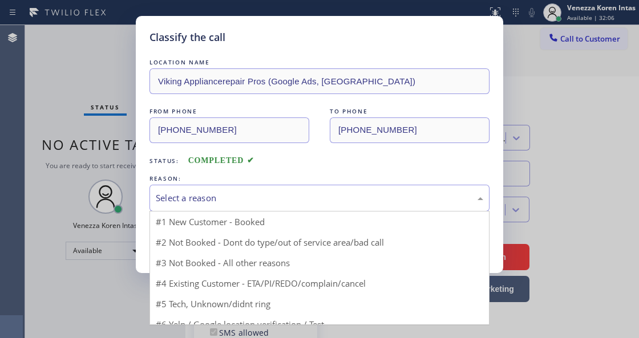
click at [265, 201] on div "Select a reason" at bounding box center [319, 198] width 327 height 13
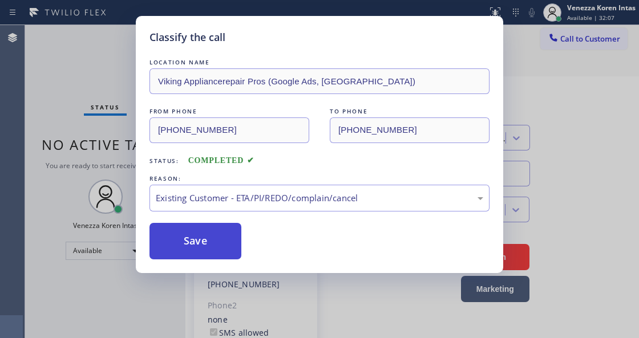
click at [230, 244] on button "Save" at bounding box center [195, 241] width 92 height 36
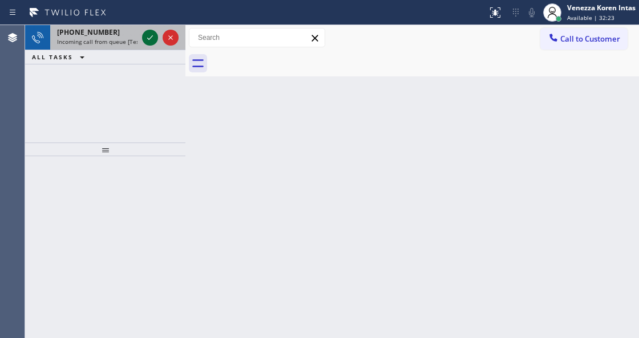
click at [142, 39] on div at bounding box center [150, 38] width 16 height 14
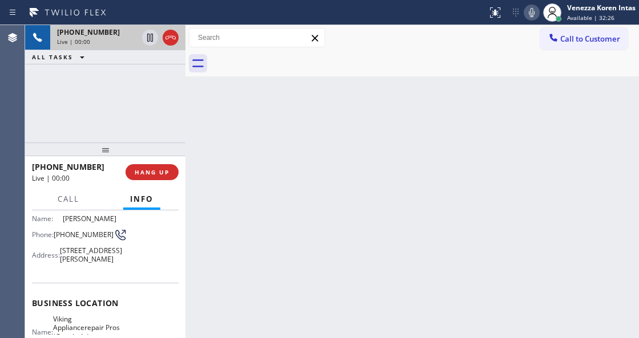
scroll to position [152, 0]
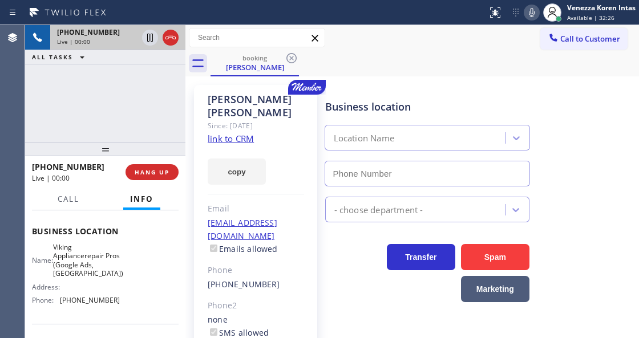
type input "[PHONE_NUMBER]"
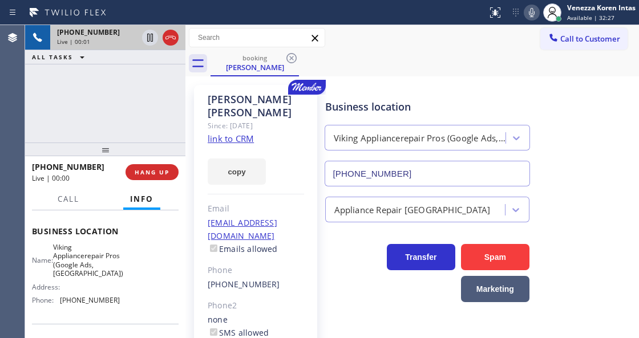
click at [322, 127] on div "Viking Appliancerepair Pros (Google Ads, [GEOGRAPHIC_DATA])" at bounding box center [427, 138] width 210 height 26
click at [247, 133] on link "link to CRM" at bounding box center [231, 138] width 46 height 11
click at [527, 15] on icon at bounding box center [532, 13] width 14 height 14
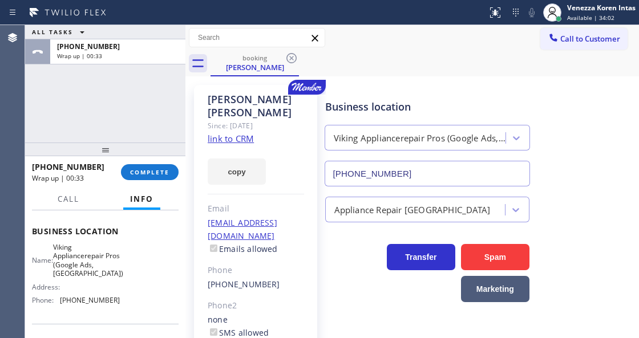
click at [165, 184] on div "[PHONE_NUMBER] Wrap up | 00:33 COMPLETE" at bounding box center [105, 172] width 147 height 30
click at [161, 175] on span "COMPLETE" at bounding box center [149, 172] width 39 height 8
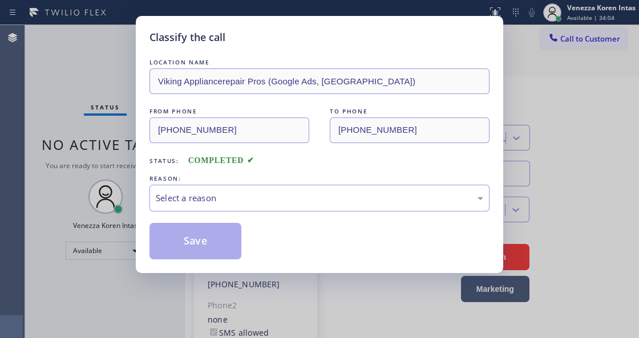
click at [251, 197] on div "Select a reason" at bounding box center [319, 198] width 327 height 13
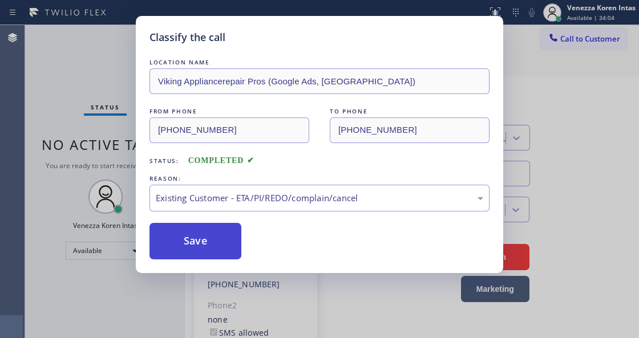
click at [219, 239] on button "Save" at bounding box center [195, 241] width 92 height 36
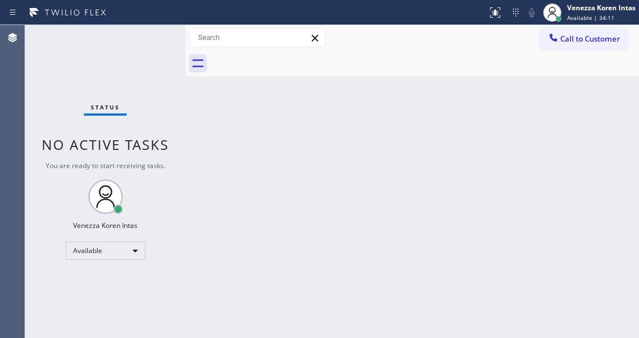
drag, startPoint x: 203, startPoint y: 141, endPoint x: 160, endPoint y: 59, distance: 92.3
click at [202, 140] on div "Back to Dashboard Change Sender ID Customers Technicians Select a contact Outbo…" at bounding box center [411, 181] width 453 height 313
click at [159, 46] on div "Status No active tasks You are ready to start receiving tasks. Venezza Koren In…" at bounding box center [105, 181] width 160 height 313
click at [156, 44] on div "Status No active tasks You are ready to start receiving tasks. Venezza Koren In…" at bounding box center [105, 181] width 160 height 313
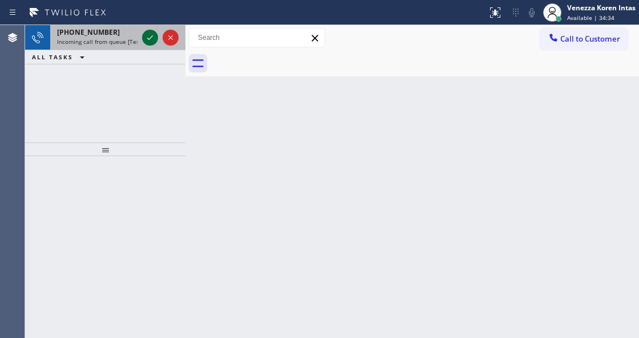
click at [147, 39] on icon at bounding box center [150, 38] width 14 height 14
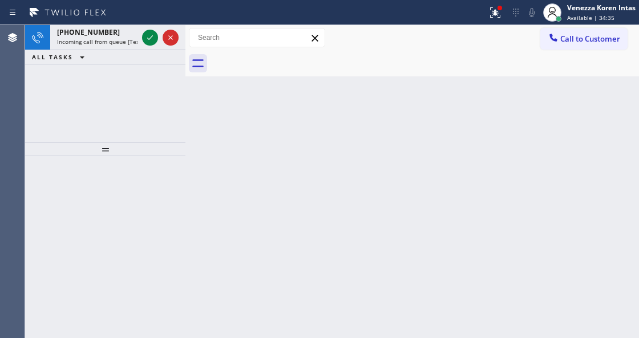
click at [147, 39] on icon at bounding box center [150, 38] width 14 height 14
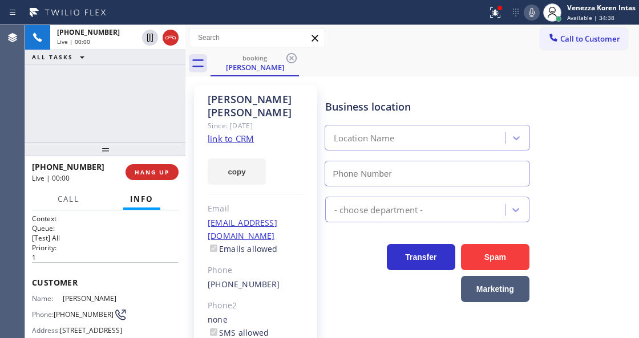
type input "[PHONE_NUMBER]"
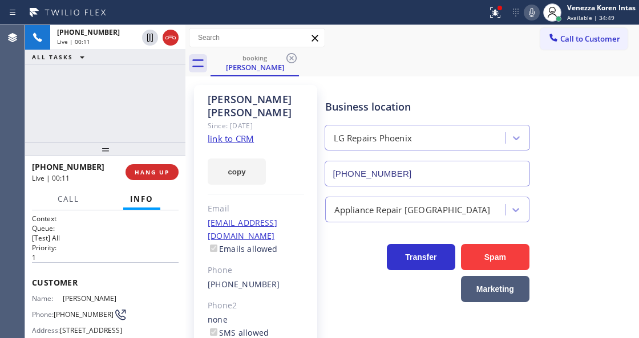
click at [218, 133] on link "link to CRM" at bounding box center [231, 138] width 46 height 11
click at [493, 11] on icon at bounding box center [495, 13] width 14 height 14
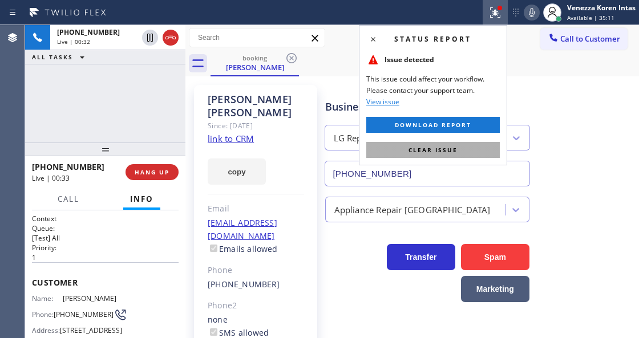
click at [481, 144] on button "Clear issue" at bounding box center [432, 150] width 133 height 16
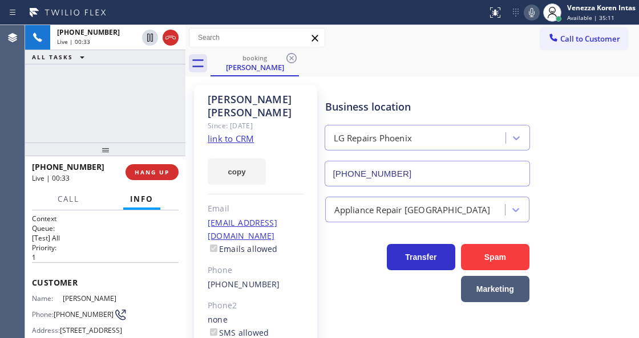
click at [507, 91] on div "Business location LG Repairs [GEOGRAPHIC_DATA] [PHONE_NUMBER]" at bounding box center [427, 137] width 209 height 99
click at [529, 15] on icon at bounding box center [532, 12] width 6 height 9
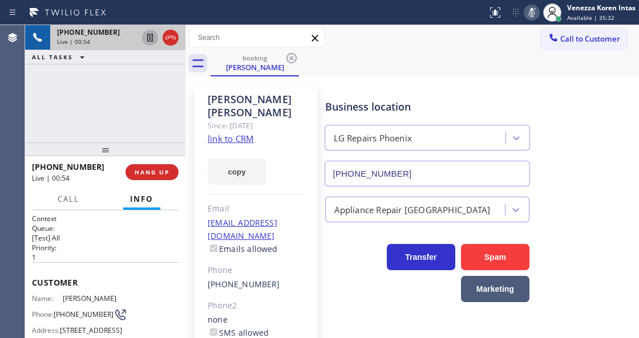
click at [152, 39] on icon at bounding box center [150, 38] width 14 height 14
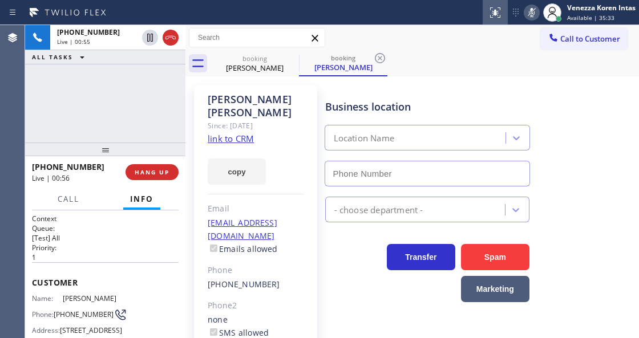
type input "[PHONE_NUMBER]"
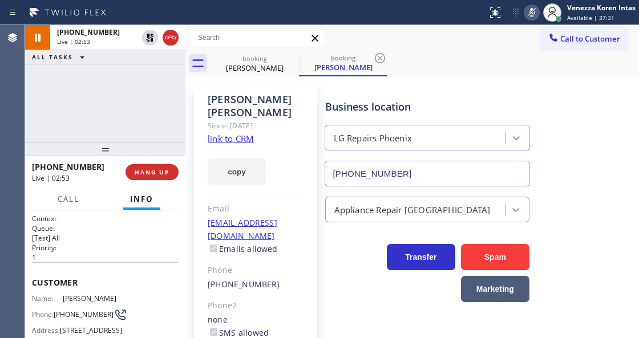
click at [534, 11] on icon at bounding box center [532, 13] width 14 height 14
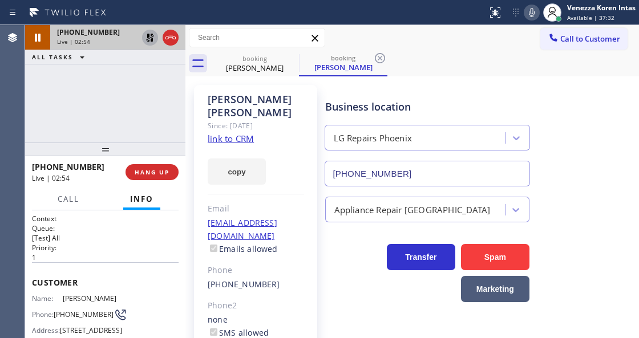
click at [149, 40] on icon at bounding box center [150, 38] width 8 height 8
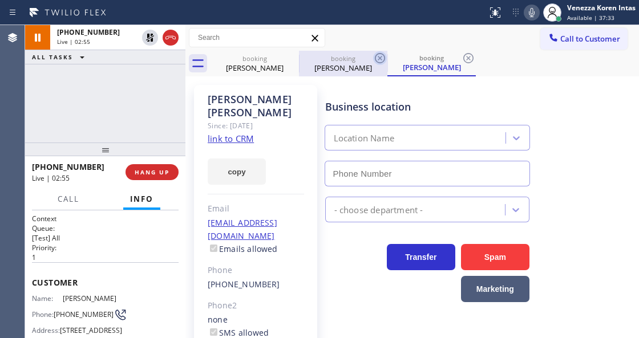
type input "[PHONE_NUMBER]"
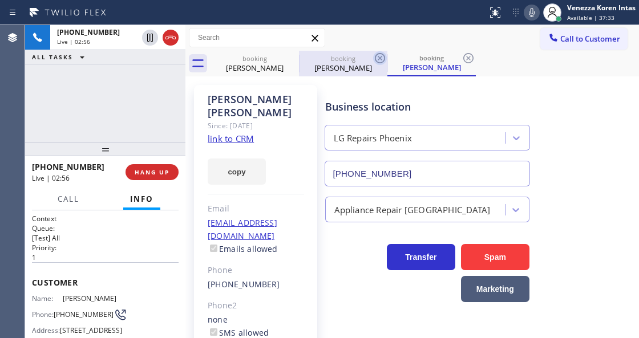
click at [379, 60] on icon at bounding box center [380, 58] width 14 height 14
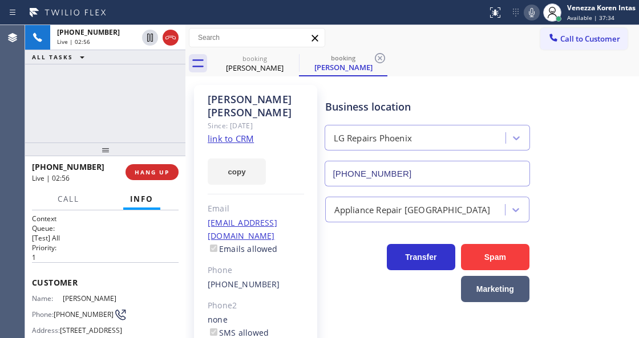
click at [379, 60] on icon at bounding box center [380, 58] width 14 height 14
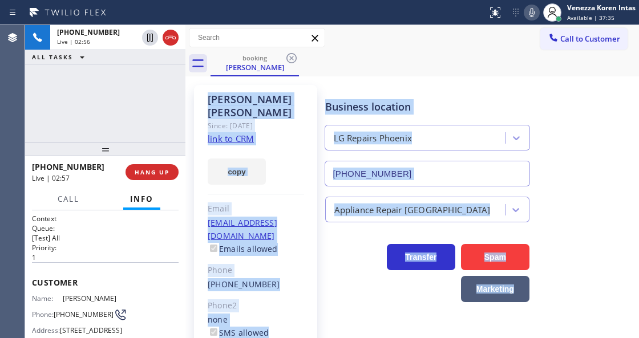
click at [356, 67] on div "booking [PERSON_NAME]" at bounding box center [424, 64] width 428 height 26
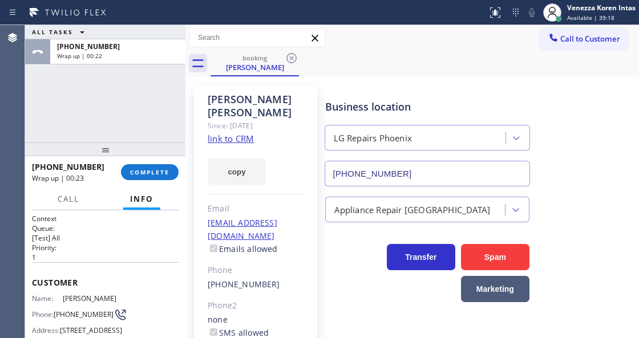
click at [176, 168] on div "ALL TASKS ALL TASKS ACTIVE TASKS TASKS IN WRAP UP [PHONE_NUMBER] Wrap up | 00:2…" at bounding box center [332, 181] width 614 height 313
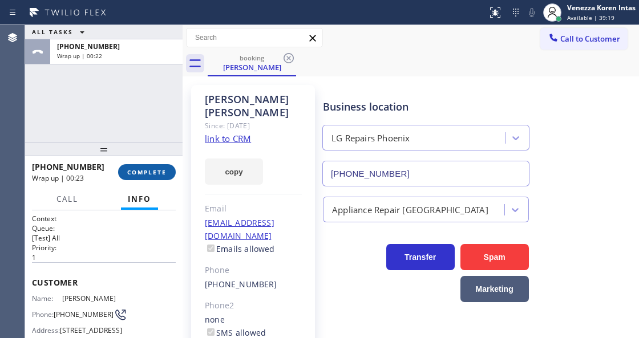
click at [171, 169] on button "COMPLETE" at bounding box center [147, 172] width 58 height 16
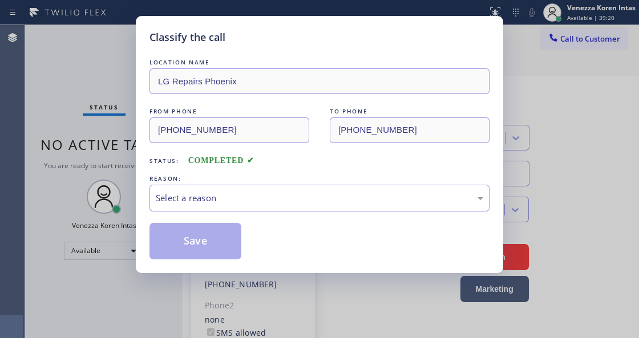
click at [261, 194] on div "Select a reason" at bounding box center [319, 198] width 327 height 13
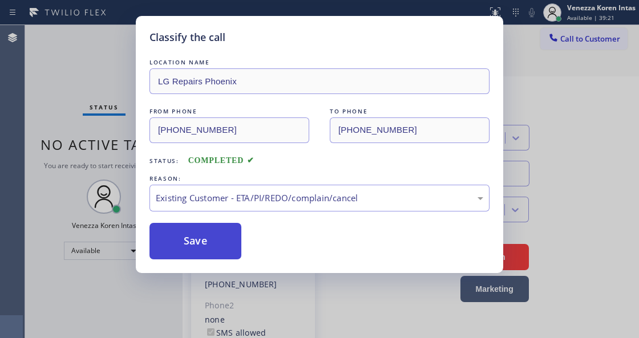
drag, startPoint x: 230, startPoint y: 247, endPoint x: 221, endPoint y: 247, distance: 8.6
click at [229, 247] on button "Save" at bounding box center [195, 241] width 92 height 36
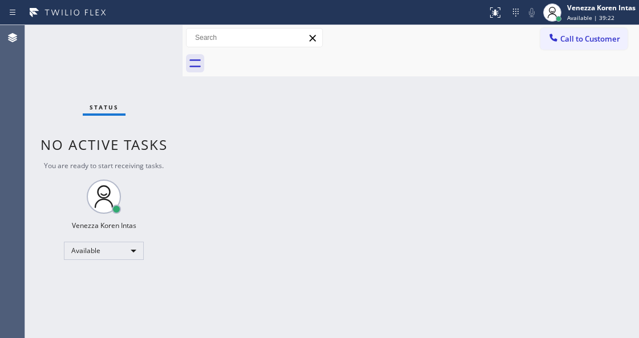
click at [153, 44] on div "Status No active tasks You are ready to start receiving tasks. Venezza Koren In…" at bounding box center [103, 181] width 157 height 313
click at [144, 50] on div "Status No active tasks You are ready to start receiving tasks. Venezza Koren In…" at bounding box center [103, 181] width 157 height 313
click at [144, 34] on div "Status No active tasks You are ready to start receiving tasks. Venezza Koren In…" at bounding box center [103, 181] width 157 height 313
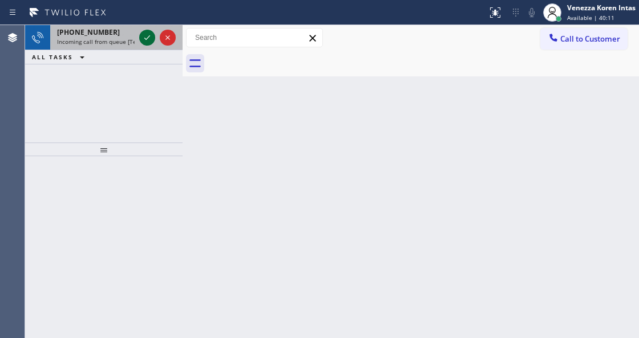
click at [148, 42] on icon at bounding box center [147, 38] width 14 height 14
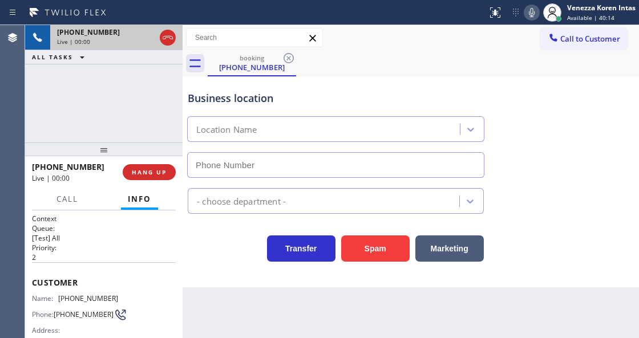
type input "[PHONE_NUMBER]"
drag, startPoint x: 214, startPoint y: 244, endPoint x: 235, endPoint y: 252, distance: 23.1
click at [214, 244] on div "Transfer Spam Marketing" at bounding box center [335, 246] width 300 height 32
click at [365, 91] on div "Business location" at bounding box center [336, 98] width 296 height 15
click at [169, 40] on icon at bounding box center [168, 38] width 14 height 14
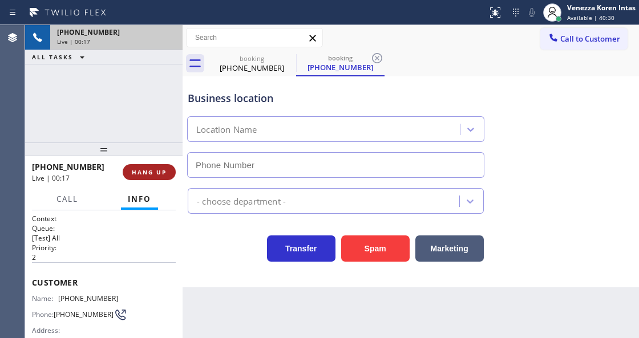
click at [151, 172] on span "HANG UP" at bounding box center [149, 172] width 35 height 8
type input "[PHONE_NUMBER]"
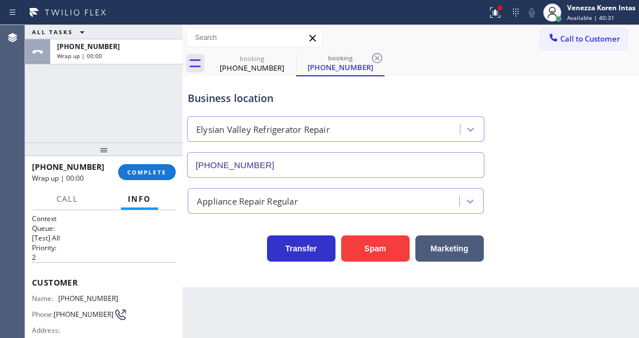
drag, startPoint x: 162, startPoint y: 180, endPoint x: 192, endPoint y: 173, distance: 30.4
click at [162, 180] on div "[PHONE_NUMBER] Wrap up | 00:00 COMPLETE" at bounding box center [104, 172] width 144 height 30
click at [153, 173] on span "COMPLETE" at bounding box center [146, 172] width 39 height 8
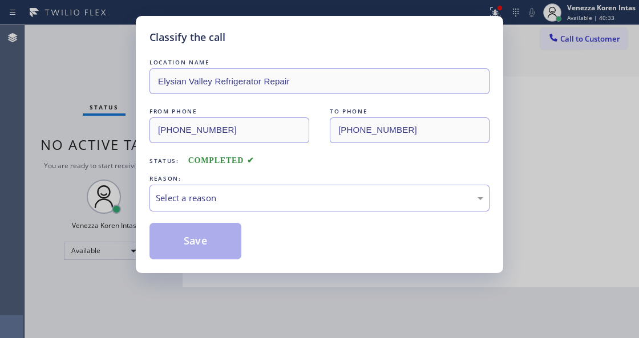
click at [277, 204] on div "Select a reason" at bounding box center [319, 198] width 327 height 13
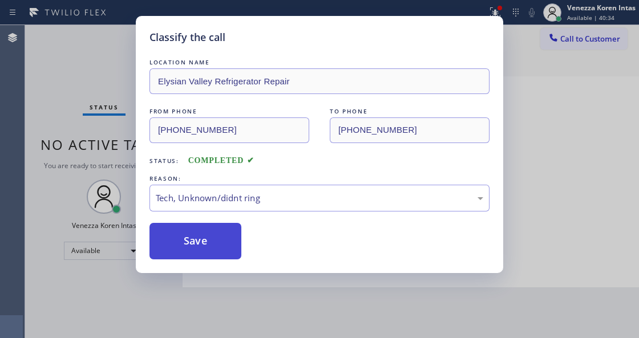
click at [190, 255] on button "Save" at bounding box center [195, 241] width 92 height 36
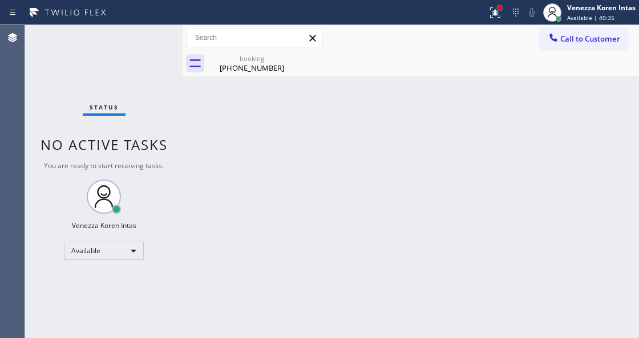
click at [496, 8] on div at bounding box center [499, 8] width 7 height 7
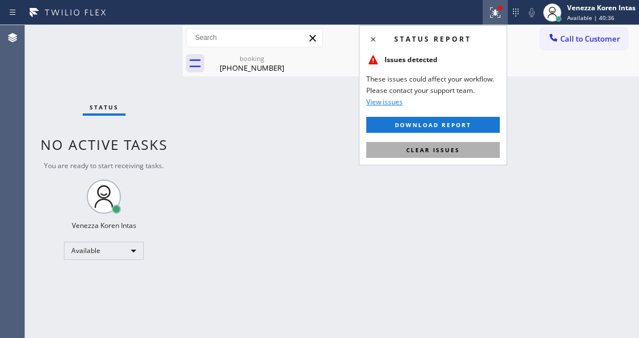
click at [453, 144] on button "Clear issues" at bounding box center [432, 150] width 133 height 16
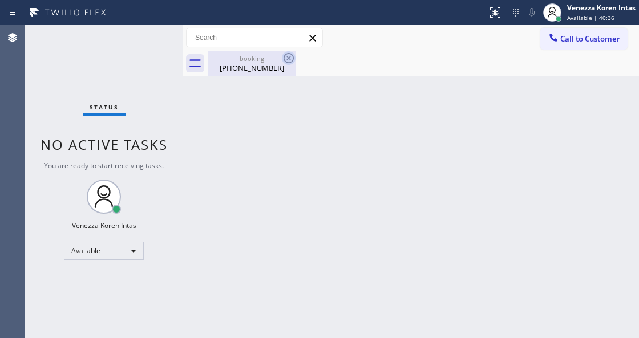
click at [291, 58] on icon at bounding box center [289, 58] width 14 height 14
click at [253, 75] on div "booking [PHONE_NUMBER]" at bounding box center [252, 64] width 86 height 26
click at [249, 58] on div at bounding box center [423, 64] width 431 height 26
click at [153, 38] on div "Status No active tasks You are ready to start receiving tasks. Venezza Koren In…" at bounding box center [103, 181] width 157 height 313
click at [155, 46] on div "Status No active tasks You are ready to start receiving tasks. Venezza Koren In…" at bounding box center [103, 181] width 157 height 313
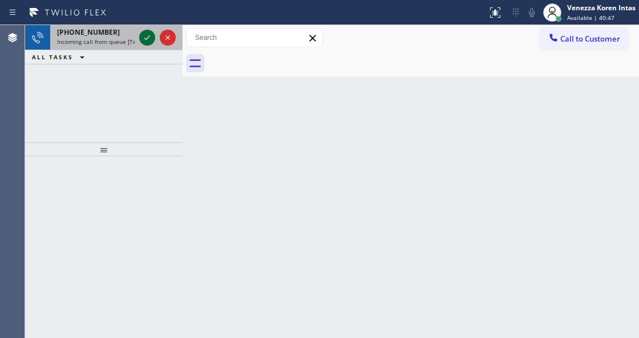
click at [151, 38] on icon at bounding box center [147, 38] width 14 height 14
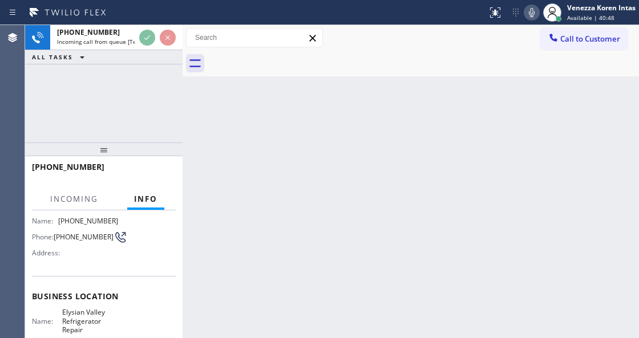
scroll to position [114, 0]
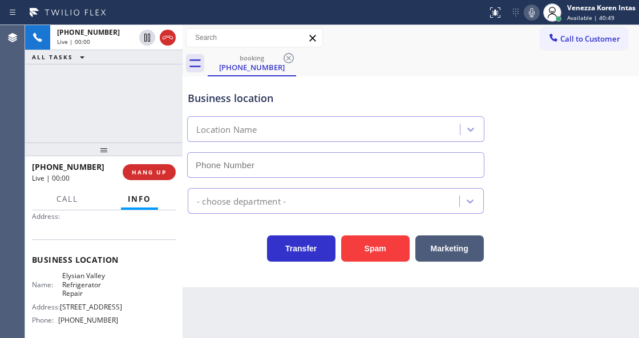
type input "[PHONE_NUMBER]"
click at [210, 297] on div "Back to Dashboard Change Sender ID Customers Technicians Select a contact Outbo…" at bounding box center [410, 181] width 456 height 313
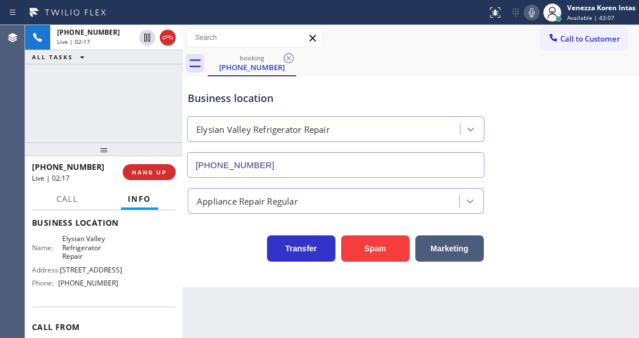
scroll to position [152, 0]
drag, startPoint x: 60, startPoint y: 237, endPoint x: 94, endPoint y: 254, distance: 37.2
click at [94, 254] on span "Elysian Valley Refrigerator Repair" at bounding box center [90, 247] width 56 height 26
click at [534, 16] on icon at bounding box center [532, 13] width 14 height 14
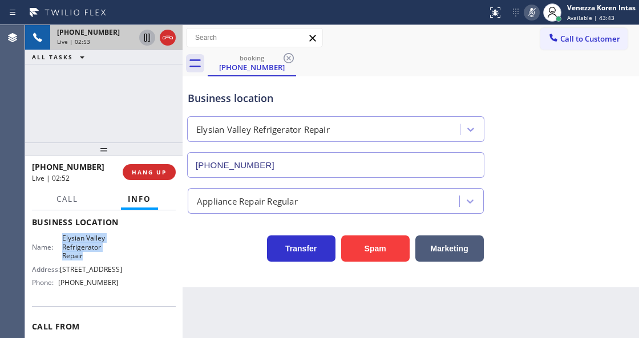
click at [146, 40] on icon at bounding box center [147, 38] width 6 height 8
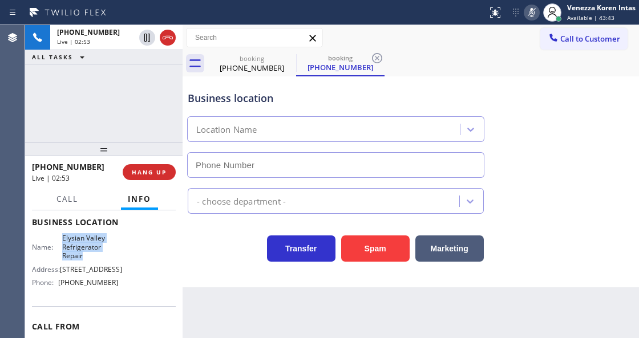
type input "[PHONE_NUMBER]"
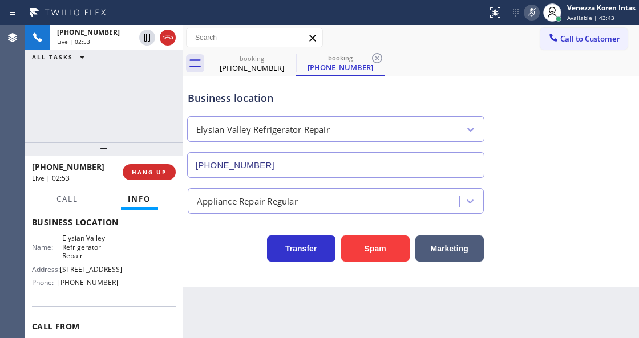
click at [244, 338] on div "Back to Dashboard Change Sender ID Customers Technicians Select a contact Outbo…" at bounding box center [410, 181] width 456 height 313
click at [238, 336] on div "Back to Dashboard Change Sender ID Customers Technicians Select a contact Outbo…" at bounding box center [410, 181] width 456 height 313
click at [239, 337] on div "Back to Dashboard Change Sender ID Customers Technicians Select a contact Outbo…" at bounding box center [410, 181] width 456 height 313
click at [363, 336] on div "Back to Dashboard Change Sender ID Customers Technicians Select a contact Outbo…" at bounding box center [410, 181] width 456 height 313
drag, startPoint x: 525, startPoint y: 11, endPoint x: 523, endPoint y: 27, distance: 16.1
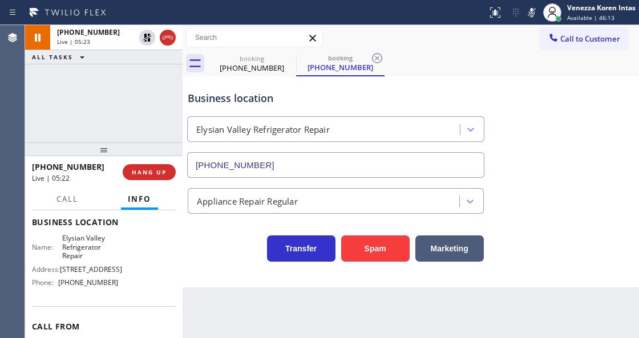
click at [525, 11] on icon at bounding box center [532, 13] width 14 height 14
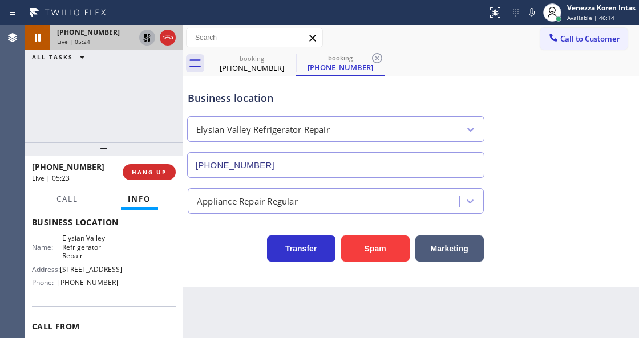
click at [147, 35] on icon at bounding box center [147, 38] width 14 height 14
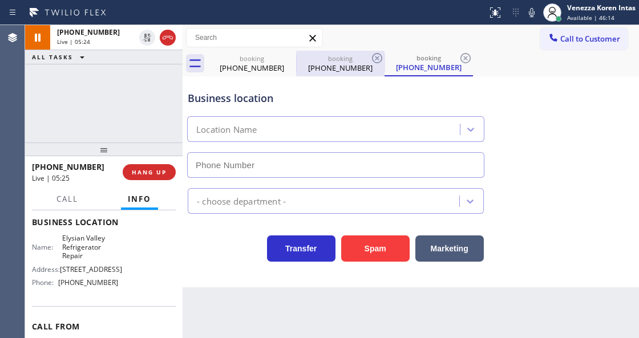
type input "[PHONE_NUMBER]"
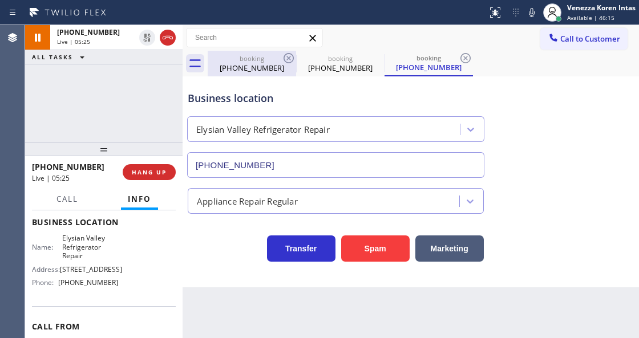
click at [279, 57] on div "booking" at bounding box center [252, 58] width 86 height 9
click at [292, 58] on icon at bounding box center [289, 58] width 14 height 14
click at [0, 0] on icon at bounding box center [0, 0] width 0 height 0
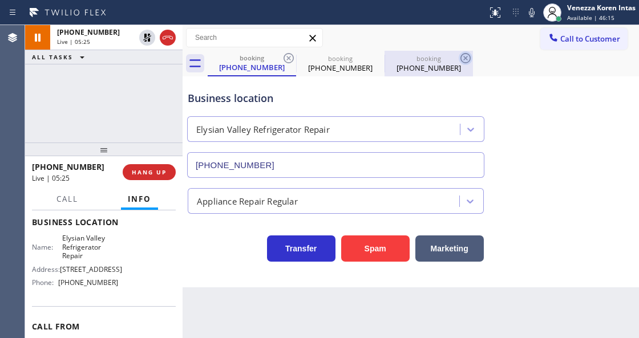
click at [458, 58] on icon at bounding box center [465, 58] width 14 height 14
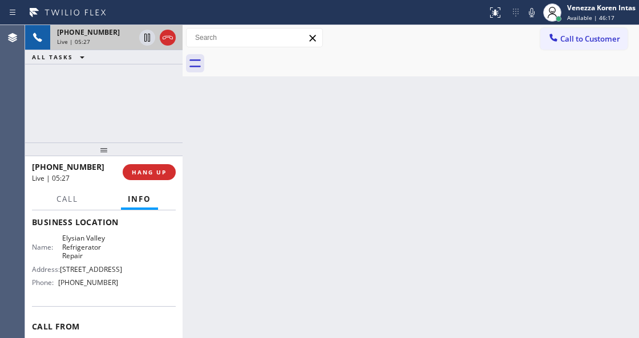
click at [121, 39] on div "Live | 05:27" at bounding box center [96, 42] width 78 height 8
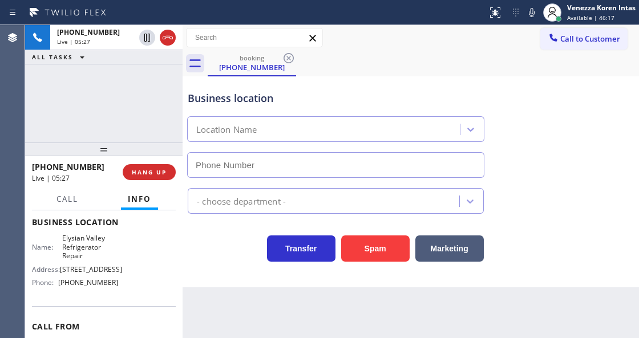
type input "[PHONE_NUMBER]"
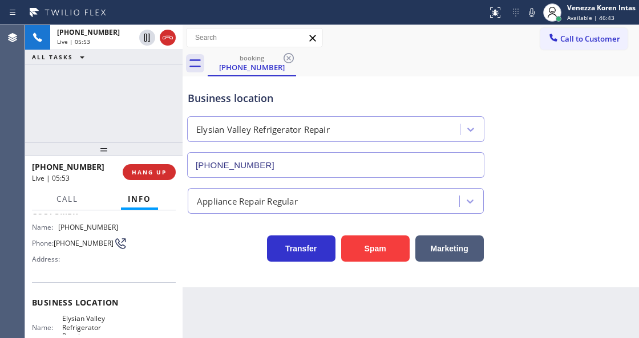
scroll to position [0, 0]
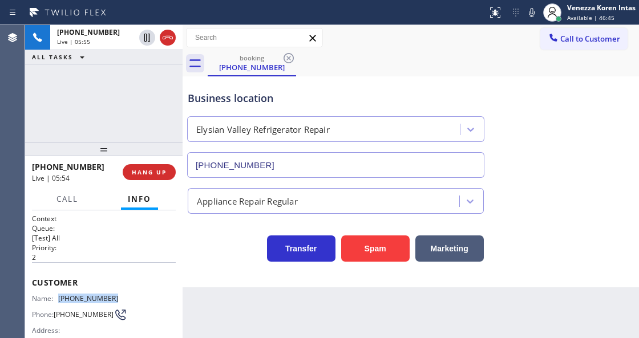
drag, startPoint x: 110, startPoint y: 294, endPoint x: 60, endPoint y: 291, distance: 49.7
click at [60, 294] on span "[PHONE_NUMBER]" at bounding box center [88, 298] width 60 height 9
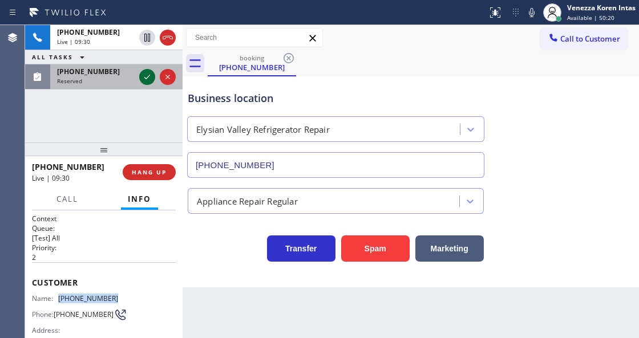
click at [145, 78] on icon at bounding box center [147, 77] width 6 height 5
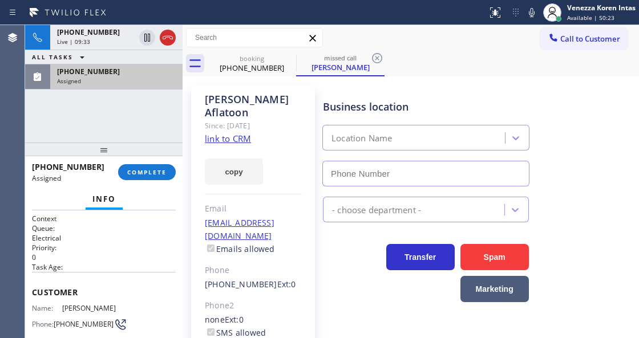
type input "[PHONE_NUMBER]"
click at [145, 78] on div "Assigned" at bounding box center [116, 81] width 119 height 8
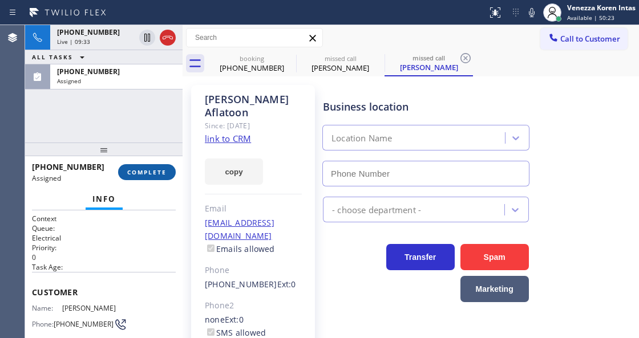
click at [167, 176] on button "COMPLETE" at bounding box center [147, 172] width 58 height 16
type input "[PHONE_NUMBER]"
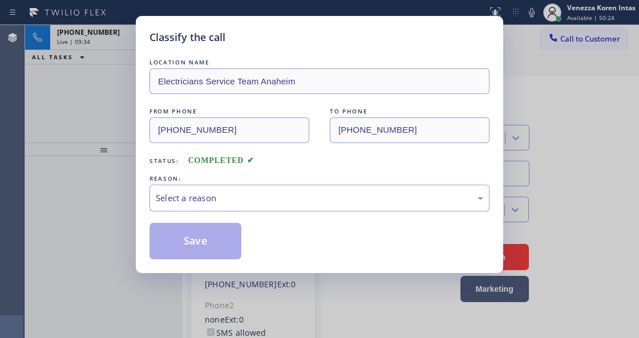
click at [281, 199] on div "Select a reason" at bounding box center [319, 198] width 327 height 13
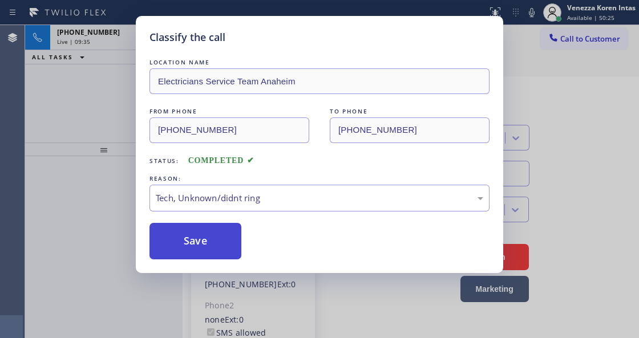
click at [217, 244] on button "Save" at bounding box center [195, 241] width 92 height 36
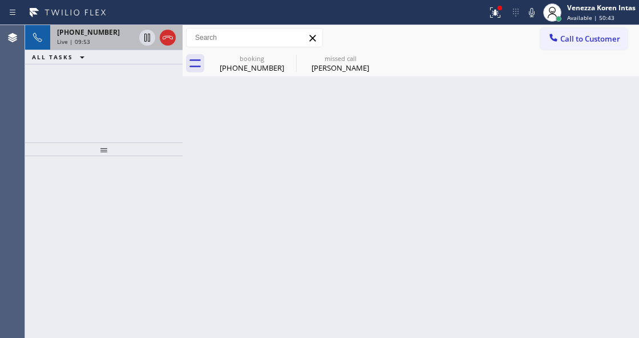
click at [114, 34] on div "[PHONE_NUMBER]" at bounding box center [96, 32] width 78 height 10
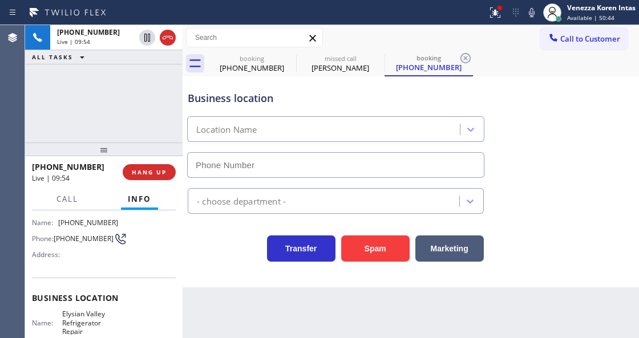
type input "[PHONE_NUMBER]"
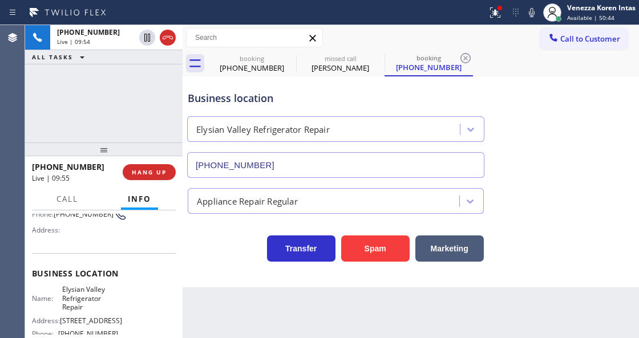
scroll to position [114, 0]
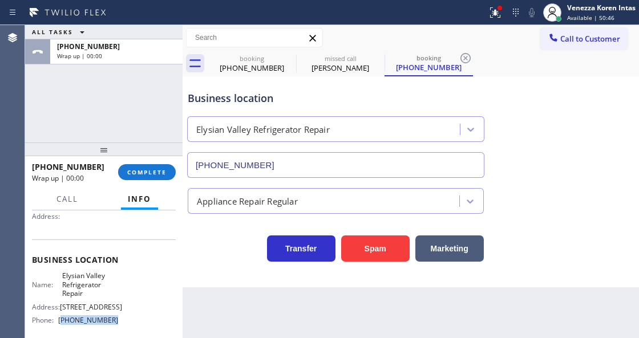
drag, startPoint x: 115, startPoint y: 320, endPoint x: 62, endPoint y: 315, distance: 53.9
click at [62, 315] on div "Name: [GEOGRAPHIC_DATA] Refrigerator Repair Address: [STREET_ADDRESS] Phone: [P…" at bounding box center [104, 300] width 144 height 58
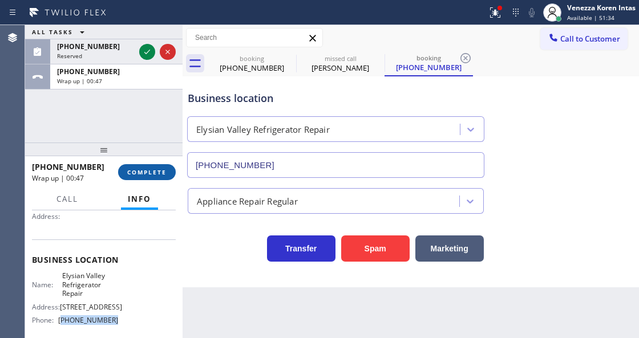
click at [147, 170] on span "COMPLETE" at bounding box center [146, 172] width 39 height 8
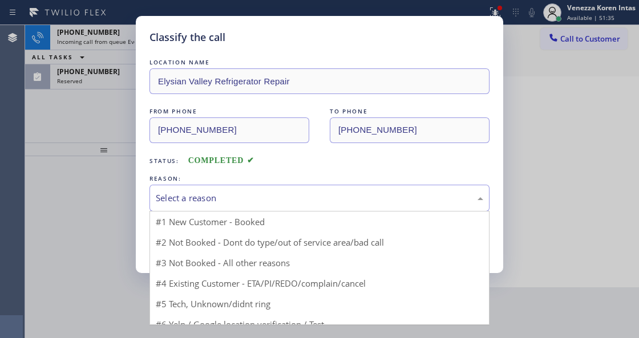
click at [241, 204] on div "Select a reason" at bounding box center [319, 198] width 327 height 13
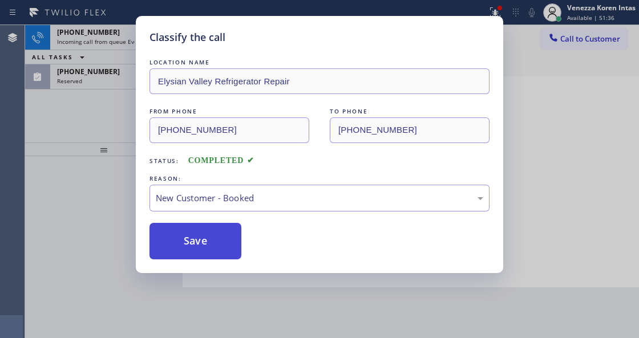
click at [220, 238] on button "Save" at bounding box center [195, 241] width 92 height 36
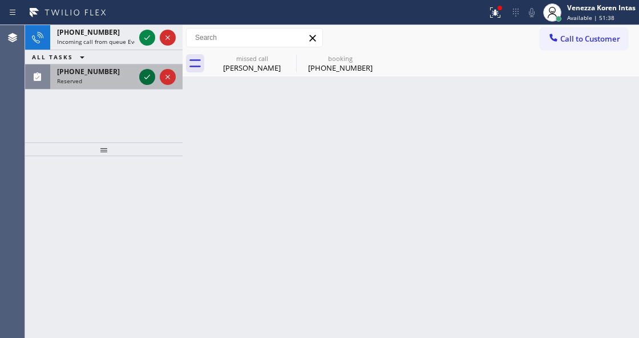
click at [149, 76] on icon at bounding box center [147, 77] width 14 height 14
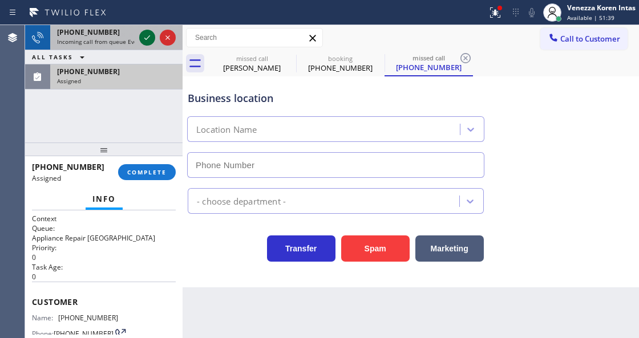
click at [147, 40] on icon at bounding box center [147, 38] width 14 height 14
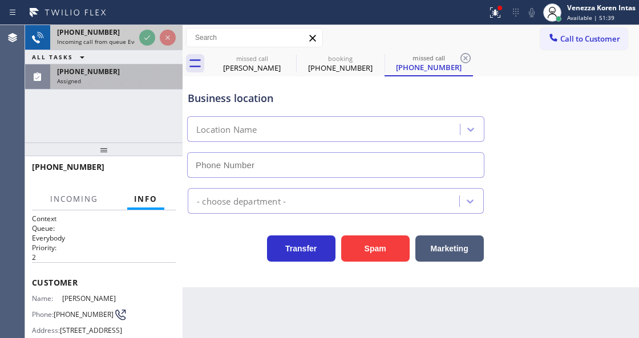
type input "[PHONE_NUMBER]"
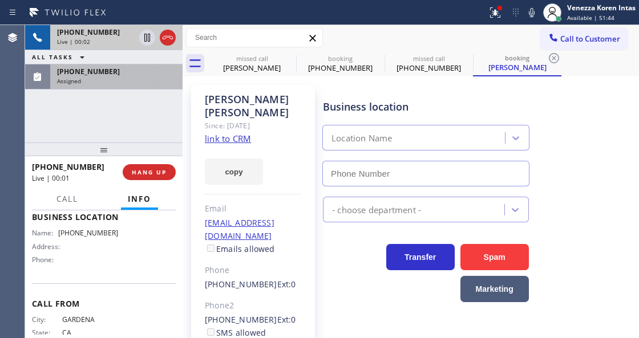
scroll to position [190, 0]
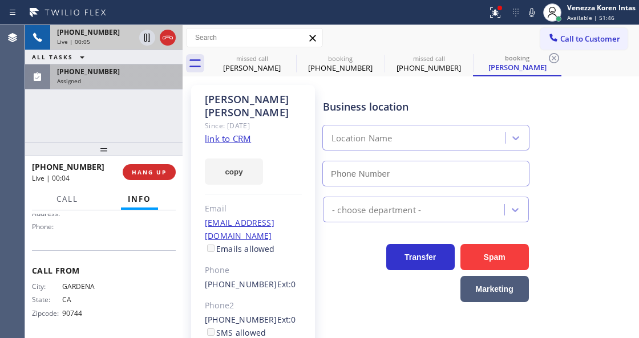
click at [100, 79] on div "Assigned" at bounding box center [116, 81] width 119 height 8
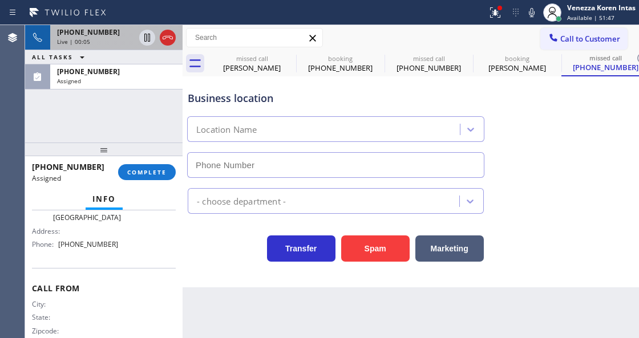
scroll to position [190, 0]
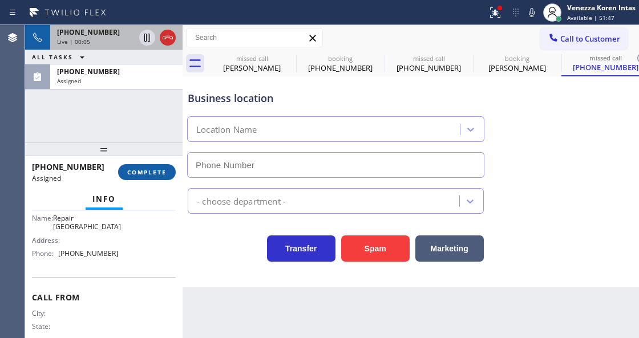
type input "[PHONE_NUMBER]"
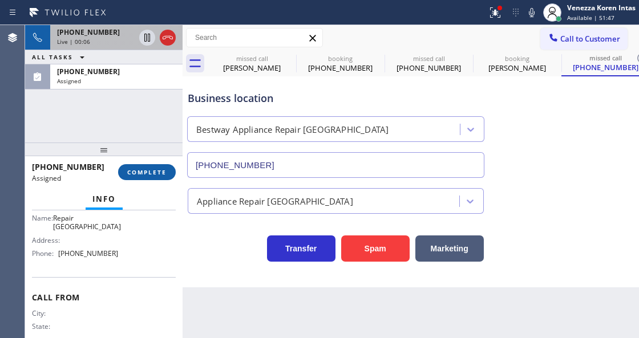
click at [147, 168] on span "COMPLETE" at bounding box center [146, 172] width 39 height 8
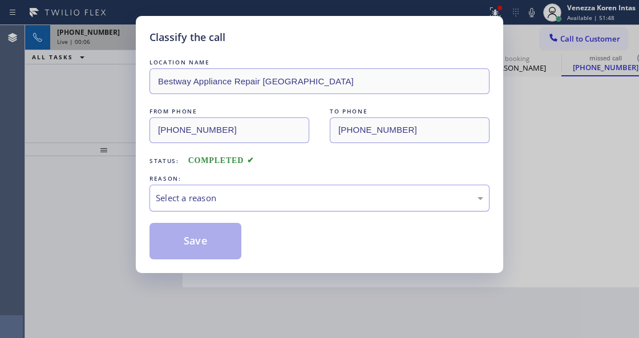
click at [242, 205] on div "Select a reason" at bounding box center [319, 198] width 340 height 27
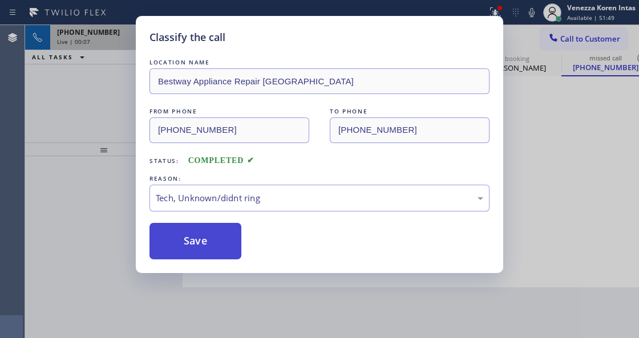
click at [224, 253] on button "Save" at bounding box center [195, 241] width 92 height 36
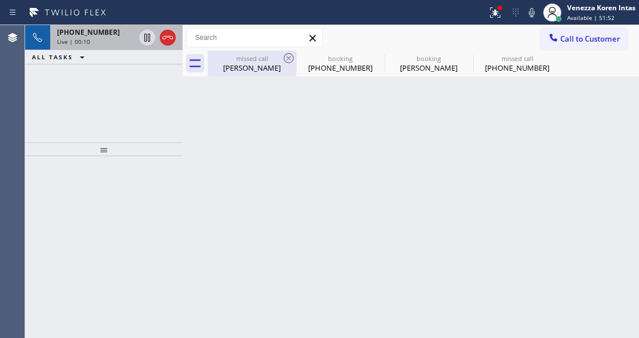
click at [242, 65] on div "[PERSON_NAME]" at bounding box center [252, 68] width 86 height 10
type input "[PHONE_NUMBER]"
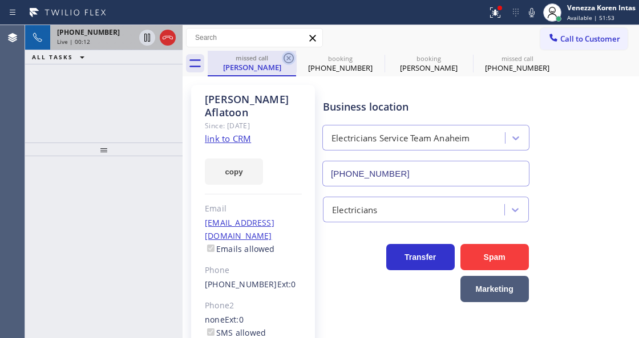
click at [285, 60] on icon at bounding box center [289, 58] width 14 height 14
click at [0, 0] on icon at bounding box center [0, 0] width 0 height 0
click at [285, 60] on div "missed call [PERSON_NAME] booking [PHONE_NUMBER] booking [PERSON_NAME] missed c…" at bounding box center [423, 64] width 431 height 26
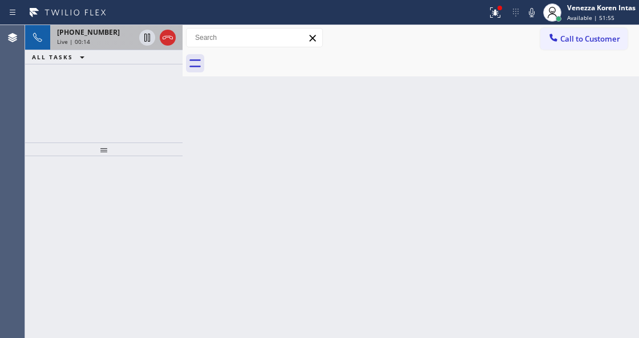
click at [111, 35] on div "[PHONE_NUMBER]" at bounding box center [96, 32] width 78 height 10
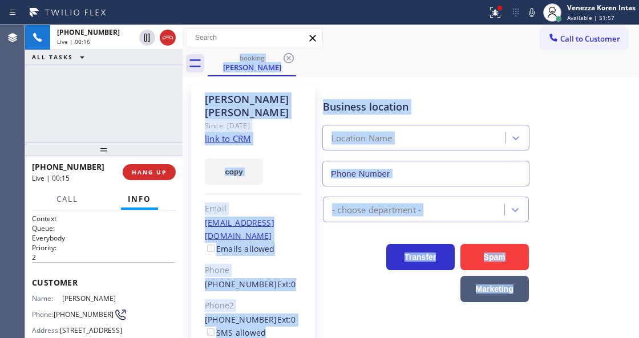
drag, startPoint x: 185, startPoint y: 130, endPoint x: 206, endPoint y: 181, distance: 55.2
click at [182, 130] on div at bounding box center [182, 181] width 0 height 313
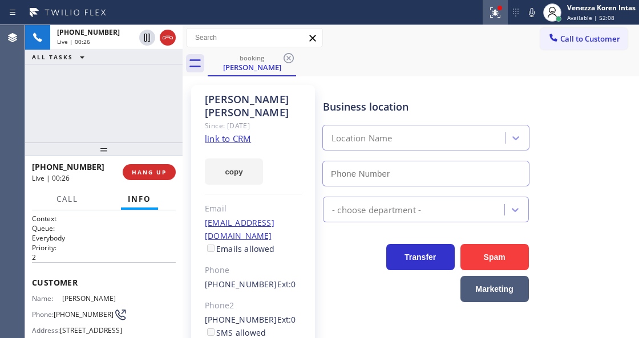
click at [490, 10] on icon at bounding box center [495, 13] width 14 height 14
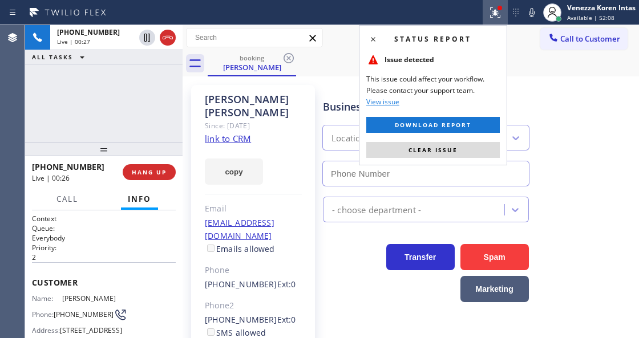
click at [485, 161] on div "Status report Issue detected This issue could affect your workflow. Please cont…" at bounding box center [433, 95] width 148 height 140
click at [485, 160] on div "Status report Issue detected This issue could affect your workflow. Please cont…" at bounding box center [433, 95] width 148 height 140
click at [475, 146] on button "Clear issue" at bounding box center [432, 150] width 133 height 16
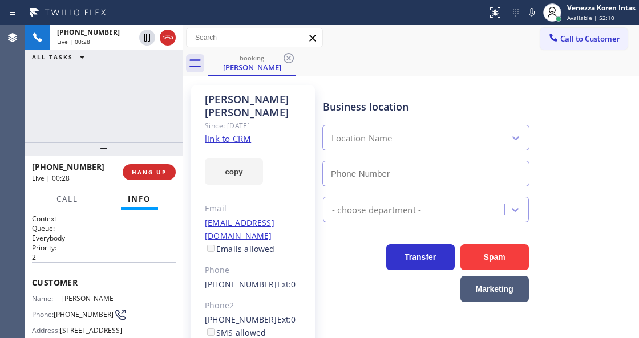
click at [246, 133] on link "link to CRM" at bounding box center [228, 138] width 46 height 11
click at [170, 42] on icon at bounding box center [168, 38] width 14 height 14
click at [160, 164] on button "HANG UP" at bounding box center [149, 172] width 53 height 16
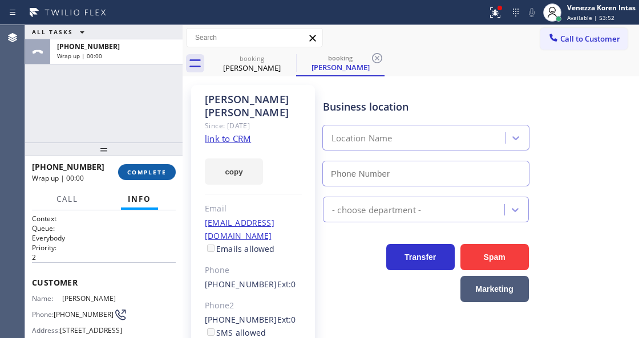
click at [156, 176] on span "COMPLETE" at bounding box center [146, 172] width 39 height 8
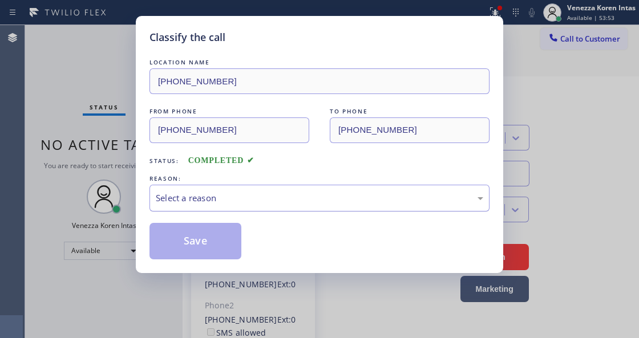
click at [227, 193] on div "Select a reason" at bounding box center [319, 198] width 327 height 13
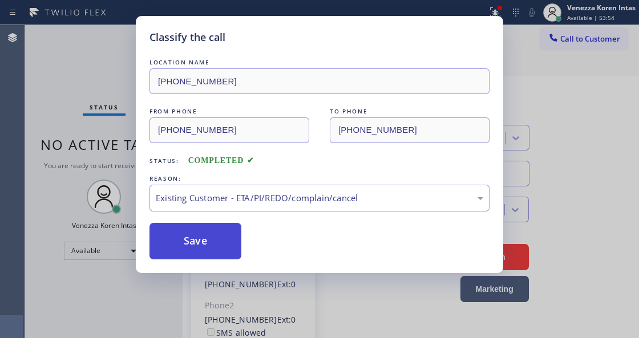
click at [212, 239] on button "Save" at bounding box center [195, 241] width 92 height 36
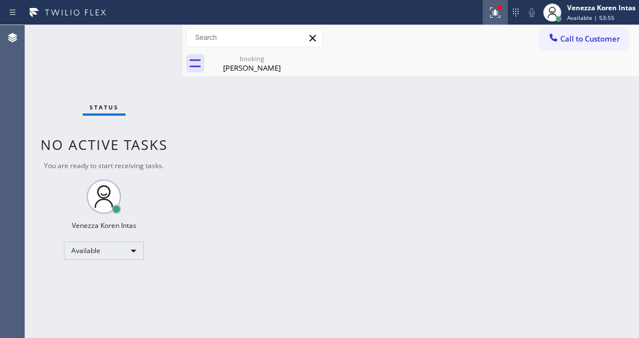
click at [493, 17] on icon at bounding box center [495, 13] width 14 height 14
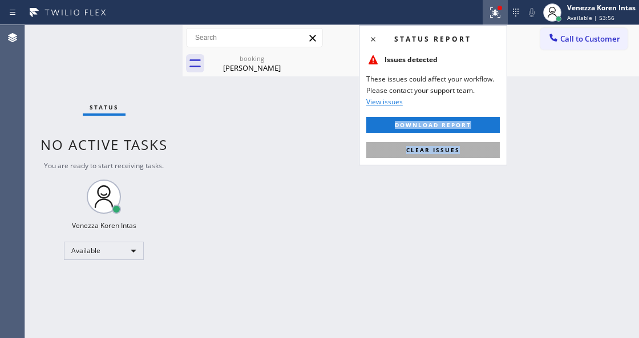
click at [461, 152] on button "Clear issues" at bounding box center [432, 150] width 133 height 16
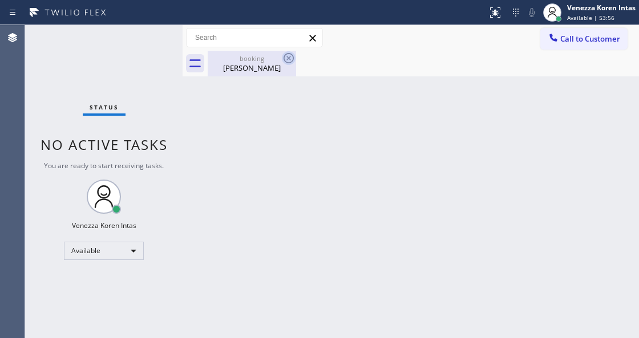
click at [283, 56] on icon at bounding box center [289, 58] width 14 height 14
click at [259, 70] on div "[PERSON_NAME]" at bounding box center [252, 68] width 86 height 10
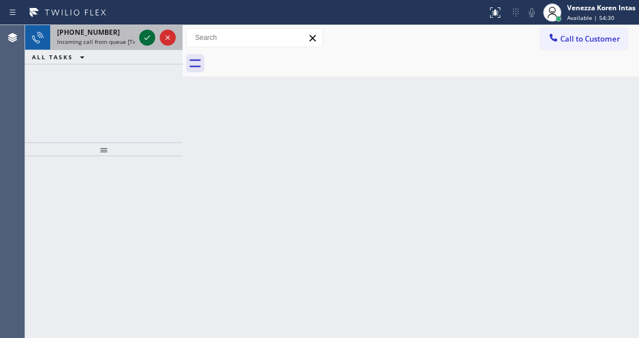
click at [146, 38] on icon at bounding box center [147, 38] width 14 height 14
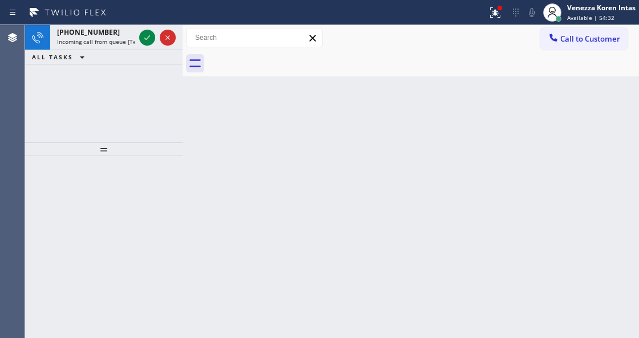
click at [111, 30] on div "[PHONE_NUMBER]" at bounding box center [96, 32] width 78 height 10
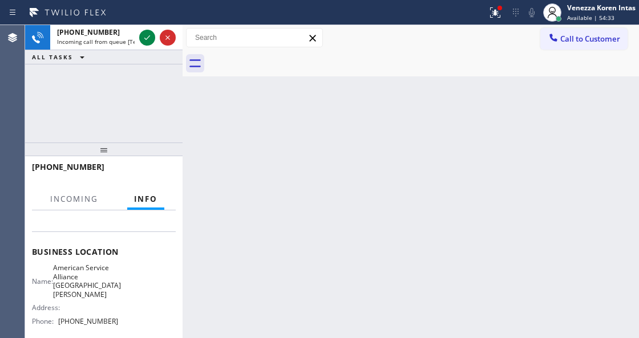
scroll to position [152, 0]
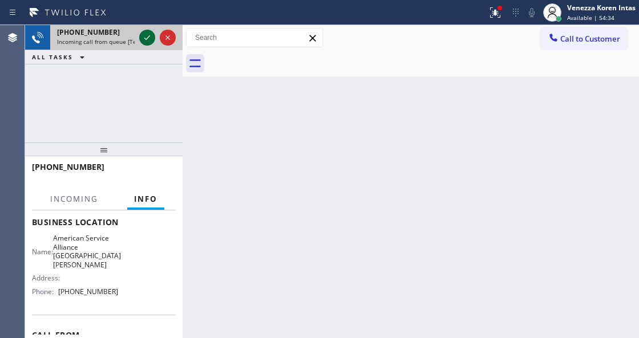
click at [148, 34] on icon at bounding box center [147, 38] width 14 height 14
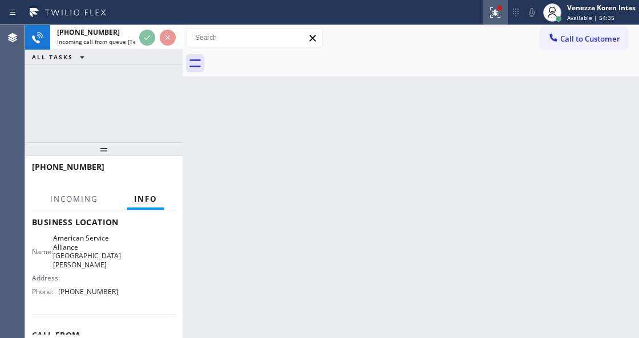
click at [492, 23] on button at bounding box center [494, 12] width 25 height 25
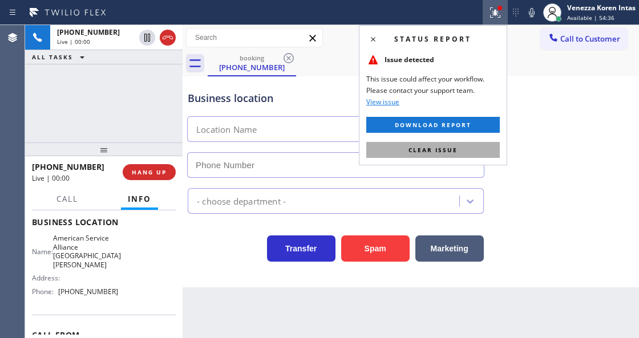
click at [458, 153] on button "Clear issue" at bounding box center [432, 150] width 133 height 16
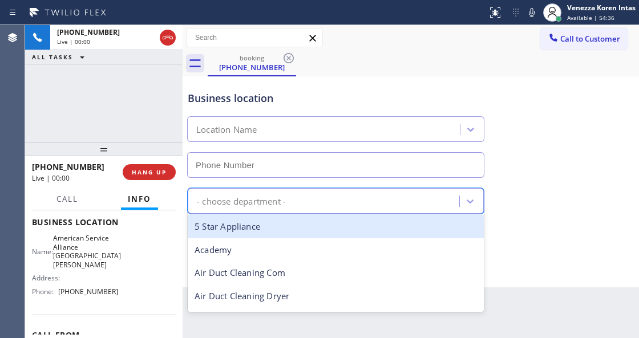
drag, startPoint x: 332, startPoint y: 205, endPoint x: 286, endPoint y: 235, distance: 54.4
click at [330, 207] on div "- choose department -" at bounding box center [325, 201] width 268 height 20
type input "[PHONE_NUMBER]"
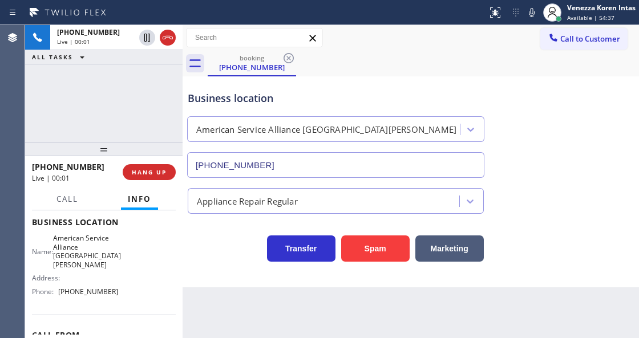
click at [335, 78] on div "Business location American Service Alliance [GEOGRAPHIC_DATA][PERSON_NAME] [PHO…" at bounding box center [410, 126] width 450 height 103
click at [223, 249] on div "Transfer Spam Marketing" at bounding box center [335, 246] width 300 height 32
drag, startPoint x: 112, startPoint y: 257, endPoint x: 58, endPoint y: 239, distance: 57.2
click at [58, 239] on div "Name: American Service Alliance [GEOGRAPHIC_DATA][PERSON_NAME]" at bounding box center [75, 251] width 86 height 35
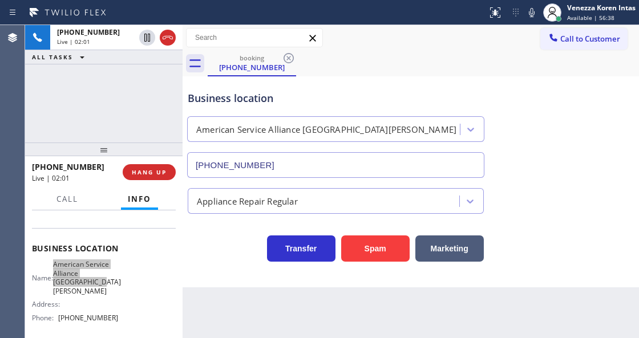
scroll to position [114, 0]
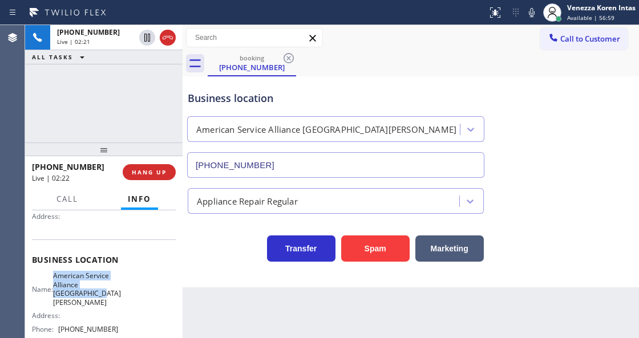
click at [232, 270] on div "Business location American Service Alliance [GEOGRAPHIC_DATA][PERSON_NAME] [PHO…" at bounding box center [410, 181] width 456 height 211
drag, startPoint x: 408, startPoint y: 314, endPoint x: 396, endPoint y: 330, distance: 20.3
click at [408, 314] on div "Back to Dashboard Change Sender ID Customers Technicians Select a contact Outbo…" at bounding box center [410, 181] width 456 height 313
click at [182, 289] on div at bounding box center [182, 181] width 0 height 313
click at [227, 299] on div "Back to Dashboard Change Sender ID Customers Technicians Select a contact Outbo…" at bounding box center [410, 181] width 456 height 313
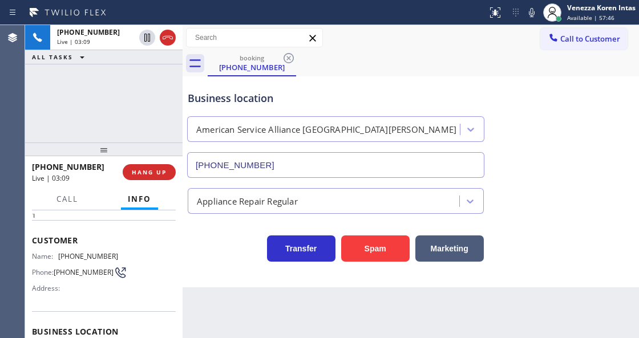
scroll to position [0, 0]
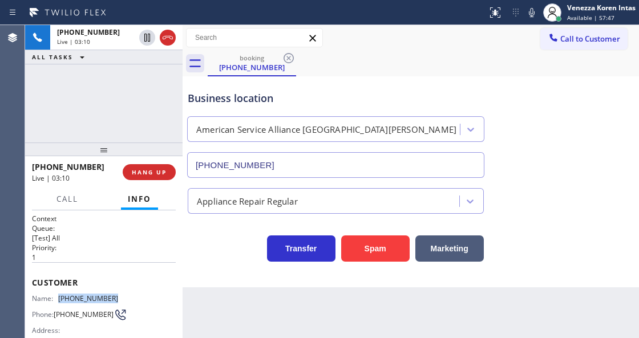
drag, startPoint x: 141, startPoint y: 297, endPoint x: 56, endPoint y: 299, distance: 85.0
click at [56, 299] on div "Name: [PHONE_NUMBER] Phone: [PHONE_NUMBER] Address:" at bounding box center [104, 316] width 144 height 45
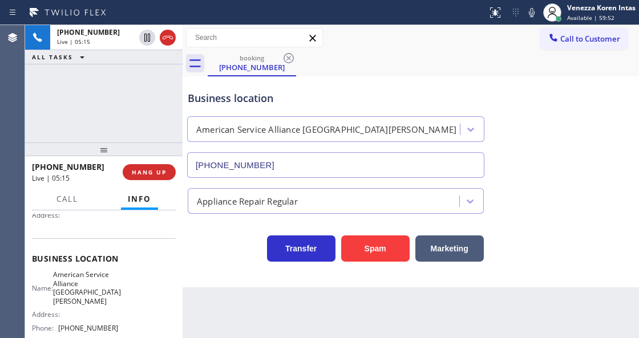
scroll to position [152, 0]
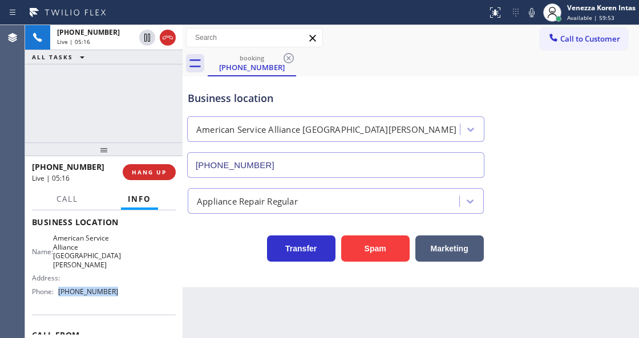
drag, startPoint x: 113, startPoint y: 286, endPoint x: 55, endPoint y: 285, distance: 58.2
click at [55, 287] on div "Phone: [PHONE_NUMBER]" at bounding box center [75, 291] width 86 height 9
copy div "[PHONE_NUMBER]"
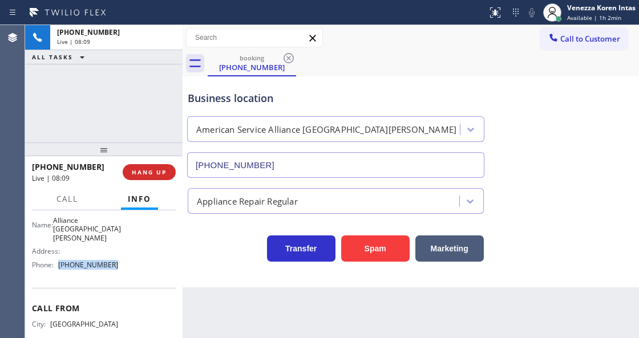
scroll to position [209, 0]
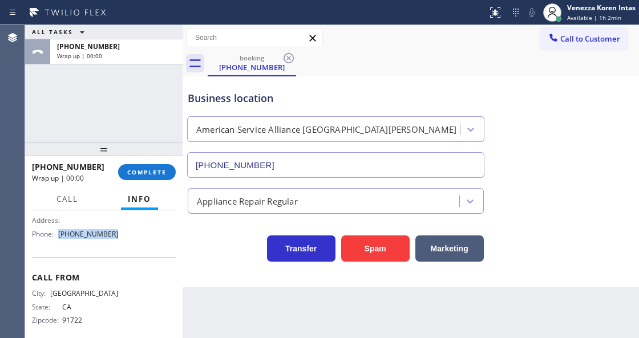
copy div "[PHONE_NUMBER]"
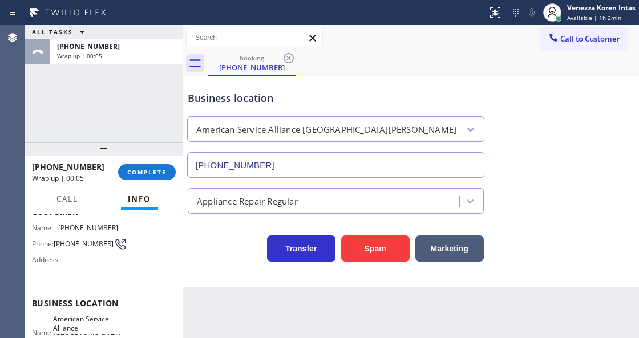
scroll to position [57, 0]
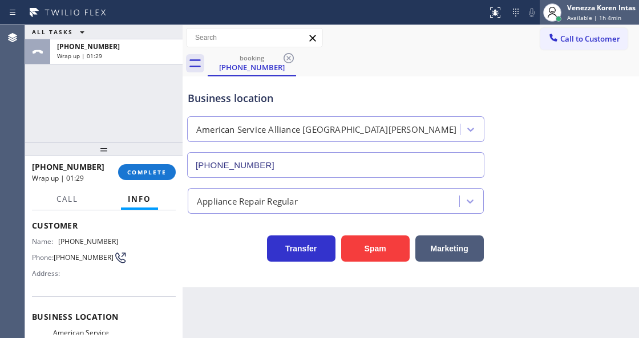
click at [608, 11] on div "Venezza Koren Intas" at bounding box center [601, 8] width 68 height 10
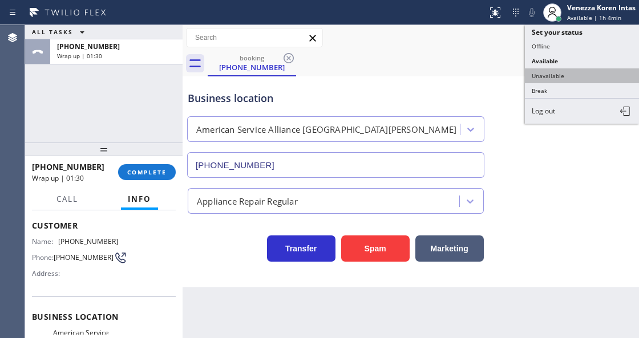
click at [582, 70] on button "Unavailable" at bounding box center [582, 75] width 114 height 15
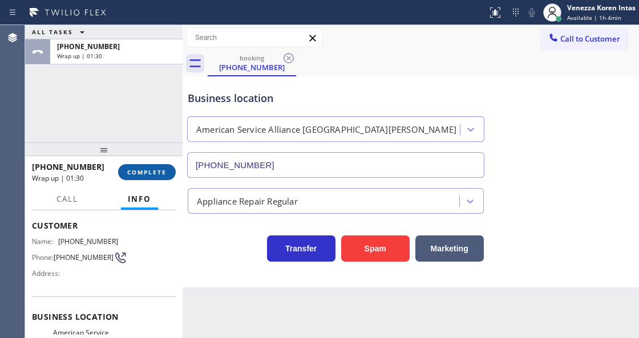
click at [152, 172] on span "COMPLETE" at bounding box center [146, 172] width 39 height 8
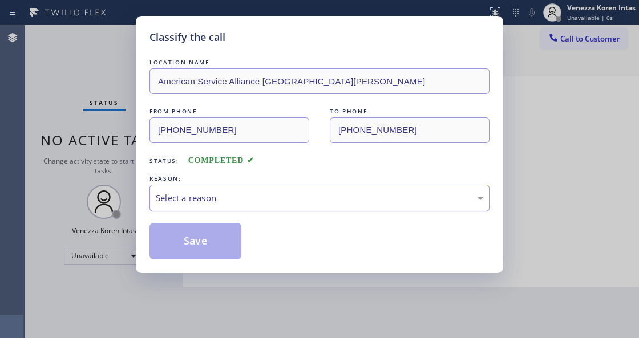
click at [237, 200] on div "Select a reason" at bounding box center [319, 198] width 327 height 13
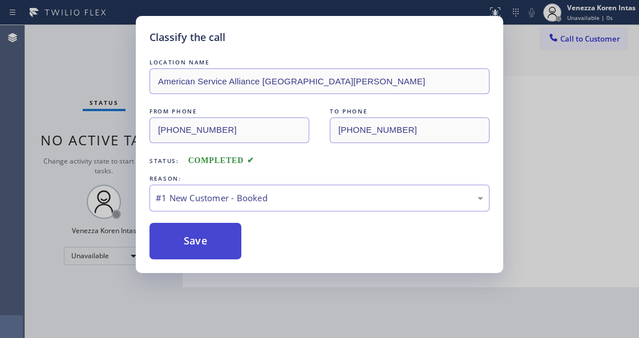
click at [220, 243] on button "Save" at bounding box center [195, 241] width 92 height 36
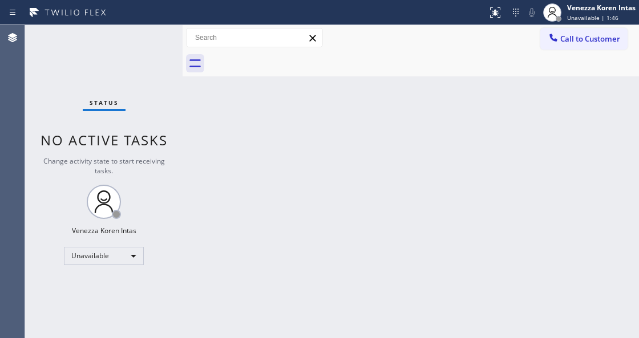
click at [339, 124] on div "Back to Dashboard Change Sender ID Customers Technicians Select a contact Outbo…" at bounding box center [410, 181] width 456 height 313
click at [555, 14] on icon at bounding box center [552, 13] width 14 height 14
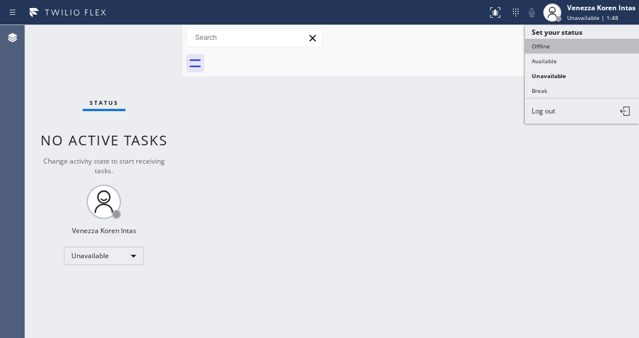
click at [556, 49] on button "Offline" at bounding box center [582, 46] width 114 height 15
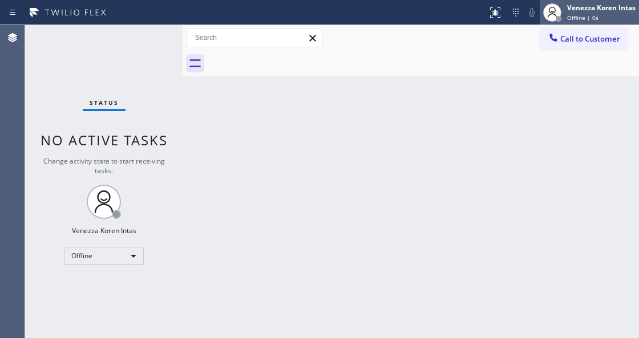
click at [570, 17] on span "Offline | 0s" at bounding box center [582, 18] width 31 height 8
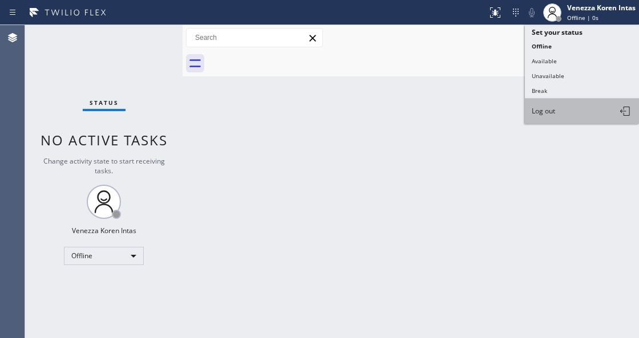
click at [550, 117] on button "Log out" at bounding box center [582, 111] width 114 height 25
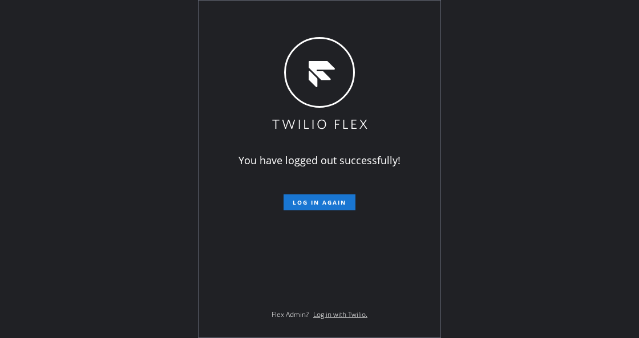
click at [113, 144] on div "You have logged out successfully! Log in again Flex Admin? Log in with Twilio." at bounding box center [319, 169] width 639 height 338
click at [253, 111] on div "You have logged out successfully! Log in again Flex Admin? Log in with Twilio." at bounding box center [319, 169] width 242 height 337
click at [157, 194] on div "You have logged out successfully! Log in again Flex Admin? Log in with Twilio." at bounding box center [319, 169] width 639 height 338
